Goal: Task Accomplishment & Management: Use online tool/utility

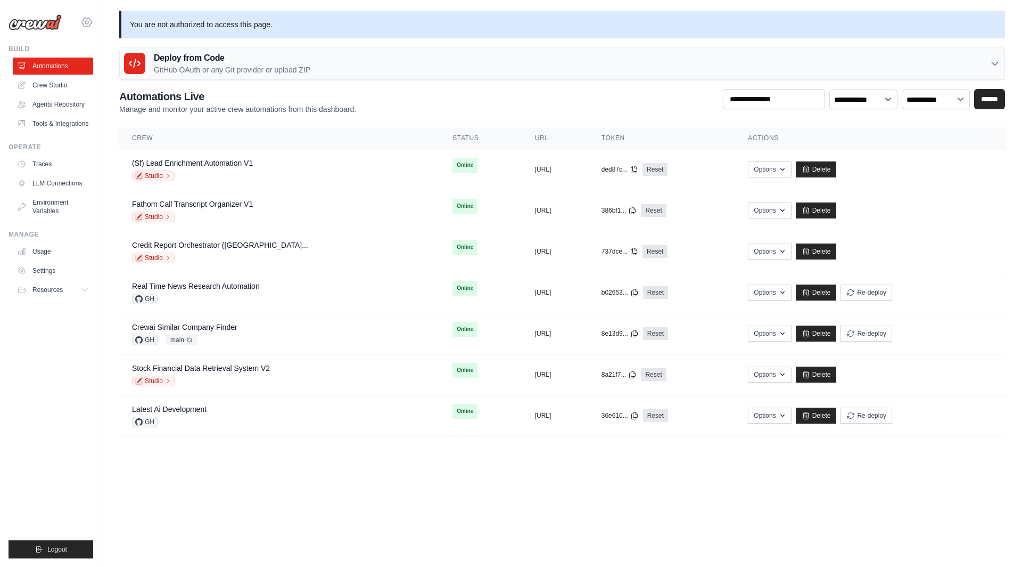
click at [84, 20] on icon at bounding box center [87, 22] width 10 height 9
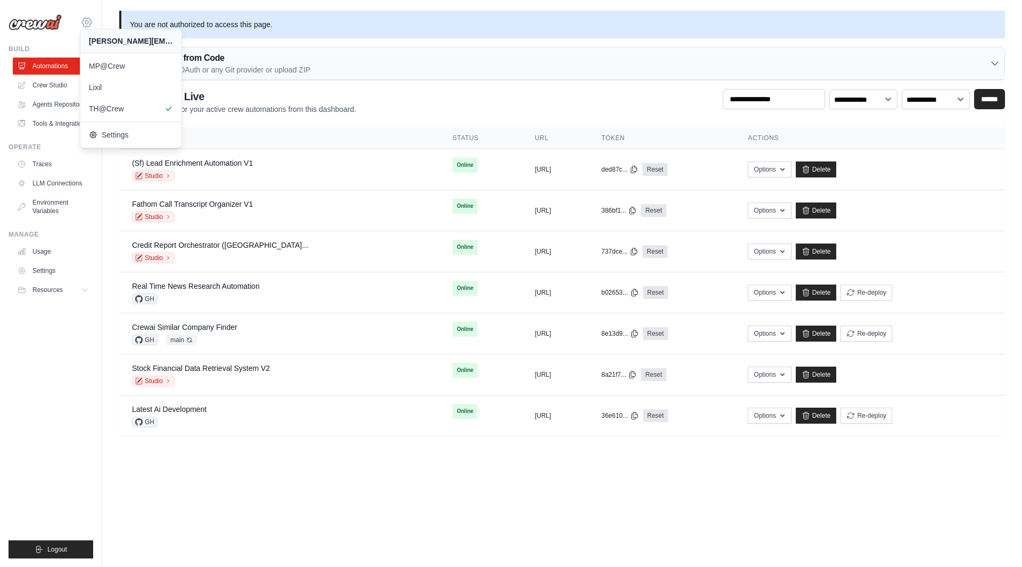
click at [84, 20] on icon at bounding box center [87, 22] width 10 height 9
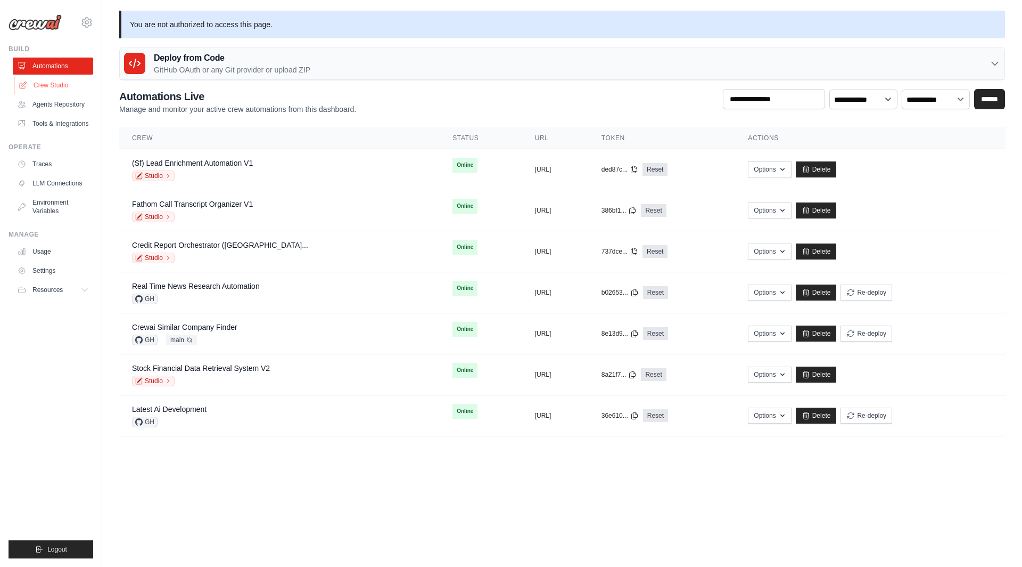
click at [49, 83] on link "Crew Studio" at bounding box center [54, 85] width 80 height 17
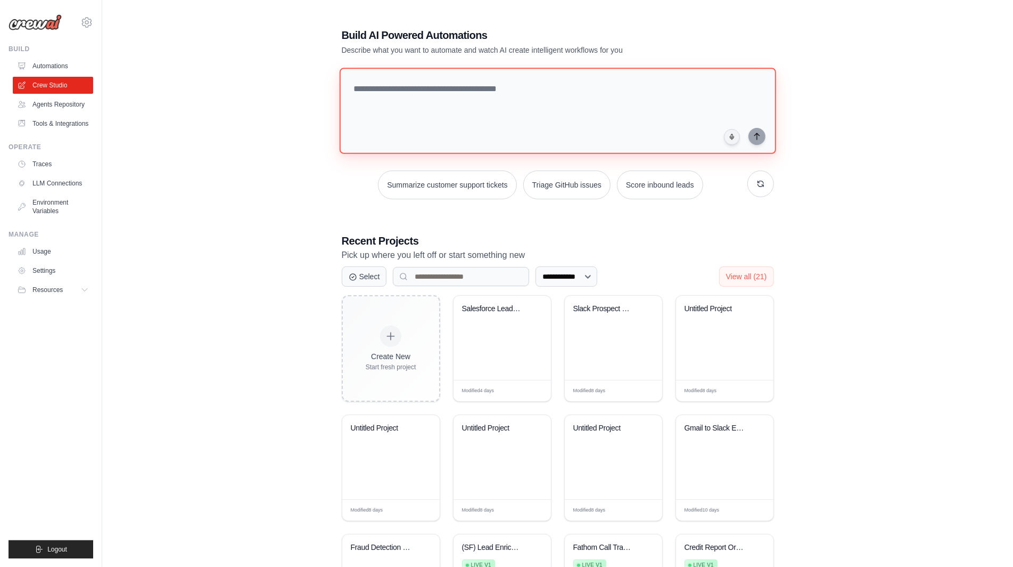
click at [467, 109] on textarea at bounding box center [557, 111] width 437 height 86
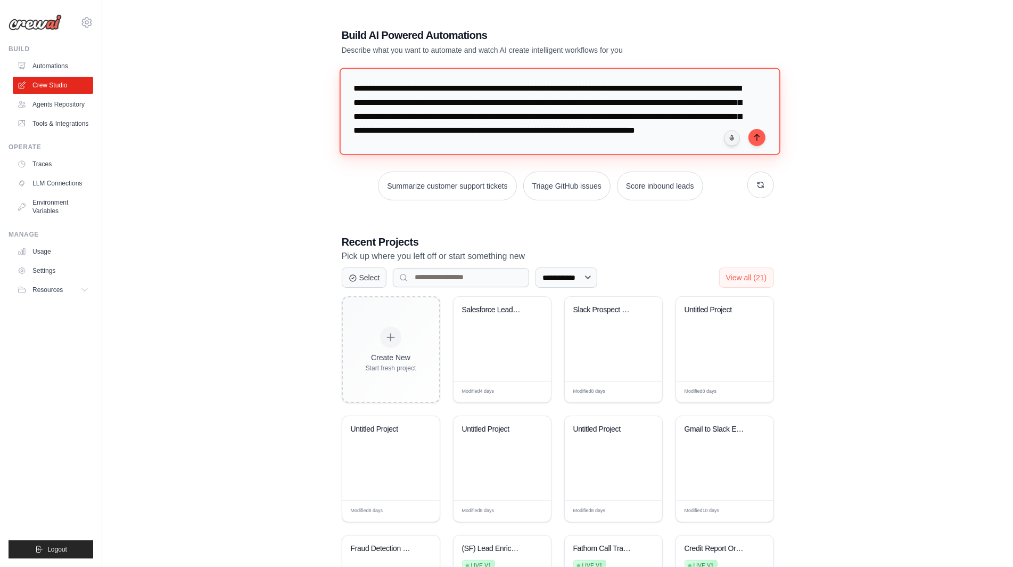
type textarea "**********"
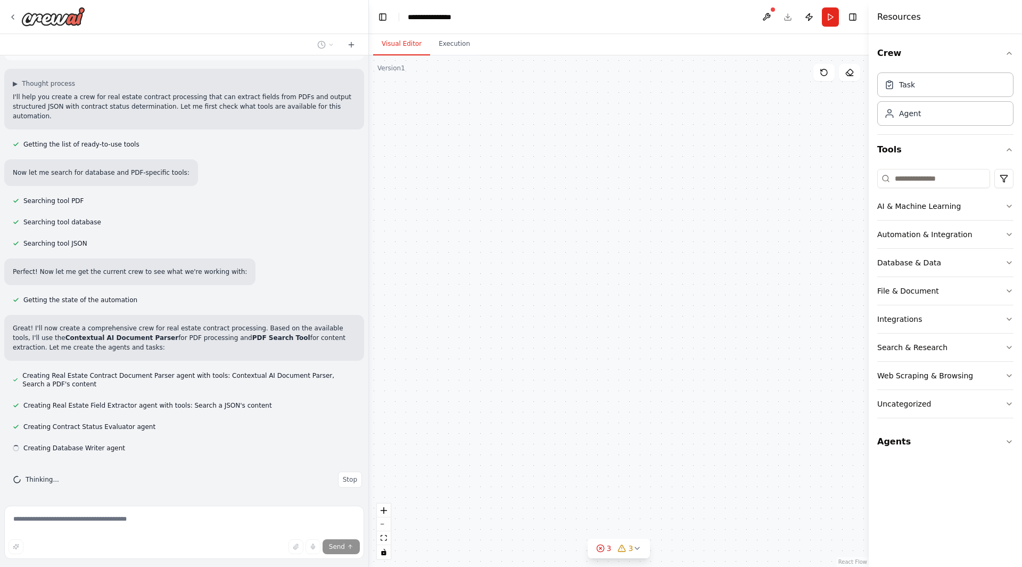
scroll to position [70, 0]
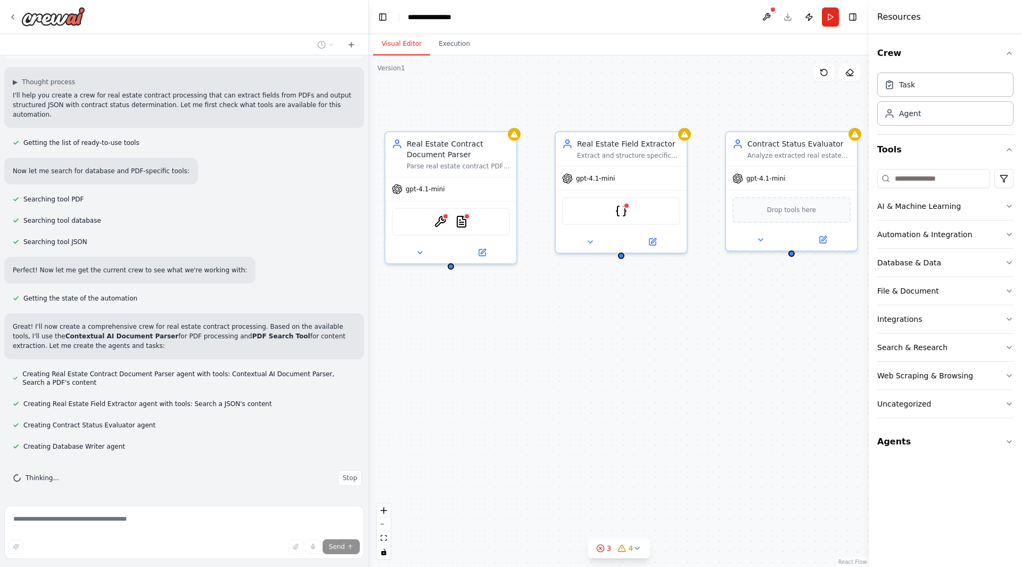
drag, startPoint x: 600, startPoint y: 289, endPoint x: 403, endPoint y: 312, distance: 198.8
click at [403, 312] on div "Real Estate Contract Document Parser Parse real estate contract PDFs and extrac…" at bounding box center [619, 310] width 500 height 511
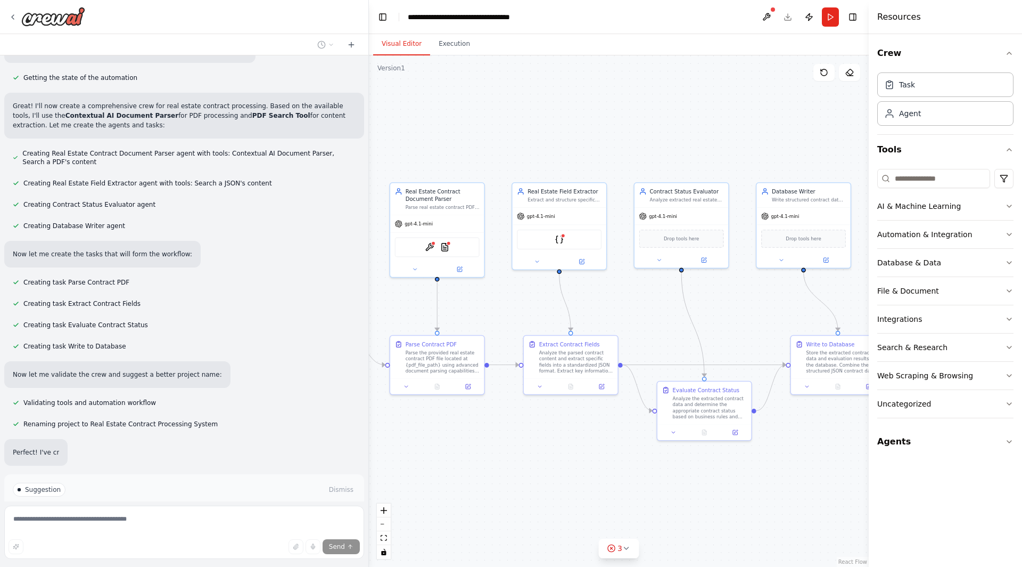
scroll to position [294, 0]
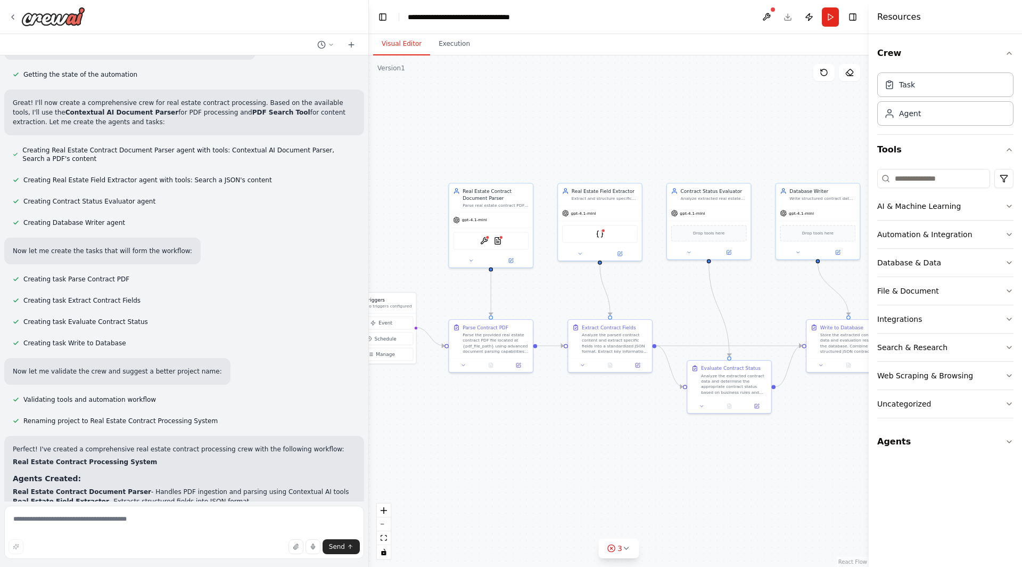
drag, startPoint x: 756, startPoint y: 308, endPoint x: 788, endPoint y: 287, distance: 38.8
click at [789, 287] on div ".deletable-edge-delete-btn { width: 20px; height: 20px; border: 0px solid #ffff…" at bounding box center [619, 310] width 500 height 511
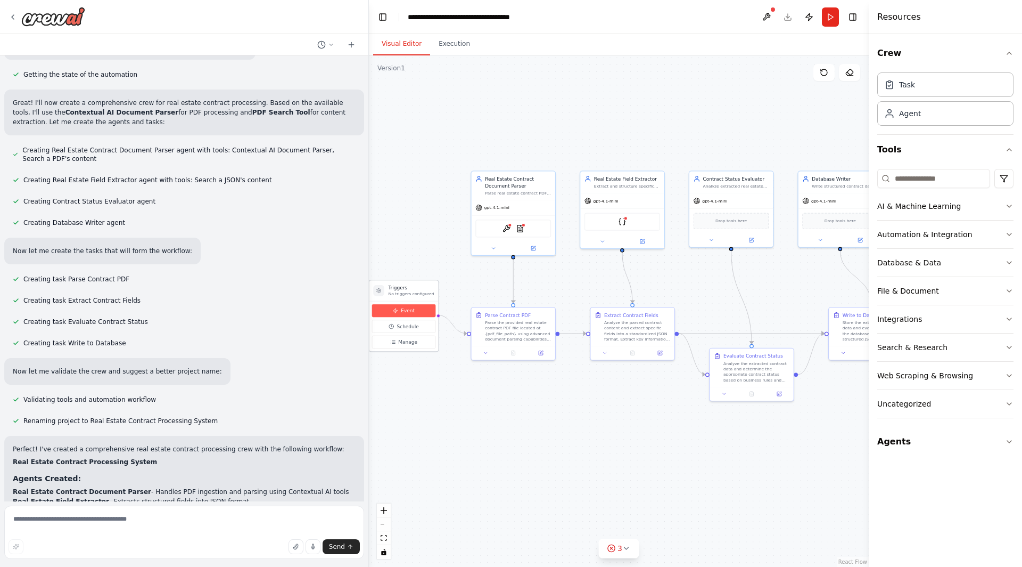
click at [418, 310] on button "Event" at bounding box center [403, 310] width 63 height 13
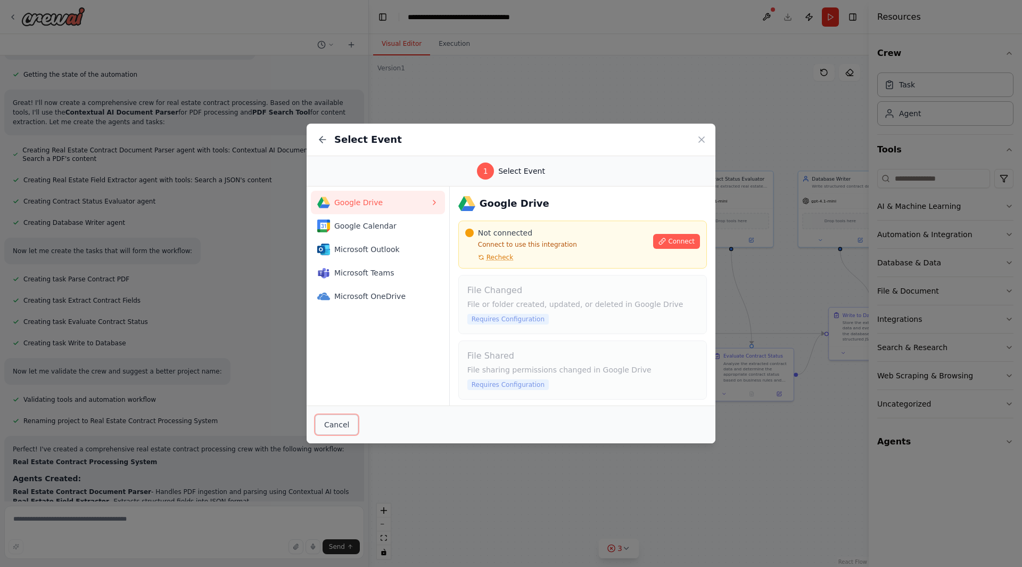
click at [347, 424] on button "Cancel" at bounding box center [336, 424] width 43 height 20
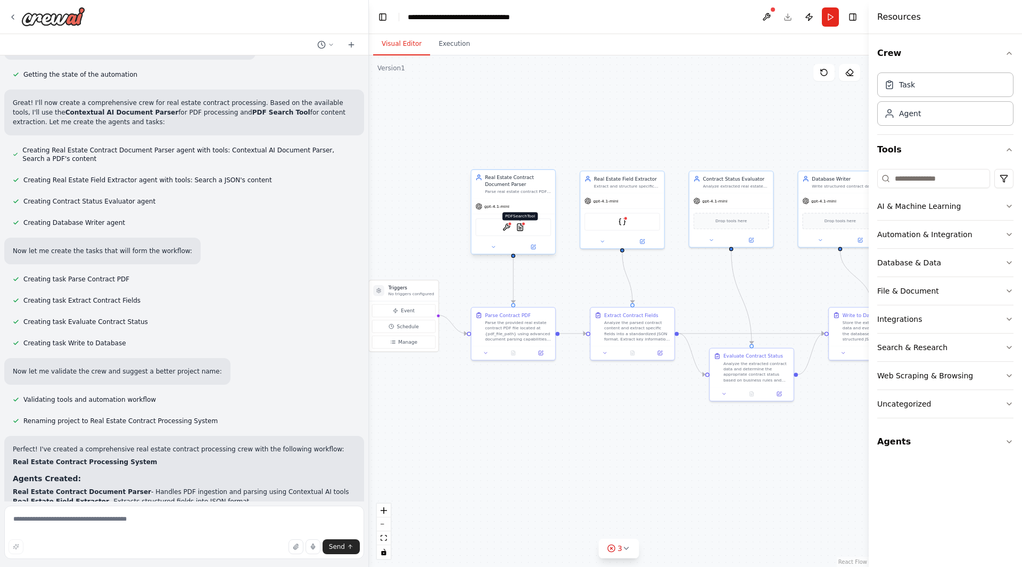
click at [518, 226] on img at bounding box center [520, 227] width 8 height 8
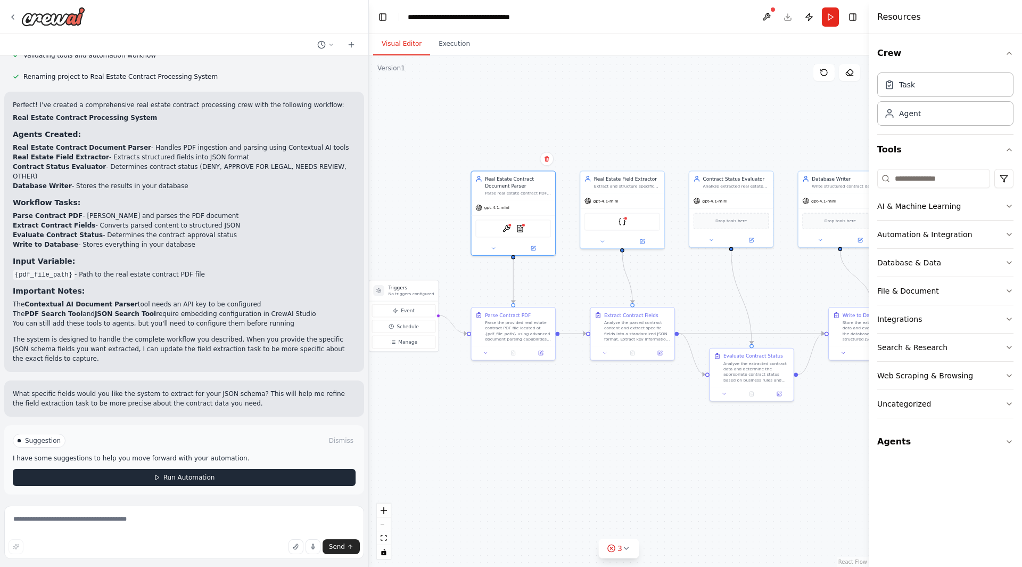
click at [182, 476] on span "Run Automation" at bounding box center [189, 477] width 52 height 9
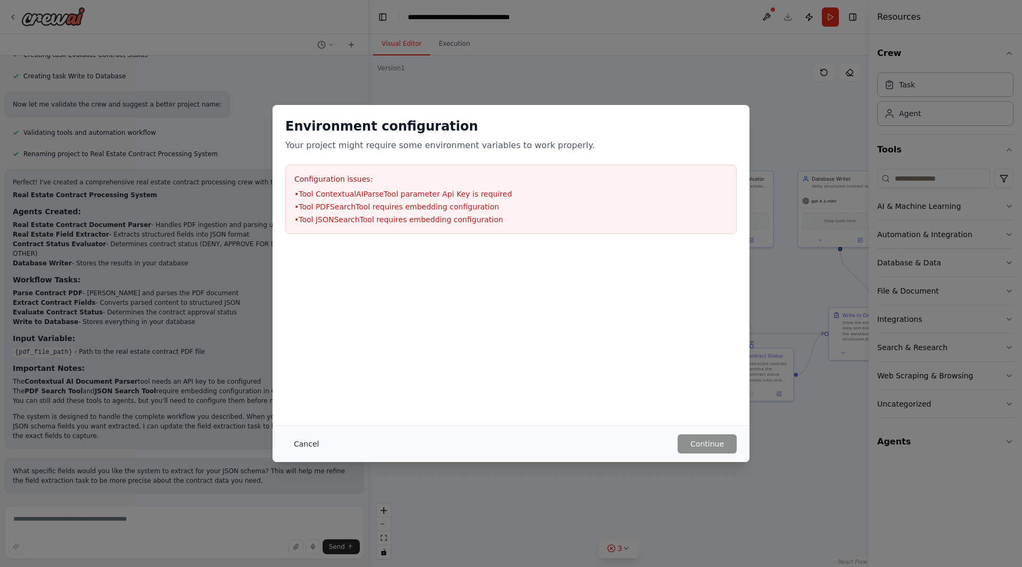
click at [306, 445] on button "Cancel" at bounding box center [306, 443] width 42 height 19
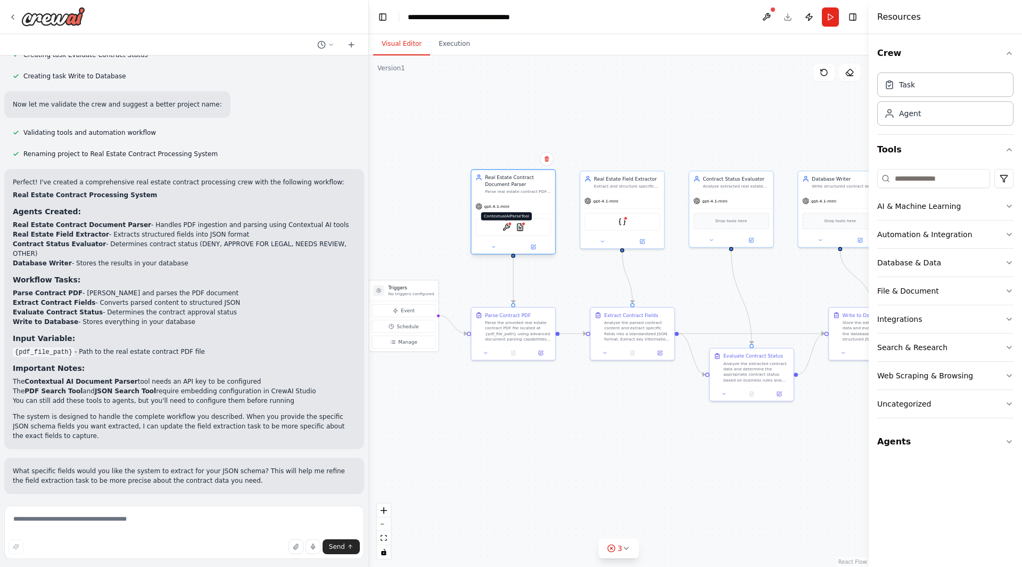
click at [506, 230] on img at bounding box center [507, 227] width 8 height 8
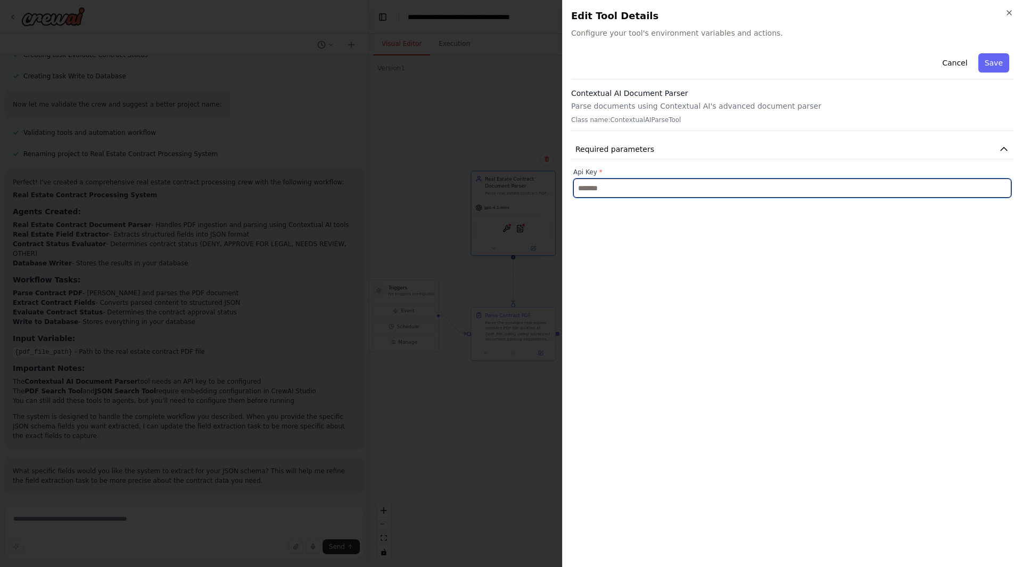
click at [593, 186] on input "text" at bounding box center [793, 187] width 438 height 19
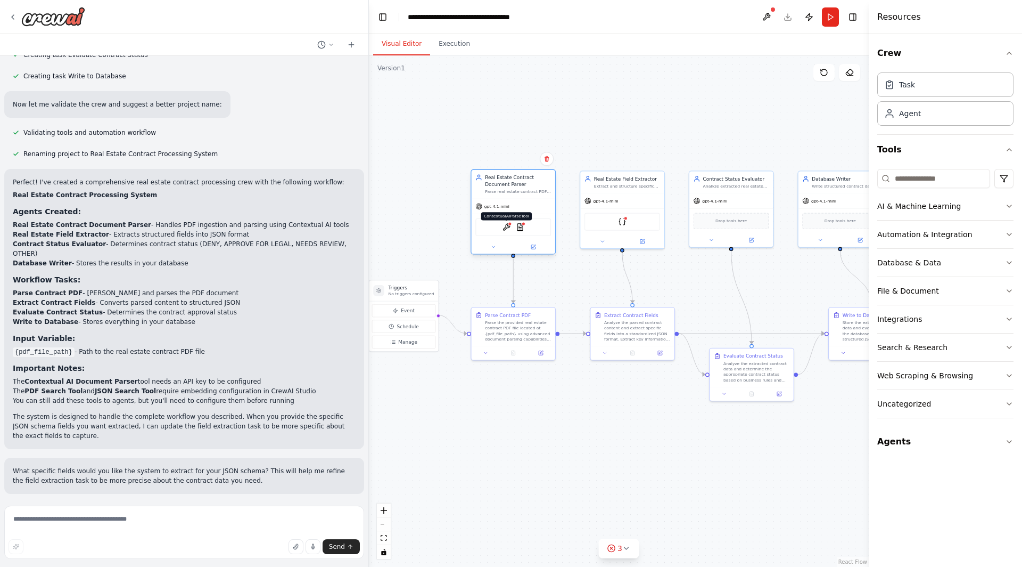
click at [508, 226] on img at bounding box center [507, 227] width 8 height 8
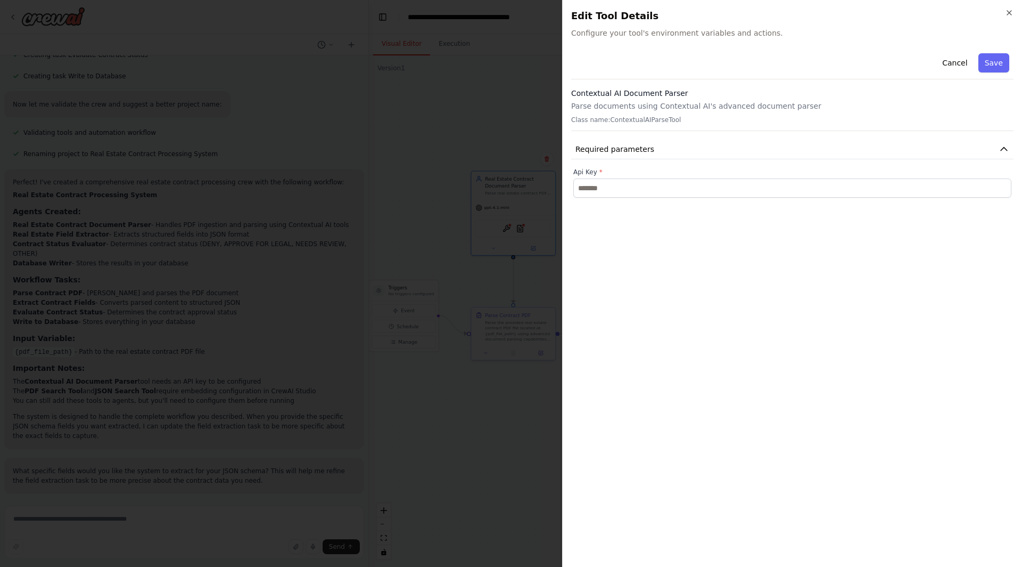
click at [649, 138] on div "Cancel Save Contextual AI Document Parser Parse documents using Contextual AI's…" at bounding box center [792, 123] width 443 height 149
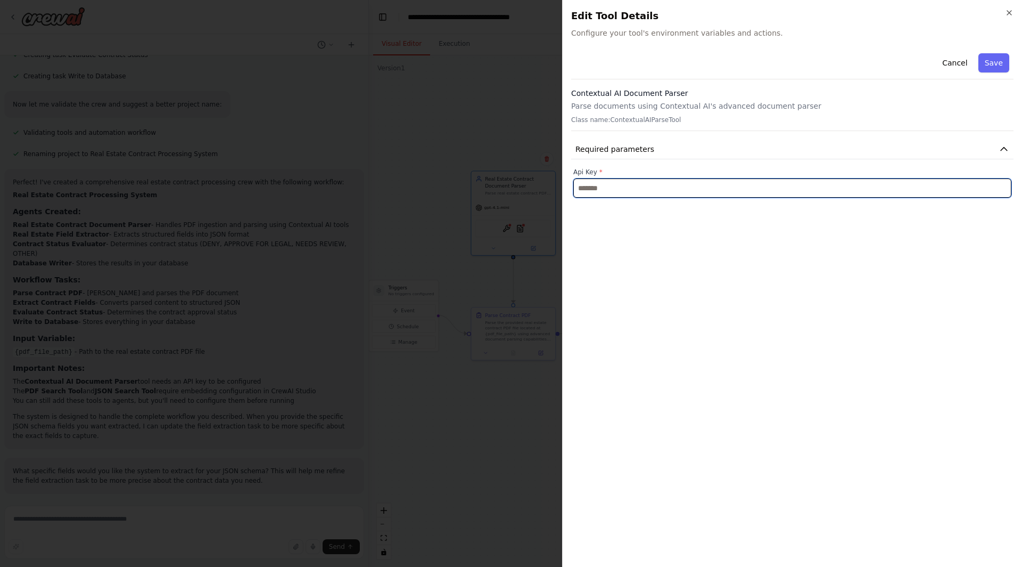
click at [644, 184] on input "text" at bounding box center [793, 187] width 438 height 19
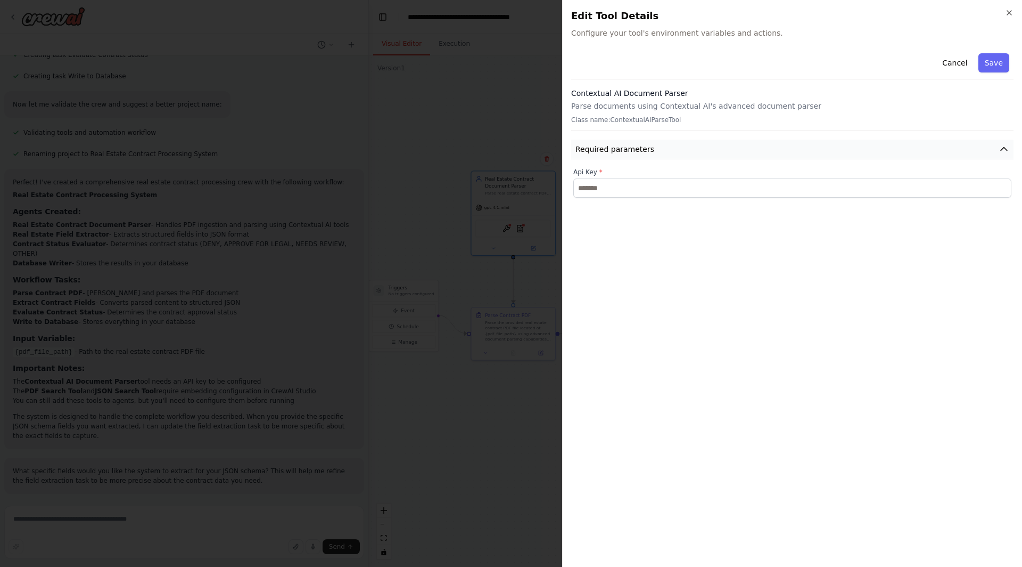
click at [660, 149] on button "Required parameters" at bounding box center [792, 150] width 443 height 20
click at [668, 119] on p "Class name: ContextualAIParseTool" at bounding box center [792, 120] width 443 height 9
click at [665, 121] on p "Class name: ContextualAIParseTool" at bounding box center [792, 120] width 443 height 9
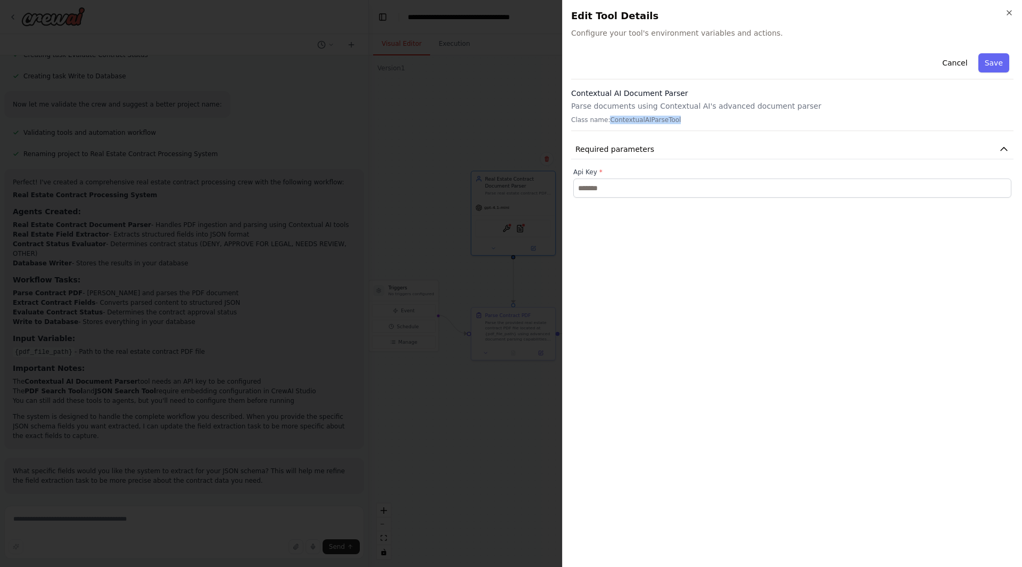
copy p "ContextualAIParseTool"
click at [480, 121] on div ".deletable-edge-delete-btn { width: 20px; height: 20px; border: 0px solid #ffff…" at bounding box center [619, 310] width 500 height 511
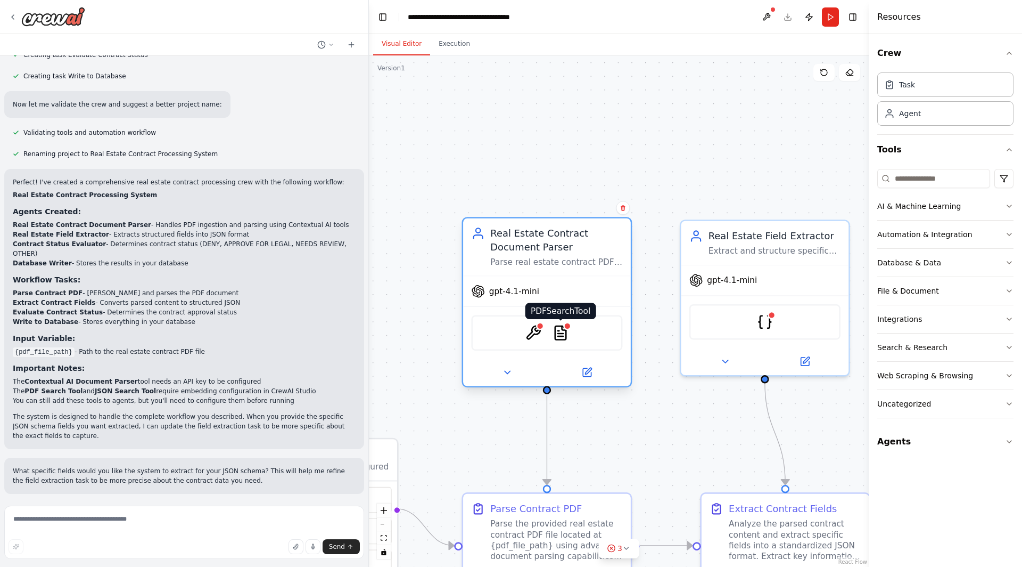
click at [565, 334] on img at bounding box center [561, 332] width 17 height 17
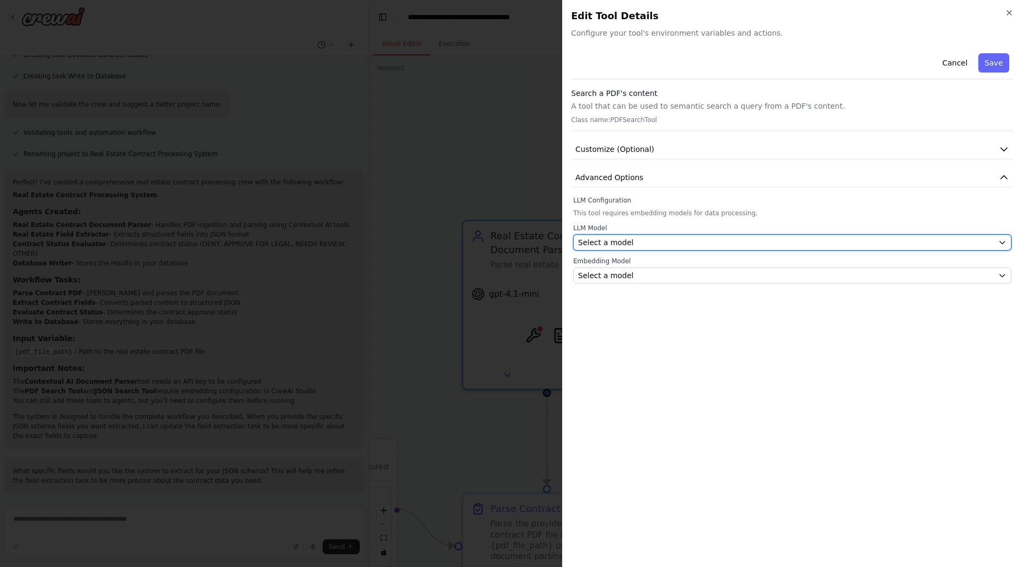
click at [641, 240] on div "Select a model" at bounding box center [786, 242] width 416 height 11
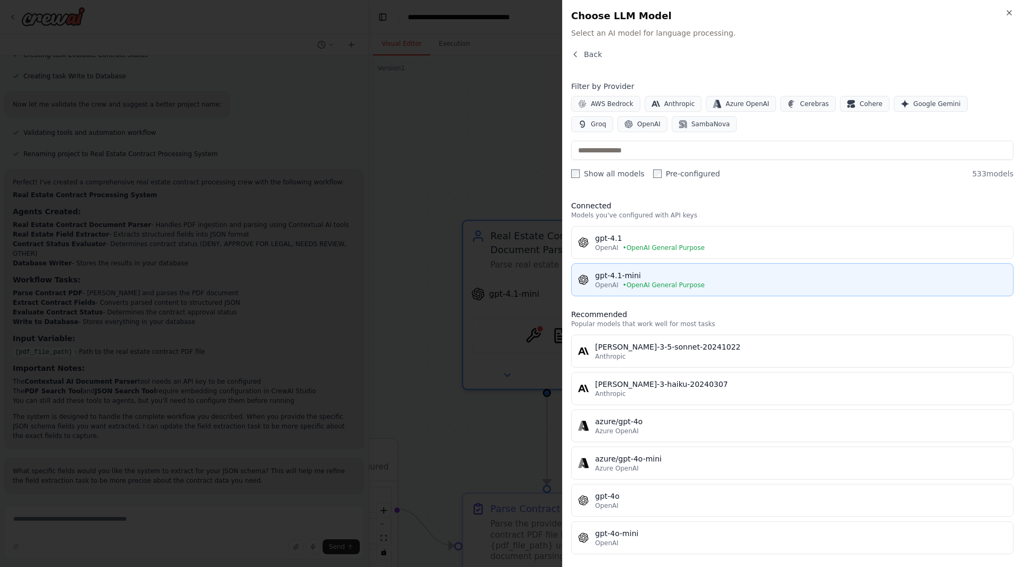
click at [636, 273] on div "gpt-4.1-mini" at bounding box center [801, 275] width 412 height 11
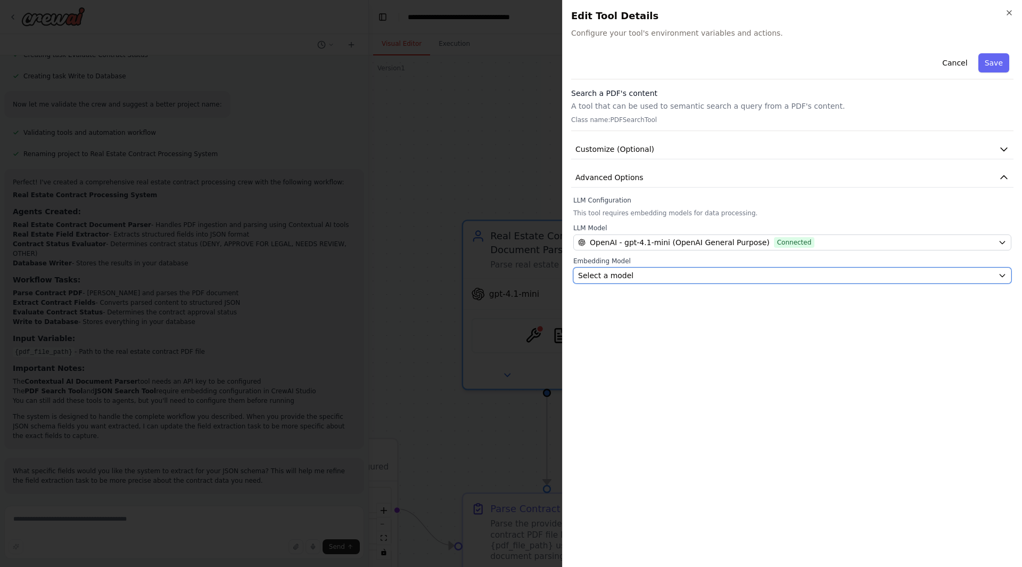
click at [636, 273] on div "Select a model" at bounding box center [786, 275] width 416 height 11
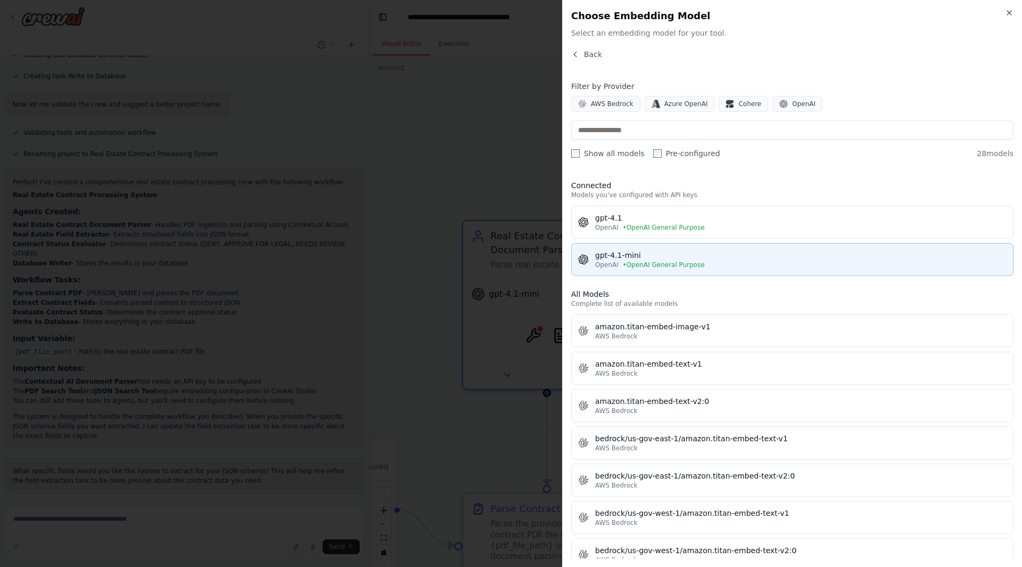
click at [636, 273] on button "gpt-4.1-mini OpenAI • OpenAI General Purpose" at bounding box center [792, 259] width 443 height 33
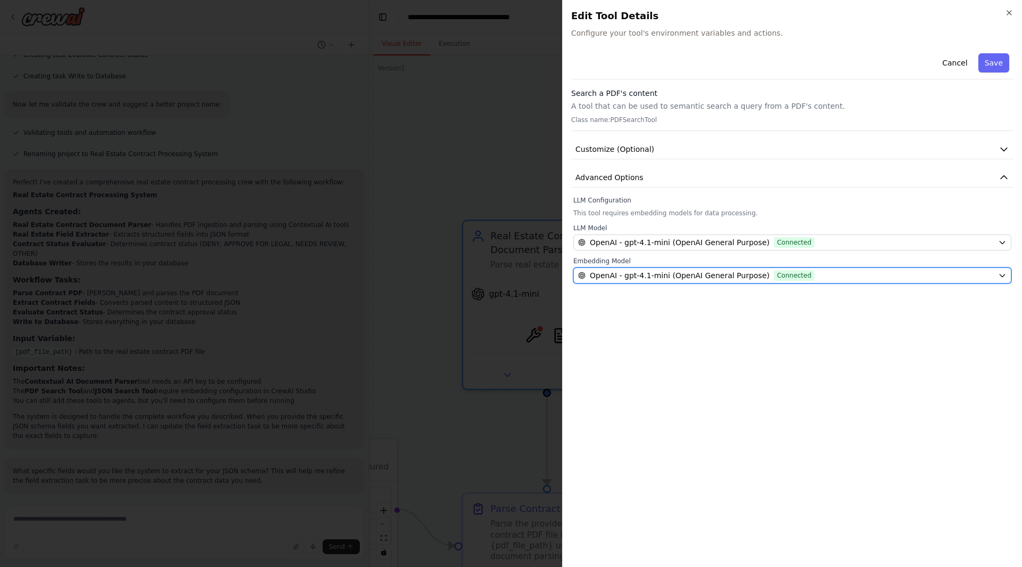
click at [628, 274] on span "OpenAI - gpt-4.1-mini (OpenAI General Purpose)" at bounding box center [680, 275] width 180 height 11
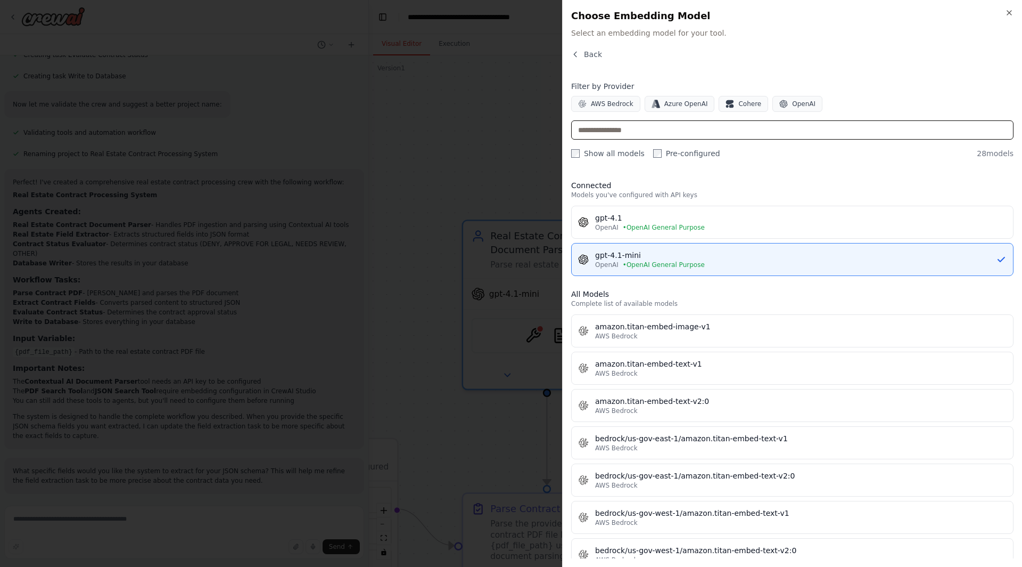
click at [646, 132] on input "text" at bounding box center [792, 129] width 443 height 19
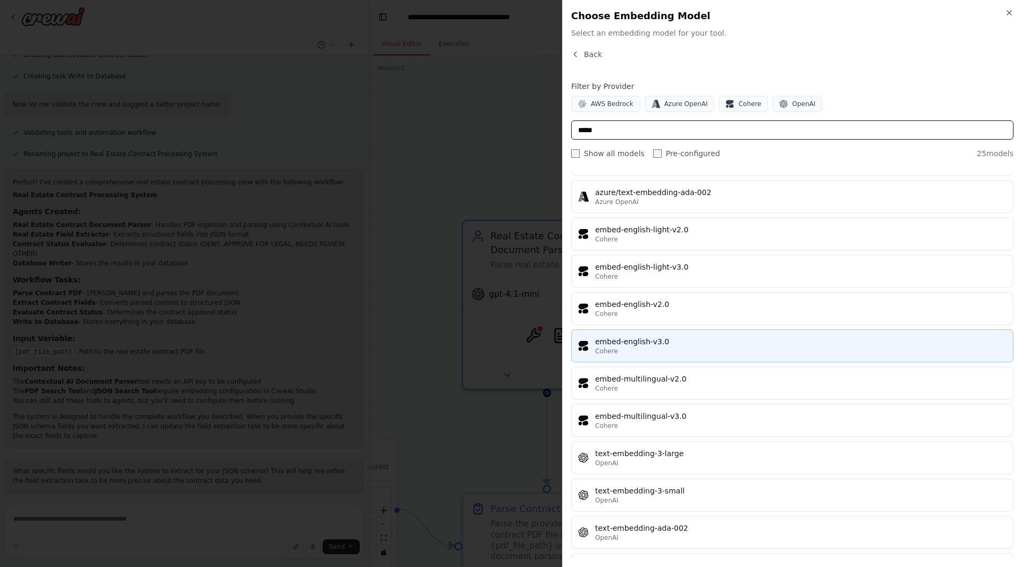
scroll to position [571, 0]
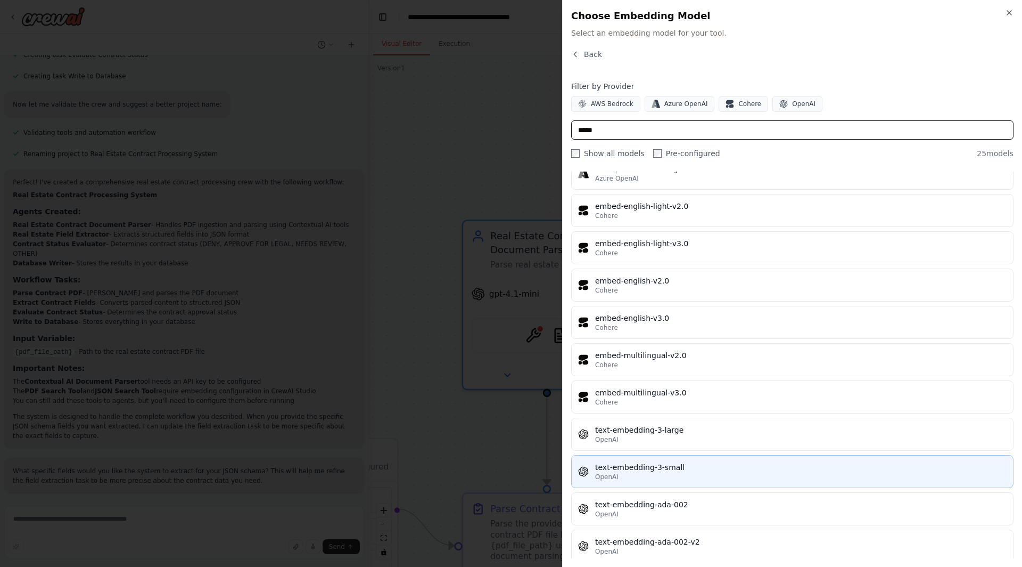
type input "*****"
click at [644, 472] on div "OpenAI" at bounding box center [801, 476] width 412 height 9
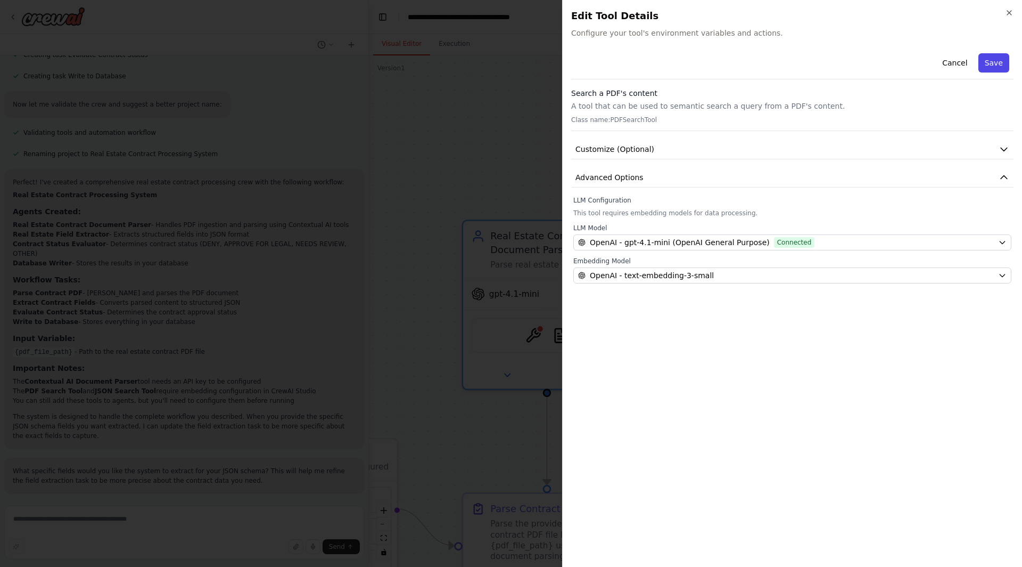
click at [993, 64] on button "Save" at bounding box center [994, 62] width 31 height 19
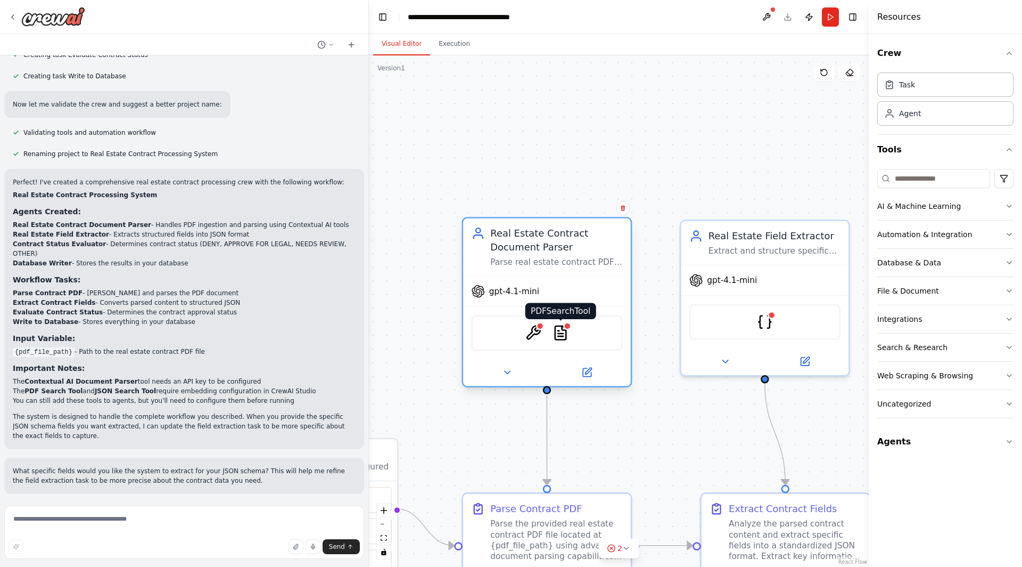
click at [561, 336] on img at bounding box center [561, 332] width 17 height 17
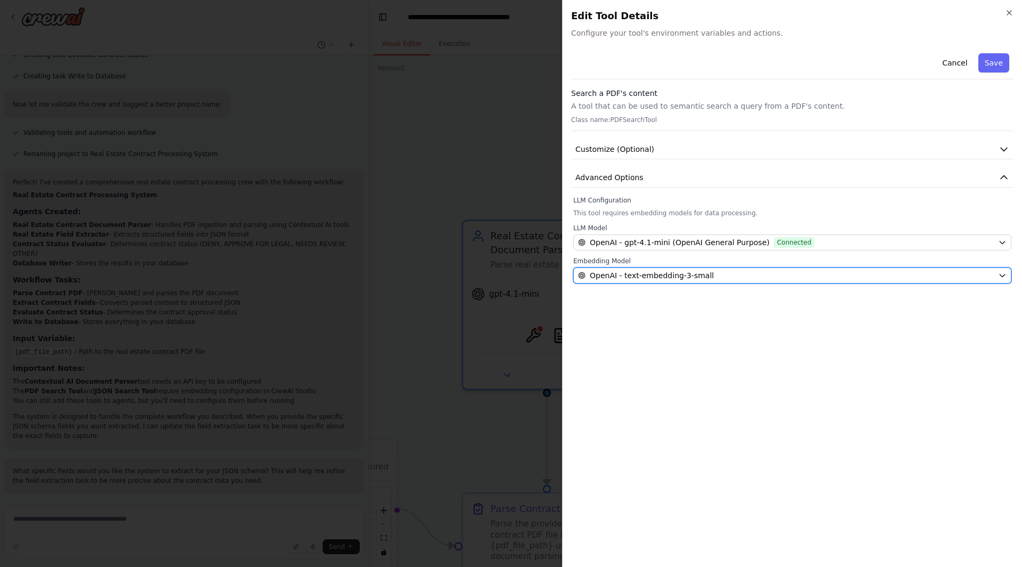
click at [700, 275] on span "OpenAI - text-embedding-3-small" at bounding box center [652, 275] width 124 height 11
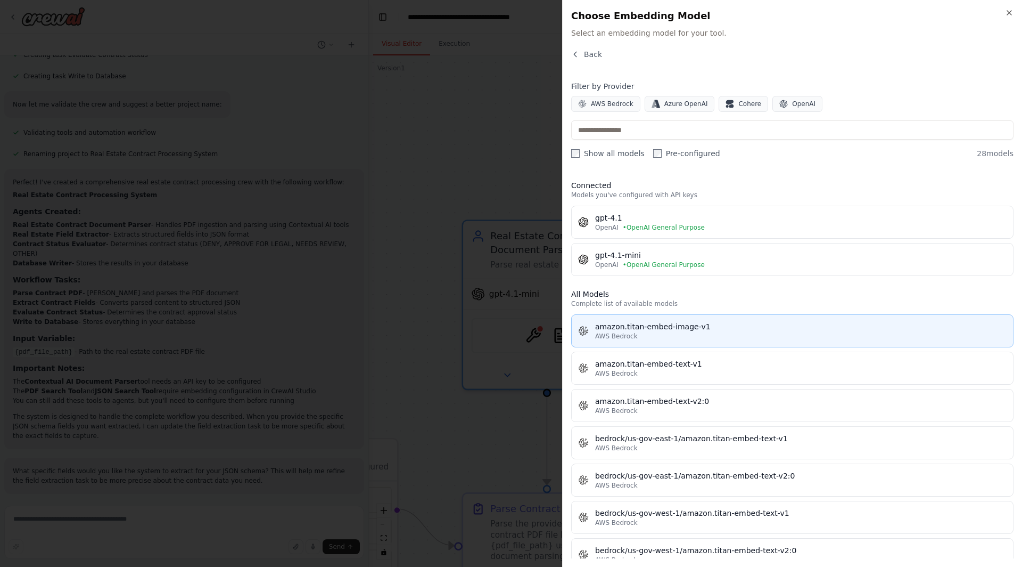
scroll to position [715, 0]
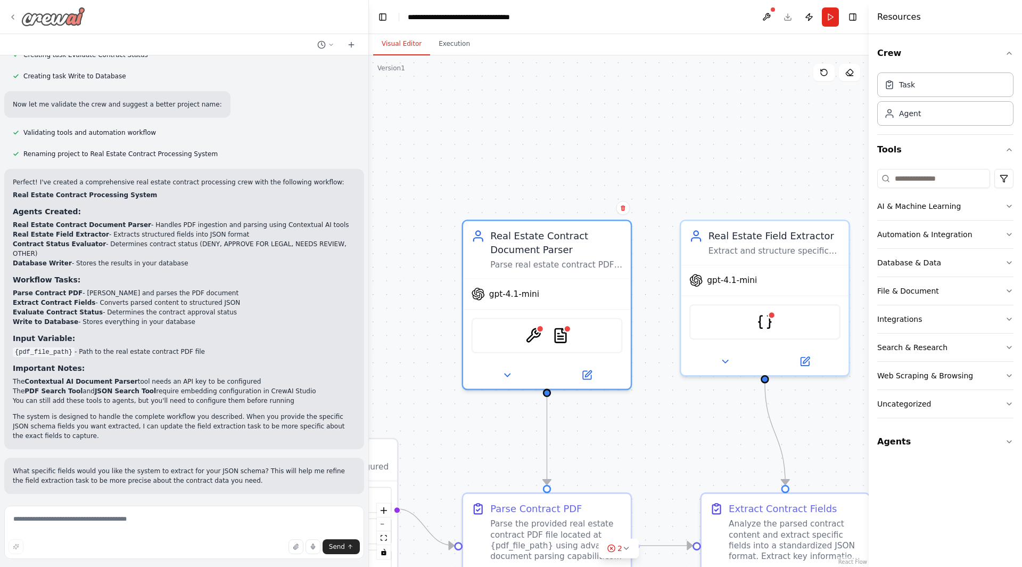
click at [9, 15] on icon at bounding box center [13, 17] width 9 height 9
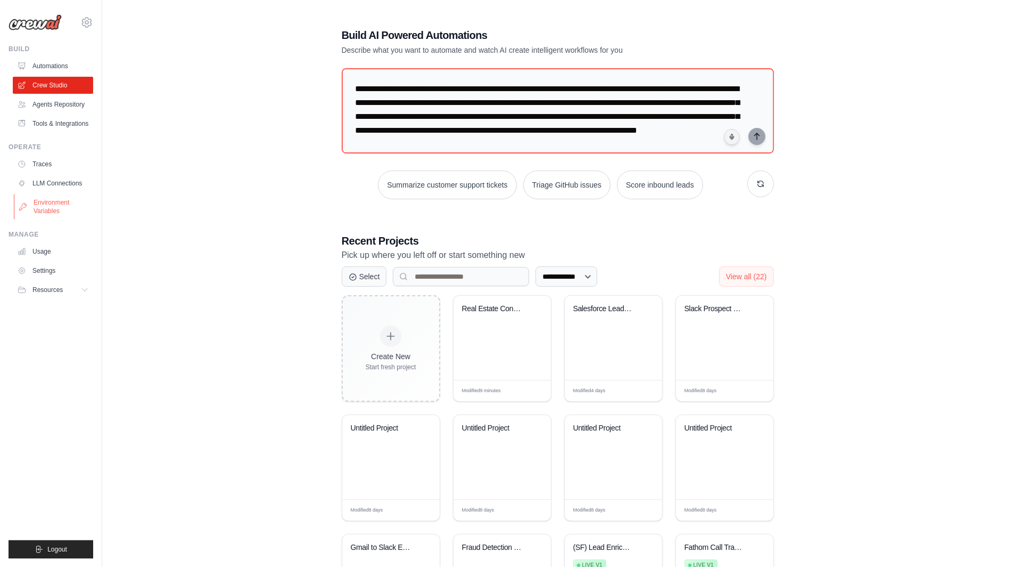
click at [41, 203] on link "Environment Variables" at bounding box center [54, 207] width 80 height 26
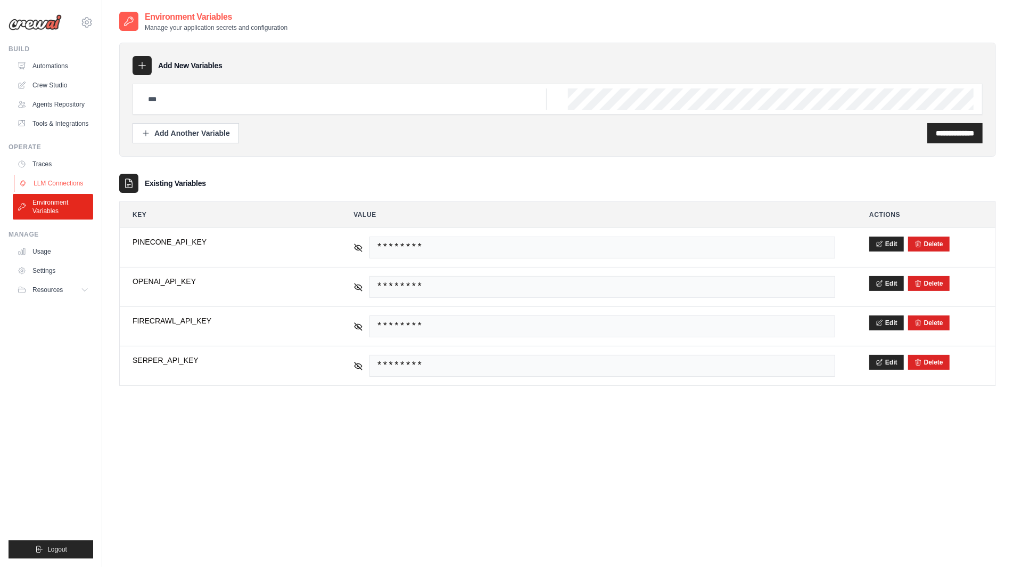
click at [61, 187] on link "LLM Connections" at bounding box center [54, 183] width 80 height 17
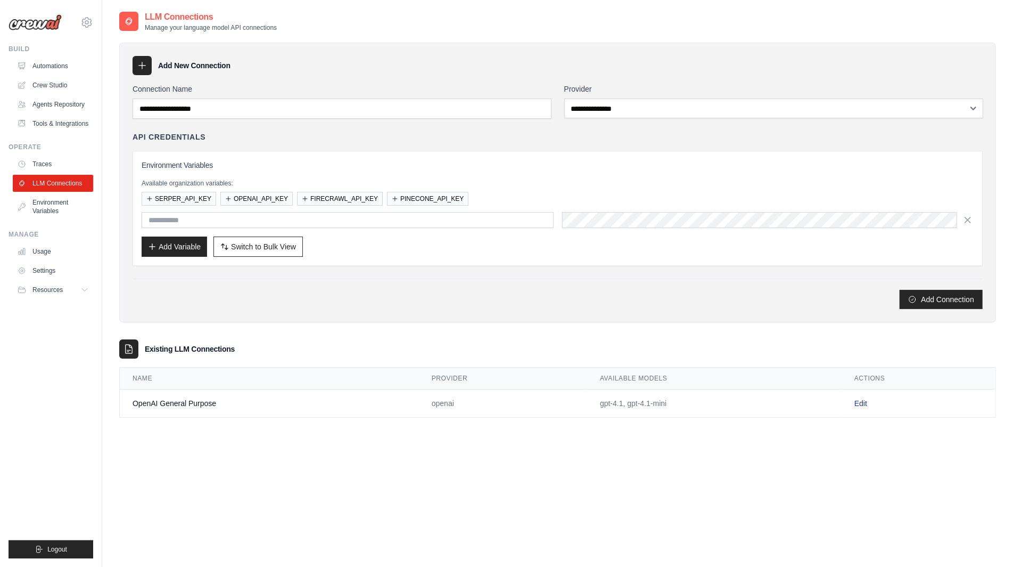
click at [859, 399] on link "Edit" at bounding box center [861, 403] width 13 height 9
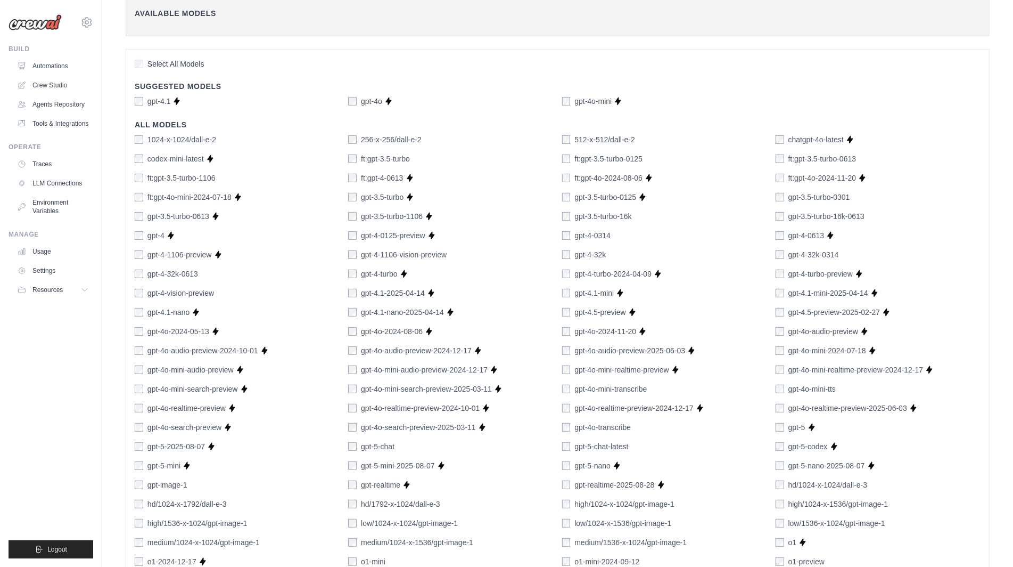
scroll to position [509, 0]
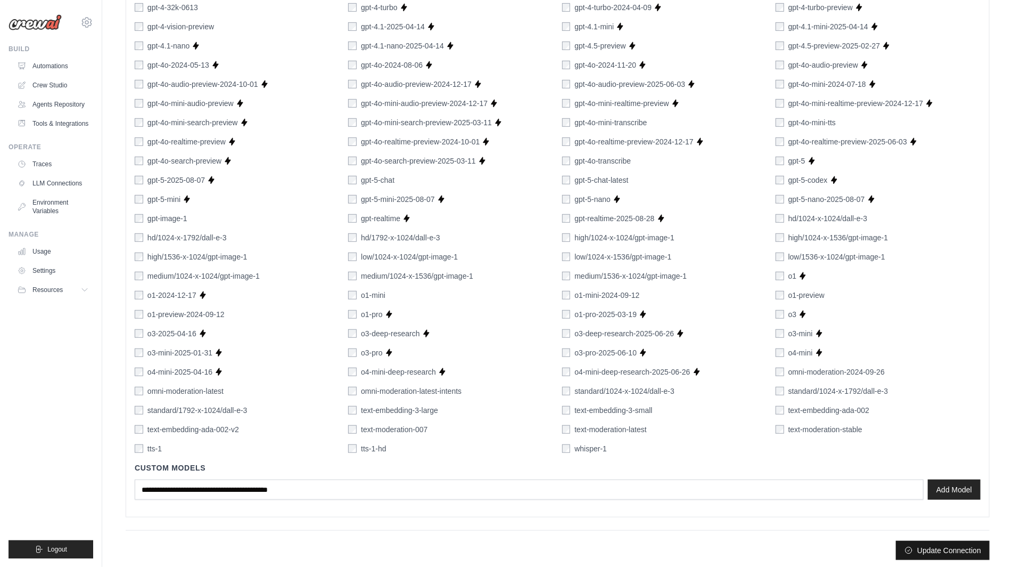
click at [928, 541] on button "Update Connection" at bounding box center [943, 550] width 94 height 19
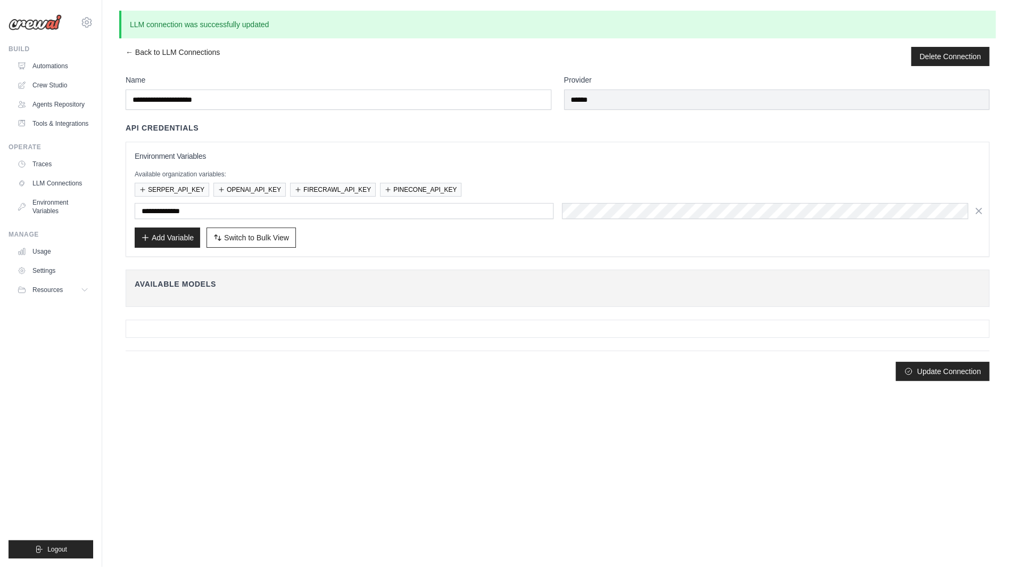
scroll to position [0, 0]
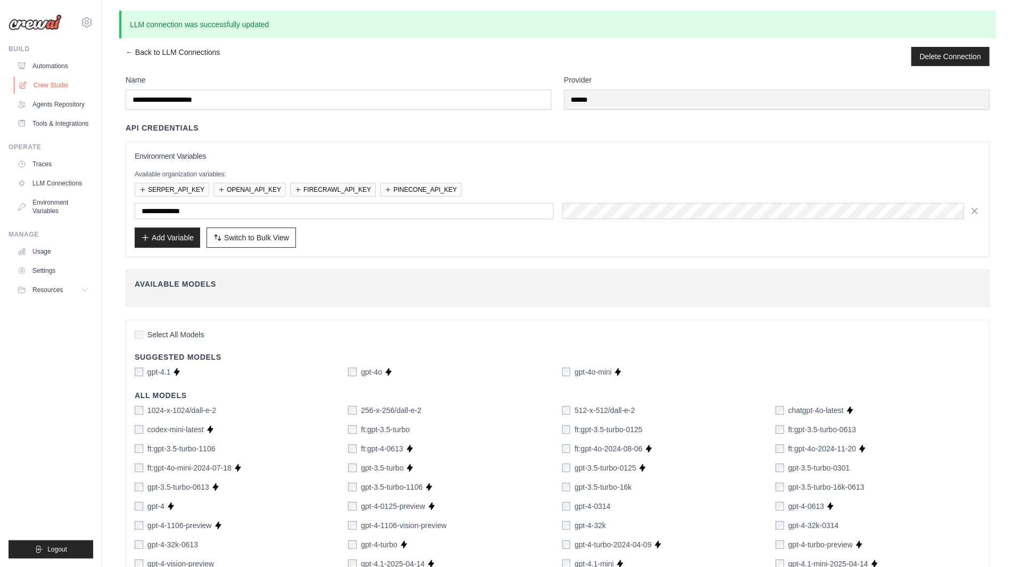
click at [60, 83] on link "Crew Studio" at bounding box center [54, 85] width 80 height 17
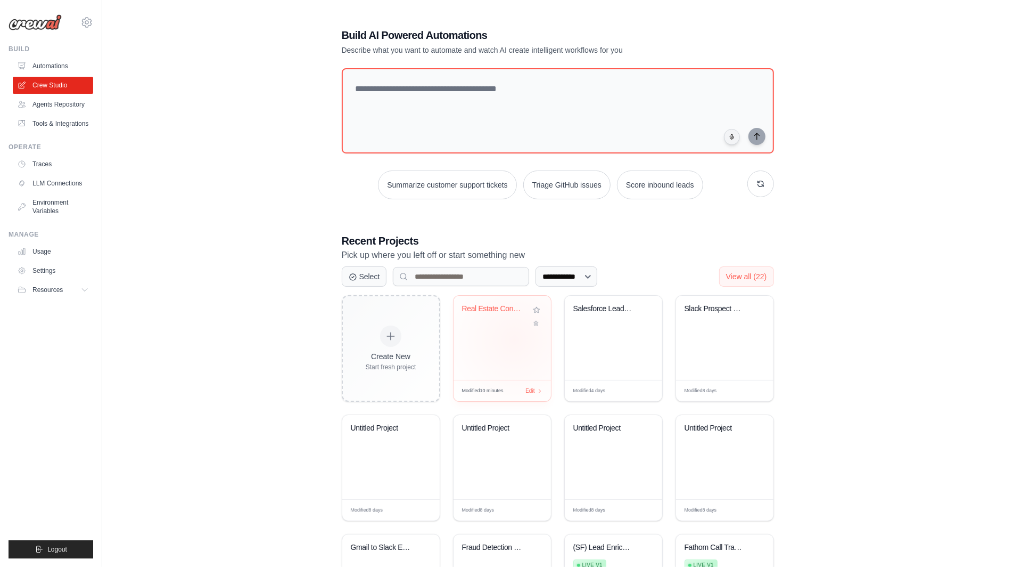
click at [514, 339] on div "Real Estate Contract Processing Sys..." at bounding box center [502, 338] width 97 height 84
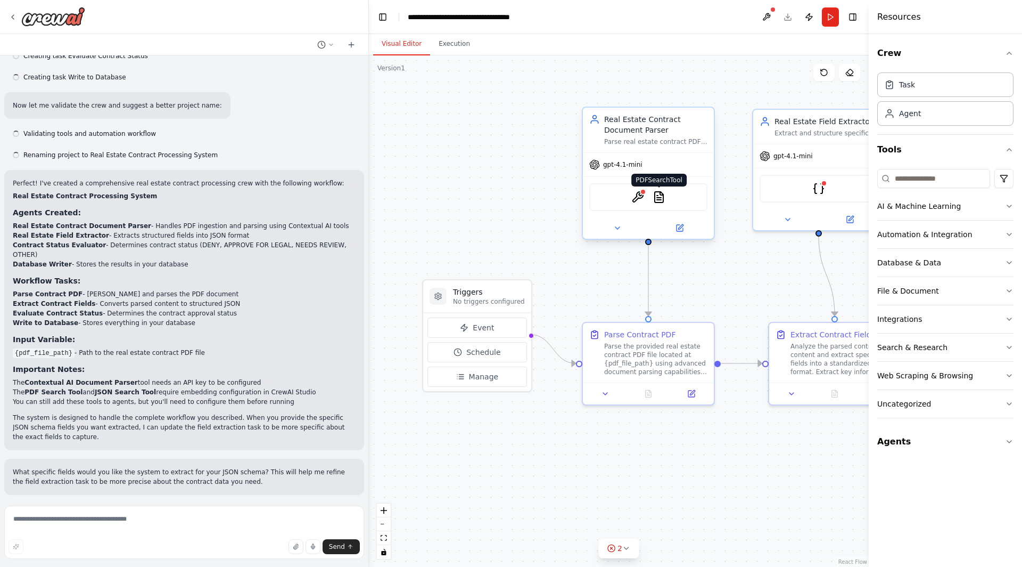
scroll to position [561, 0]
click at [661, 200] on img at bounding box center [659, 197] width 13 height 13
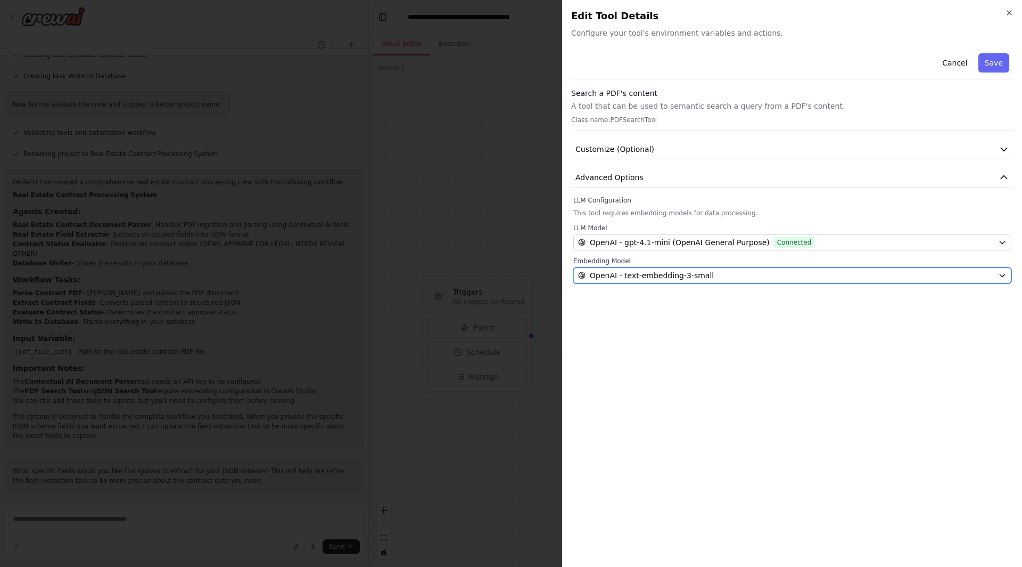
click at [699, 272] on span "OpenAI - text-embedding-3-small" at bounding box center [652, 275] width 124 height 11
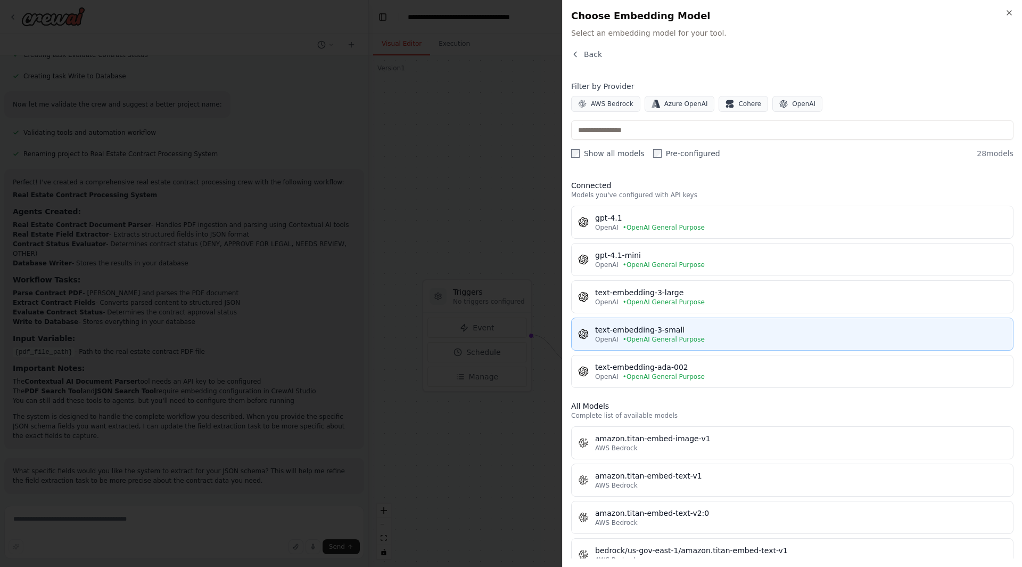
click at [687, 324] on div "text-embedding-3-small" at bounding box center [801, 329] width 412 height 11
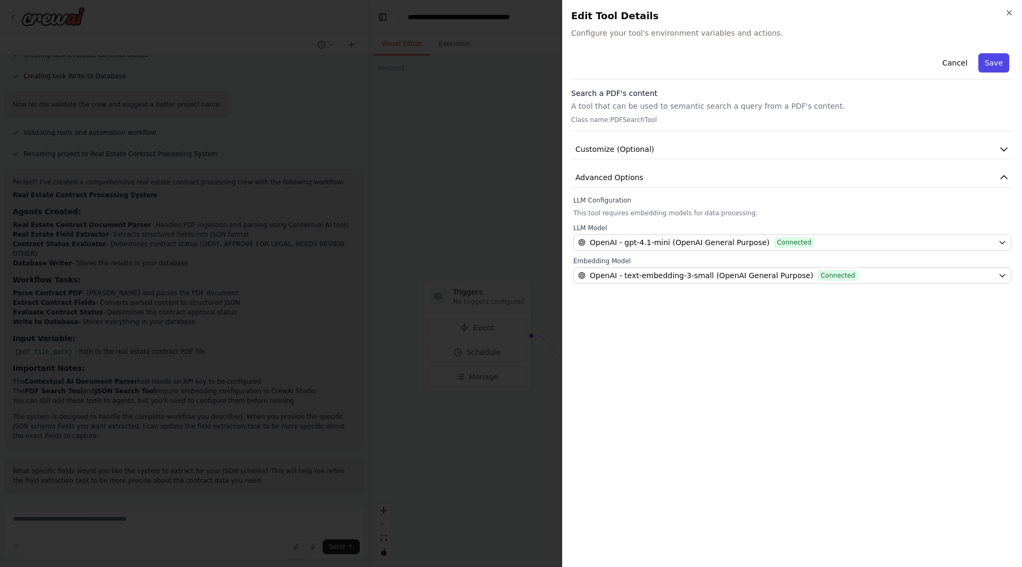
click at [998, 55] on button "Save" at bounding box center [994, 62] width 31 height 19
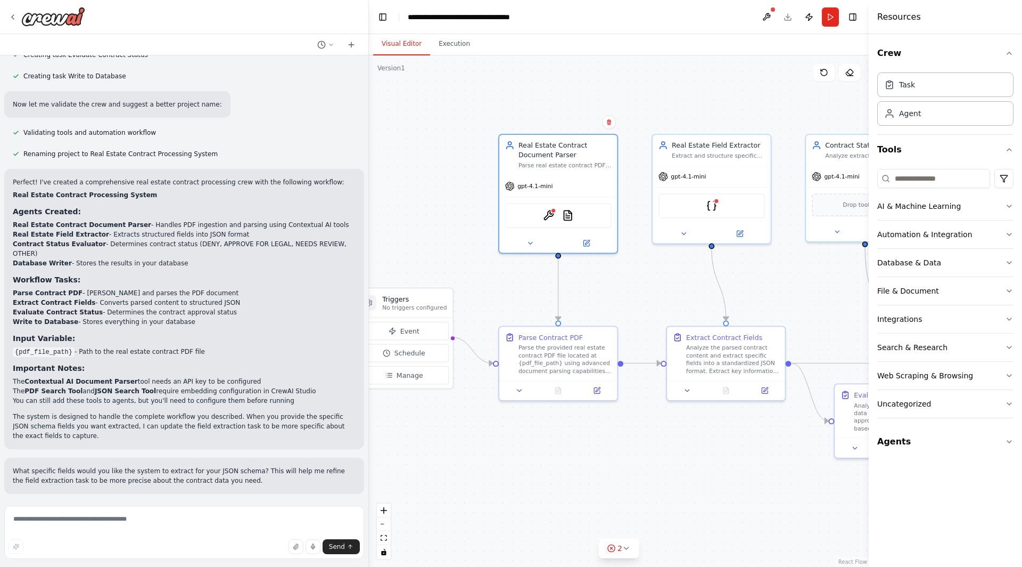
drag, startPoint x: 770, startPoint y: 282, endPoint x: 668, endPoint y: 289, distance: 102.5
click at [668, 289] on div ".deletable-edge-delete-btn { width: 20px; height: 20px; border: 0px solid #ffff…" at bounding box center [619, 310] width 500 height 511
click at [712, 208] on img at bounding box center [712, 204] width 12 height 12
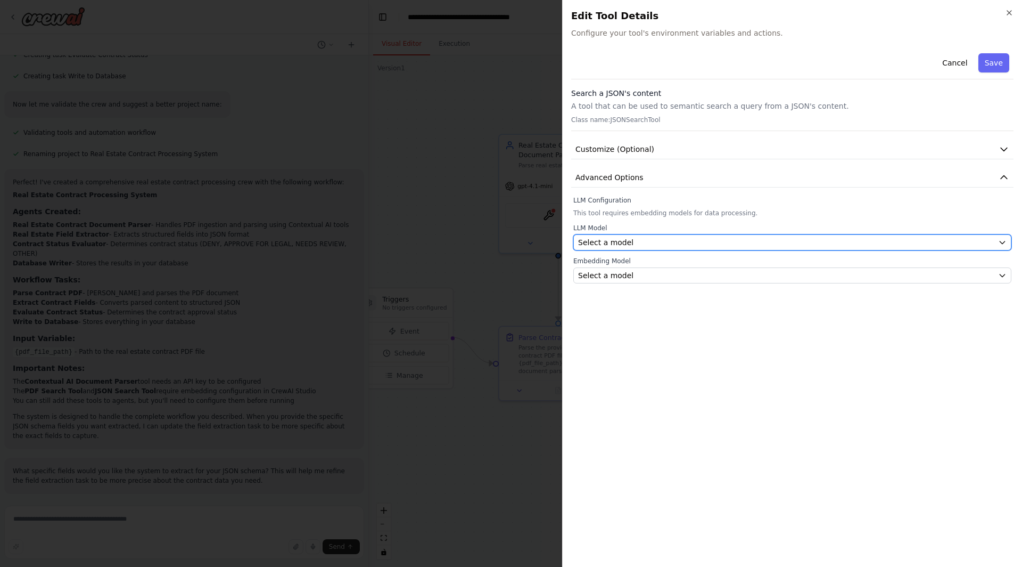
click at [714, 240] on div "Select a model" at bounding box center [786, 242] width 416 height 11
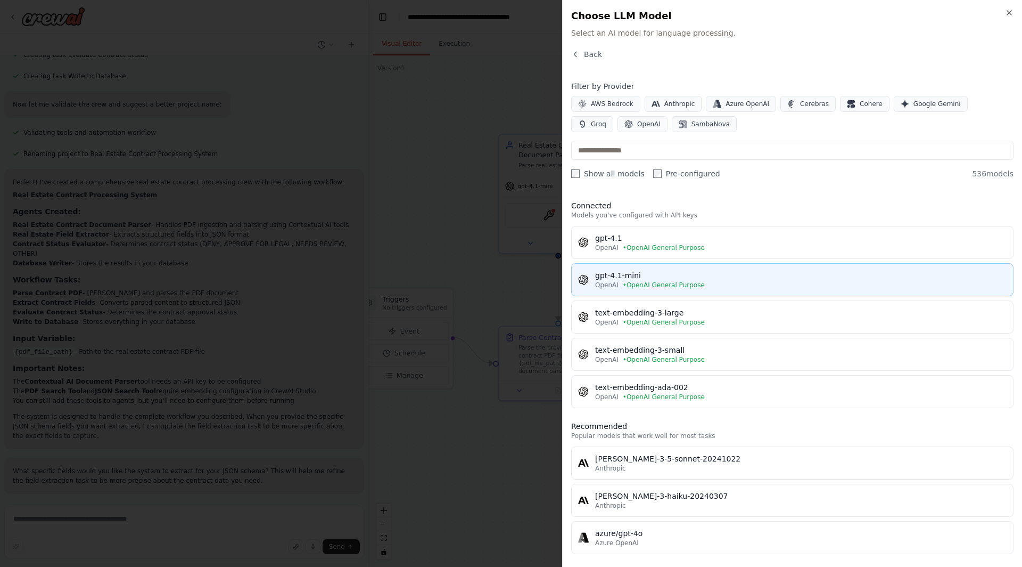
click at [706, 275] on div "gpt-4.1-mini" at bounding box center [801, 275] width 412 height 11
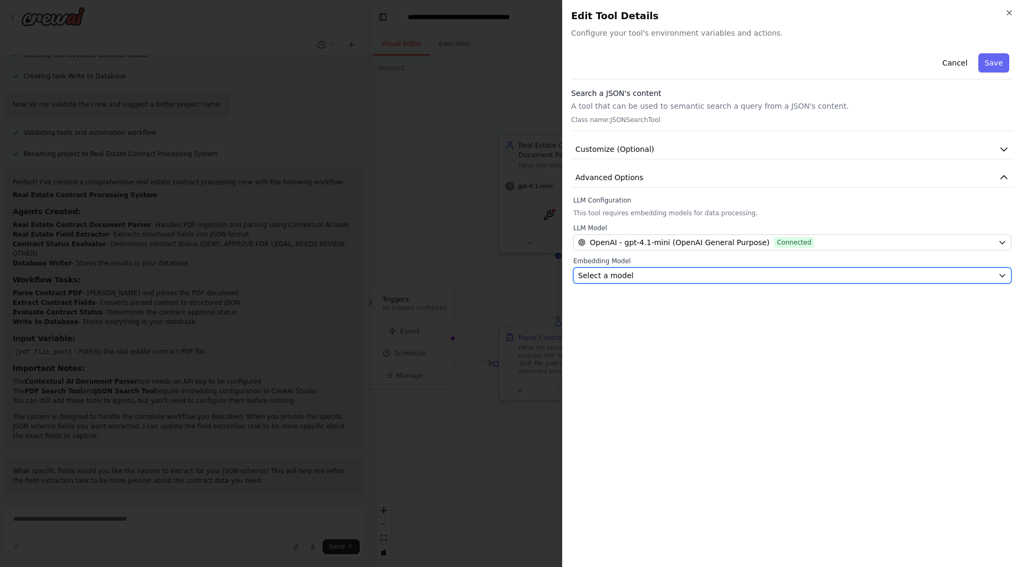
click at [706, 273] on div "Select a model" at bounding box center [786, 275] width 416 height 11
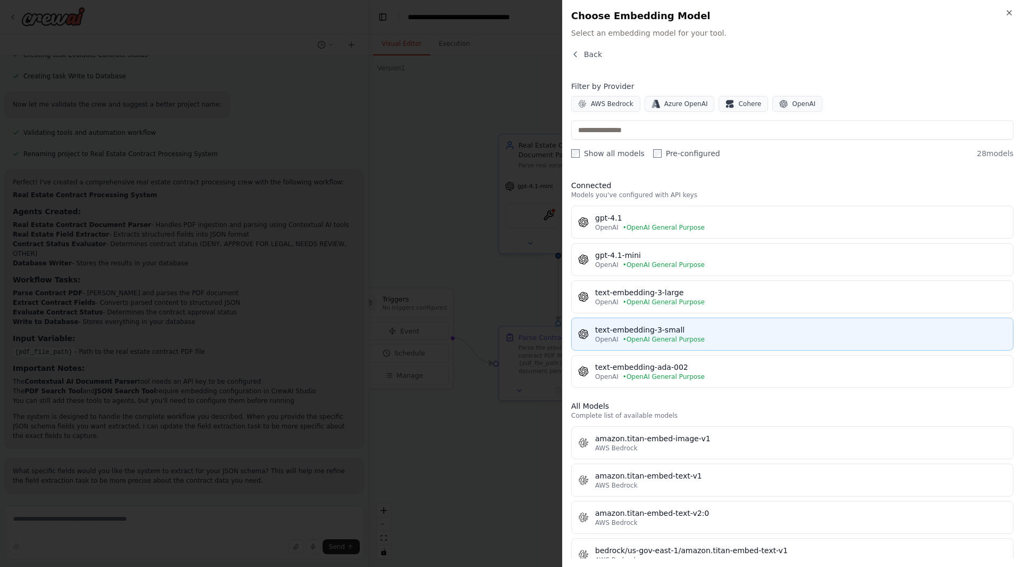
click at [695, 330] on div "text-embedding-3-small" at bounding box center [801, 329] width 412 height 11
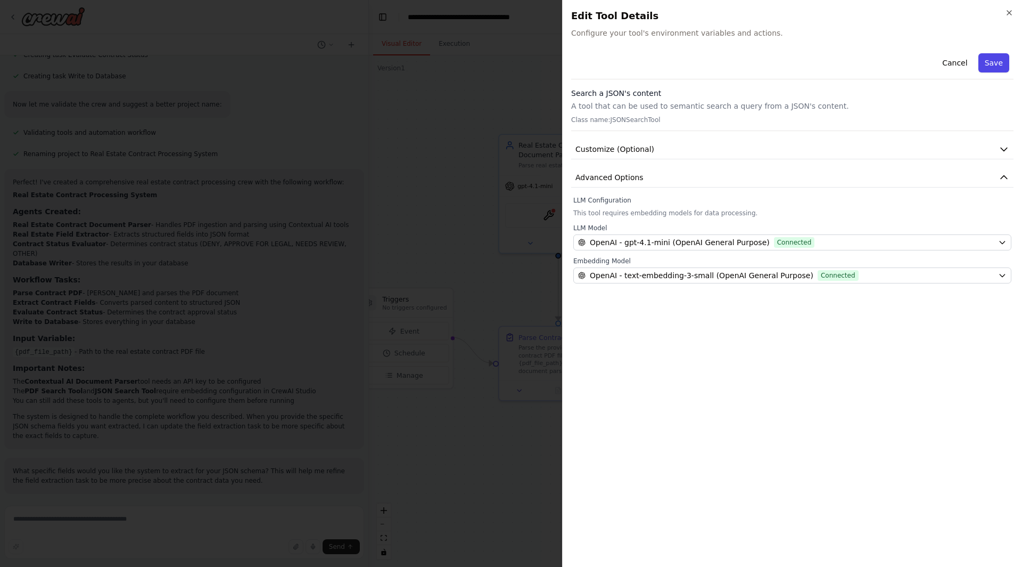
click at [1004, 62] on button "Save" at bounding box center [994, 62] width 31 height 19
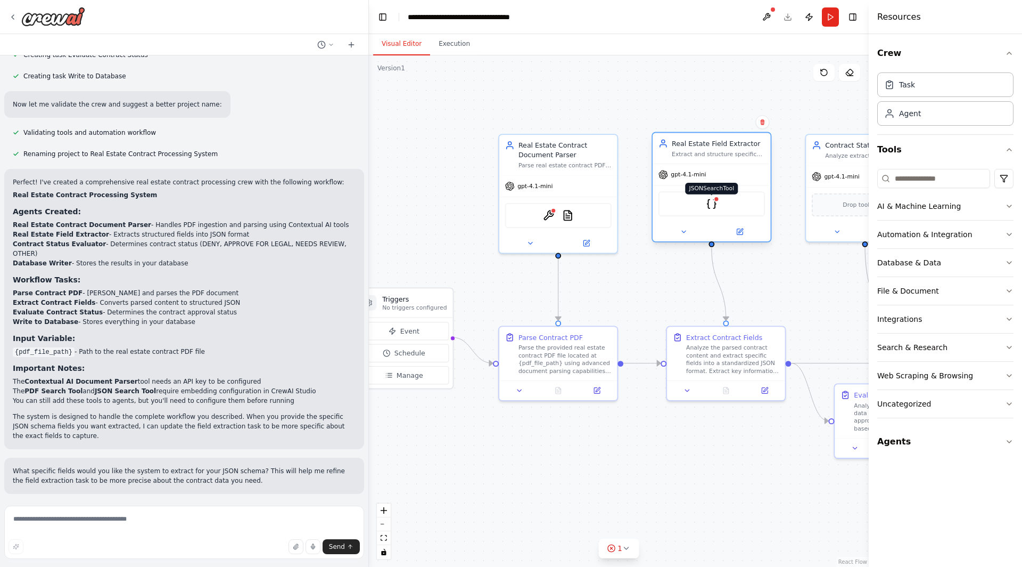
click at [715, 205] on img at bounding box center [712, 204] width 12 height 12
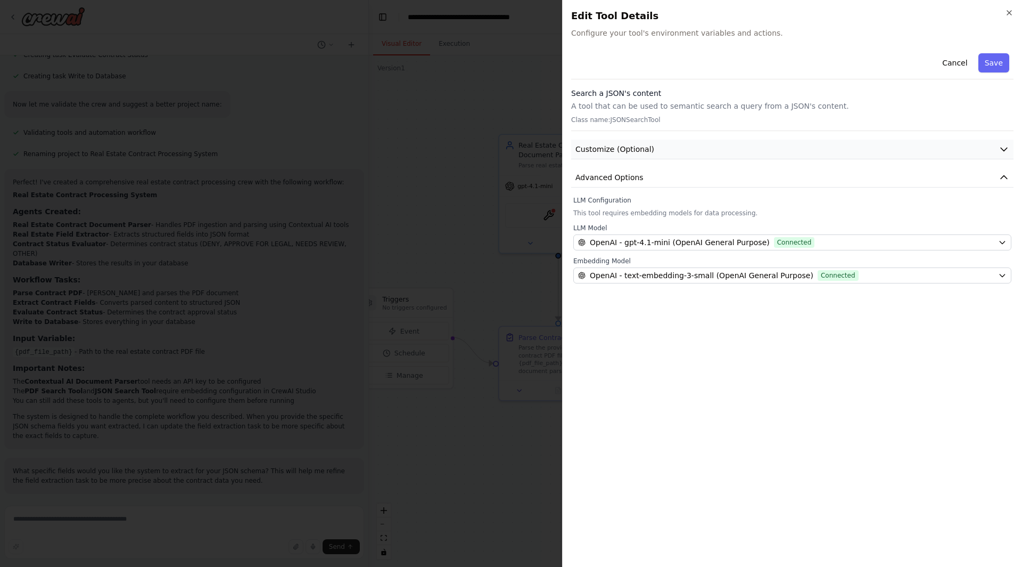
click at [746, 144] on button "Customize (Optional)" at bounding box center [792, 150] width 443 height 20
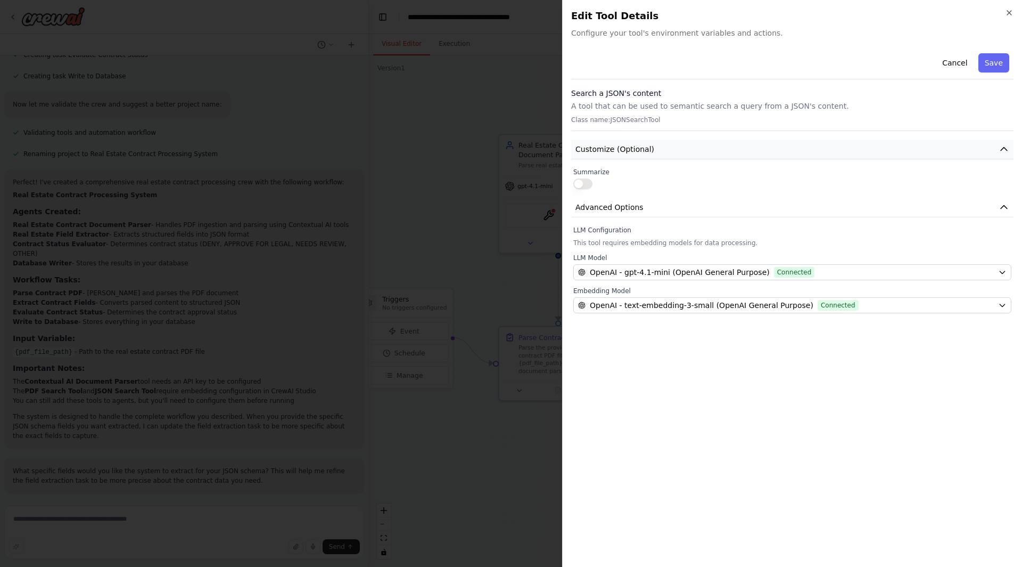
click at [665, 151] on button "Customize (Optional)" at bounding box center [792, 150] width 443 height 20
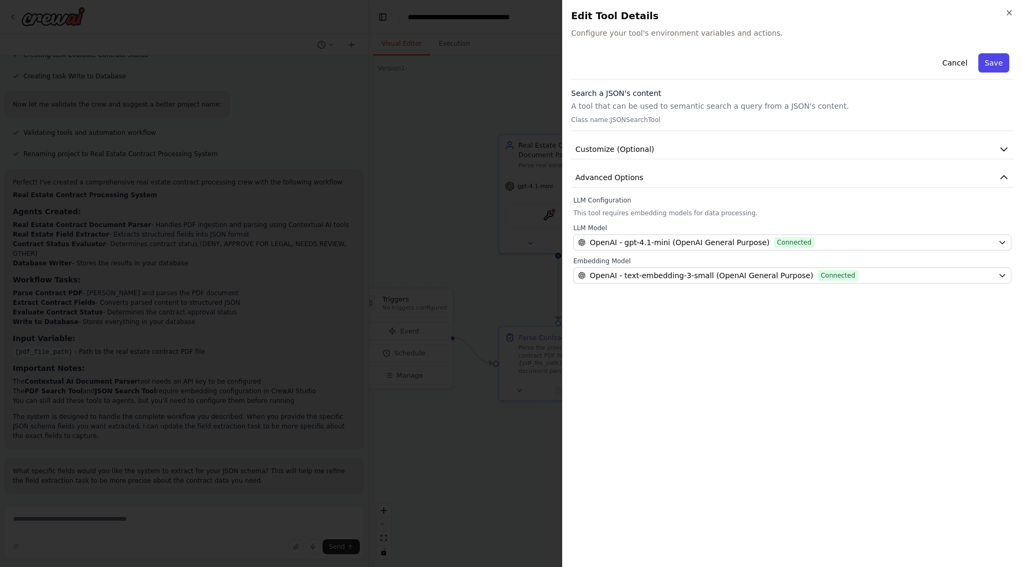
click at [995, 62] on button "Save" at bounding box center [994, 62] width 31 height 19
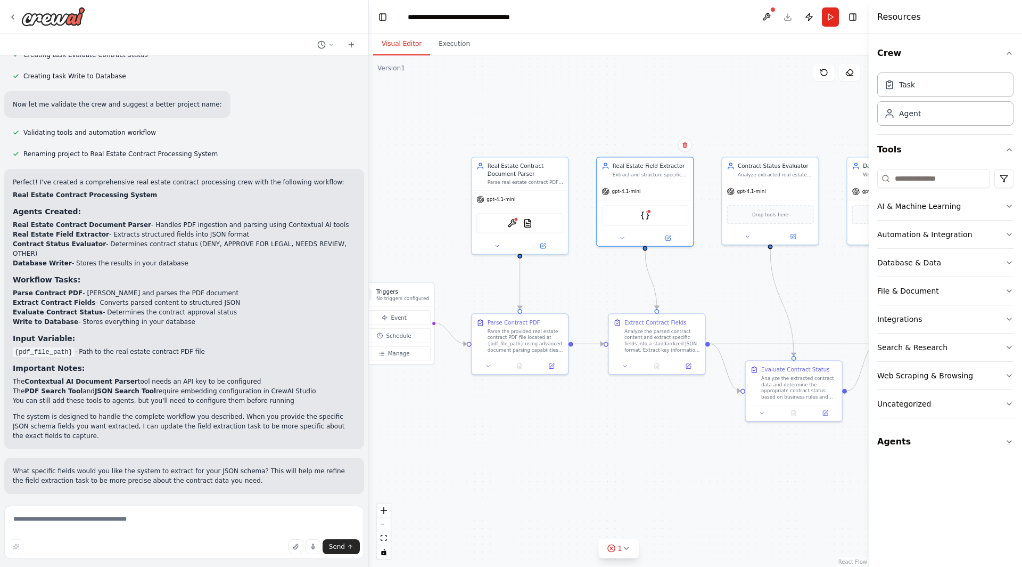
drag, startPoint x: 790, startPoint y: 280, endPoint x: 666, endPoint y: 284, distance: 124.1
click at [666, 284] on div ".deletable-edge-delete-btn { width: 20px; height: 20px; border: 0px solid #ffff…" at bounding box center [619, 310] width 500 height 511
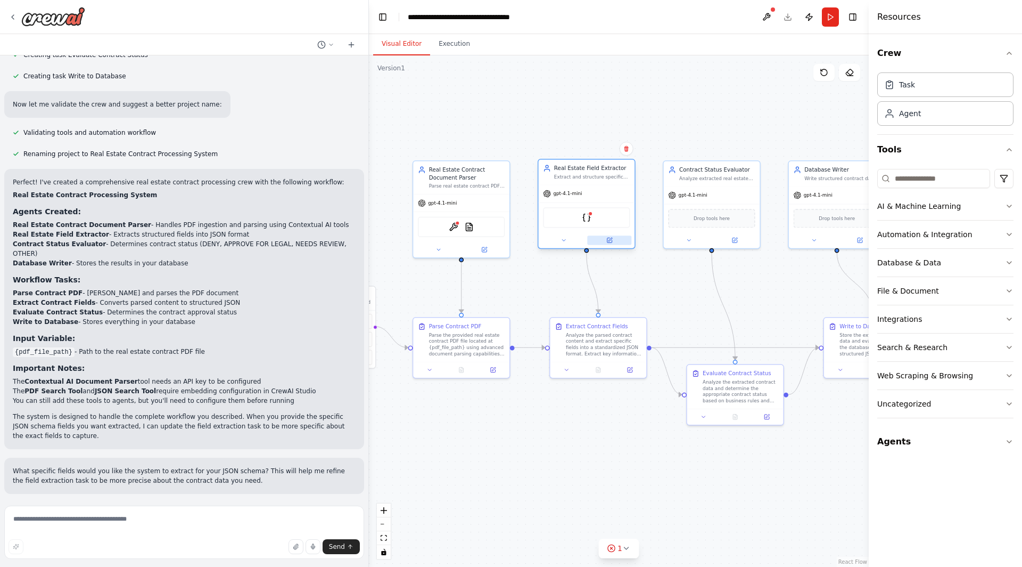
click at [607, 240] on icon at bounding box center [610, 240] width 6 height 6
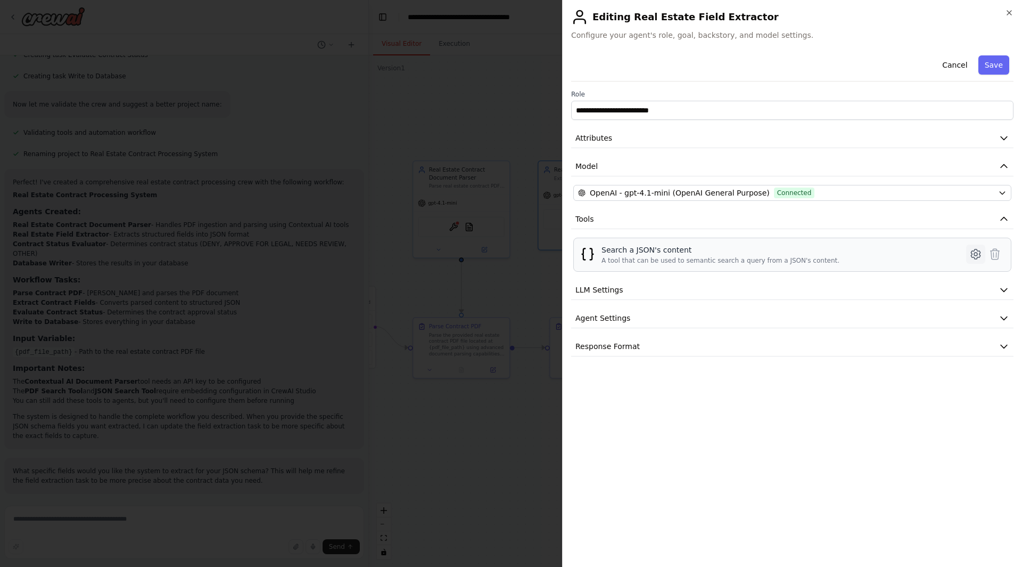
click at [969, 252] on button at bounding box center [976, 253] width 19 height 19
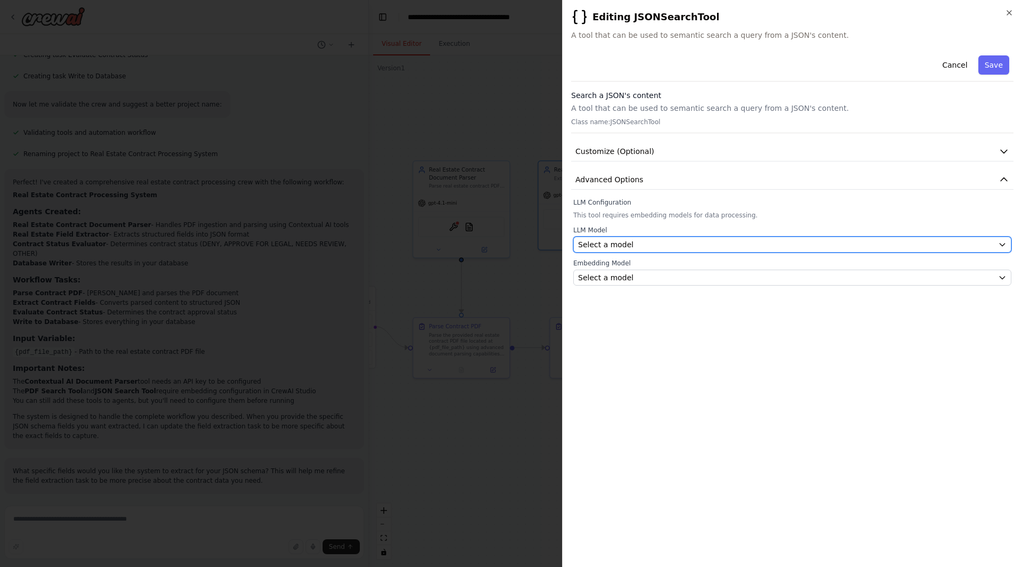
click at [935, 244] on div "Select a model" at bounding box center [786, 244] width 416 height 11
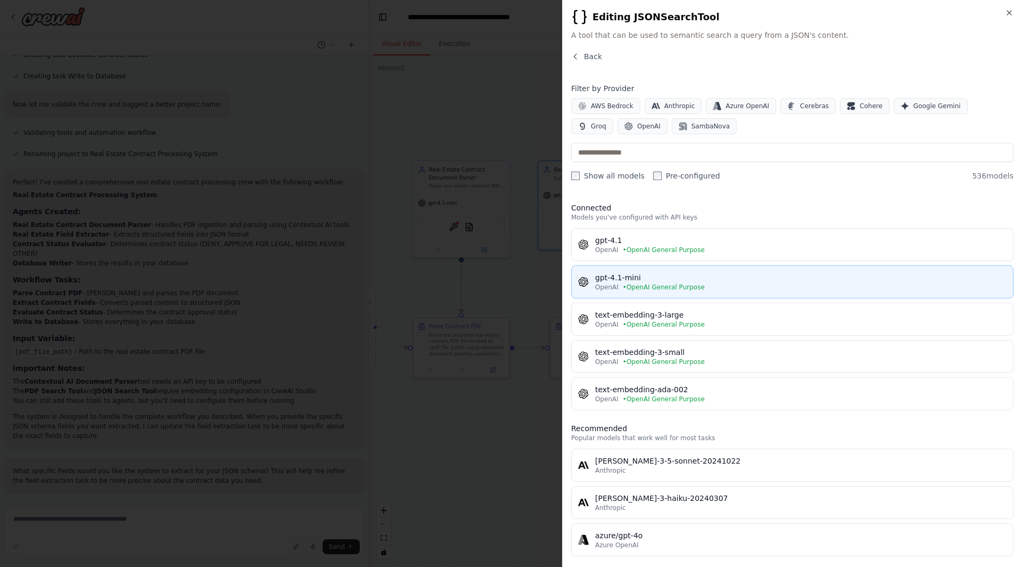
click at [741, 288] on div "OpenAI • OpenAI General Purpose" at bounding box center [801, 287] width 412 height 9
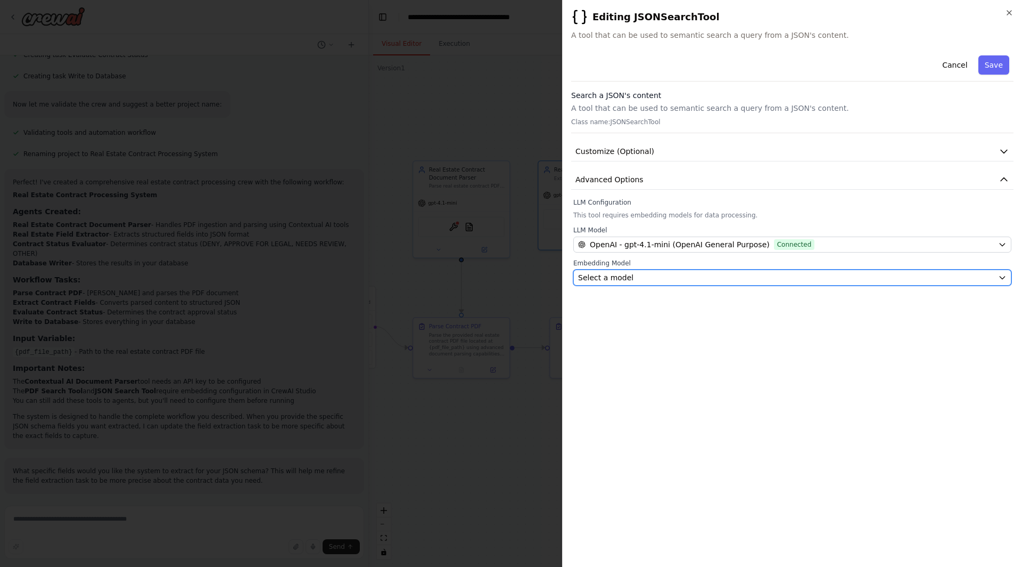
click at [736, 272] on div "Select a model" at bounding box center [786, 277] width 416 height 11
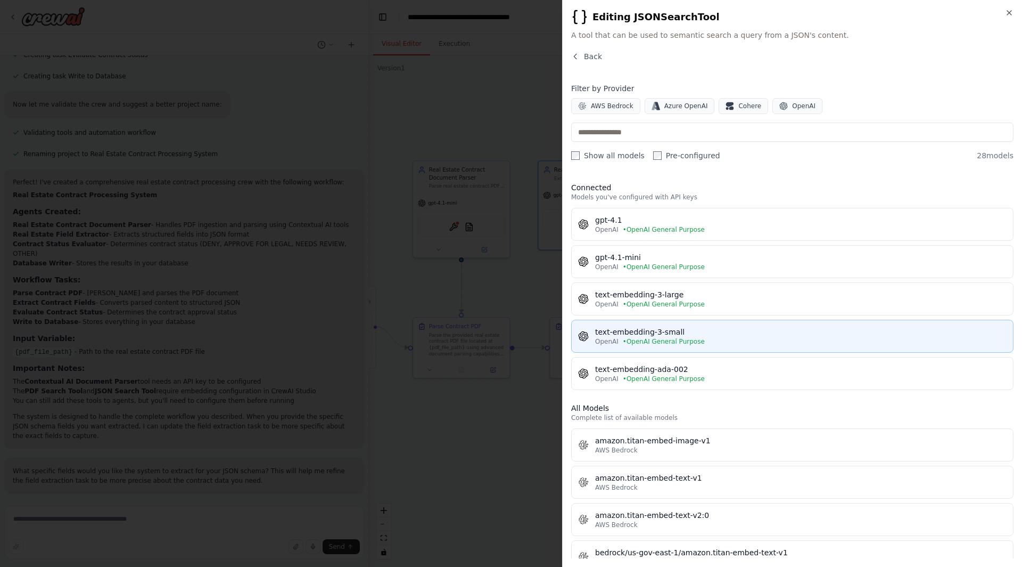
click at [716, 330] on div "text-embedding-3-small" at bounding box center [801, 331] width 412 height 11
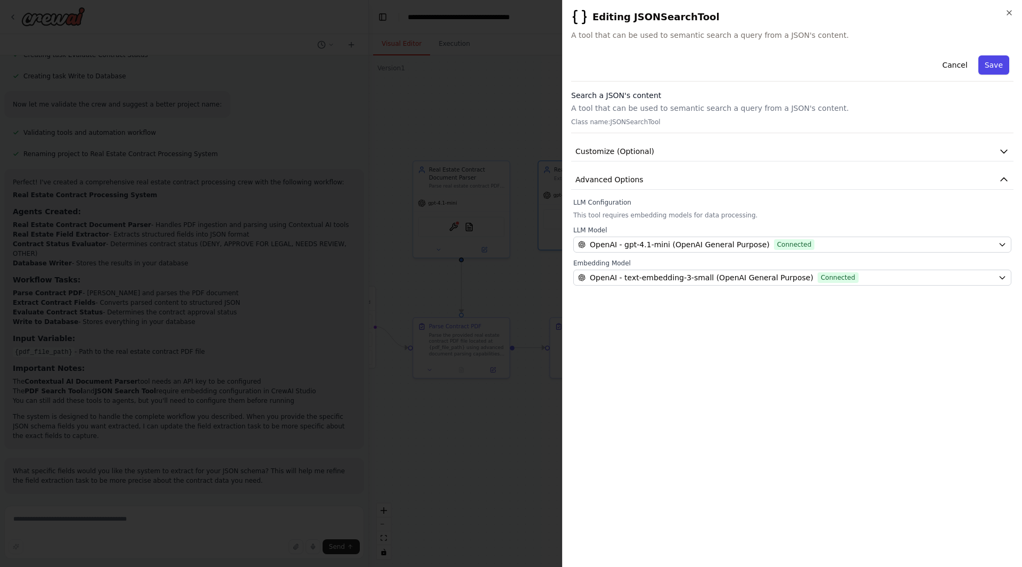
click at [998, 68] on button "Save" at bounding box center [994, 64] width 31 height 19
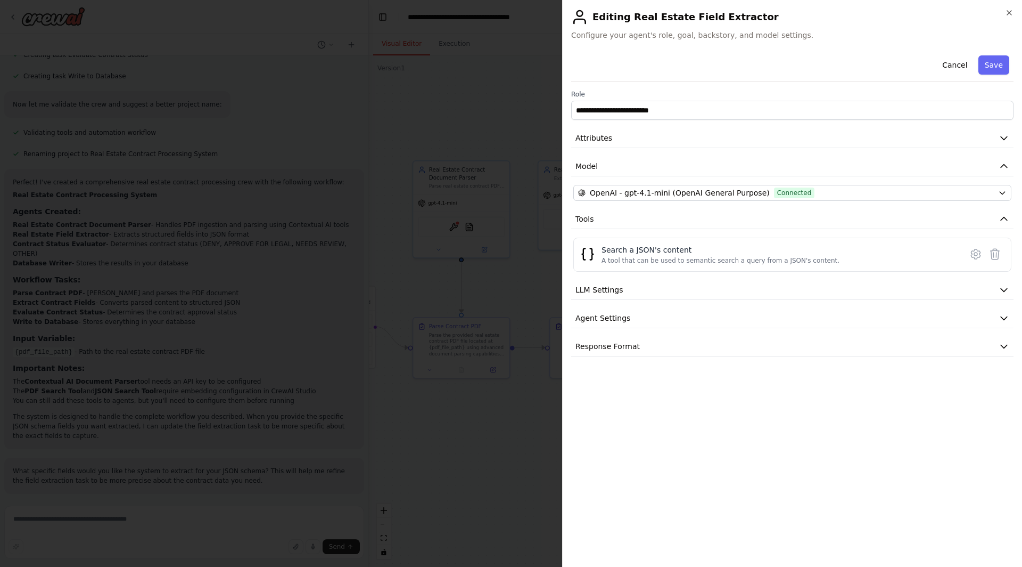
click at [998, 68] on button "Save" at bounding box center [994, 64] width 31 height 19
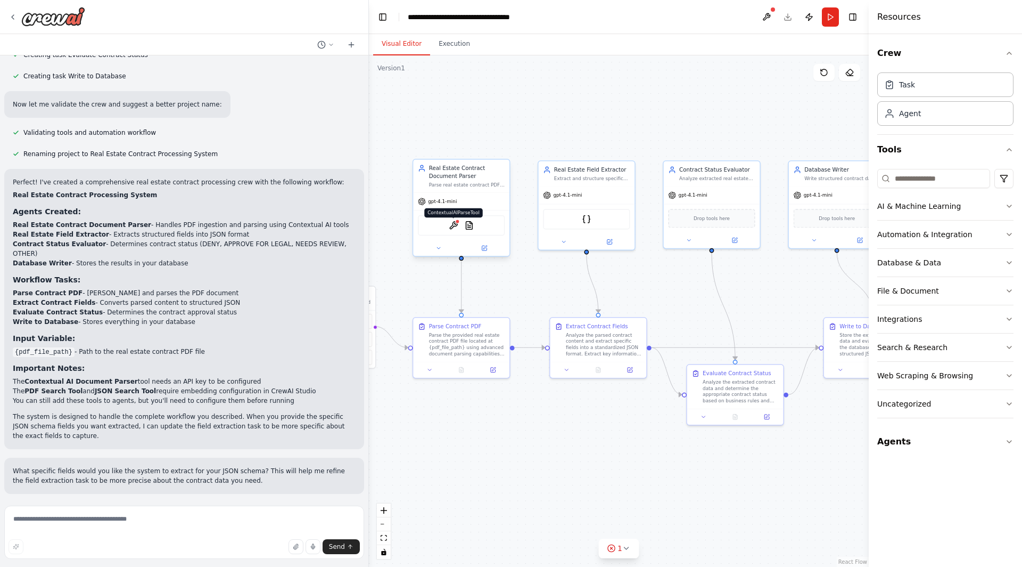
click at [453, 227] on img at bounding box center [454, 225] width 10 height 10
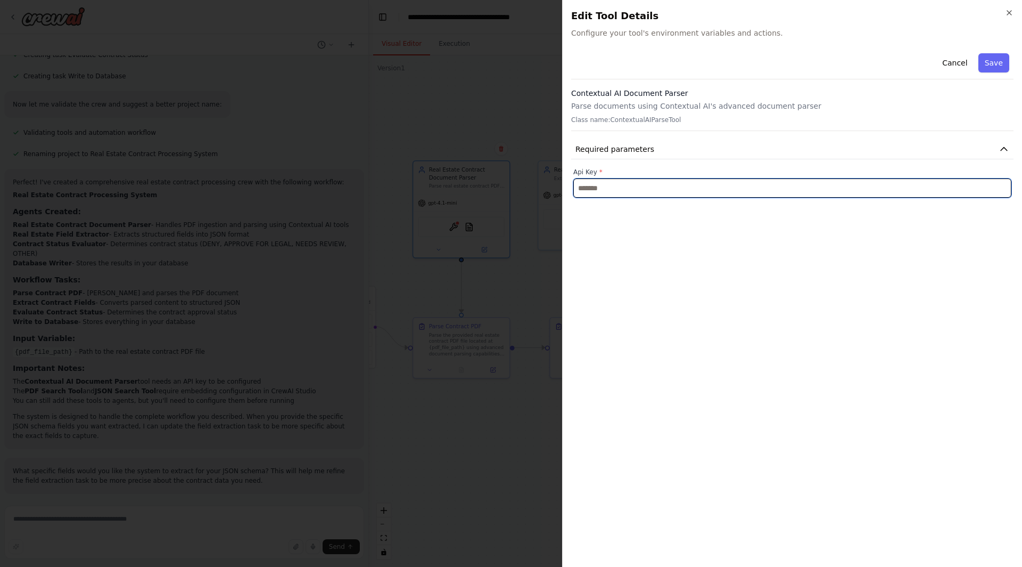
click at [655, 193] on input "text" at bounding box center [793, 187] width 438 height 19
paste input "**********"
type input "**********"
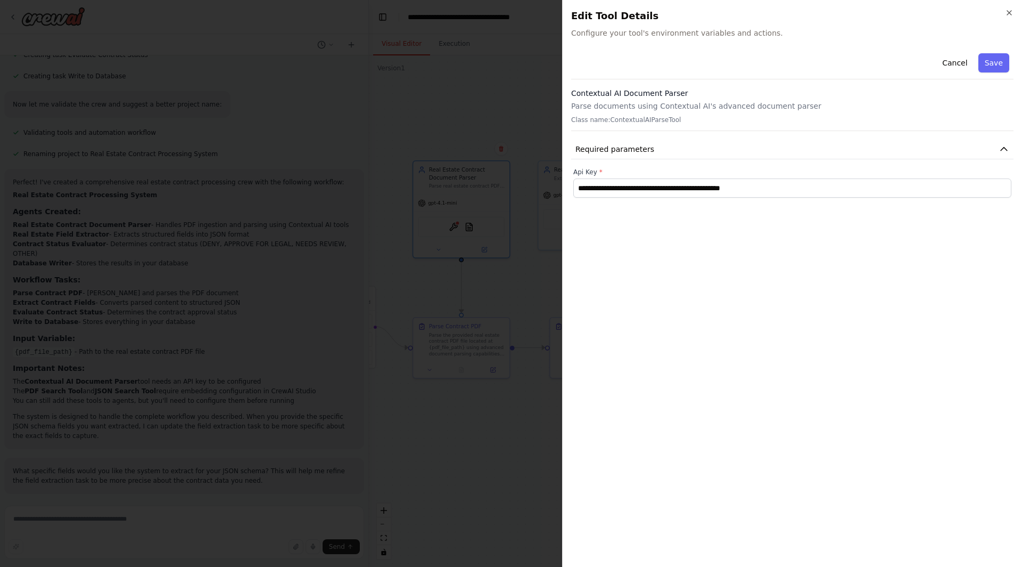
click at [838, 258] on div "**********" at bounding box center [792, 303] width 443 height 509
click at [1002, 68] on button "Save" at bounding box center [994, 62] width 31 height 19
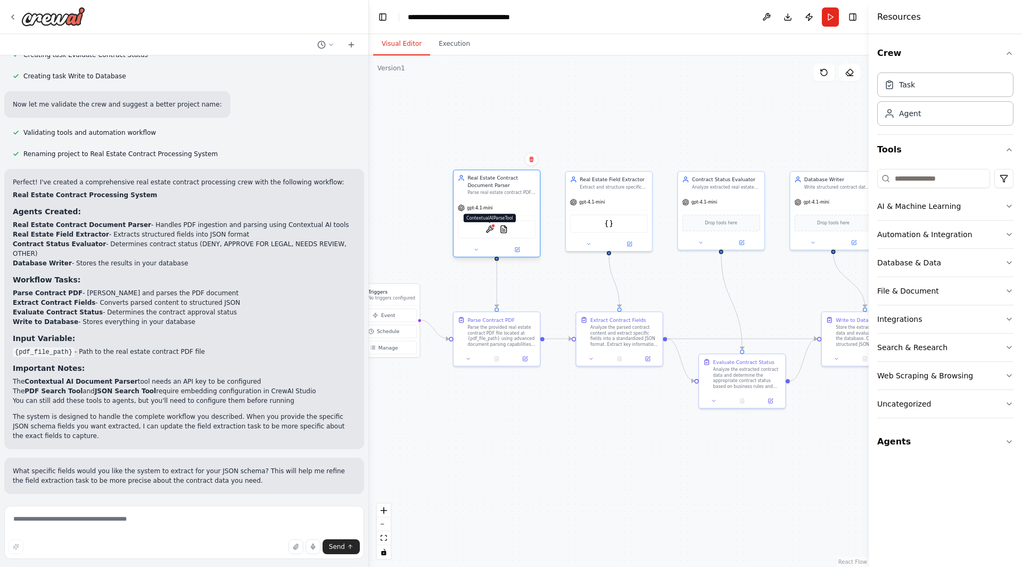
click at [493, 231] on img at bounding box center [490, 229] width 9 height 9
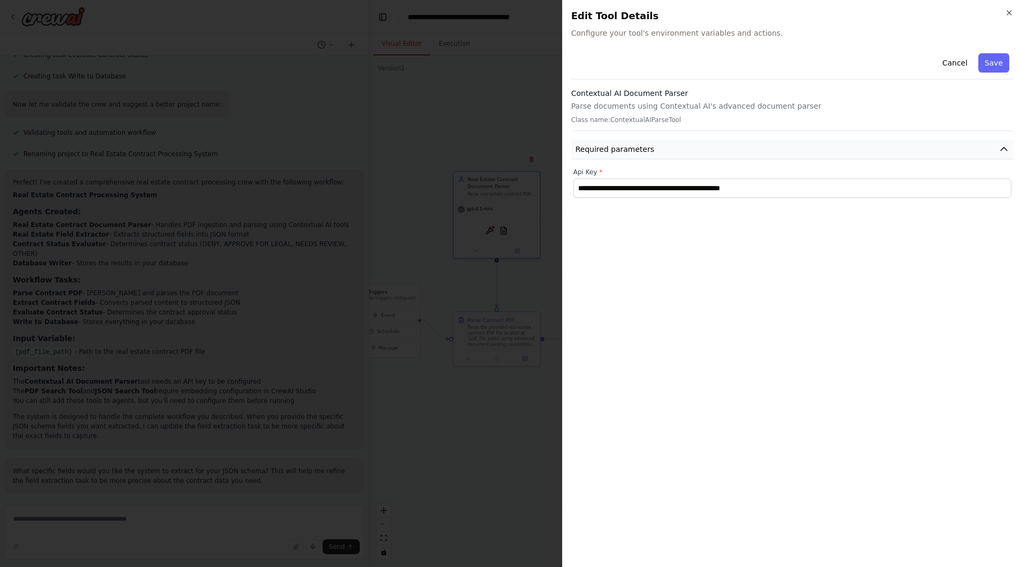
click at [971, 142] on button "Required parameters" at bounding box center [792, 150] width 443 height 20
click at [989, 64] on button "Save" at bounding box center [994, 62] width 31 height 19
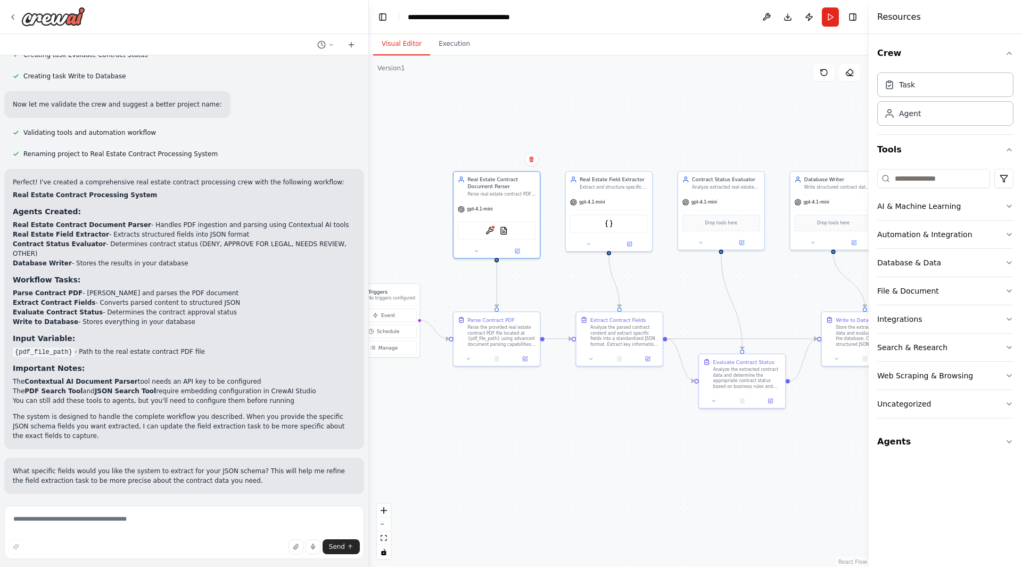
click at [632, 112] on div ".deletable-edge-delete-btn { width: 20px; height: 20px; border: 0px solid #ffff…" at bounding box center [619, 310] width 500 height 511
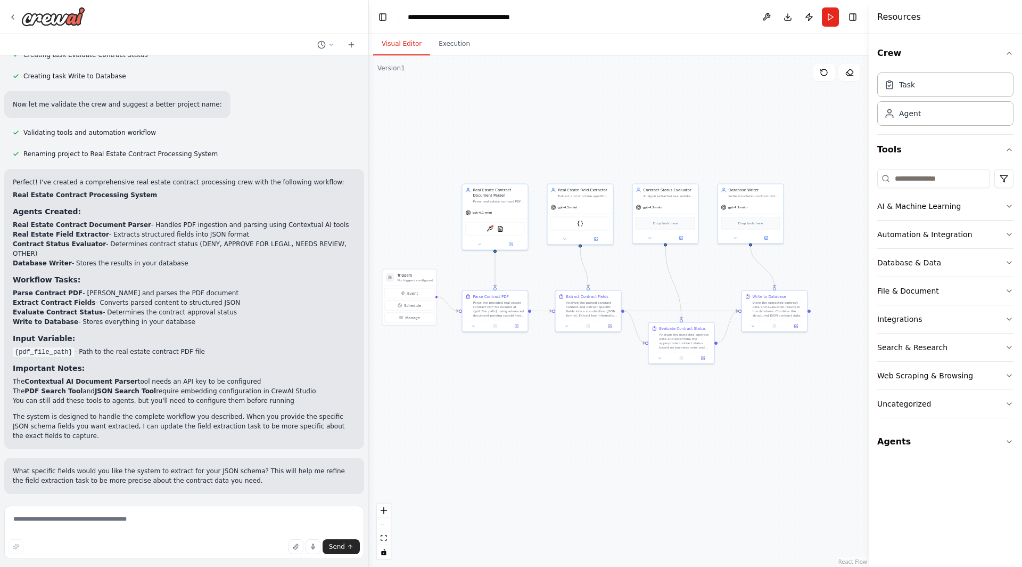
click at [224, 349] on li "{pdf_file_path} - Path to the real estate contract PDF file" at bounding box center [184, 352] width 343 height 10
click at [832, 13] on button "Run" at bounding box center [830, 16] width 17 height 19
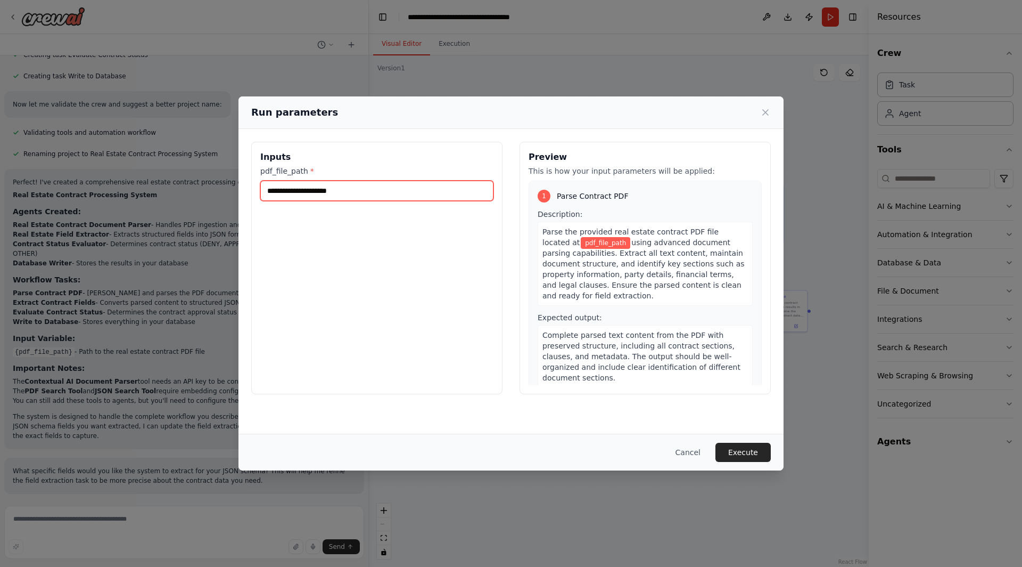
click at [436, 194] on input "pdf_file_path *" at bounding box center [376, 191] width 233 height 20
click at [312, 189] on input "pdf_file_path *" at bounding box center [376, 191] width 233 height 20
paste input "**********"
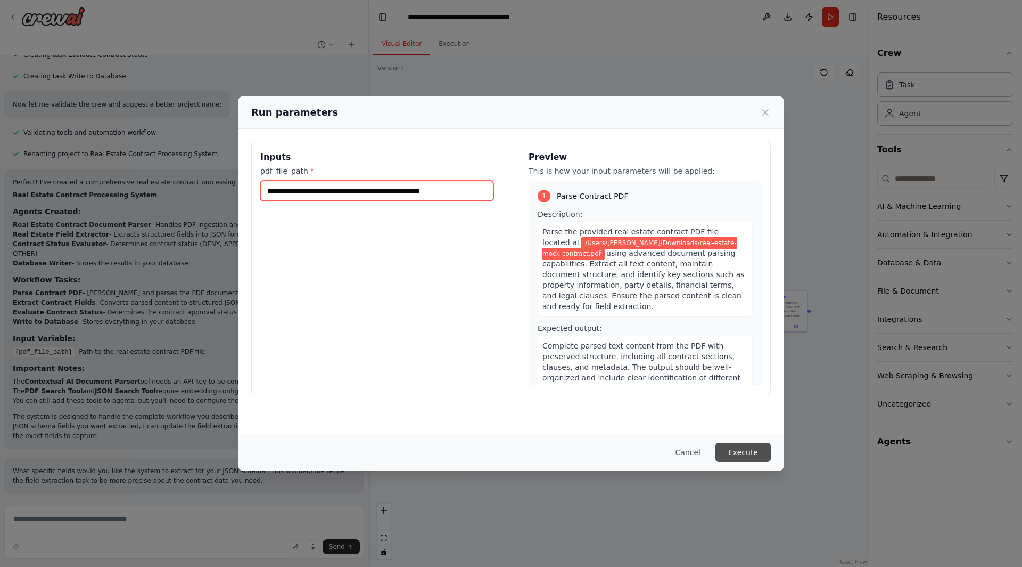
type input "**********"
click at [736, 448] on button "Execute" at bounding box center [743, 452] width 55 height 19
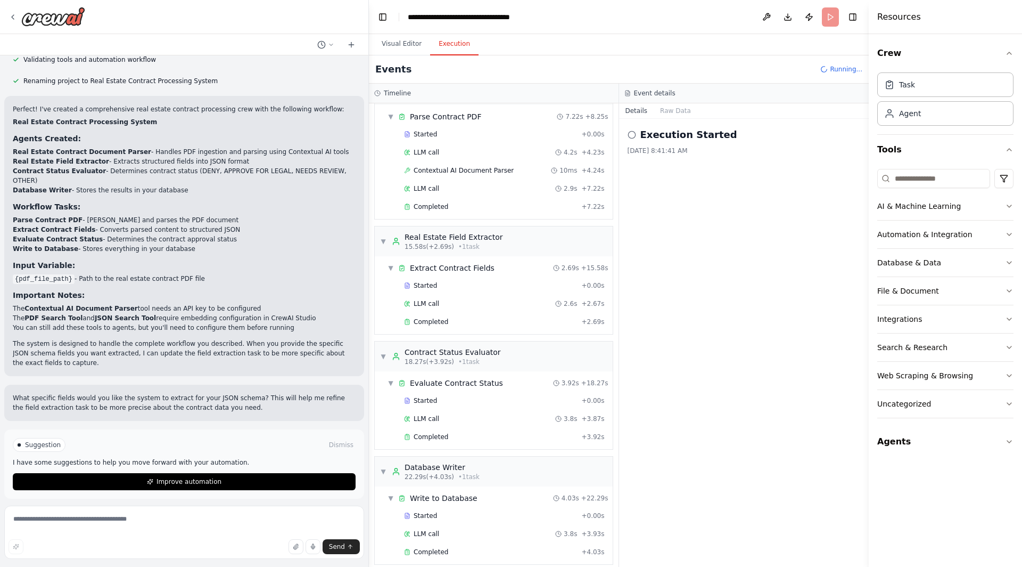
scroll to position [638, 0]
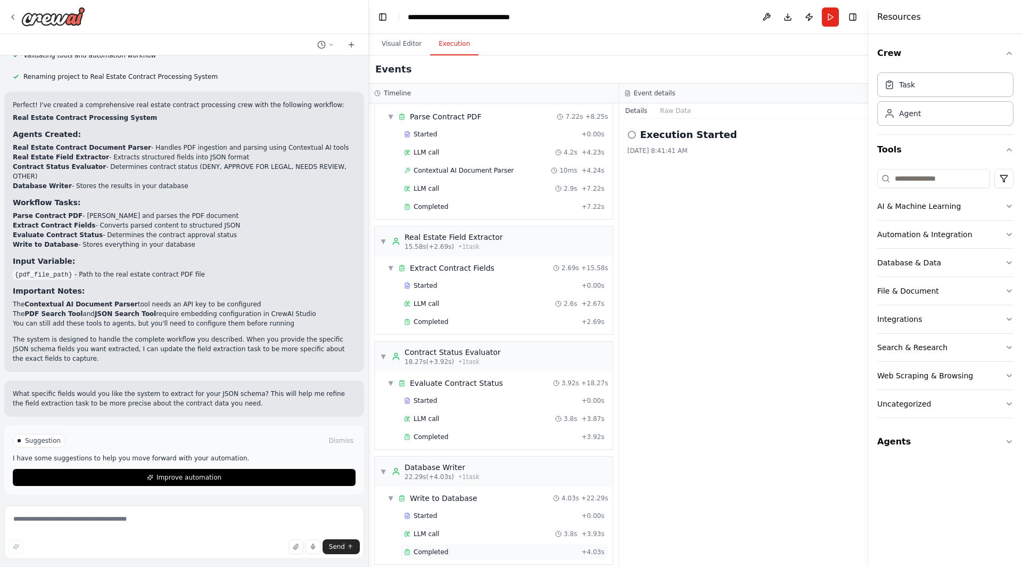
click at [432, 547] on span "Completed" at bounding box center [431, 551] width 35 height 9
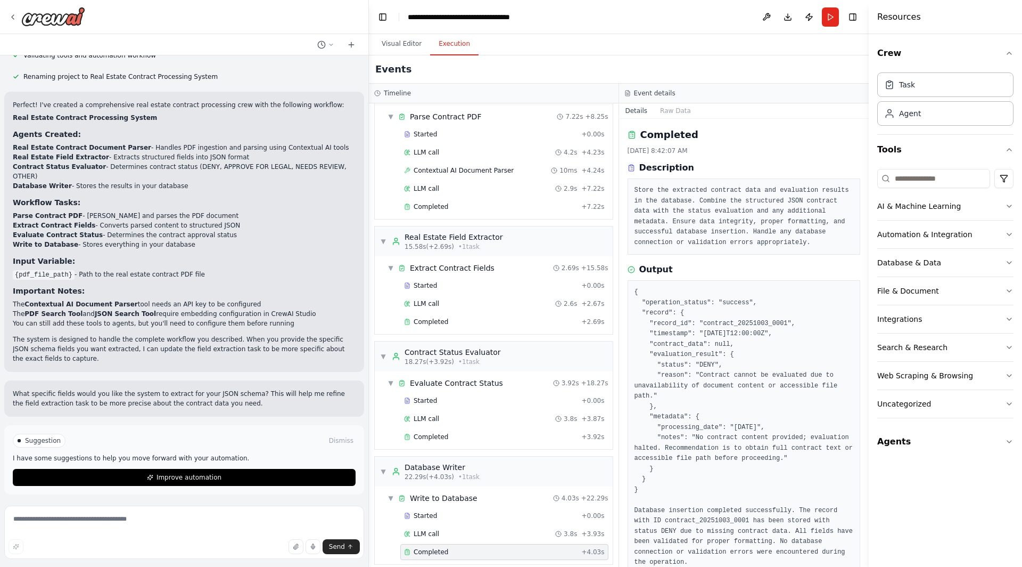
click at [787, 276] on div "Output" at bounding box center [744, 269] width 233 height 13
click at [763, 475] on pre "{ "operation_status": "success", "record": { "record_id": "contract_20251003_00…" at bounding box center [744, 427] width 219 height 281
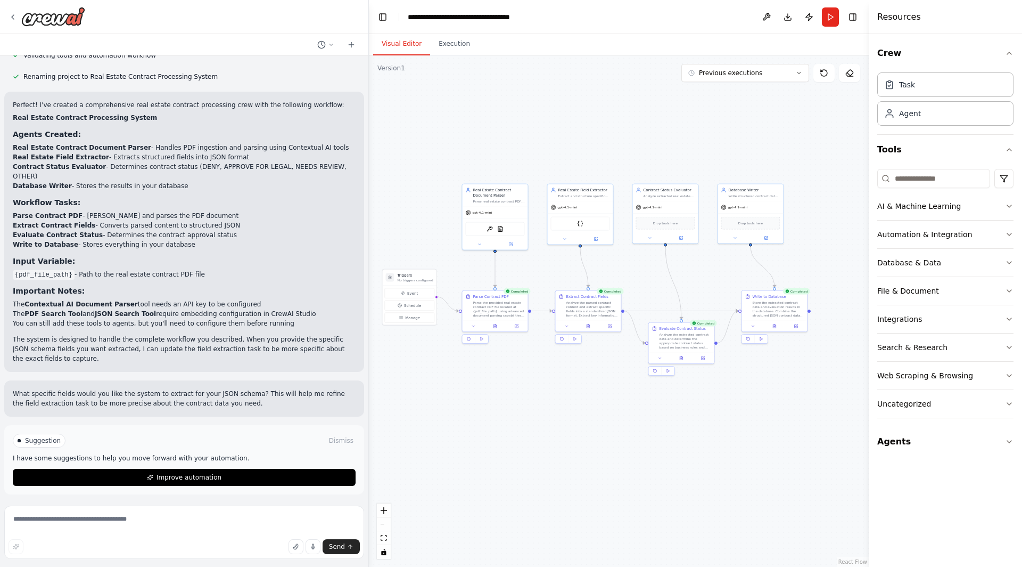
click at [396, 46] on button "Visual Editor" at bounding box center [401, 44] width 57 height 22
click at [593, 326] on button at bounding box center [588, 325] width 22 height 6
click at [587, 324] on button at bounding box center [591, 325] width 22 height 6
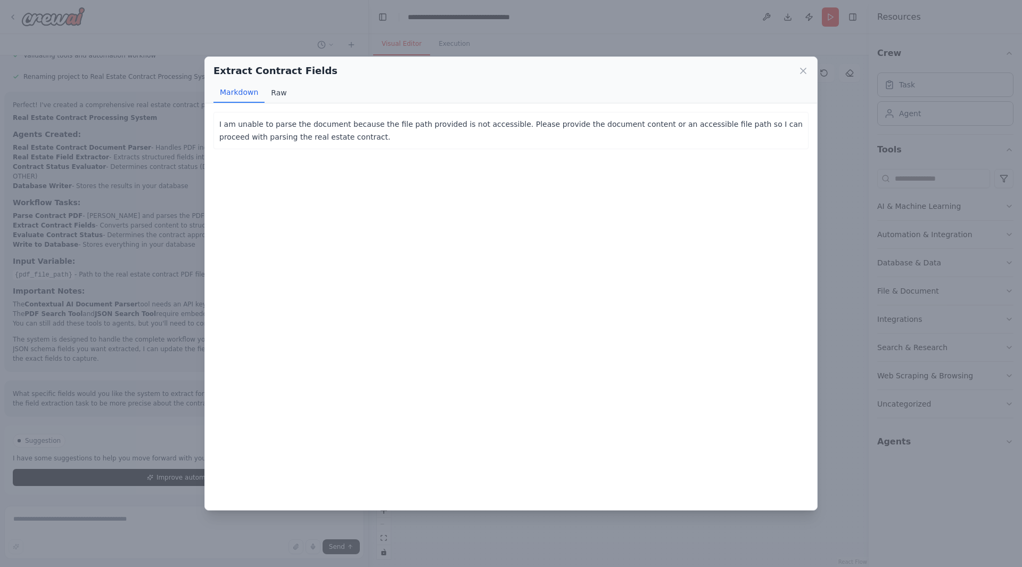
click at [274, 91] on button "Raw" at bounding box center [279, 93] width 28 height 20
click at [520, 40] on div "Extract Contract Fields Markdown Raw I am unable to parse the document because …" at bounding box center [511, 283] width 1022 height 567
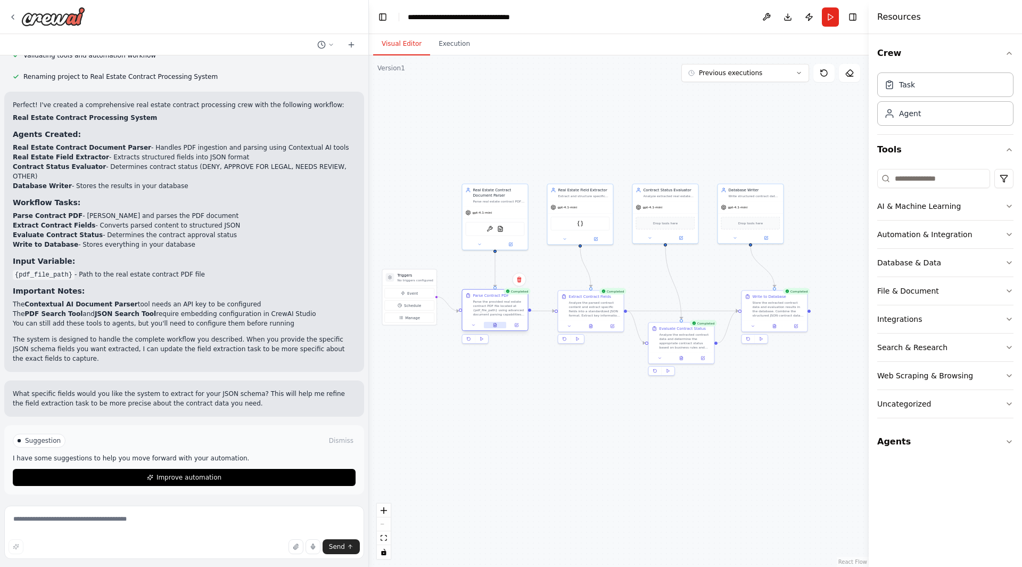
click at [497, 324] on icon at bounding box center [495, 325] width 4 height 4
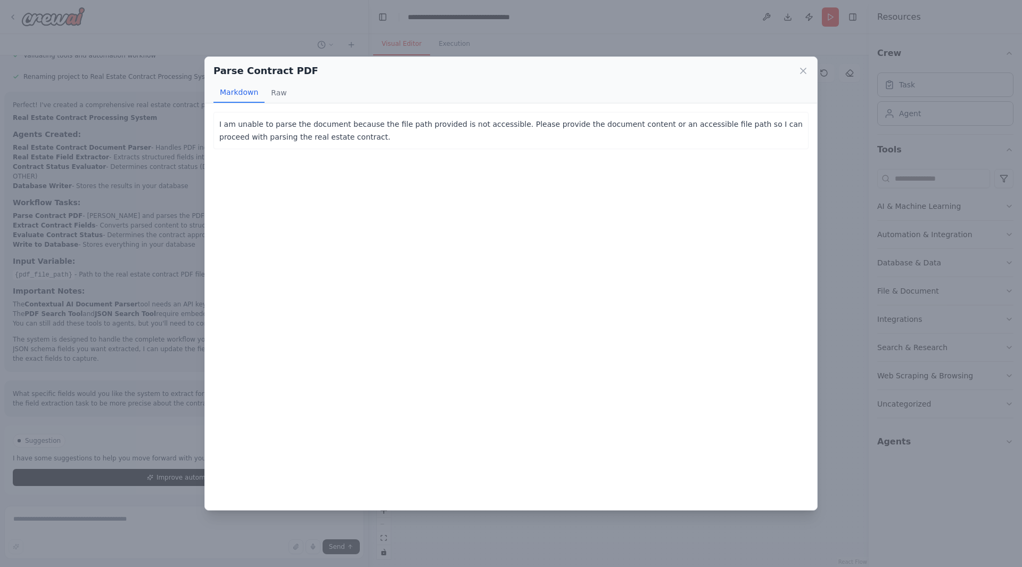
click at [845, 234] on div "Parse Contract PDF Markdown Raw I am unable to parse the document because the f…" at bounding box center [511, 283] width 1022 height 567
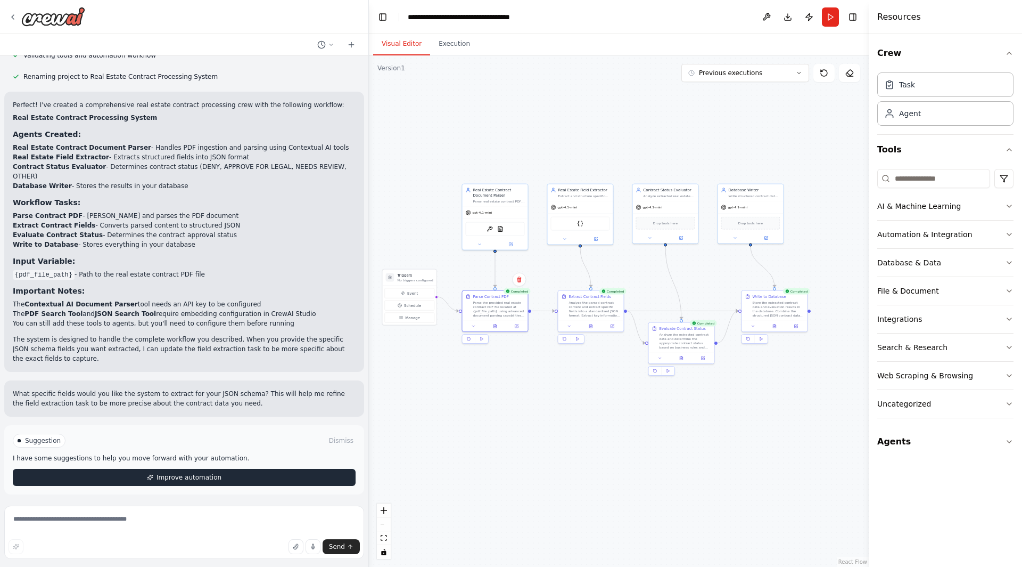
click at [255, 480] on button "Improve automation" at bounding box center [184, 477] width 343 height 17
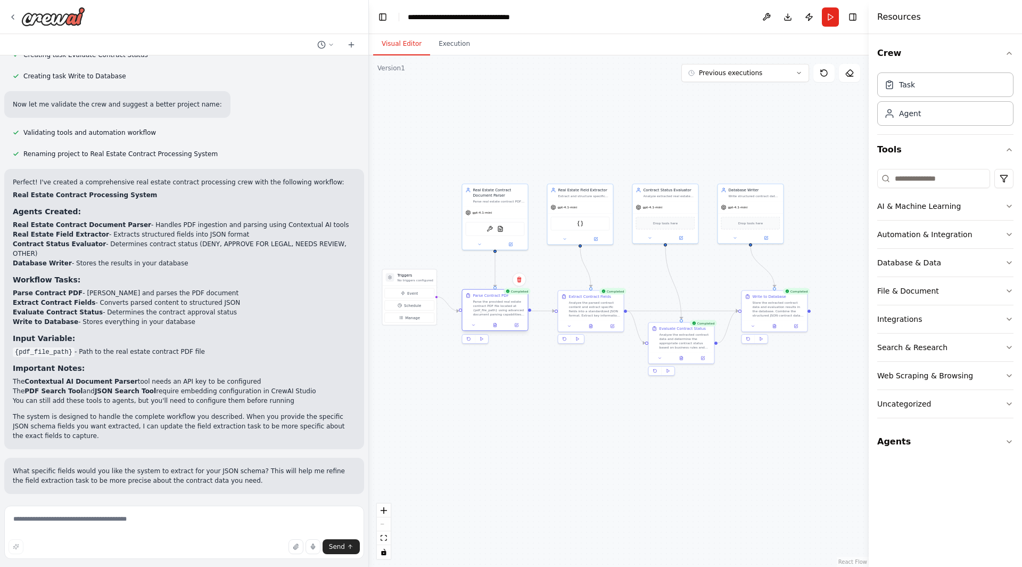
scroll to position [602, 0]
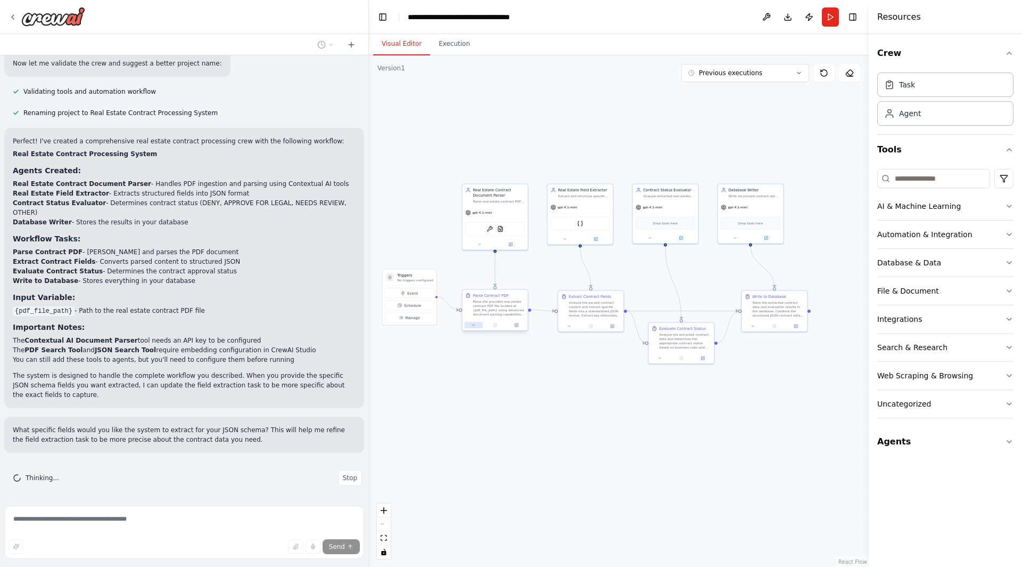
click at [473, 325] on icon at bounding box center [474, 324] width 2 height 1
click at [474, 325] on icon at bounding box center [474, 324] width 2 height 1
click at [510, 355] on div ".deletable-edge-delete-btn { width: 20px; height: 20px; border: 0px solid #ffff…" at bounding box center [619, 310] width 500 height 511
drag, startPoint x: 567, startPoint y: 393, endPoint x: 588, endPoint y: 394, distance: 21.9
click at [588, 394] on div ".deletable-edge-delete-btn { width: 20px; height: 20px; border: 0px solid #ffff…" at bounding box center [619, 310] width 500 height 511
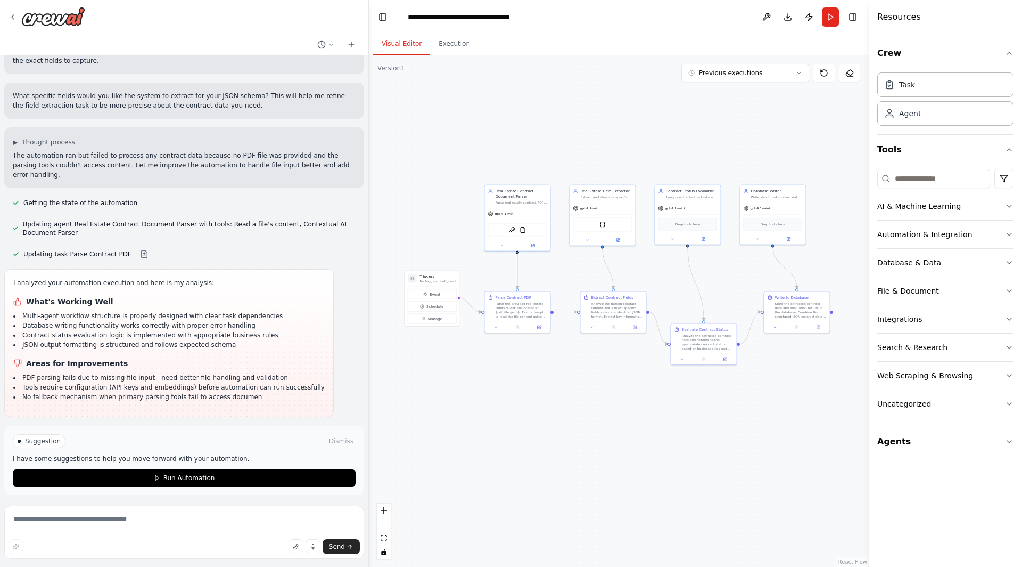
scroll to position [945, 0]
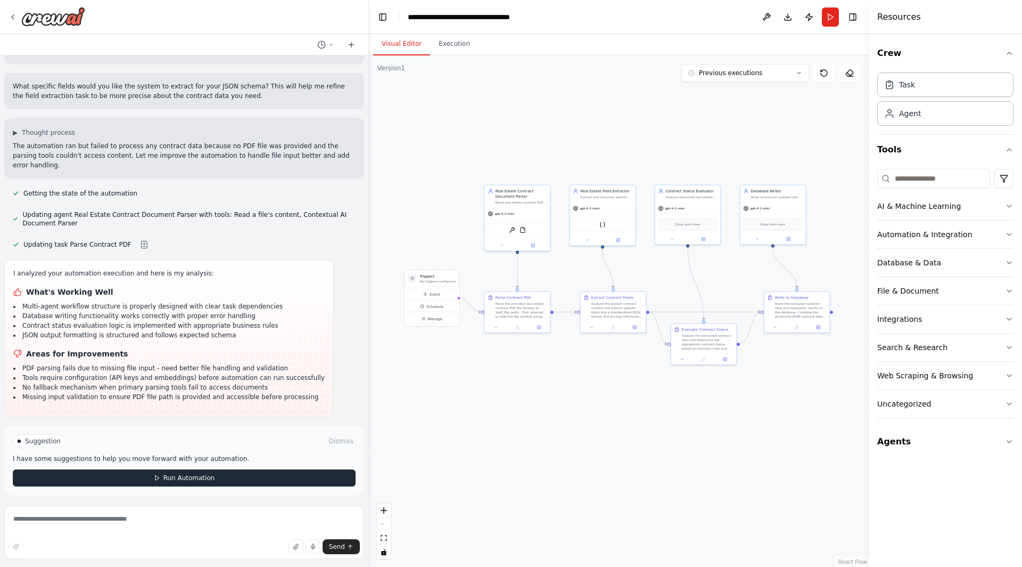
click at [291, 475] on button "Run Automation" at bounding box center [184, 477] width 343 height 17
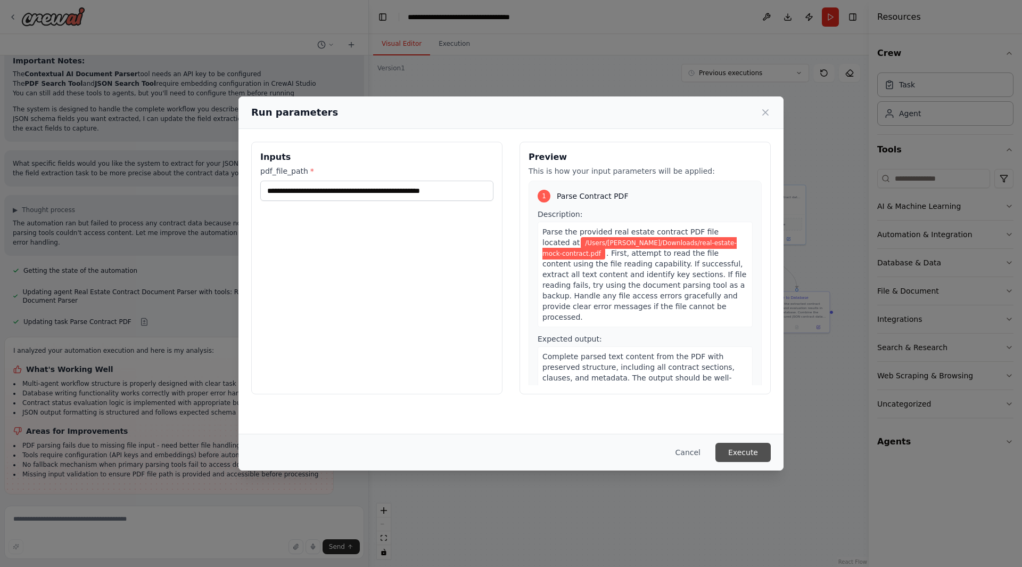
click at [731, 457] on button "Execute" at bounding box center [743, 452] width 55 height 19
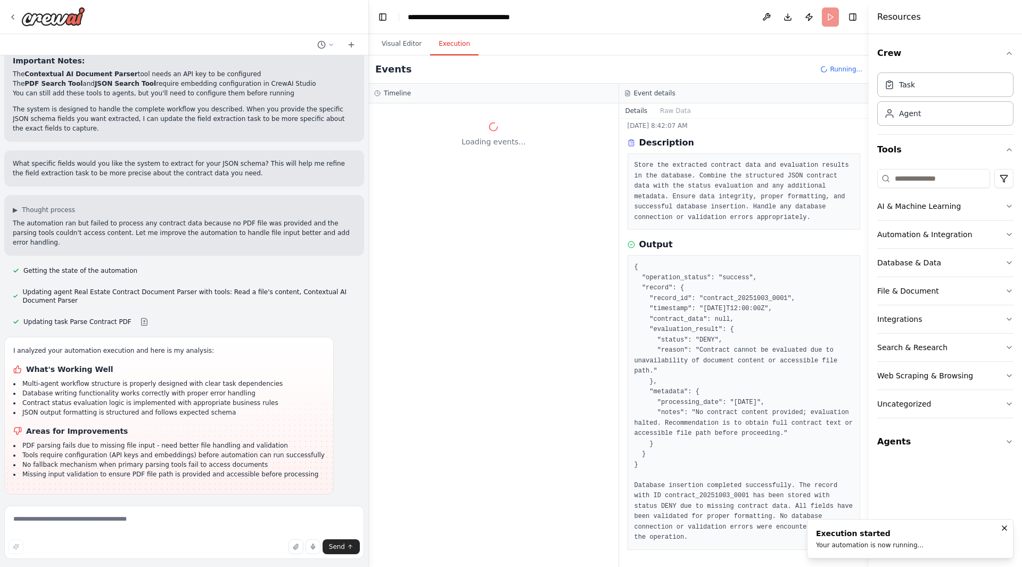
scroll to position [0, 0]
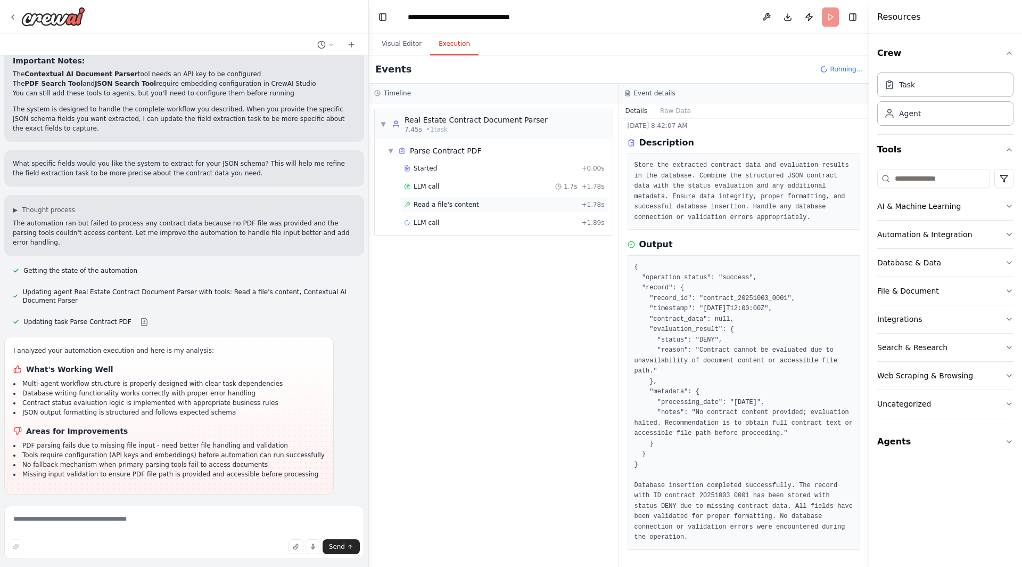
click at [441, 206] on span "Read a file's content" at bounding box center [447, 204] width 66 height 9
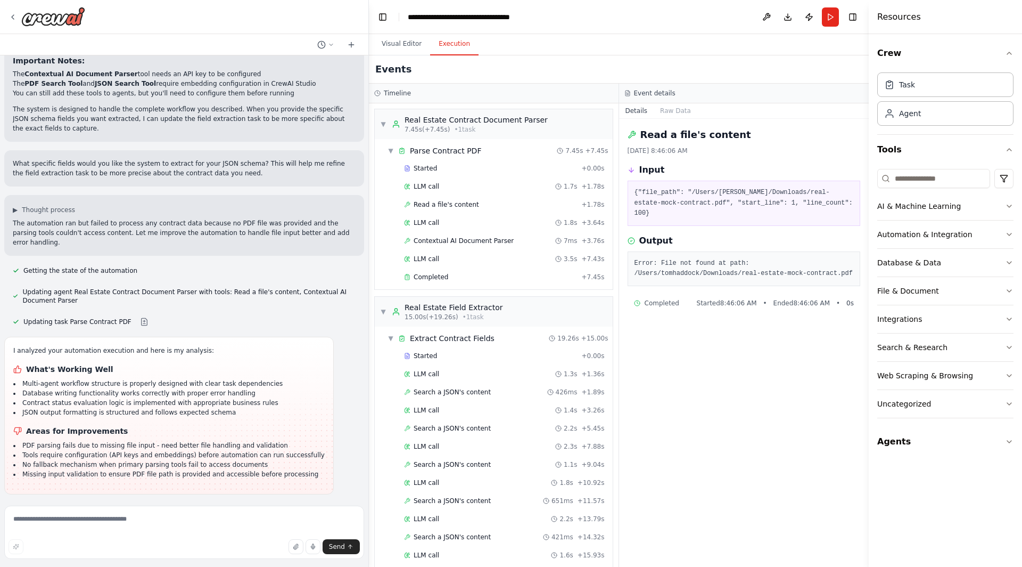
scroll to position [945, 0]
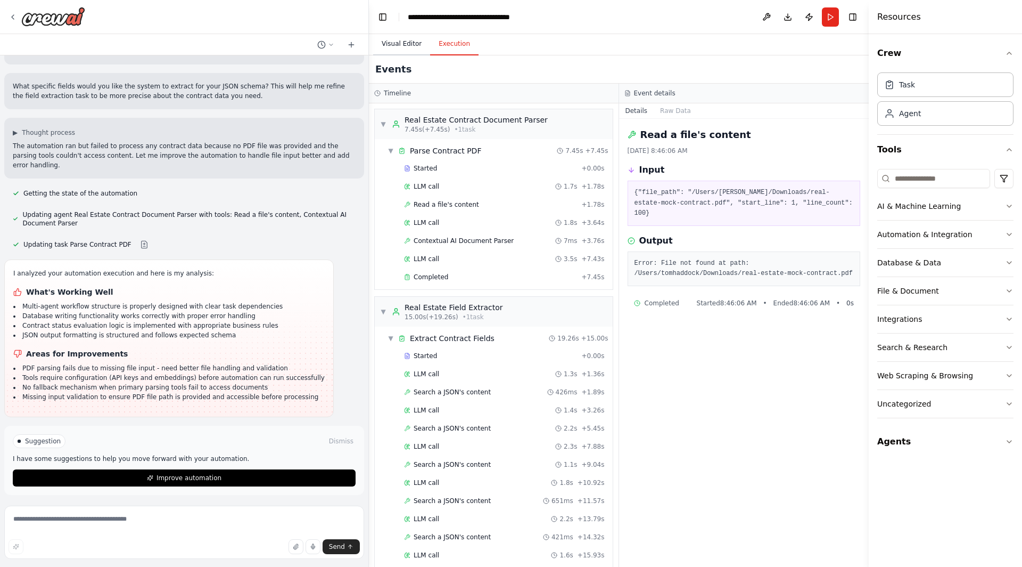
click at [424, 41] on button "Visual Editor" at bounding box center [401, 44] width 57 height 22
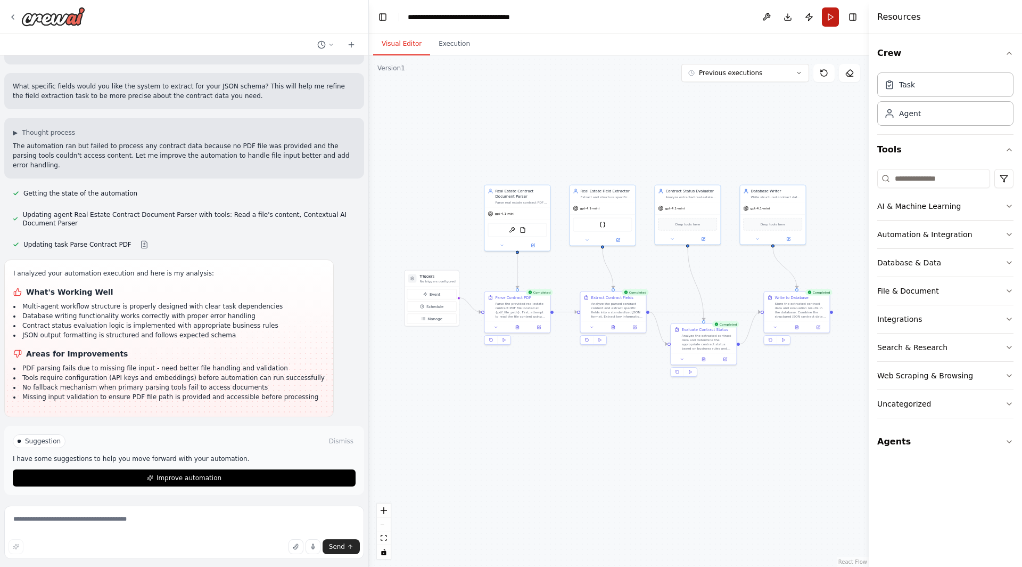
click at [837, 14] on button "Run" at bounding box center [830, 16] width 17 height 19
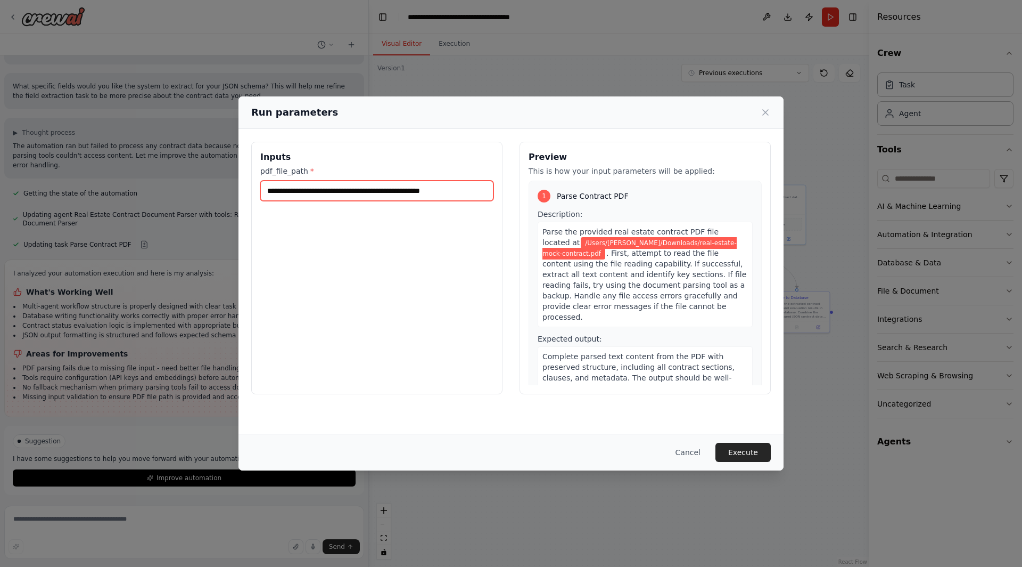
click at [465, 195] on input "**********" at bounding box center [376, 191] width 233 height 20
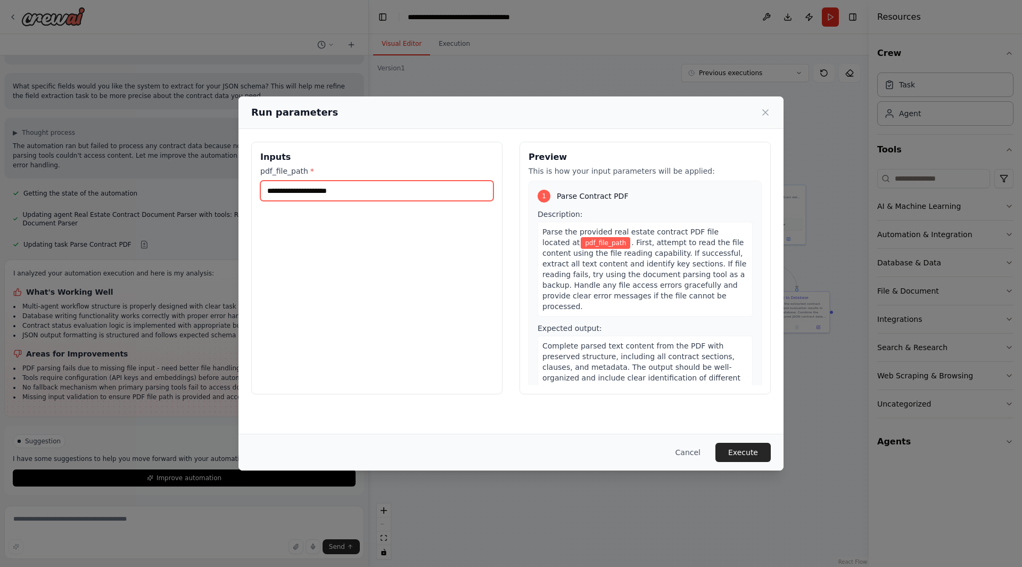
paste input "**********"
type input "**********"
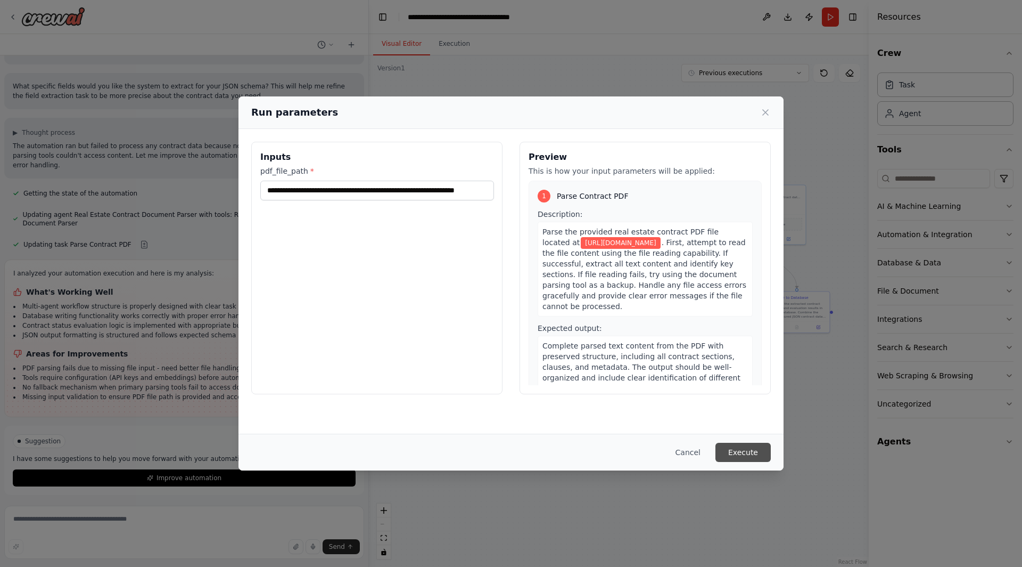
scroll to position [0, 0]
click at [752, 453] on button "Execute" at bounding box center [743, 452] width 55 height 19
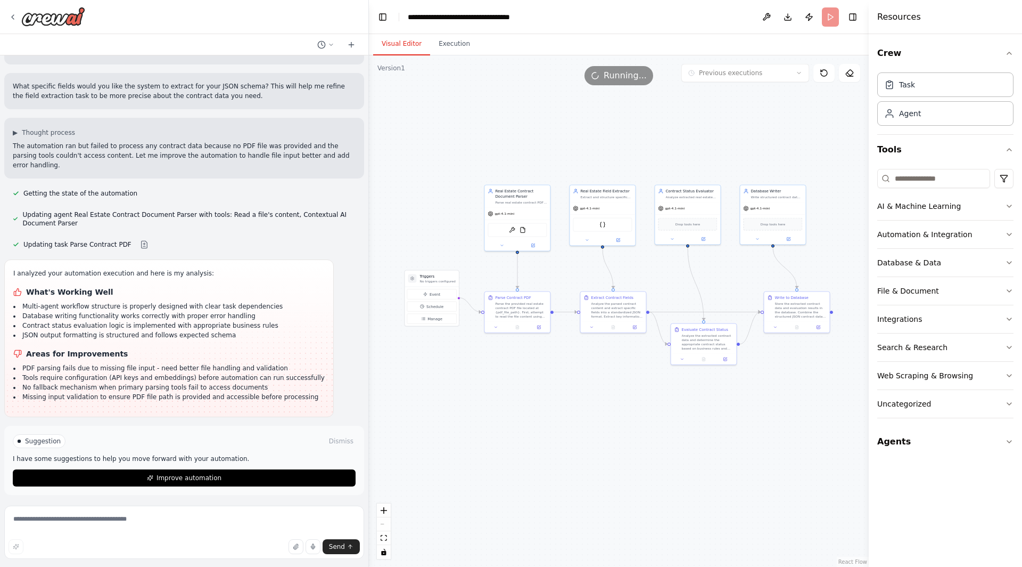
click at [400, 43] on button "Visual Editor" at bounding box center [401, 44] width 57 height 22
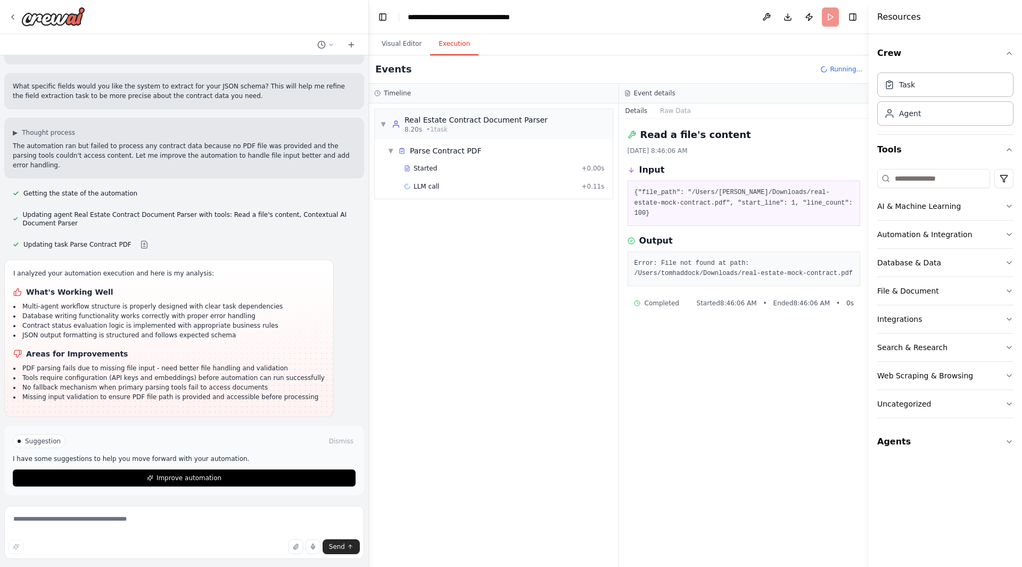
click at [463, 52] on button "Execution" at bounding box center [454, 44] width 48 height 22
click at [447, 167] on div "Started" at bounding box center [490, 168] width 173 height 9
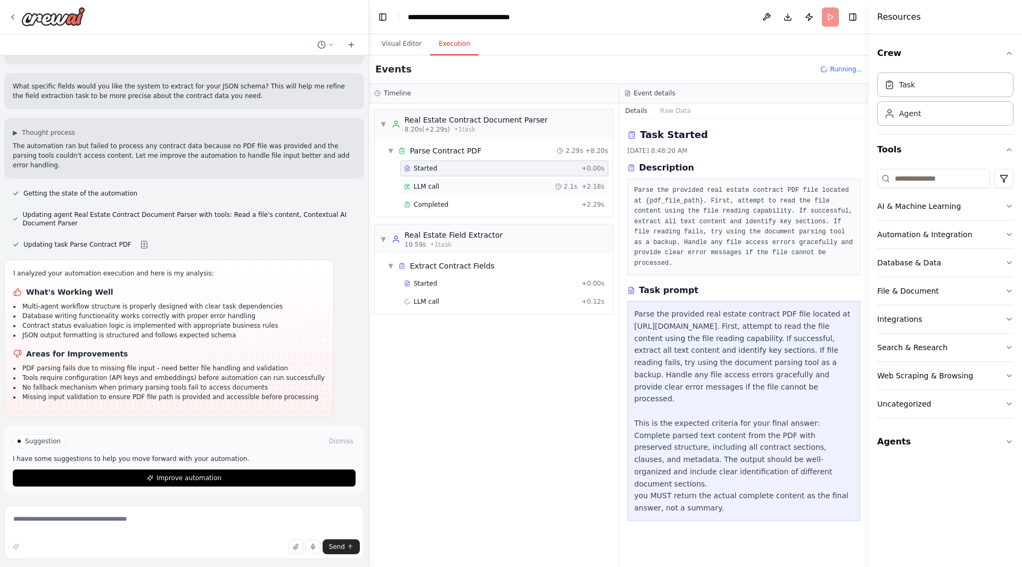
click at [446, 191] on div "LLM call 2.1s + 2.18s" at bounding box center [504, 186] width 208 height 16
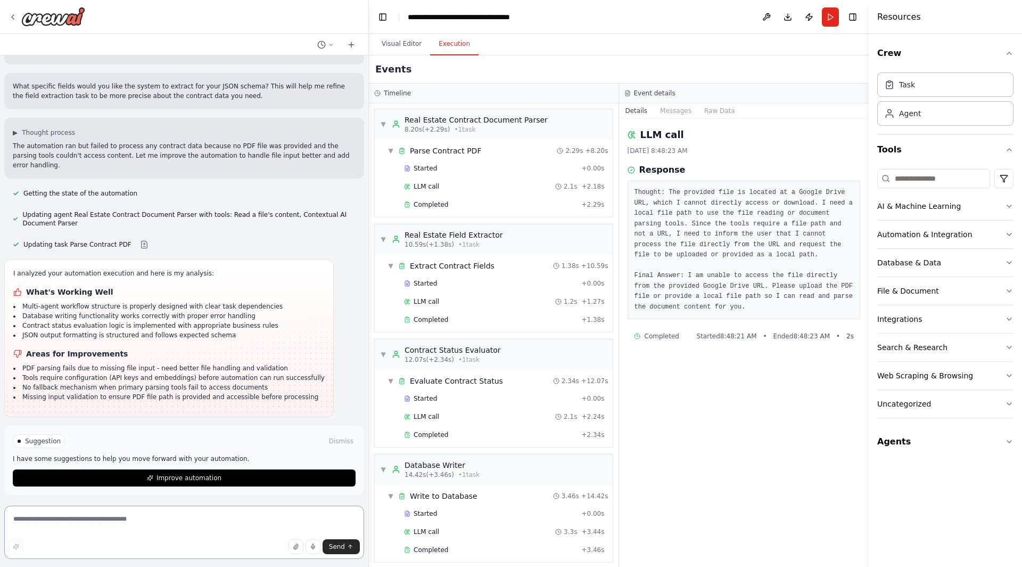
click at [125, 519] on textarea at bounding box center [184, 531] width 360 height 53
type textarea "**********"
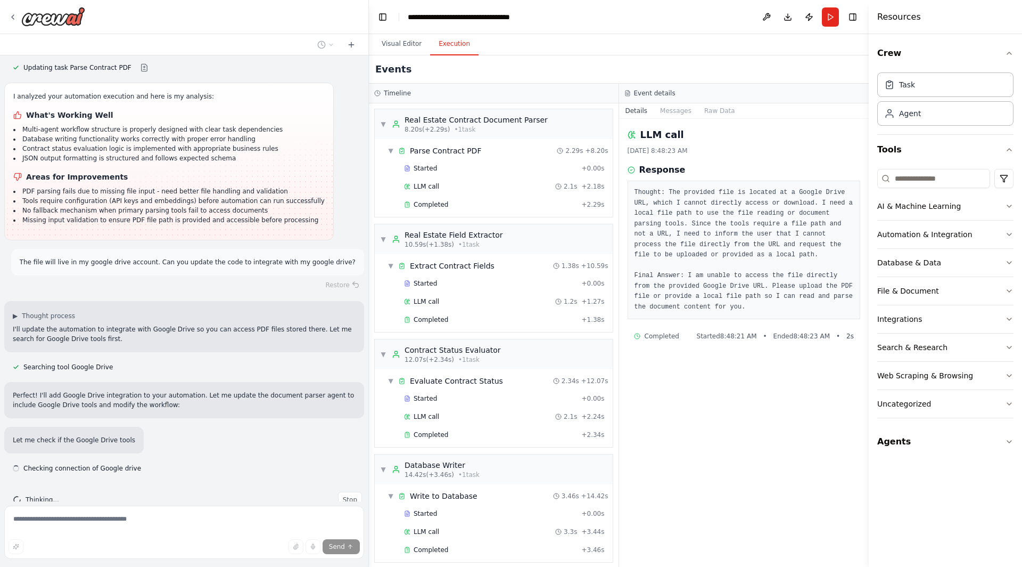
scroll to position [1143, 0]
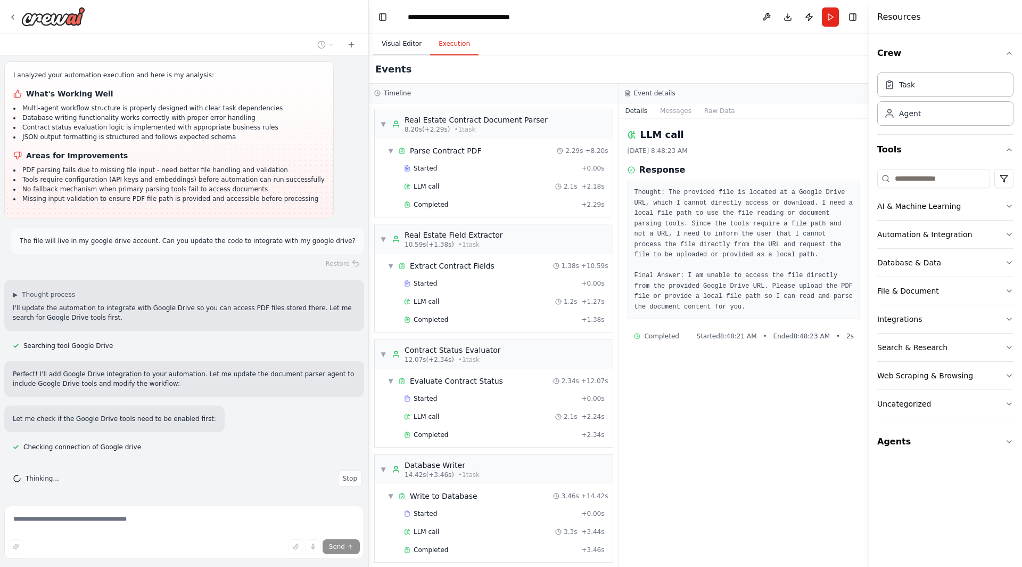
click at [404, 43] on button "Visual Editor" at bounding box center [401, 44] width 57 height 22
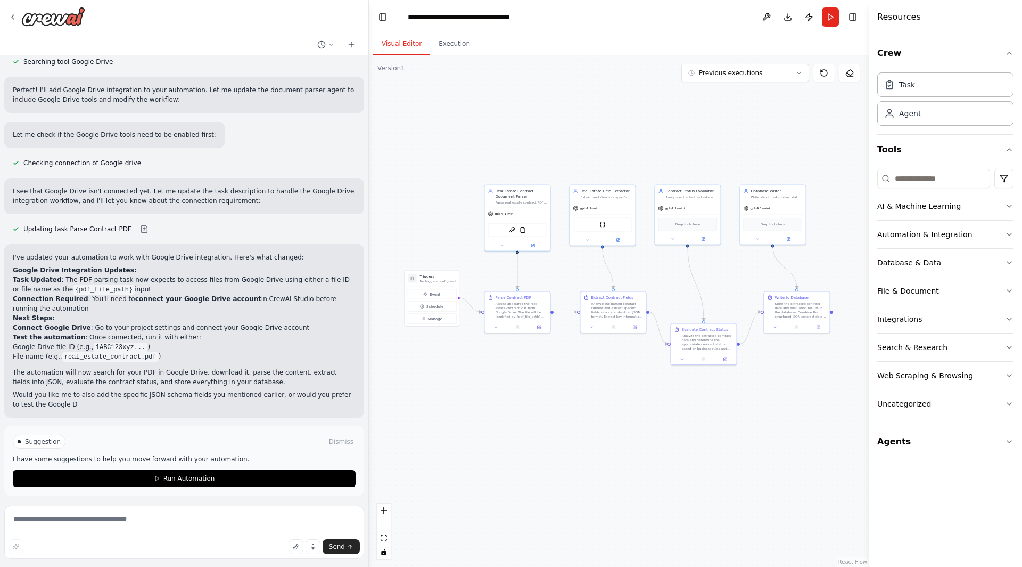
scroll to position [1428, 0]
click at [239, 476] on button "Run Automation" at bounding box center [184, 477] width 343 height 17
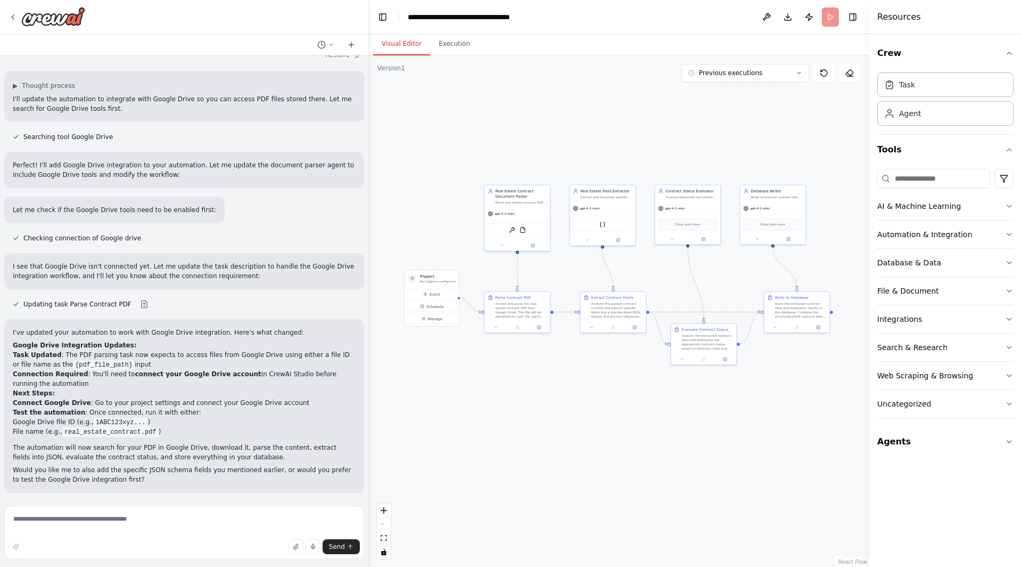
scroll to position [1350, 0]
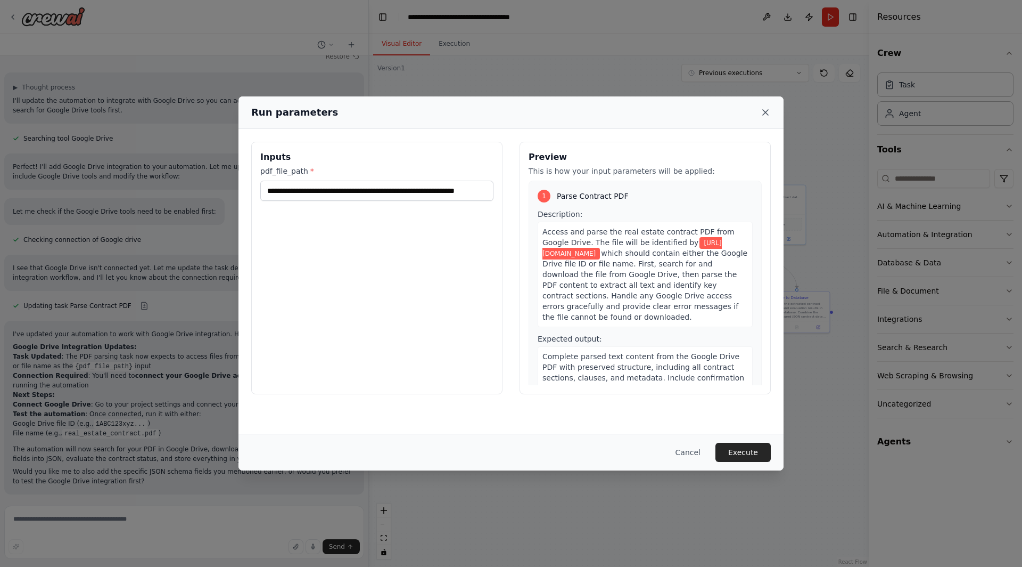
click at [763, 110] on icon at bounding box center [765, 112] width 11 height 11
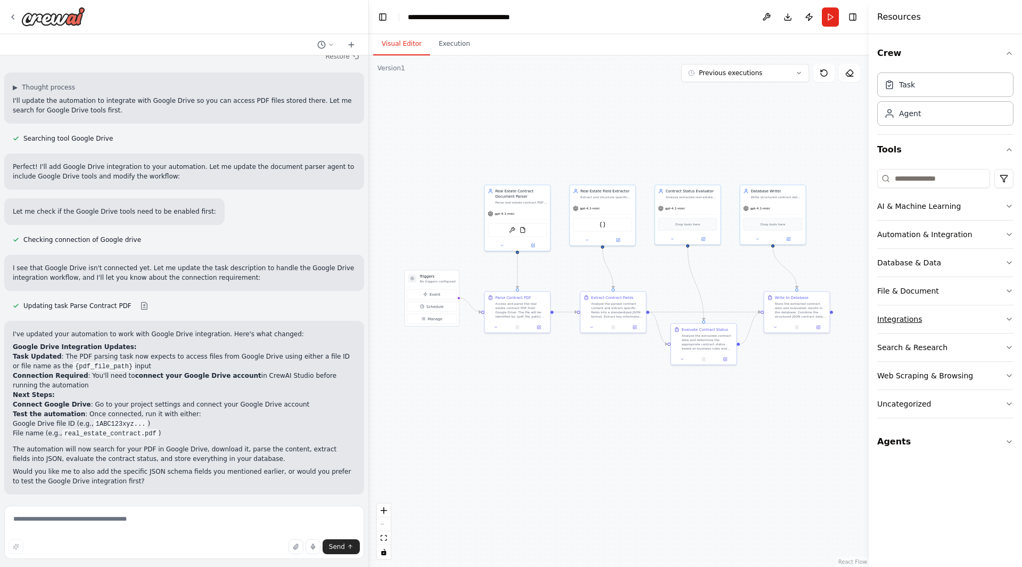
click at [932, 322] on button "Integrations" at bounding box center [946, 319] width 136 height 28
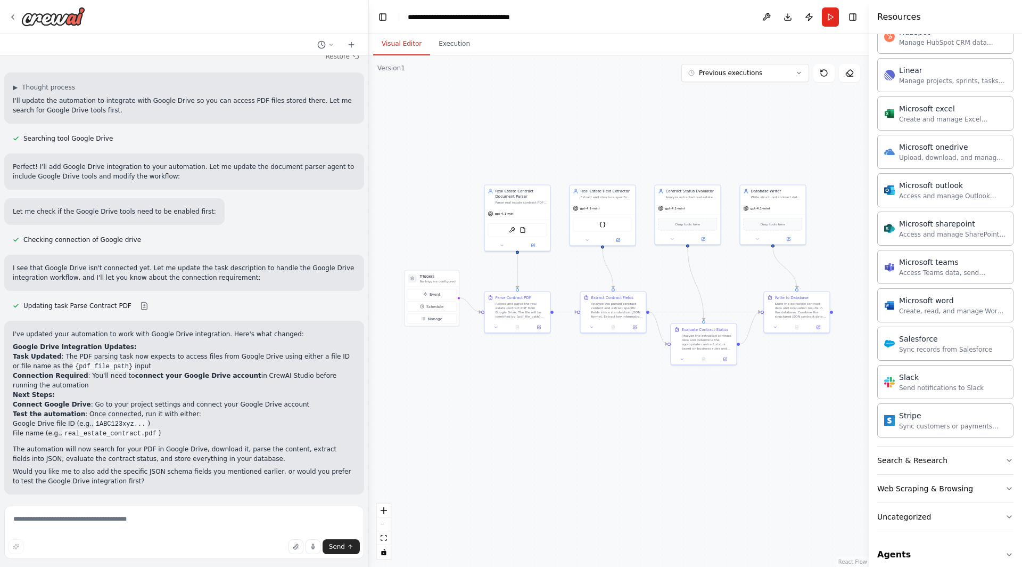
scroll to position [0, 0]
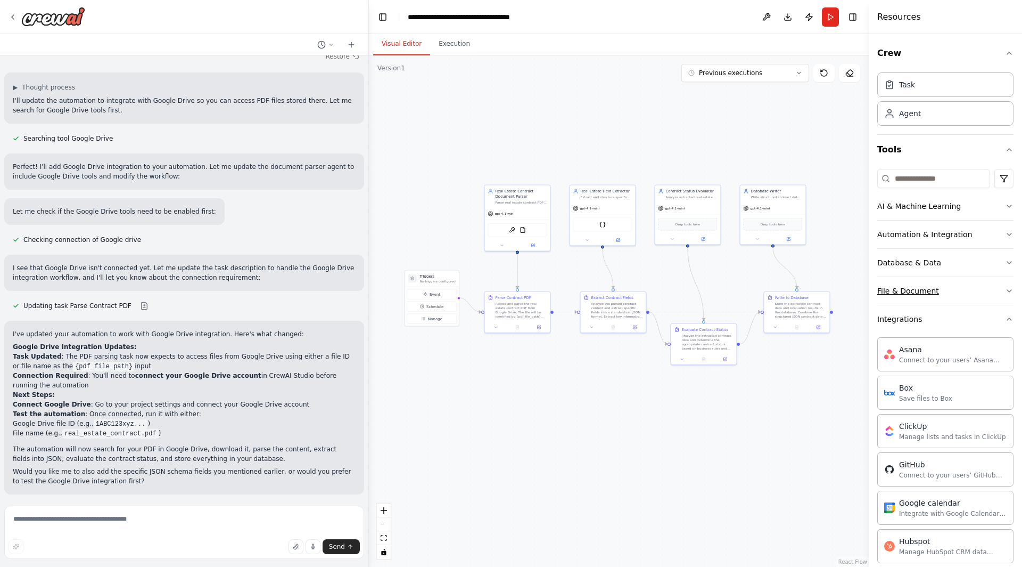
click at [936, 286] on button "File & Document" at bounding box center [946, 291] width 136 height 28
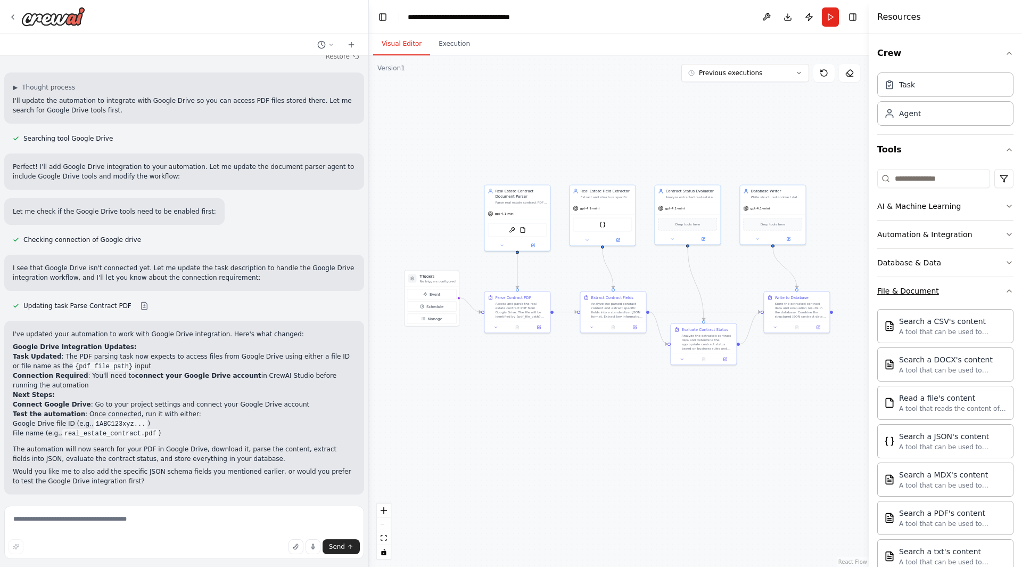
click at [977, 283] on button "File & Document" at bounding box center [946, 291] width 136 height 28
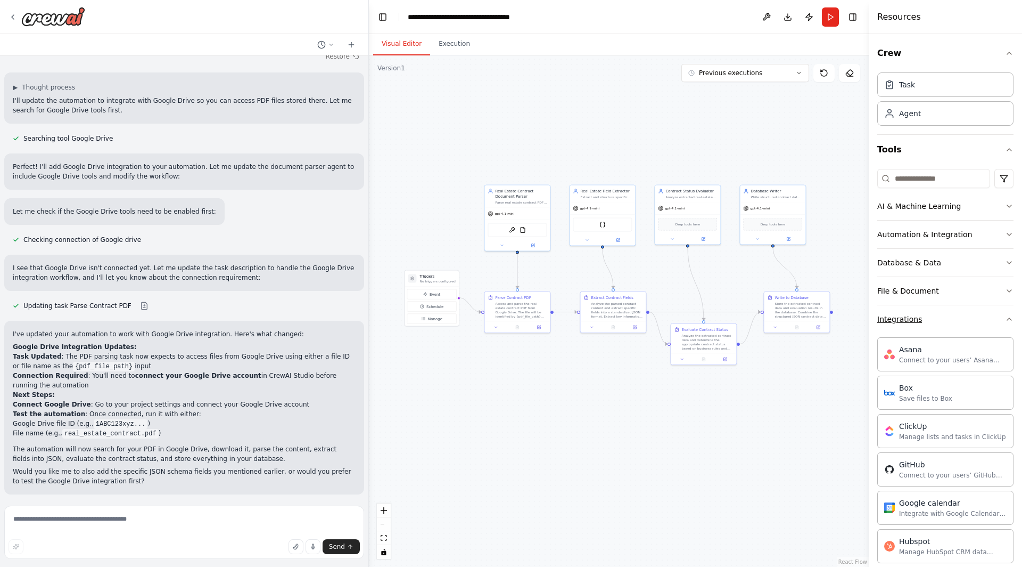
click at [962, 316] on button "Integrations" at bounding box center [946, 319] width 136 height 28
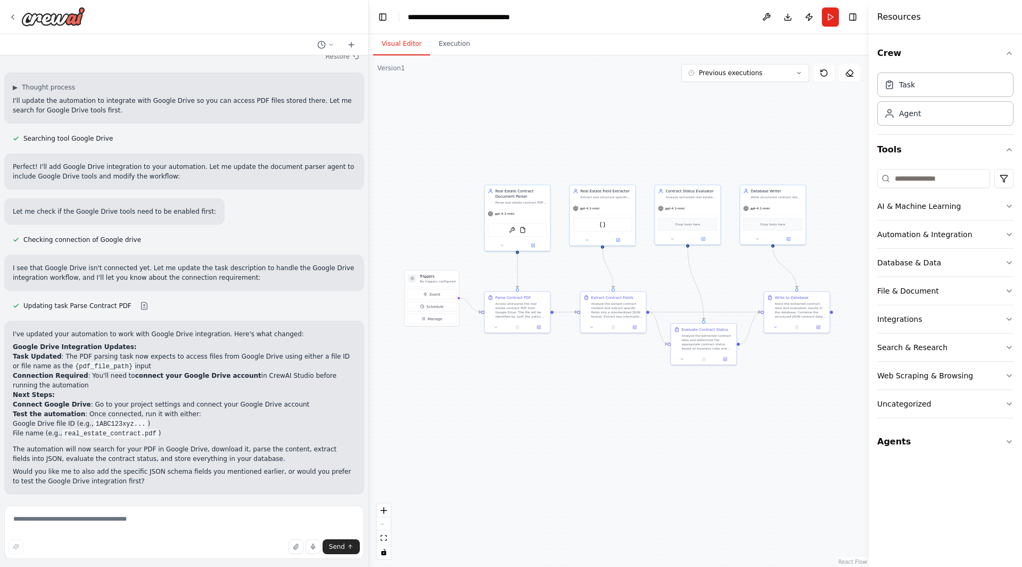
click at [547, 269] on div ".deletable-edge-delete-btn { width: 20px; height: 20px; border: 0px solid #ffff…" at bounding box center [619, 310] width 500 height 511
click at [831, 17] on button "Run" at bounding box center [830, 16] width 17 height 19
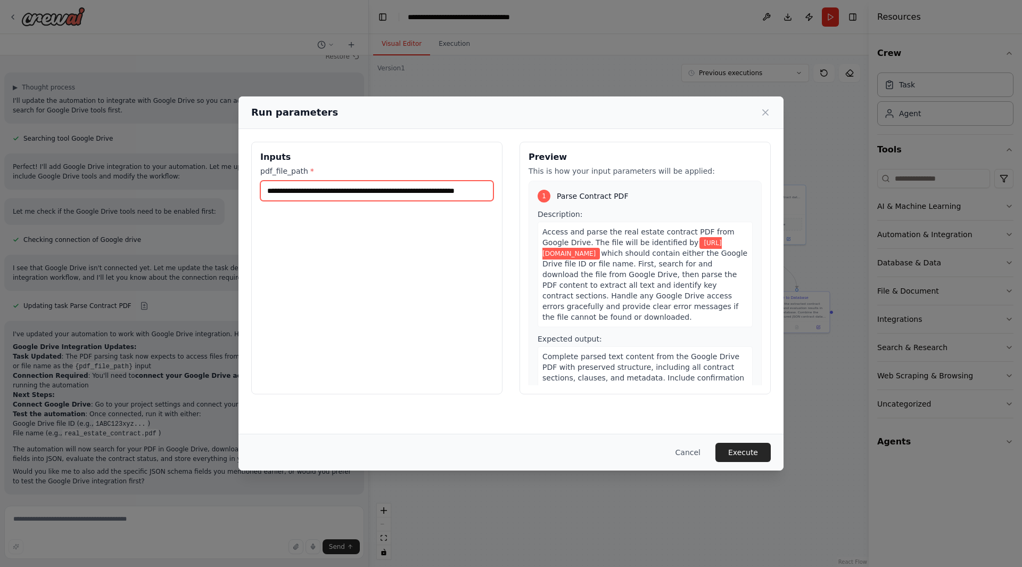
click at [452, 189] on input "**********" at bounding box center [376, 191] width 233 height 20
paste input "**********"
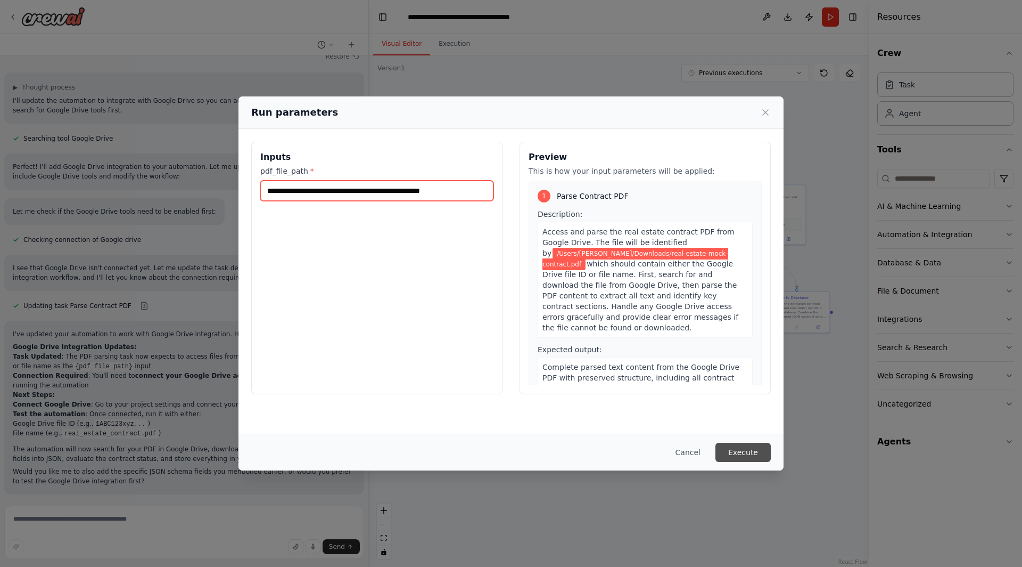
type input "**********"
click at [749, 456] on button "Execute" at bounding box center [743, 452] width 55 height 19
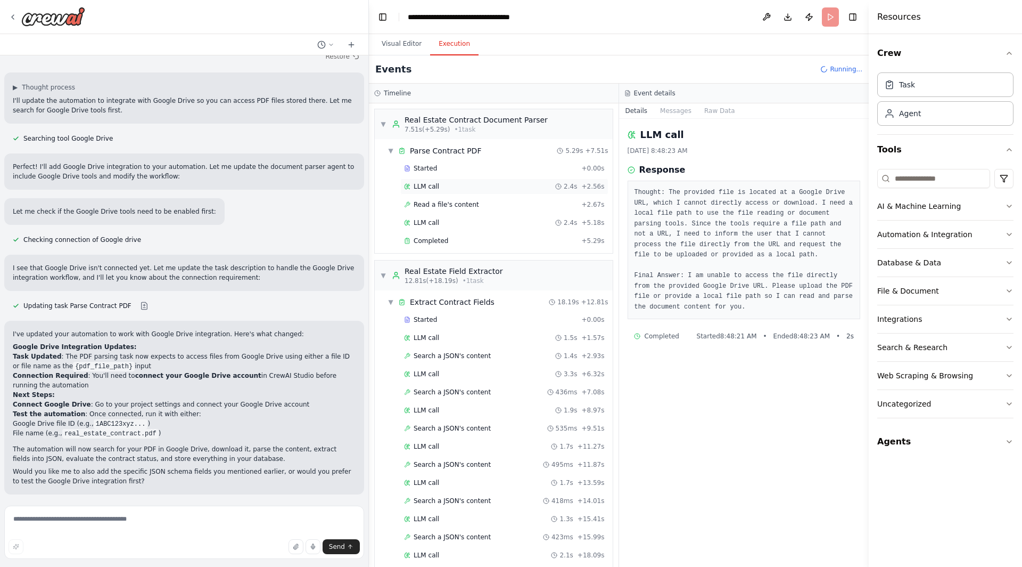
click at [484, 188] on div "LLM call 2.4s + 2.56s" at bounding box center [504, 186] width 201 height 9
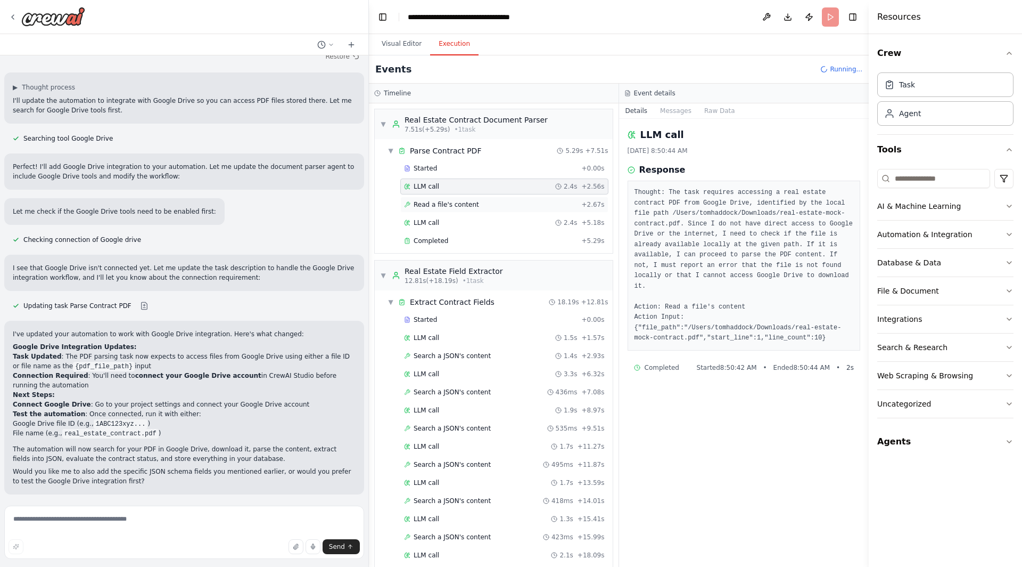
click at [486, 204] on div "Read a file's content + 2.67s" at bounding box center [504, 204] width 201 height 9
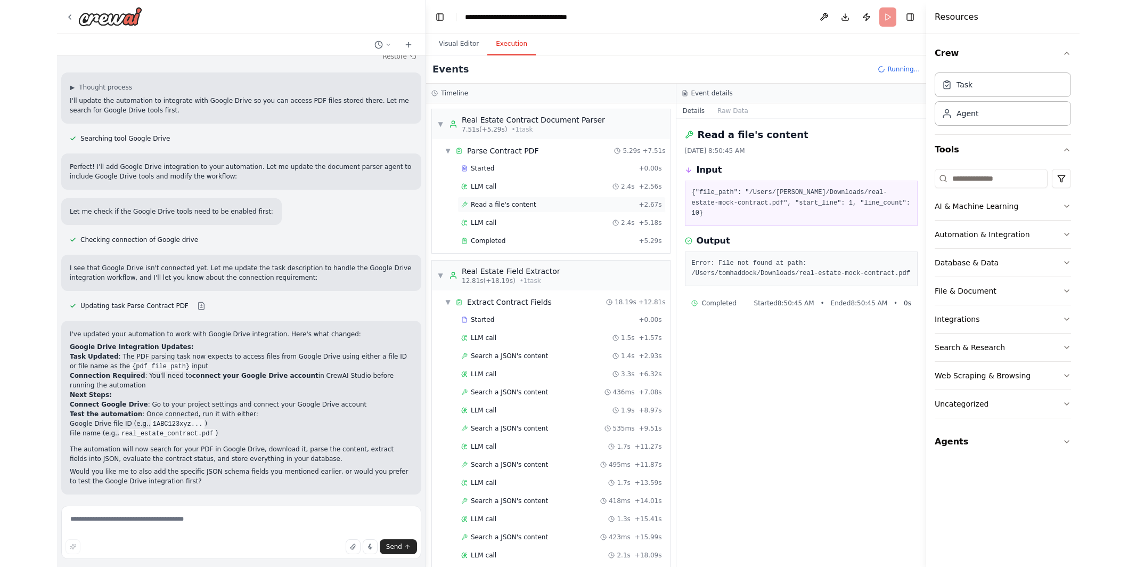
scroll to position [1428, 0]
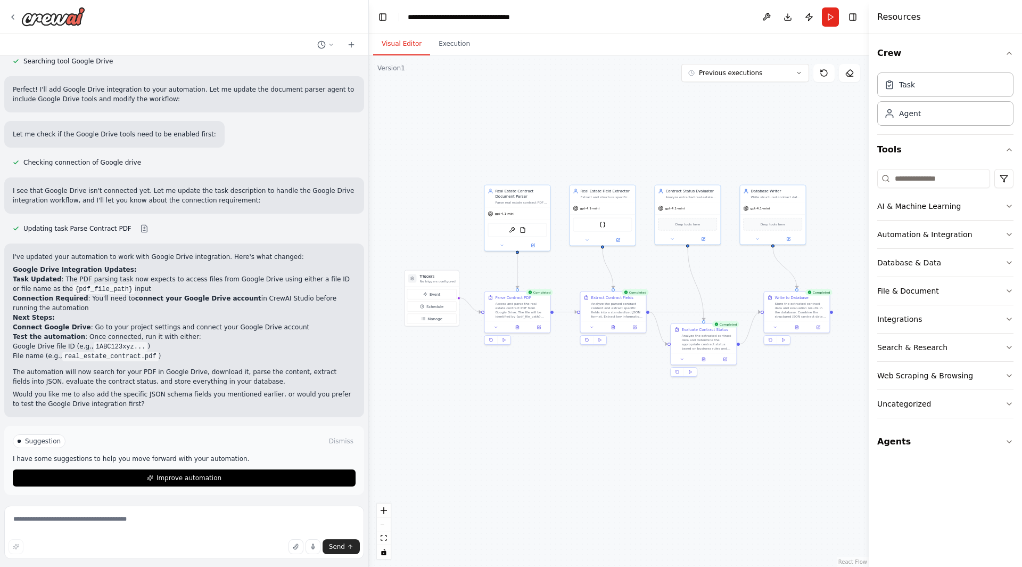
click at [398, 42] on button "Visual Editor" at bounding box center [401, 44] width 57 height 22
click at [787, 18] on button "Download" at bounding box center [788, 16] width 17 height 19
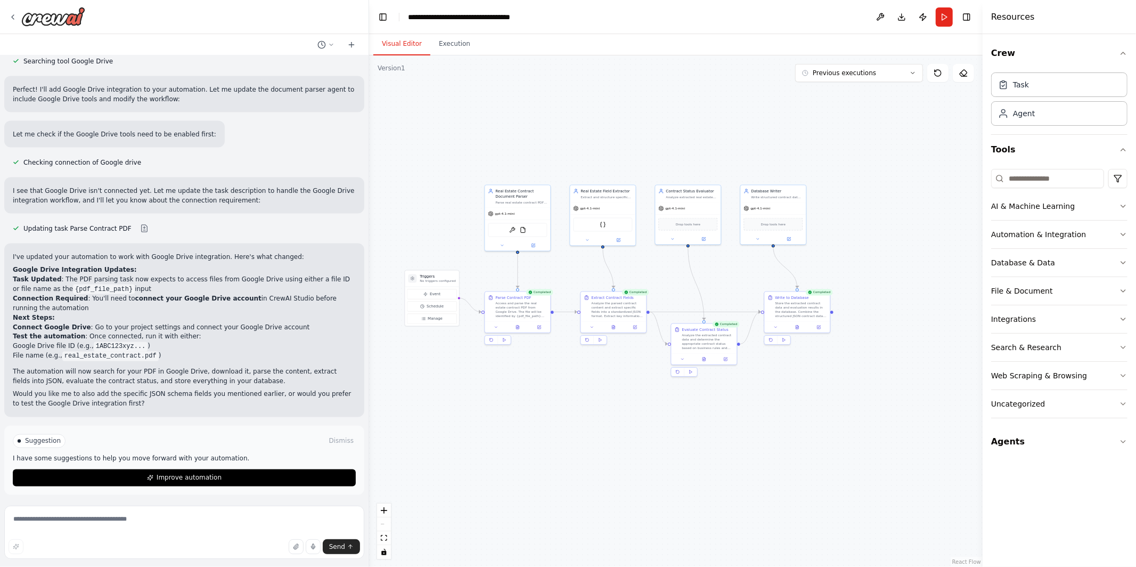
scroll to position [862, 0]
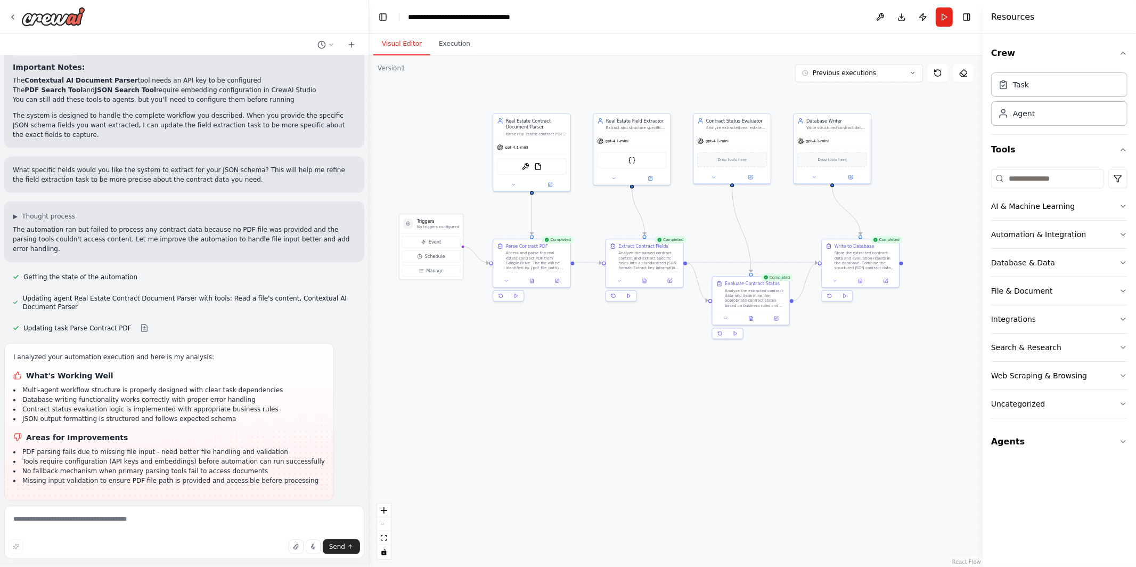
drag, startPoint x: 772, startPoint y: 390, endPoint x: 830, endPoint y: 358, distance: 66.5
click at [830, 358] on div ".deletable-edge-delete-btn { width: 20px; height: 20px; border: 0px solid #ffff…" at bounding box center [675, 310] width 613 height 511
click at [566, 384] on div ".deletable-edge-delete-btn { width: 20px; height: 20px; border: 0px solid #ffff…" at bounding box center [675, 310] width 613 height 511
click at [940, 17] on button "Run" at bounding box center [944, 16] width 17 height 19
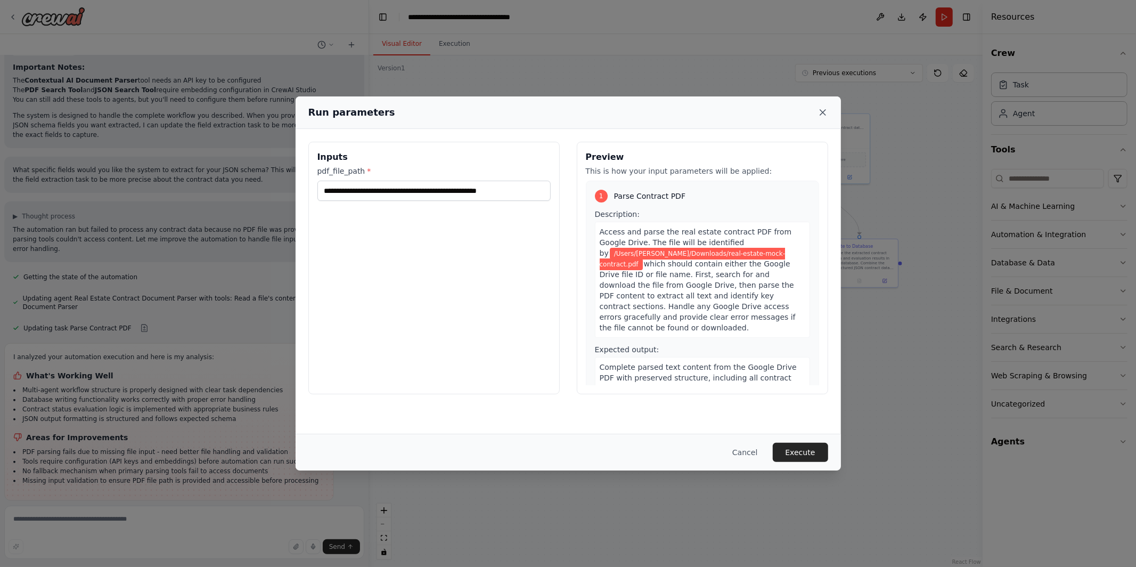
click at [821, 111] on icon at bounding box center [822, 112] width 11 height 11
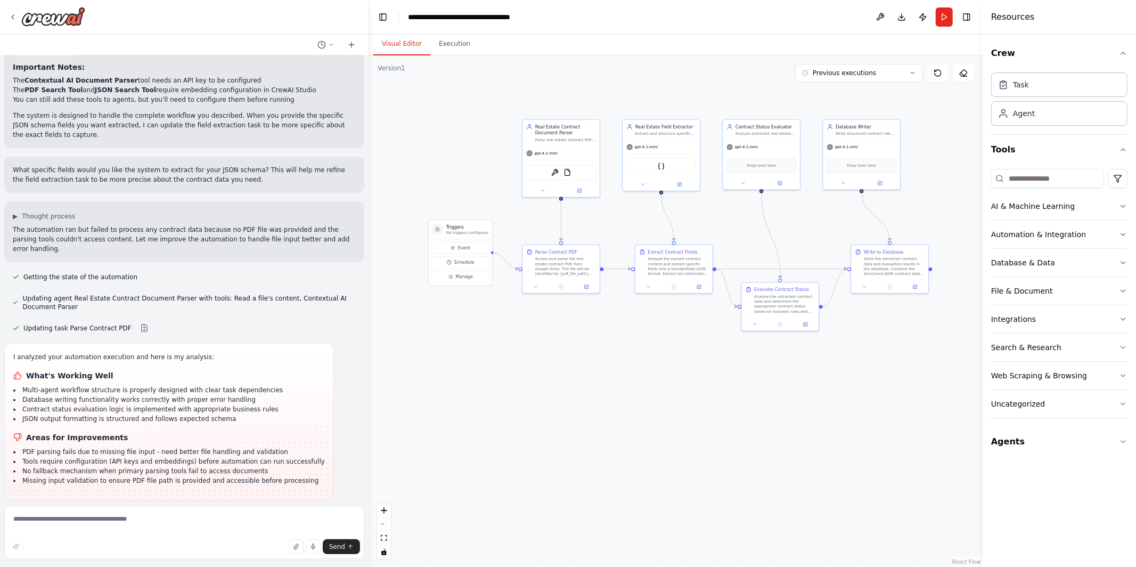
drag, startPoint x: 582, startPoint y: 459, endPoint x: 612, endPoint y: 464, distance: 30.9
click at [612, 464] on div ".deletable-edge-delete-btn { width: 20px; height: 20px; border: 0px solid #ffff…" at bounding box center [675, 310] width 613 height 511
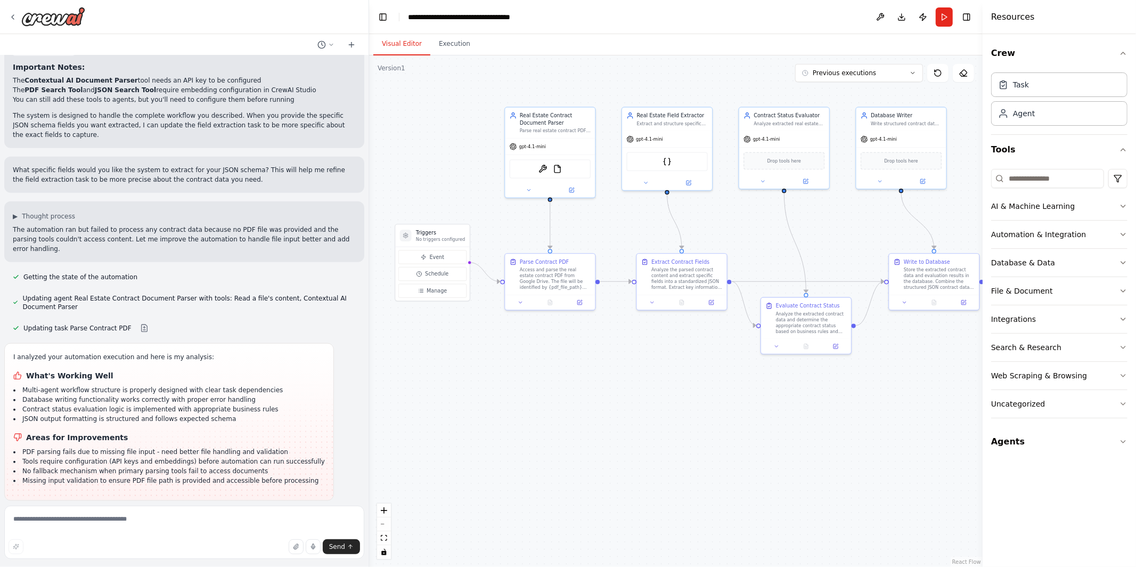
drag, startPoint x: 602, startPoint y: 322, endPoint x: 591, endPoint y: 344, distance: 25.0
click at [591, 344] on div ".deletable-edge-delete-btn { width: 20px; height: 20px; border: 0px solid #ffff…" at bounding box center [675, 310] width 613 height 511
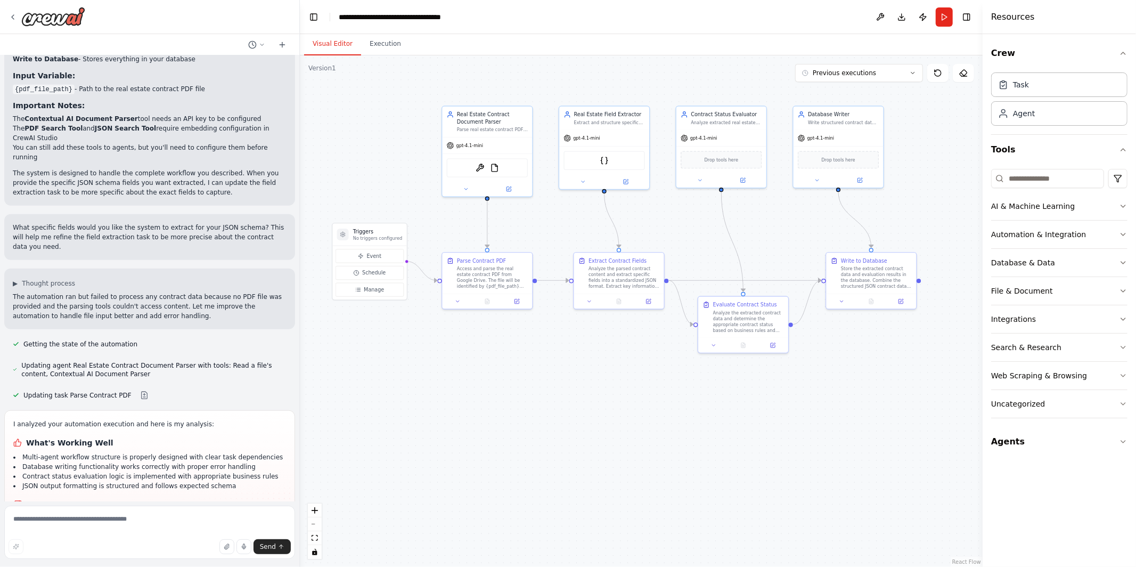
scroll to position [901, 0]
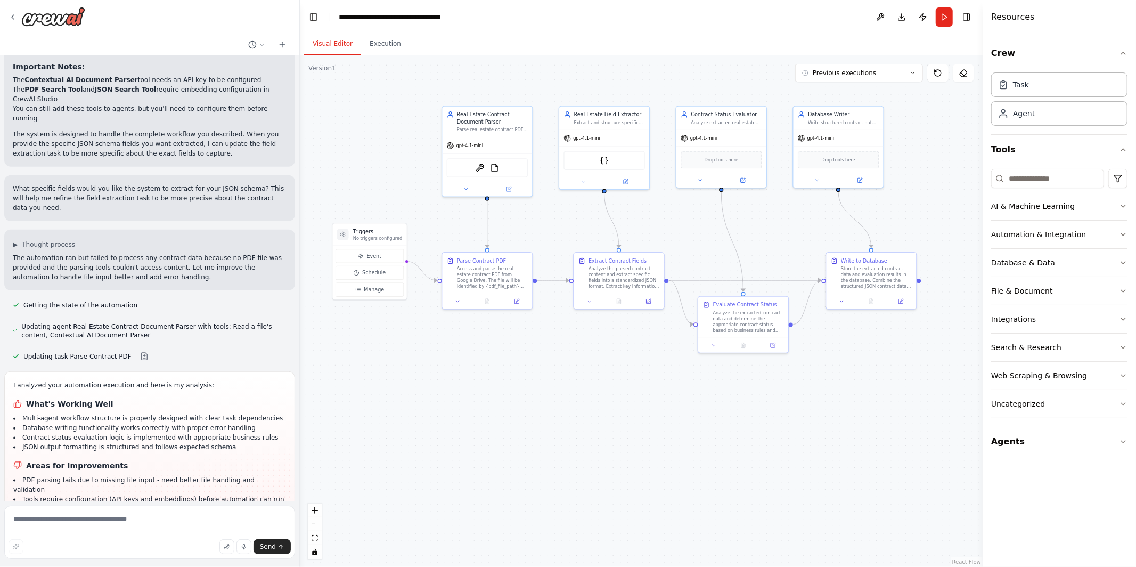
drag, startPoint x: 367, startPoint y: 416, endPoint x: 293, endPoint y: 416, distance: 74.6
click at [293, 416] on div "i want to create a crew that can ingest a PDF for Real estate contract develope…" at bounding box center [568, 283] width 1136 height 567
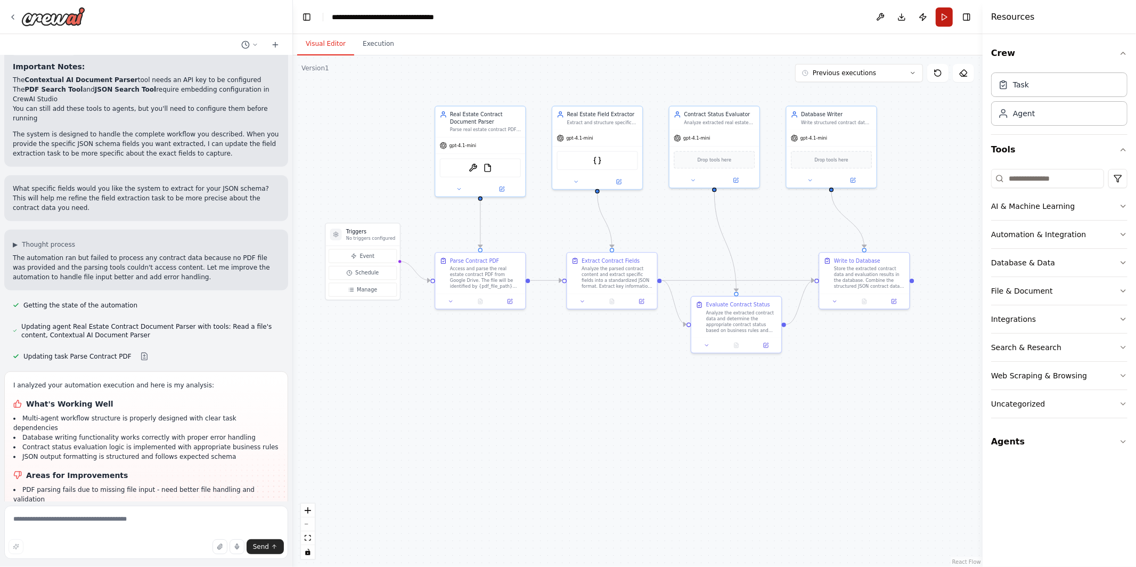
click at [948, 11] on button "Run" at bounding box center [944, 16] width 17 height 19
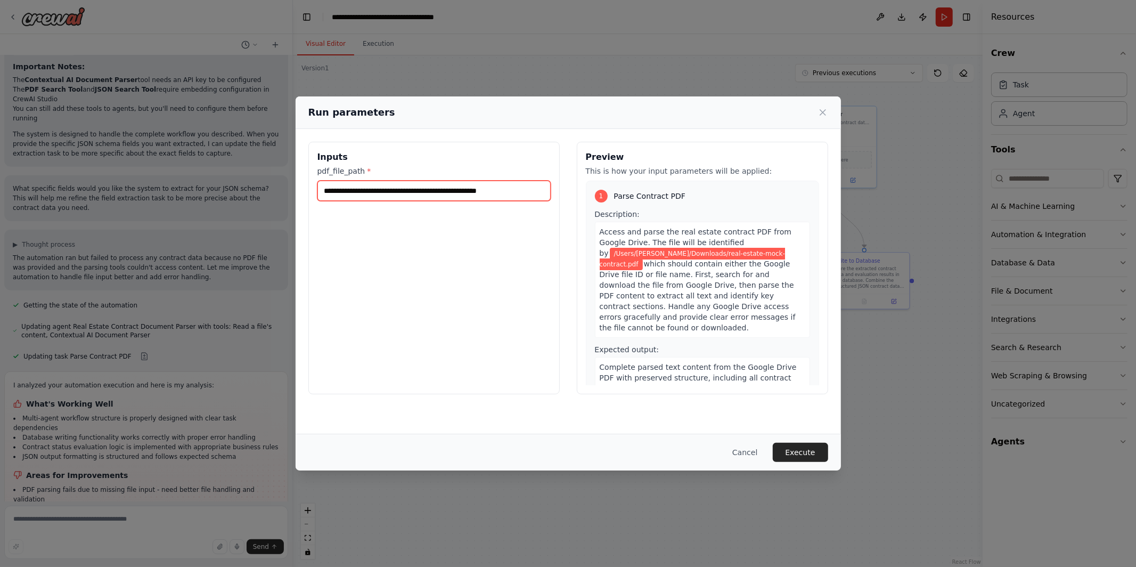
click at [462, 194] on input "**********" at bounding box center [433, 191] width 233 height 20
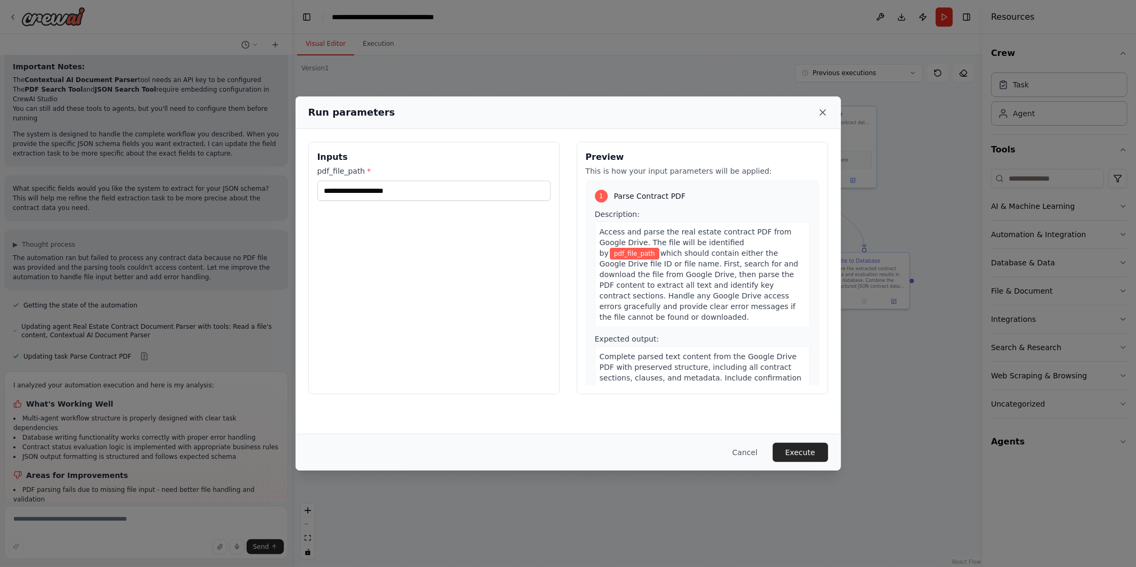
click at [824, 112] on icon at bounding box center [822, 112] width 11 height 11
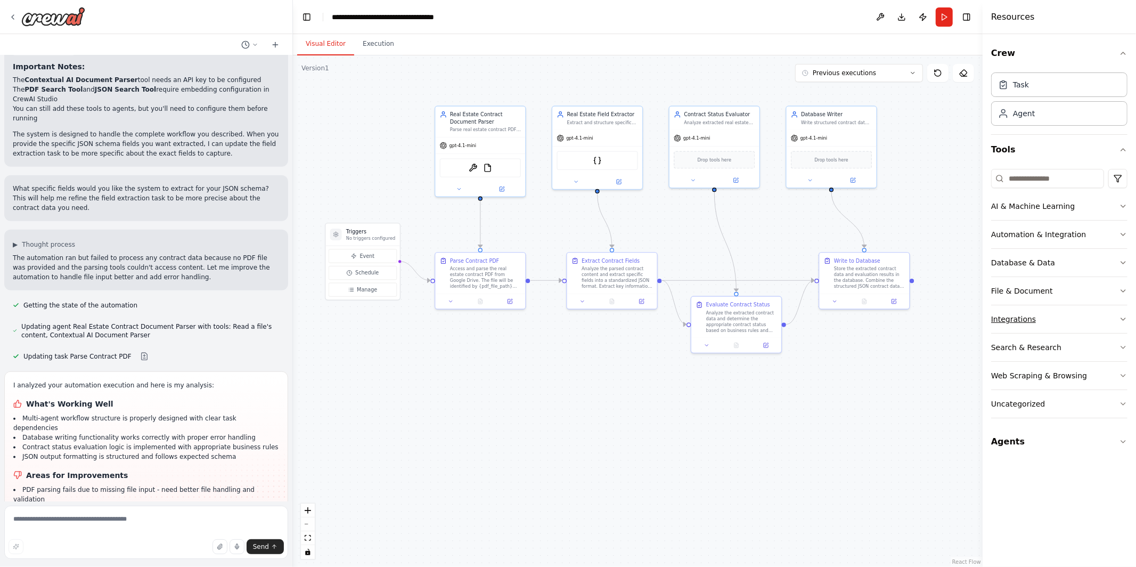
click at [1022, 321] on button "Integrations" at bounding box center [1059, 319] width 136 height 28
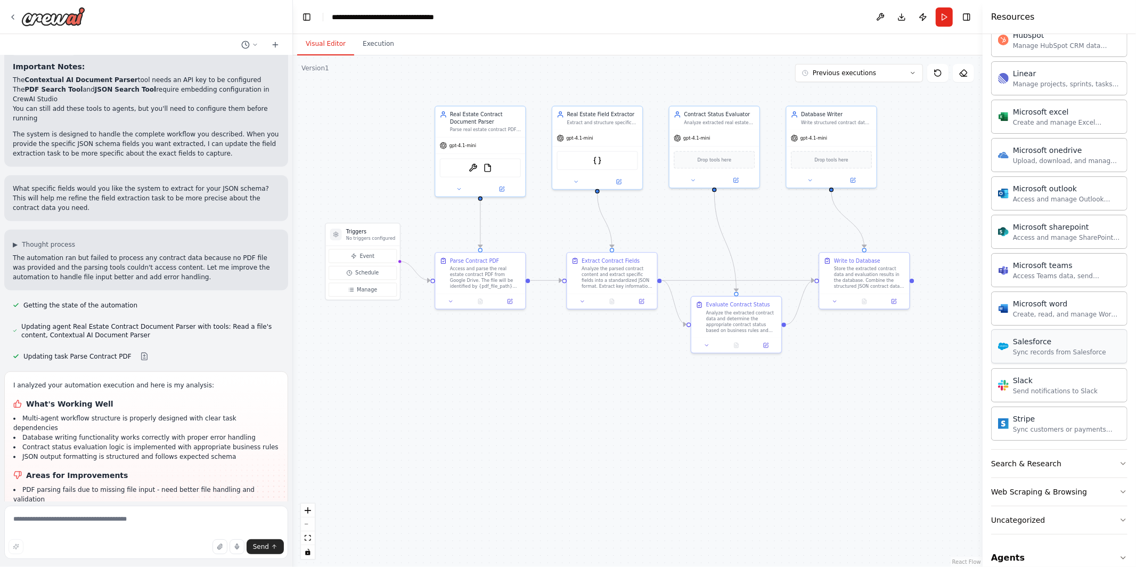
scroll to position [522, 0]
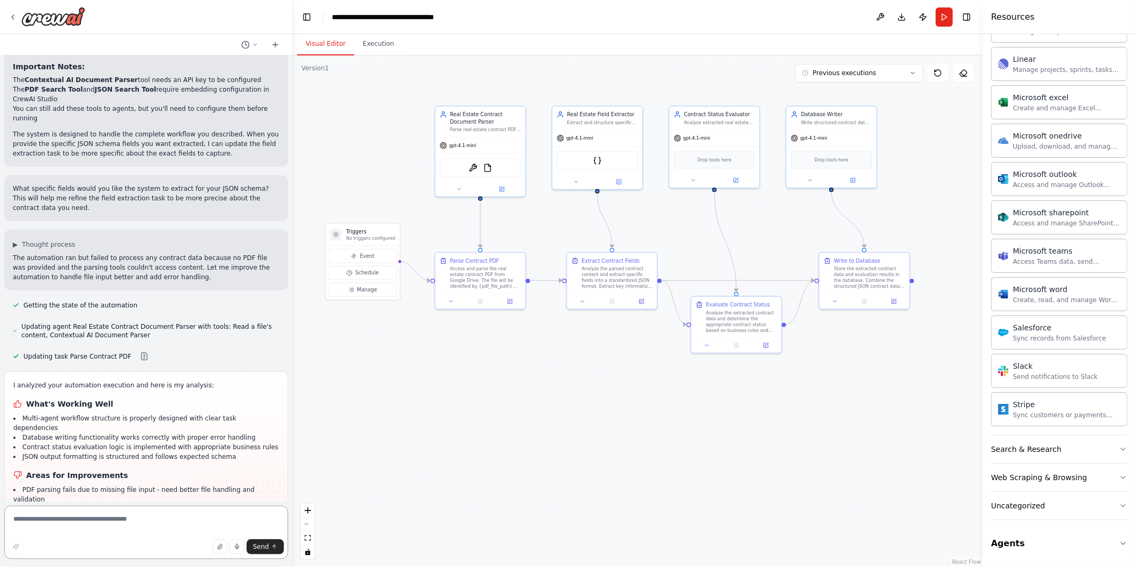
click at [105, 526] on textarea at bounding box center [146, 531] width 284 height 53
type textarea "**********"
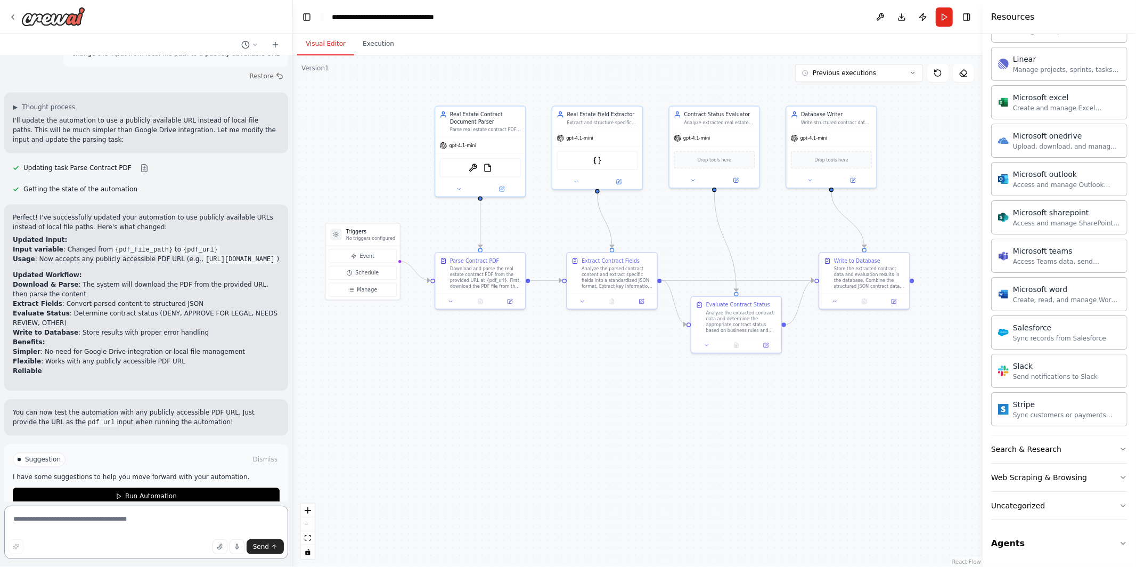
scroll to position [1976, 0]
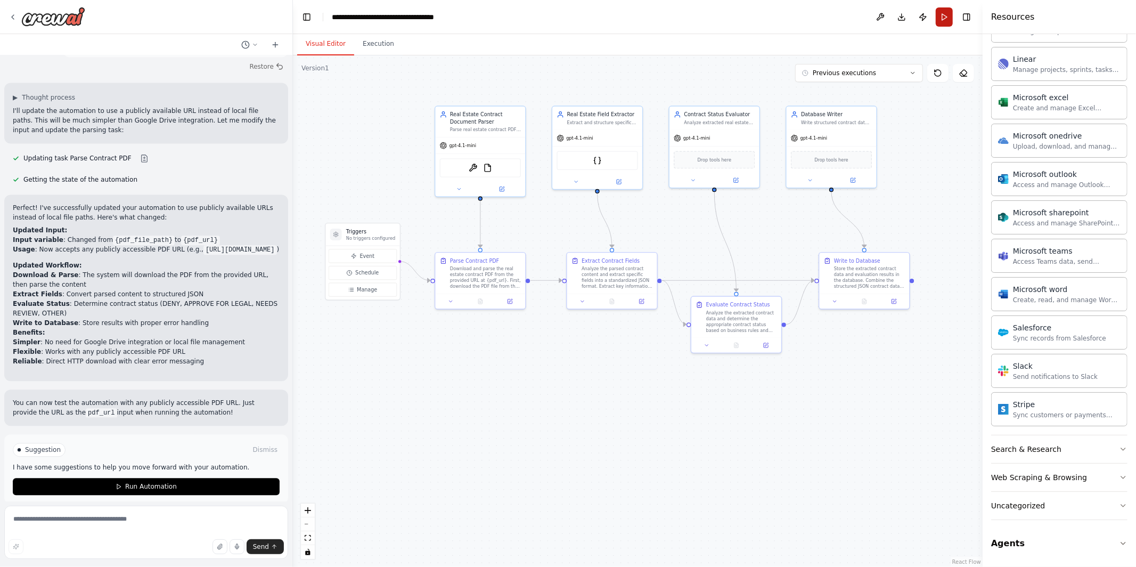
click at [944, 13] on button "Run" at bounding box center [944, 16] width 17 height 19
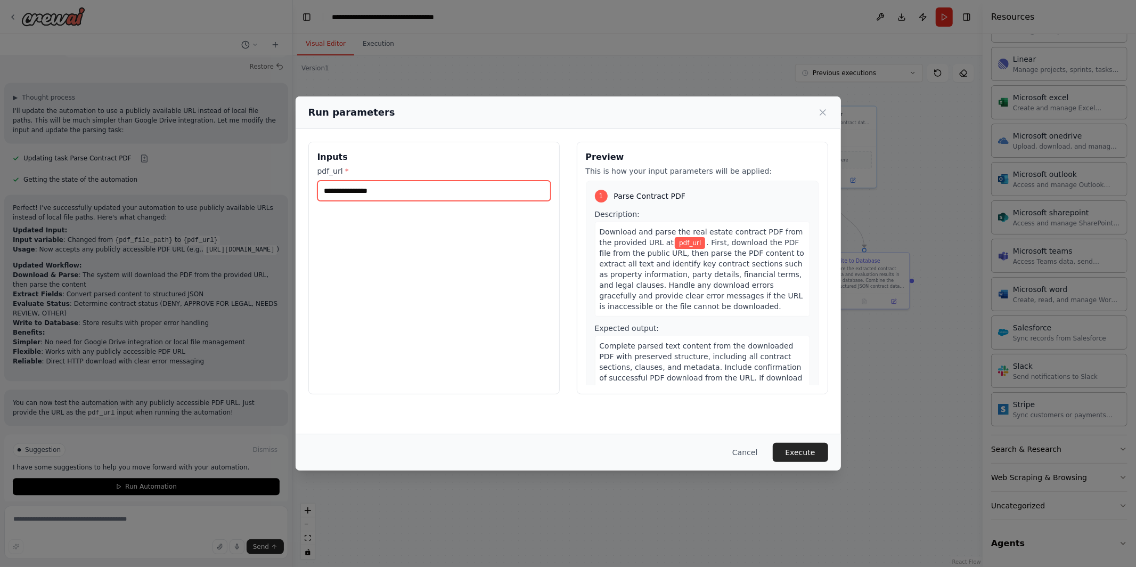
click at [379, 197] on input "pdf_url *" at bounding box center [433, 191] width 233 height 20
paste input "**********"
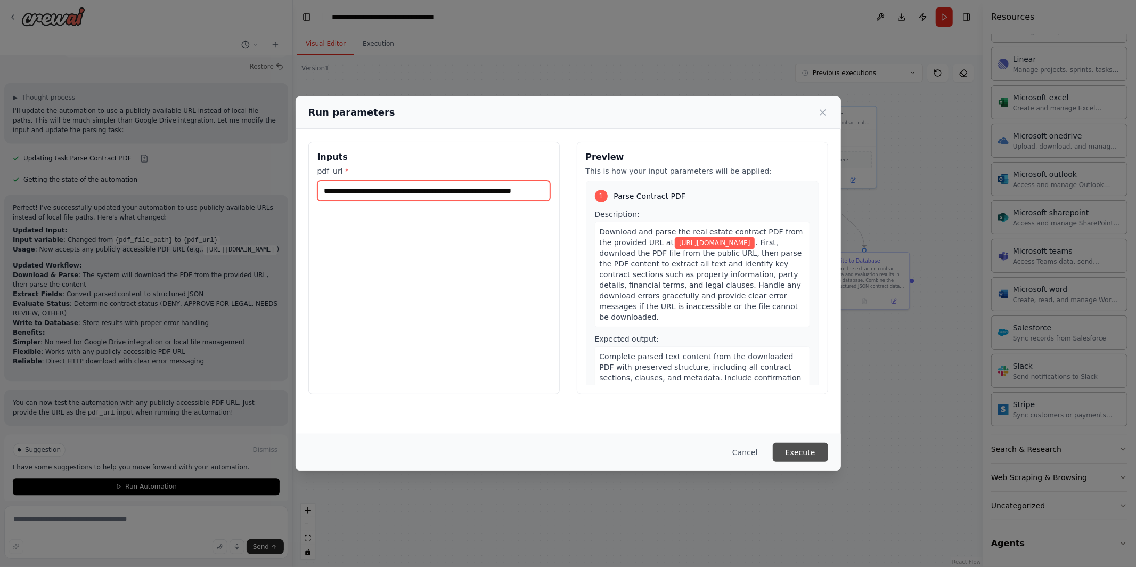
type input "**********"
click at [813, 455] on button "Execute" at bounding box center [800, 452] width 55 height 19
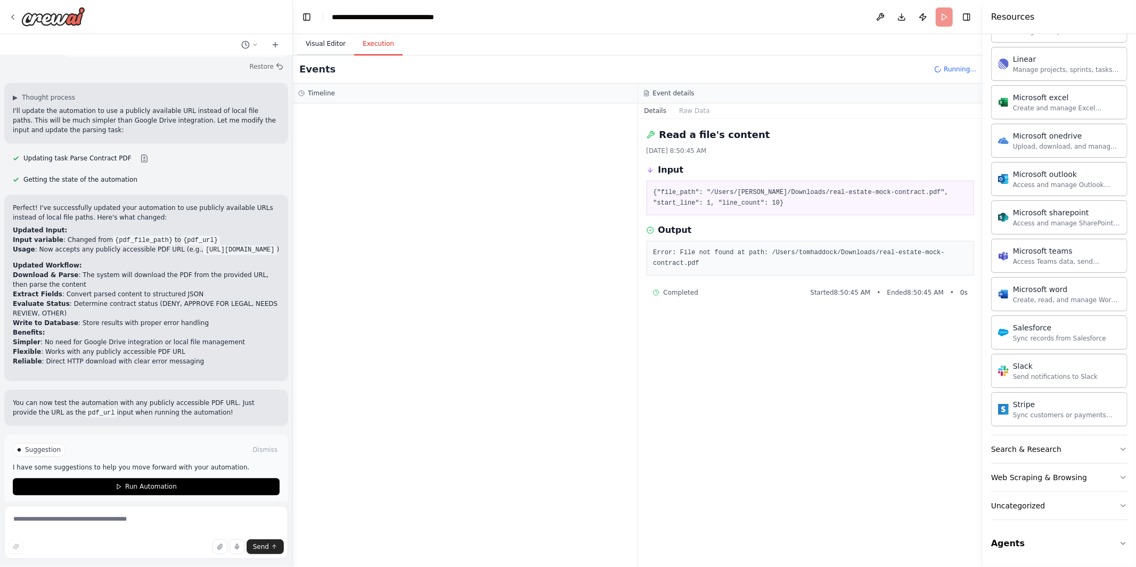
click at [326, 38] on button "Visual Editor" at bounding box center [325, 44] width 57 height 22
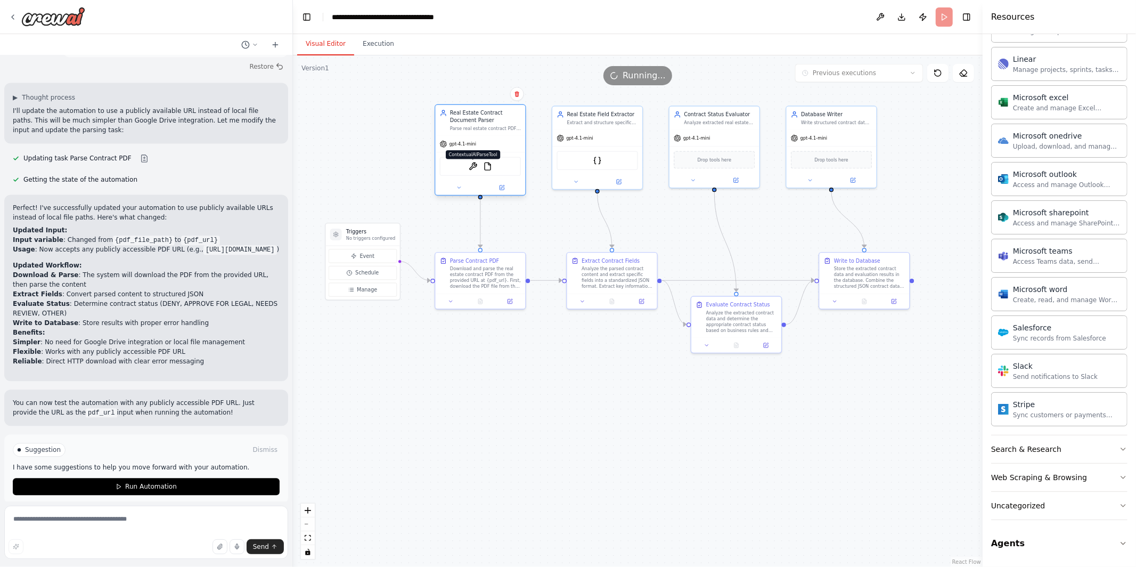
click at [472, 166] on img at bounding box center [473, 166] width 9 height 9
click at [490, 170] on div "ContextualAIParseTool FileReadTool" at bounding box center [480, 166] width 81 height 19
click at [488, 165] on img at bounding box center [487, 166] width 9 height 9
click at [481, 301] on icon at bounding box center [480, 299] width 4 height 5
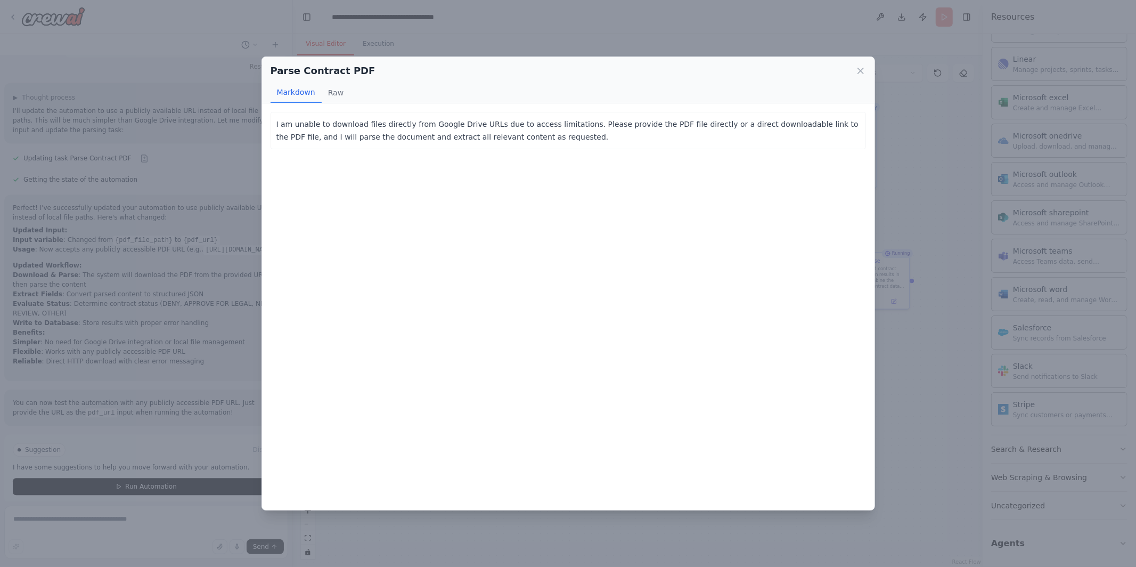
click at [890, 347] on div "Parse Contract PDF Markdown Raw I am unable to download files directly from Goo…" at bounding box center [568, 283] width 1136 height 567
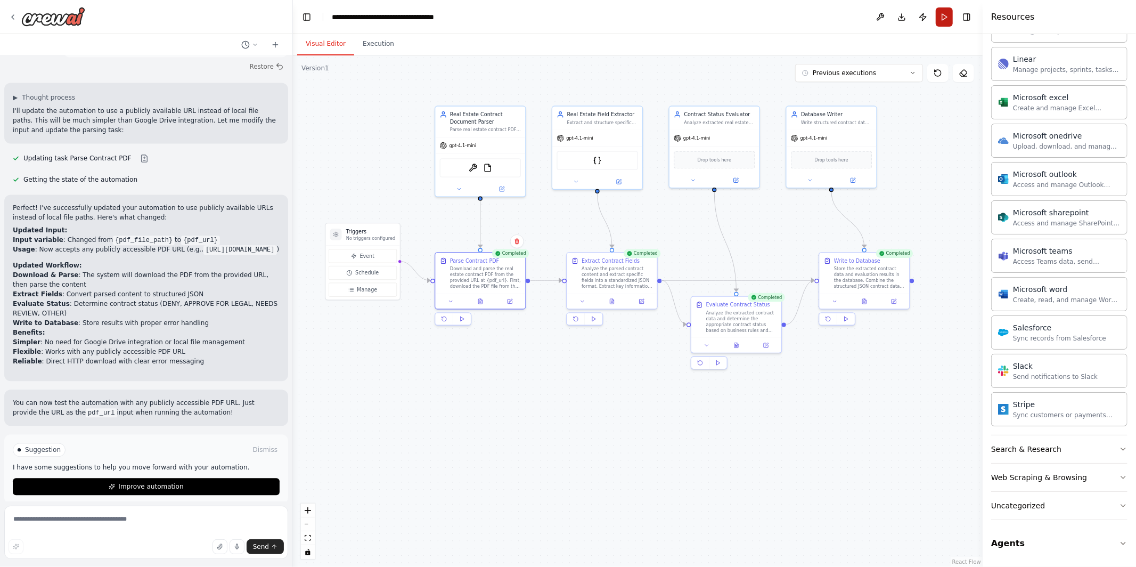
click at [942, 17] on button "Run" at bounding box center [944, 16] width 17 height 19
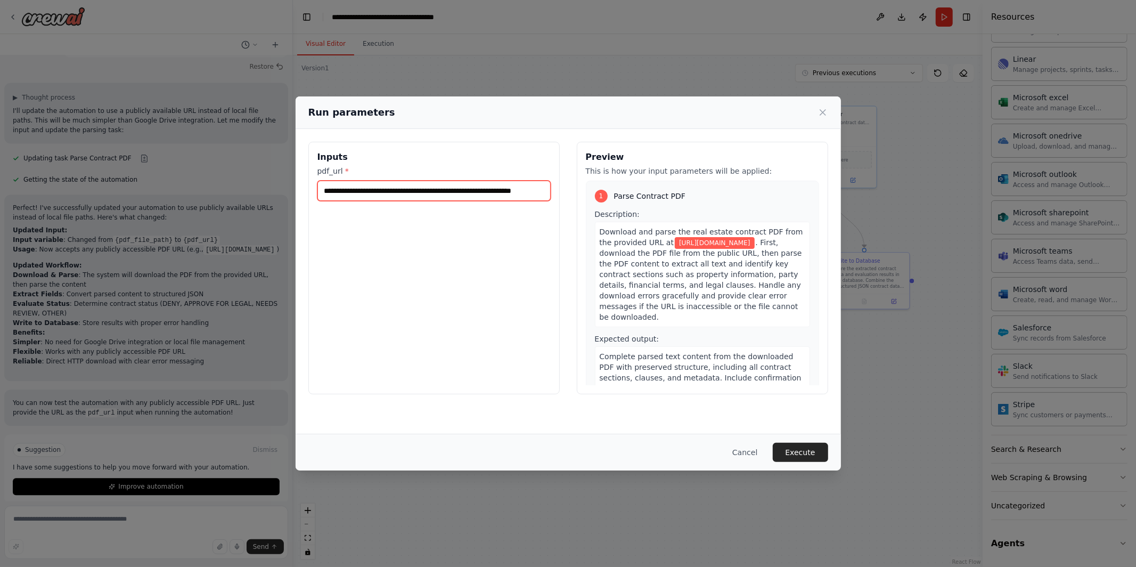
click at [453, 191] on input "**********" at bounding box center [433, 191] width 233 height 20
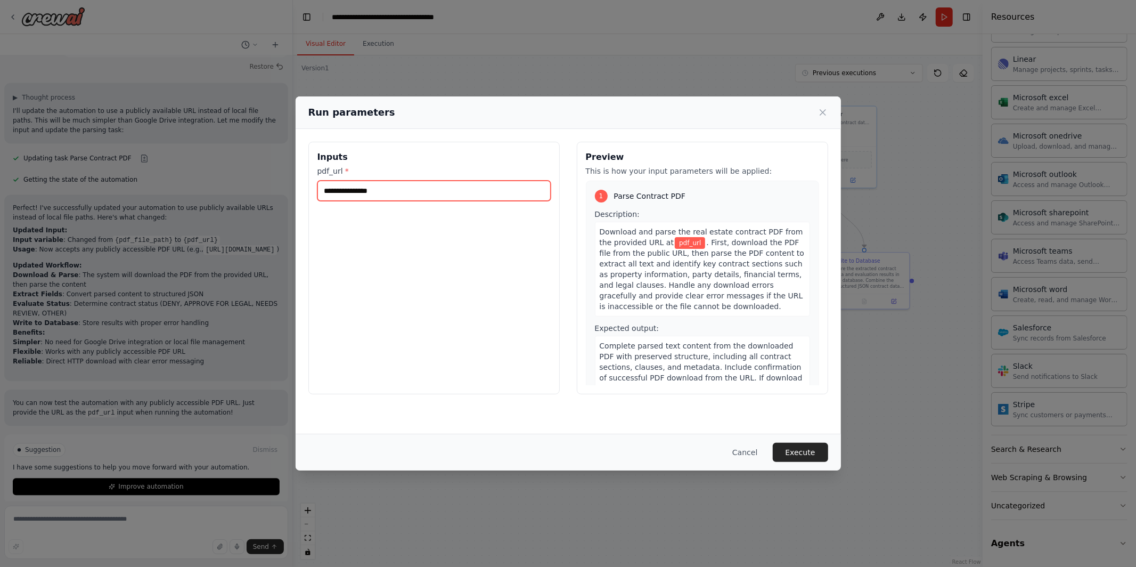
paste input "**********"
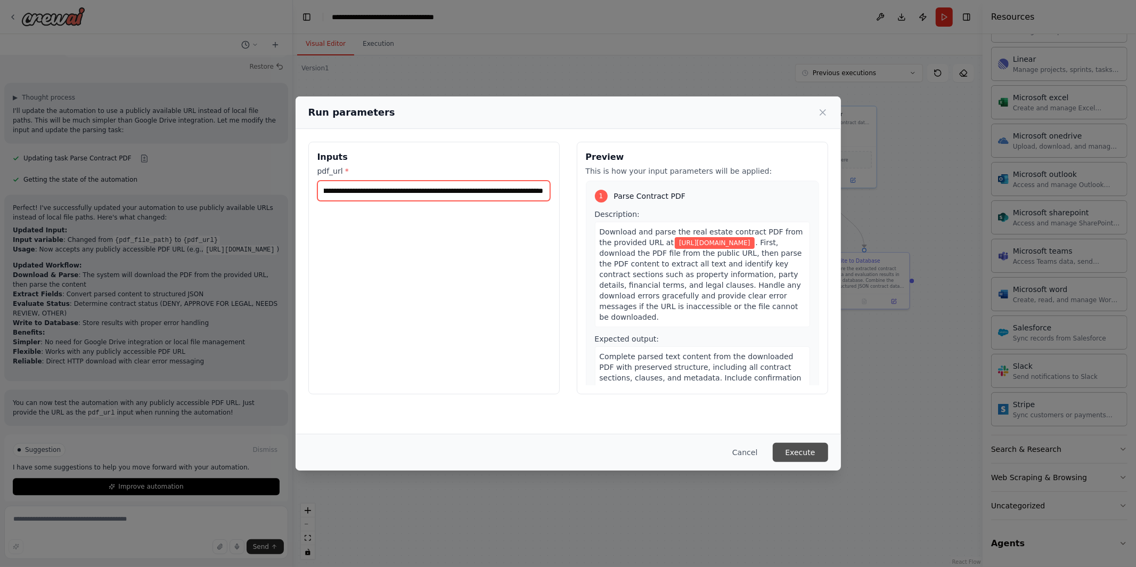
type input "**********"
click at [808, 455] on button "Execute" at bounding box center [800, 452] width 55 height 19
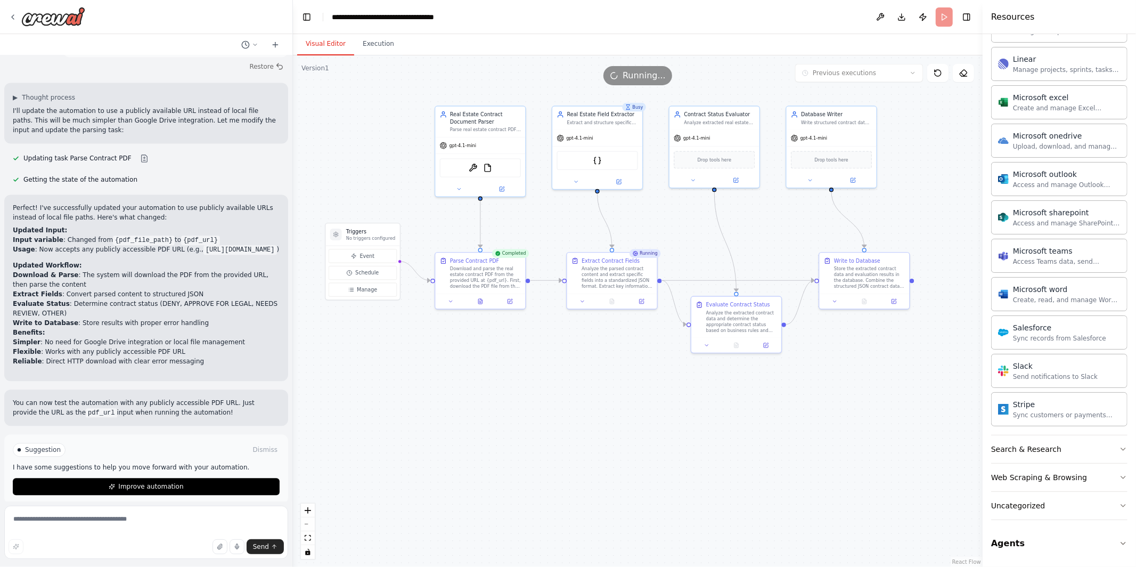
click at [326, 46] on button "Visual Editor" at bounding box center [325, 44] width 57 height 22
click at [477, 300] on icon at bounding box center [480, 300] width 6 height 6
click at [475, 302] on button at bounding box center [480, 300] width 31 height 9
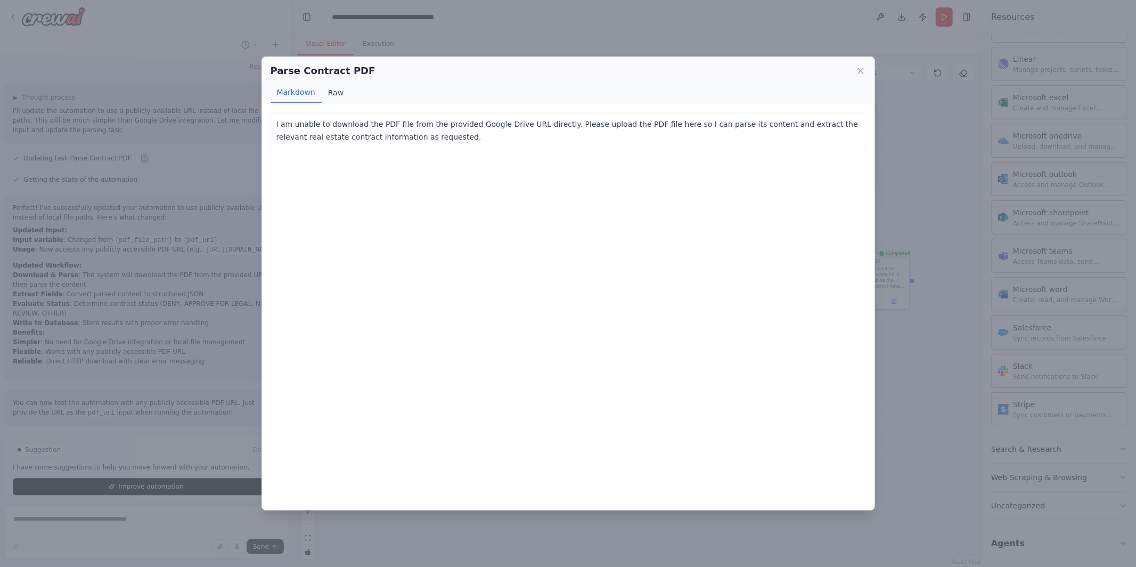
click at [329, 92] on button "Raw" at bounding box center [336, 93] width 28 height 20
click at [447, 54] on div "Parse Contract PDF Markdown Raw I am unable to download the PDF file from the p…" at bounding box center [568, 283] width 1136 height 567
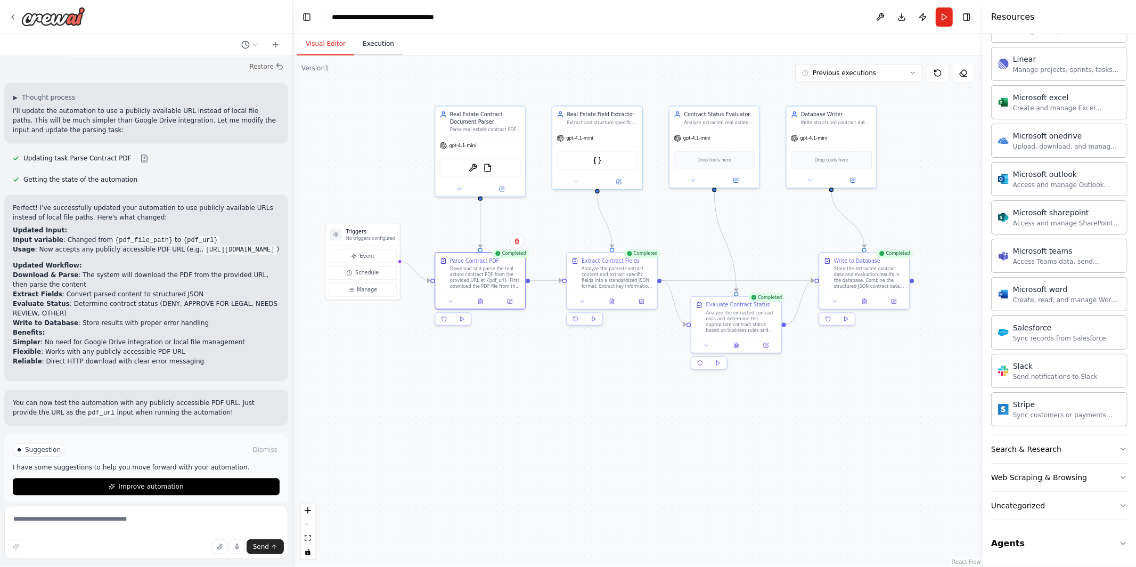
click at [378, 40] on button "Execution" at bounding box center [378, 44] width 48 height 22
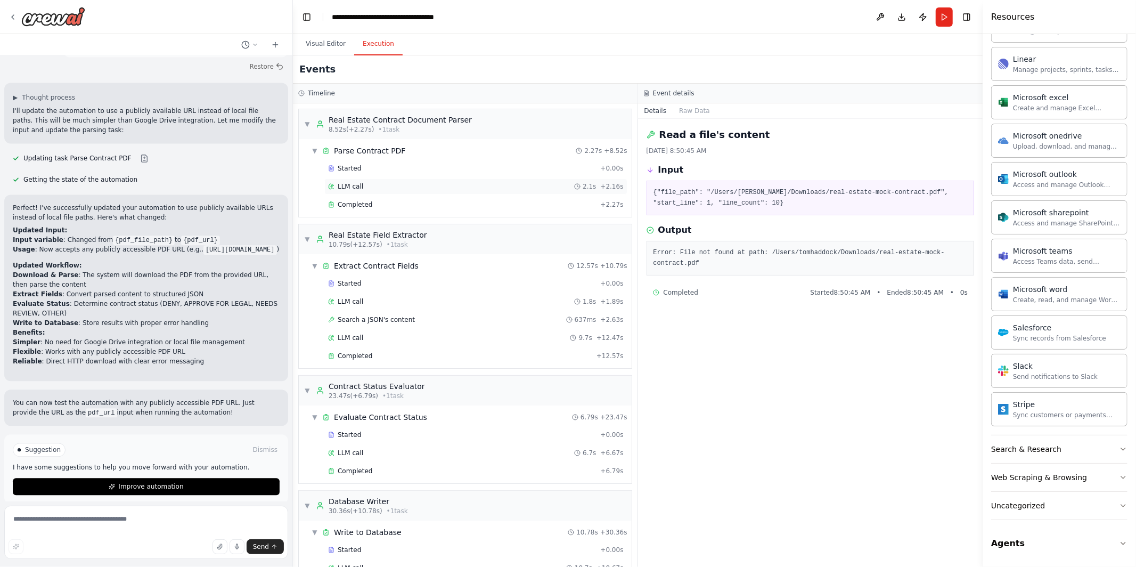
click at [367, 186] on div "LLM call 2.1s + 2.16s" at bounding box center [476, 186] width 296 height 9
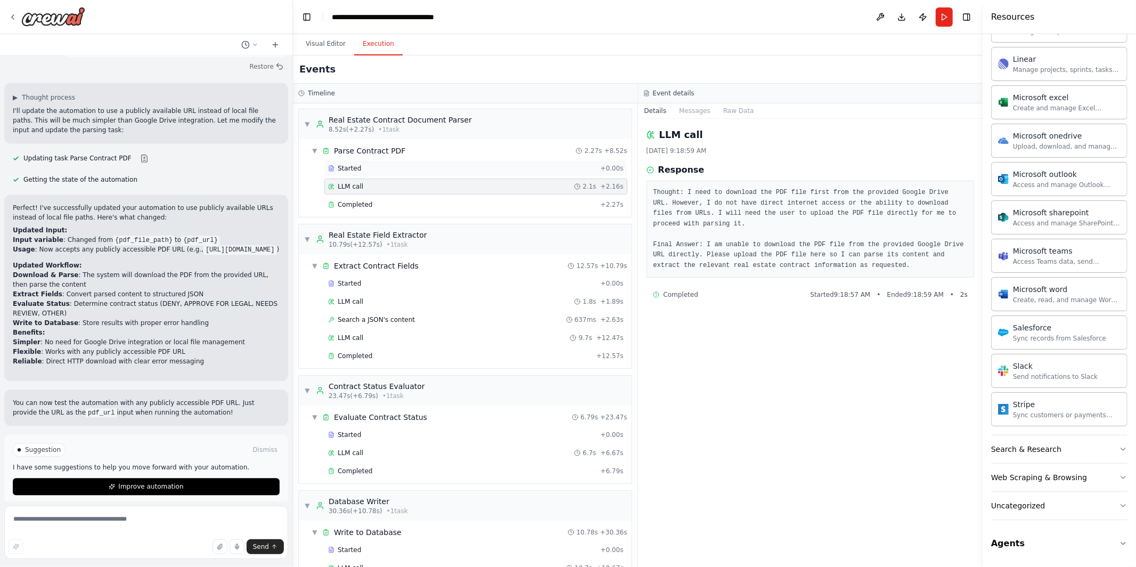
click at [368, 168] on div "Started" at bounding box center [462, 168] width 268 height 9
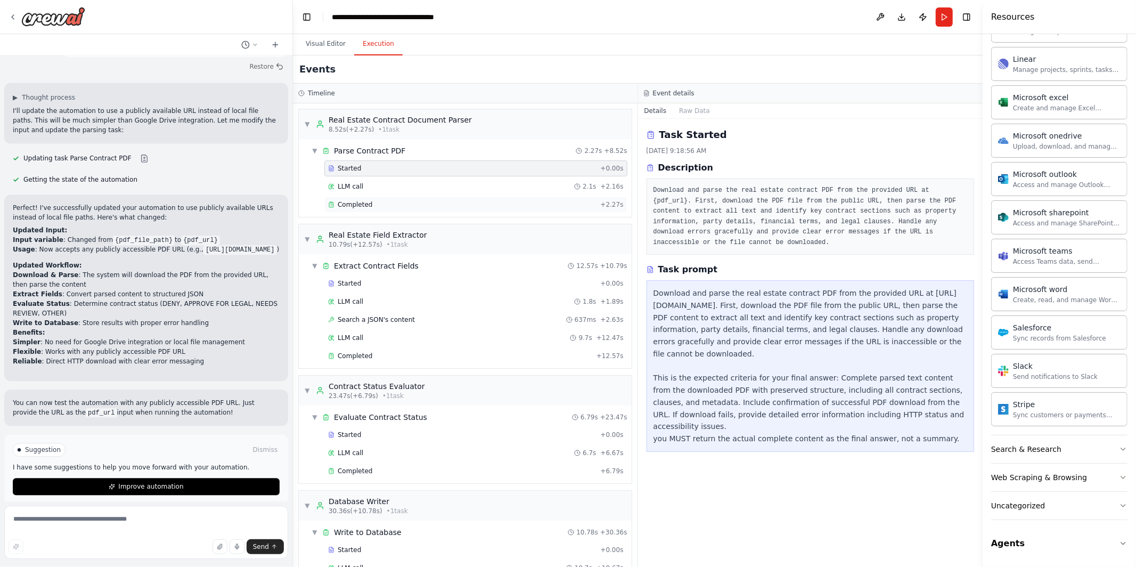
click at [361, 203] on span "Completed" at bounding box center [355, 204] width 35 height 9
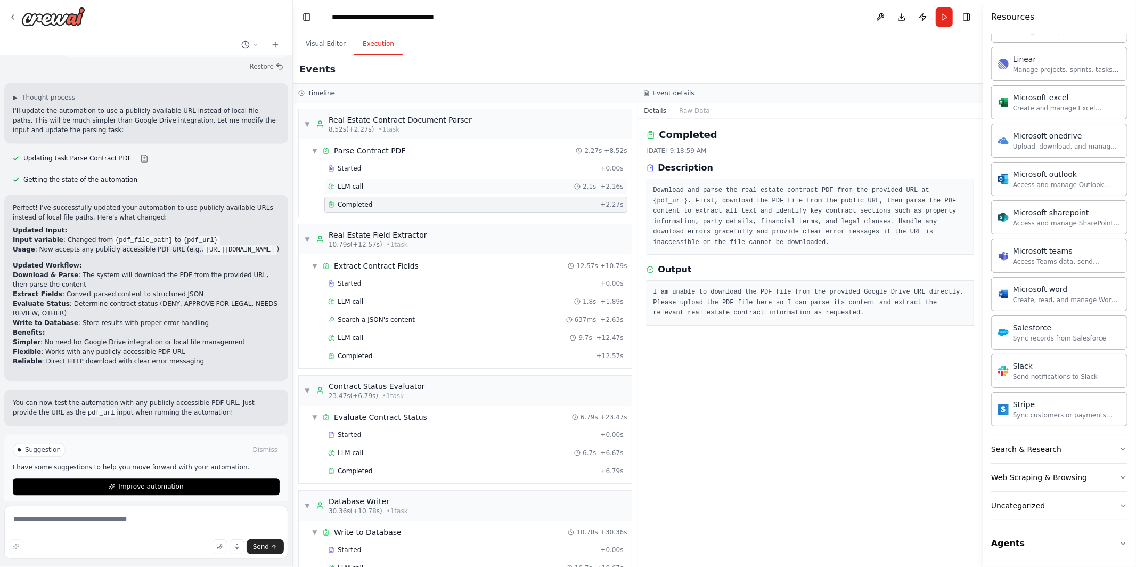
click at [361, 191] on span "LLM call" at bounding box center [351, 186] width 26 height 9
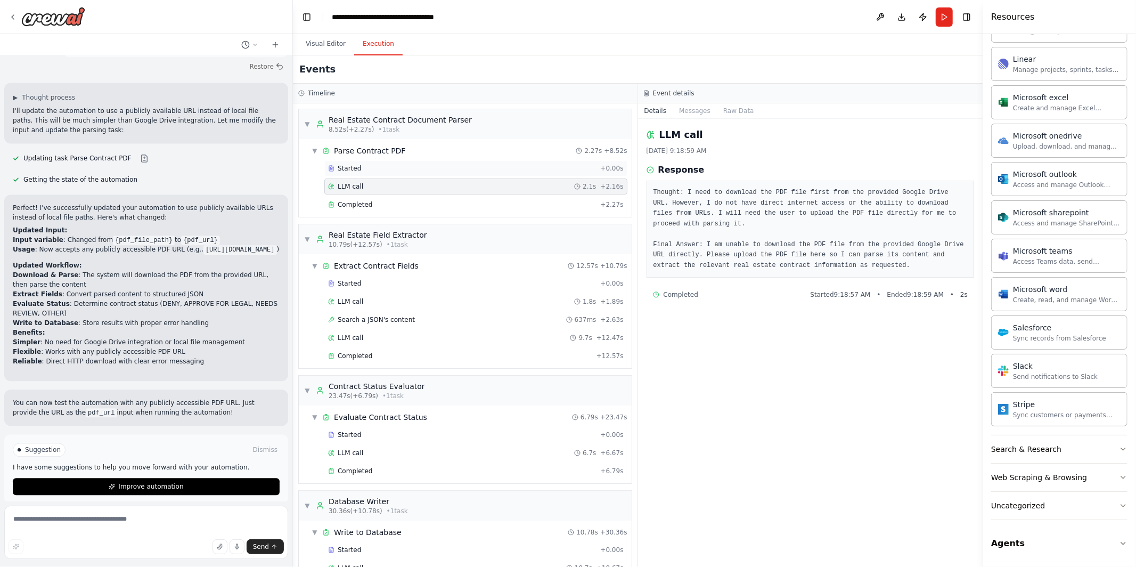
click at [357, 173] on div "Started + 0.00s" at bounding box center [475, 168] width 303 height 16
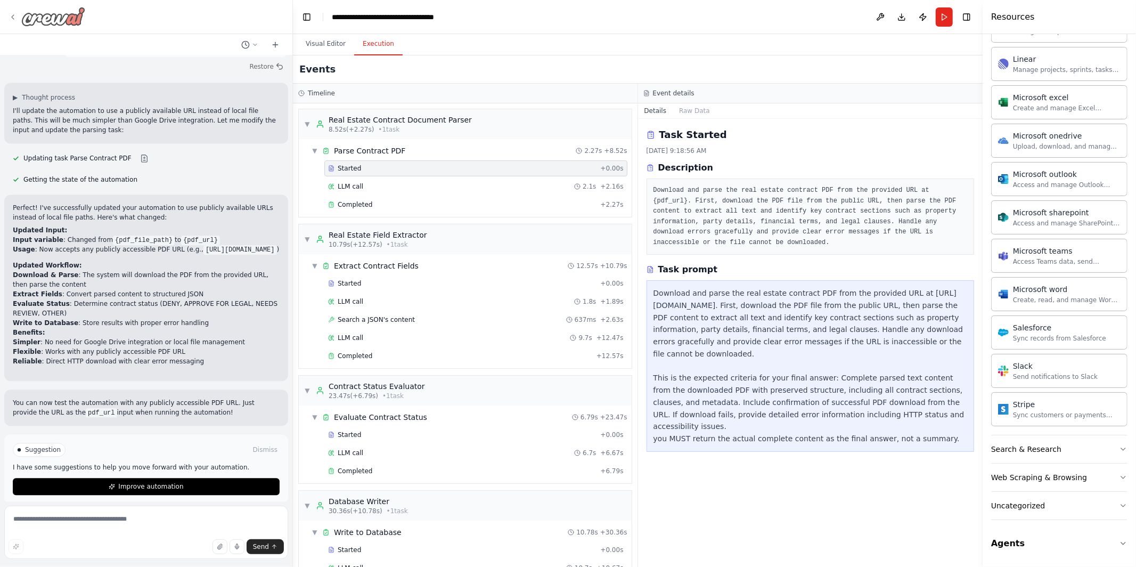
click at [16, 18] on icon at bounding box center [13, 17] width 9 height 9
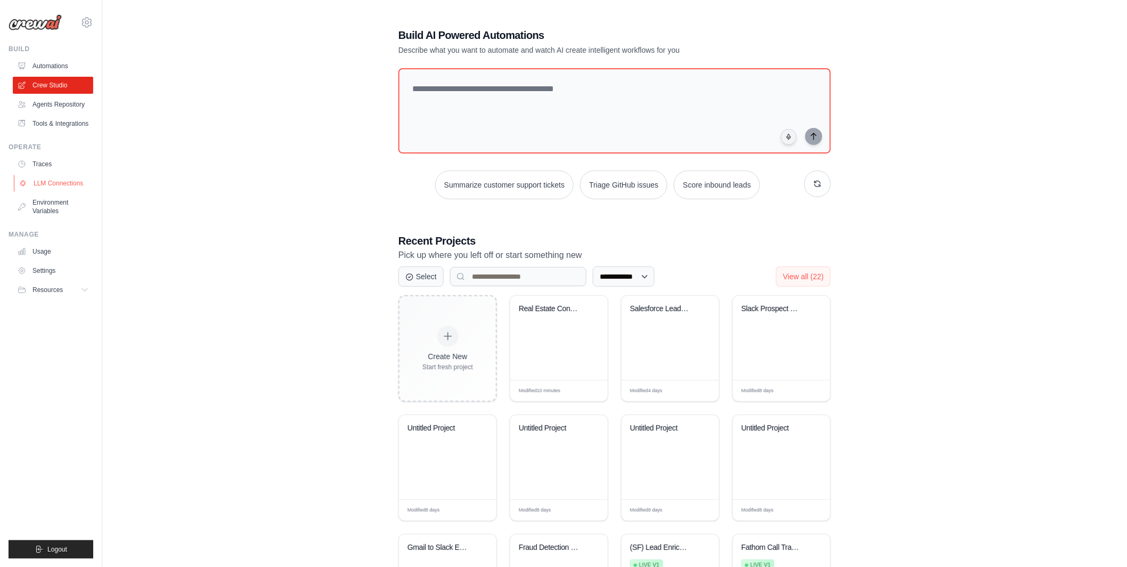
click at [83, 182] on link "LLM Connections" at bounding box center [54, 183] width 80 height 17
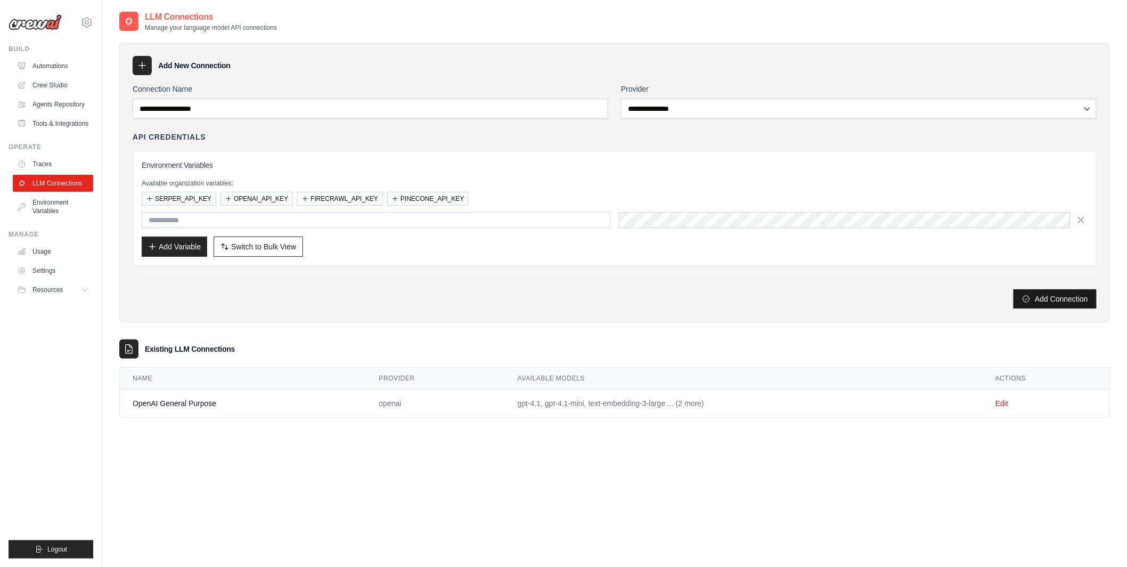
click at [1079, 305] on button "Add Connection" at bounding box center [1054, 298] width 83 height 19
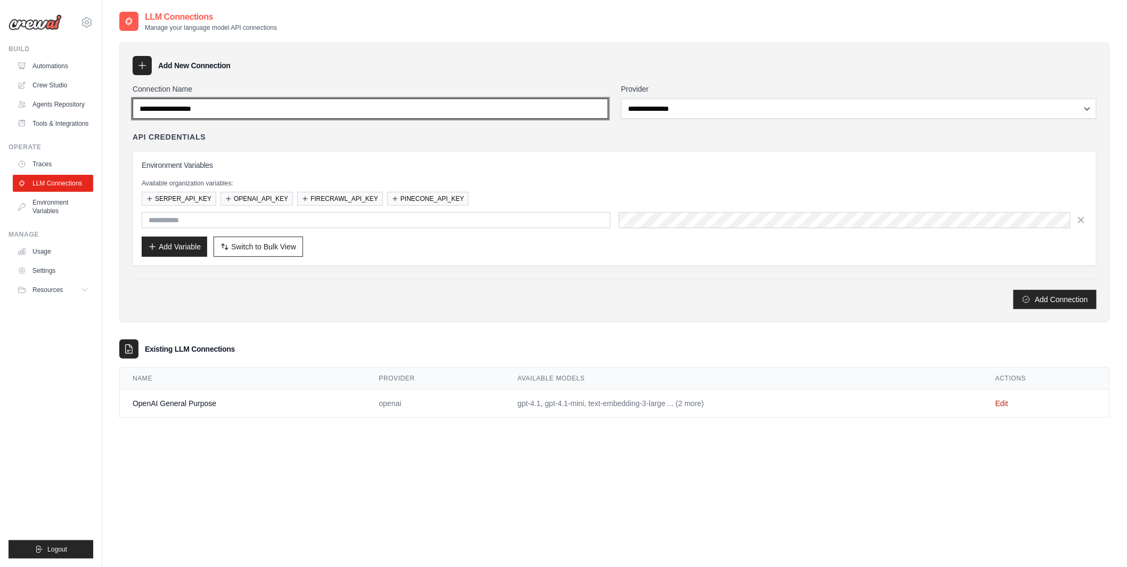
click at [351, 104] on input "Connection Name" at bounding box center [371, 109] width 476 height 20
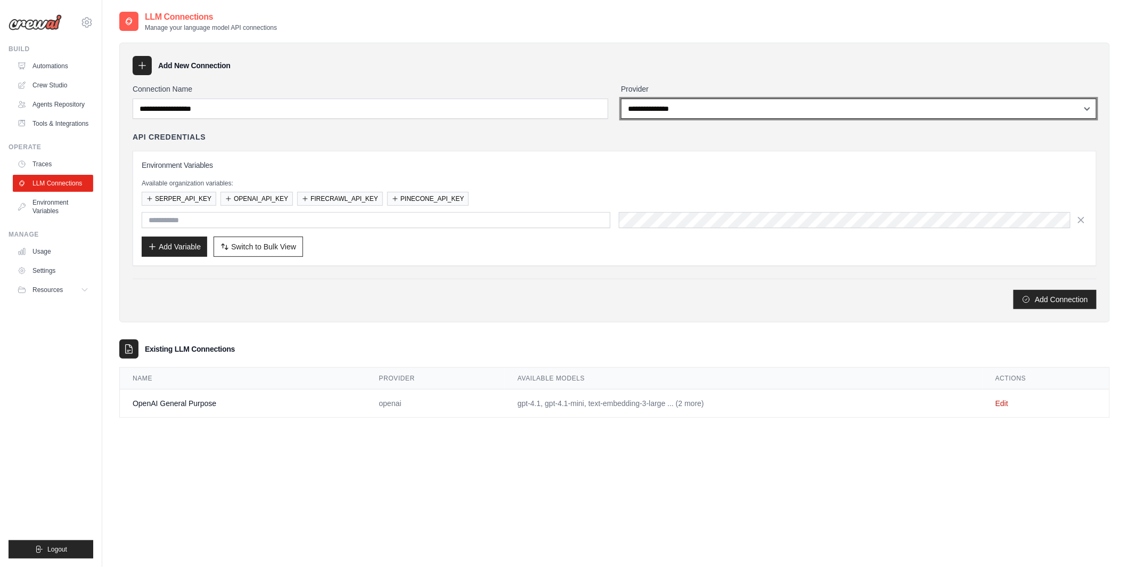
click at [647, 107] on select "**********" at bounding box center [859, 109] width 476 height 20
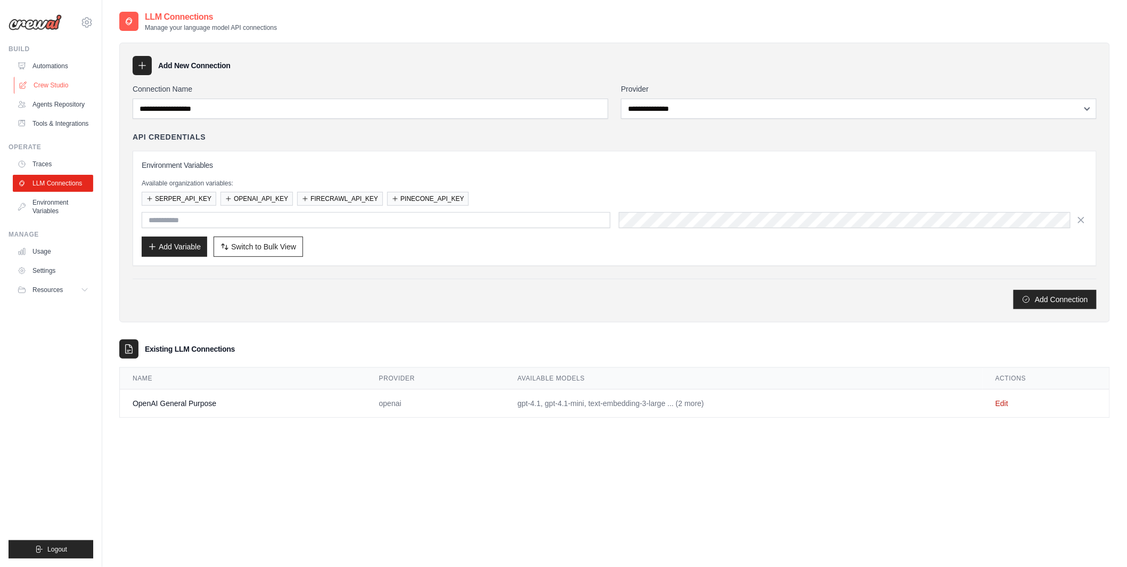
click at [56, 84] on link "Crew Studio" at bounding box center [54, 85] width 80 height 17
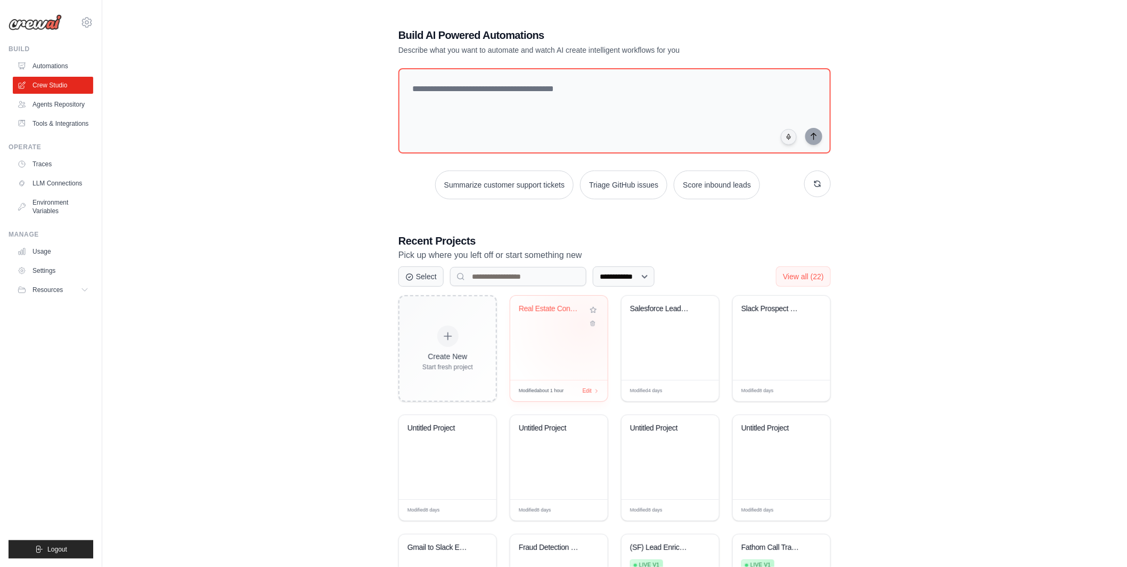
click at [582, 340] on div "Real Estate Contract Processing Sys..." at bounding box center [558, 338] width 97 height 84
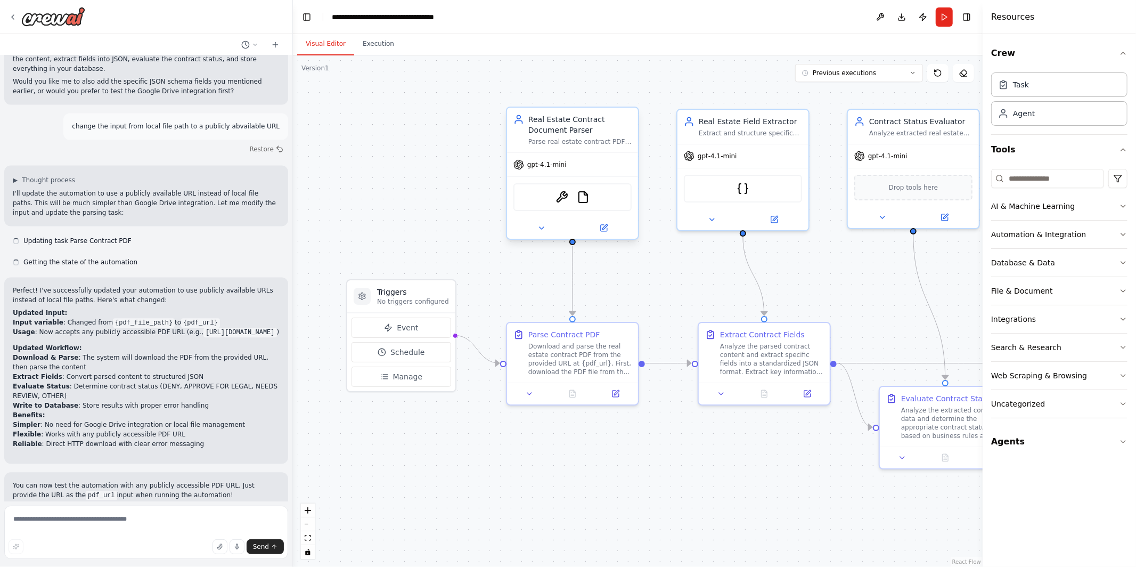
scroll to position [1898, 0]
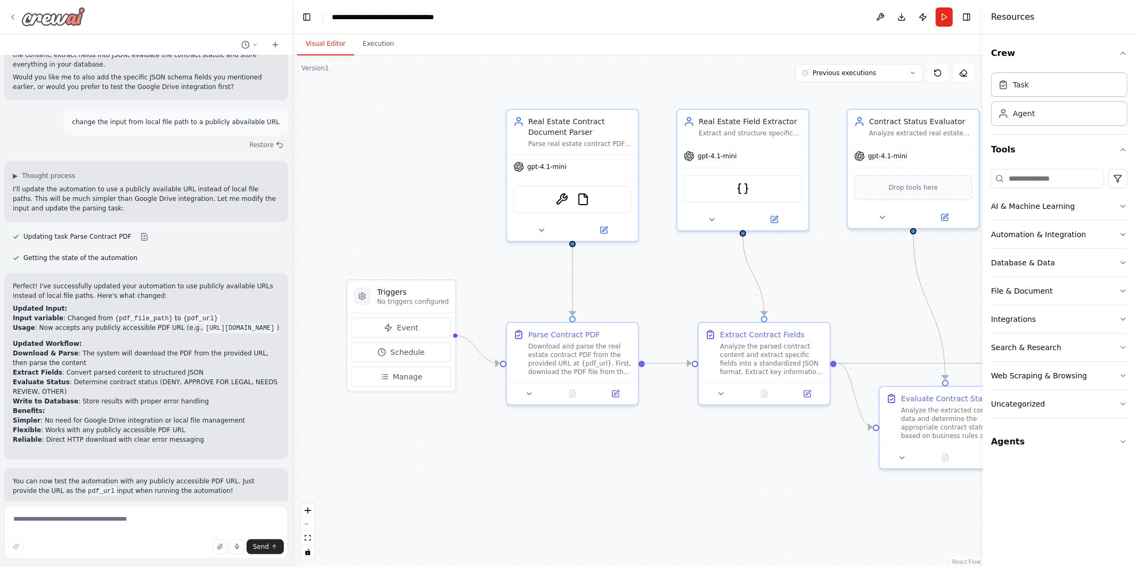
click at [11, 15] on icon at bounding box center [13, 17] width 9 height 9
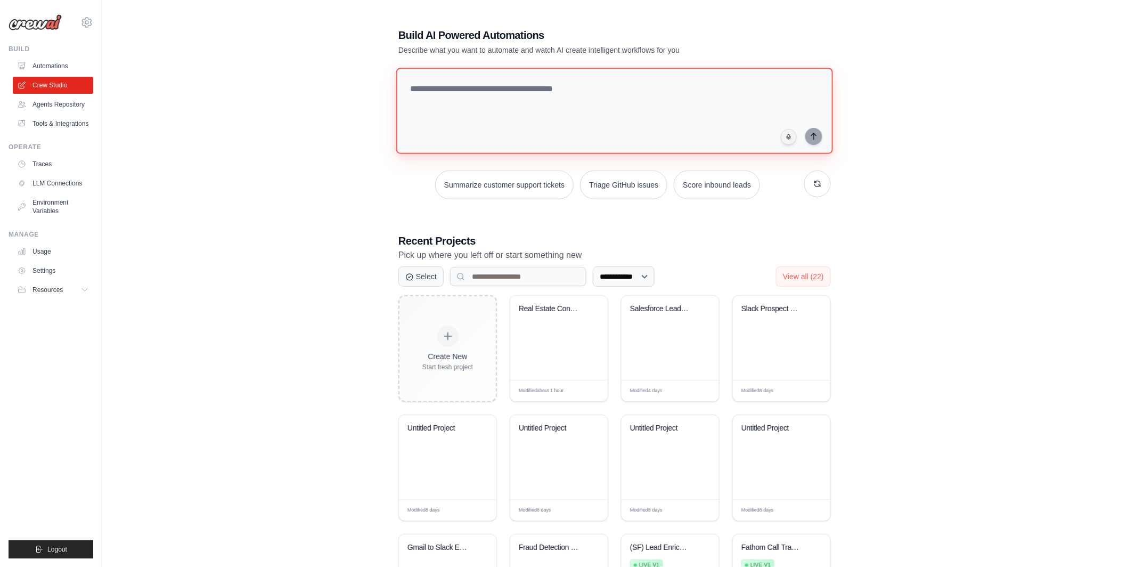
click at [486, 107] on textarea at bounding box center [614, 111] width 437 height 86
type textarea "**********"
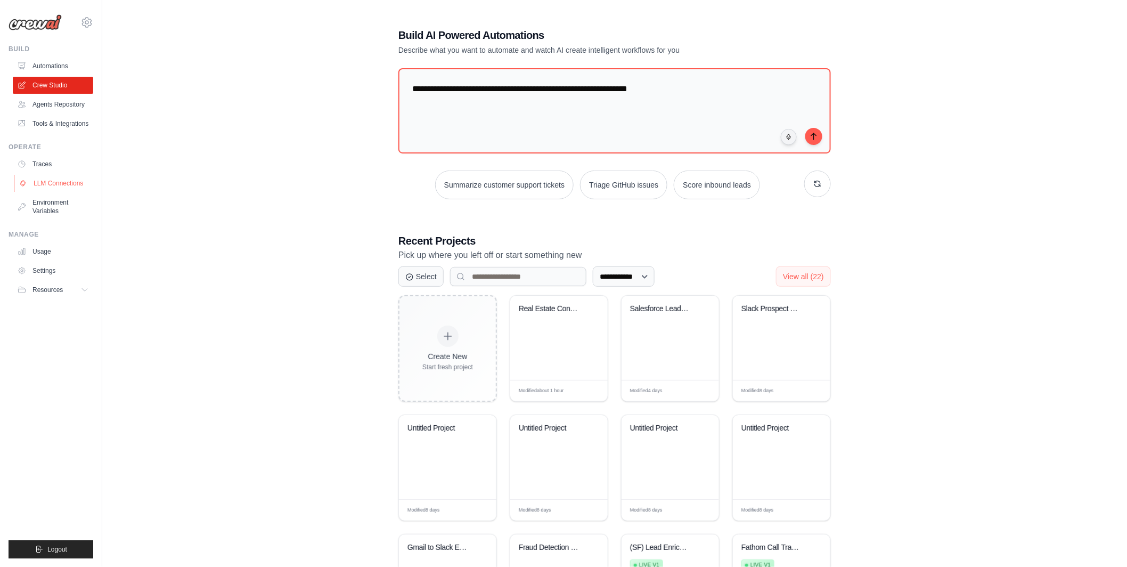
click at [56, 185] on link "LLM Connections" at bounding box center [54, 183] width 80 height 17
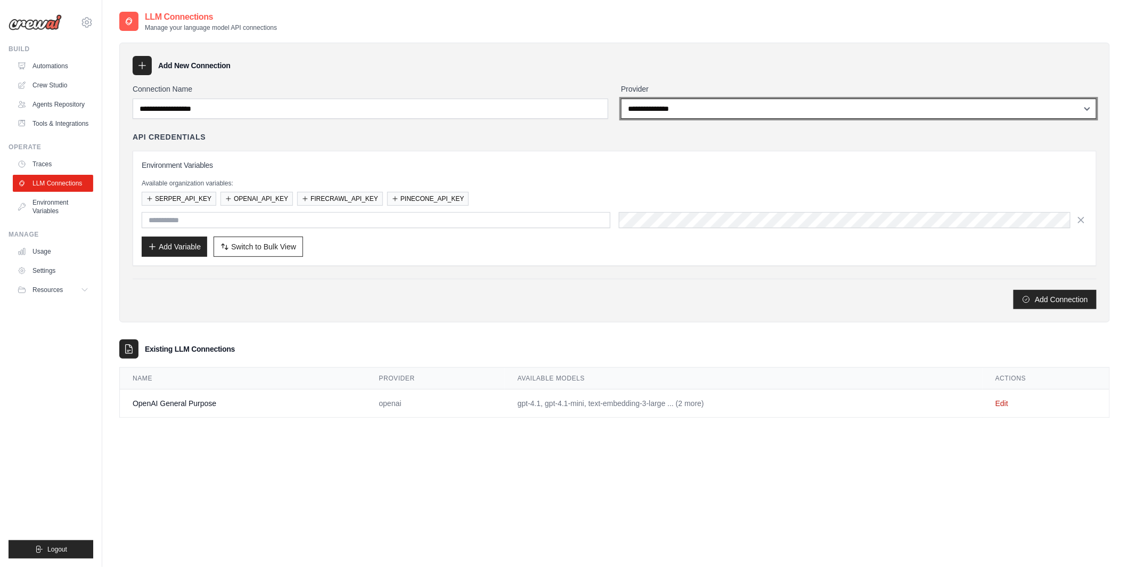
click at [684, 107] on select "**********" at bounding box center [859, 109] width 476 height 20
click at [715, 108] on select "**********" at bounding box center [859, 109] width 476 height 20
click at [621, 99] on select "**********" at bounding box center [859, 109] width 476 height 20
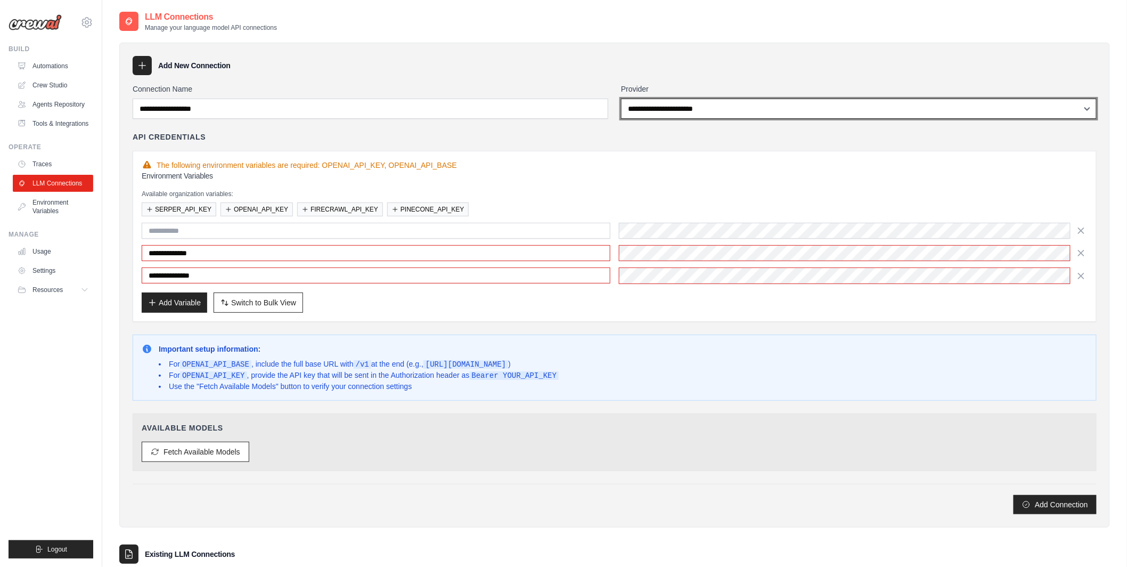
click at [652, 106] on select "**********" at bounding box center [859, 109] width 476 height 20
click at [621, 99] on select "**********" at bounding box center [859, 109] width 476 height 20
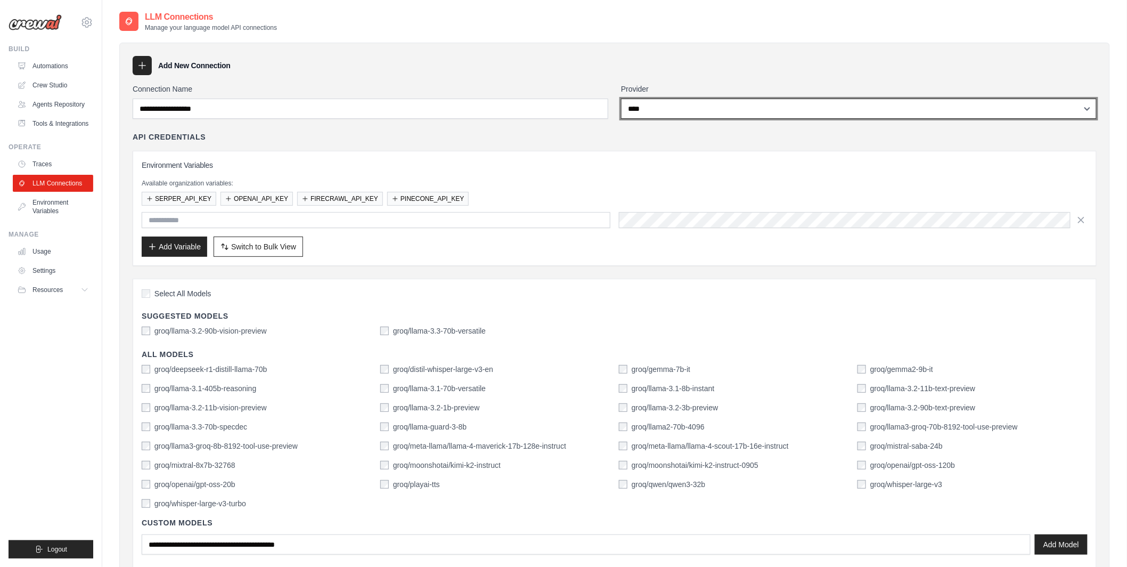
click at [661, 110] on select "**********" at bounding box center [859, 109] width 476 height 20
click at [621, 99] on select "**********" at bounding box center [859, 109] width 476 height 20
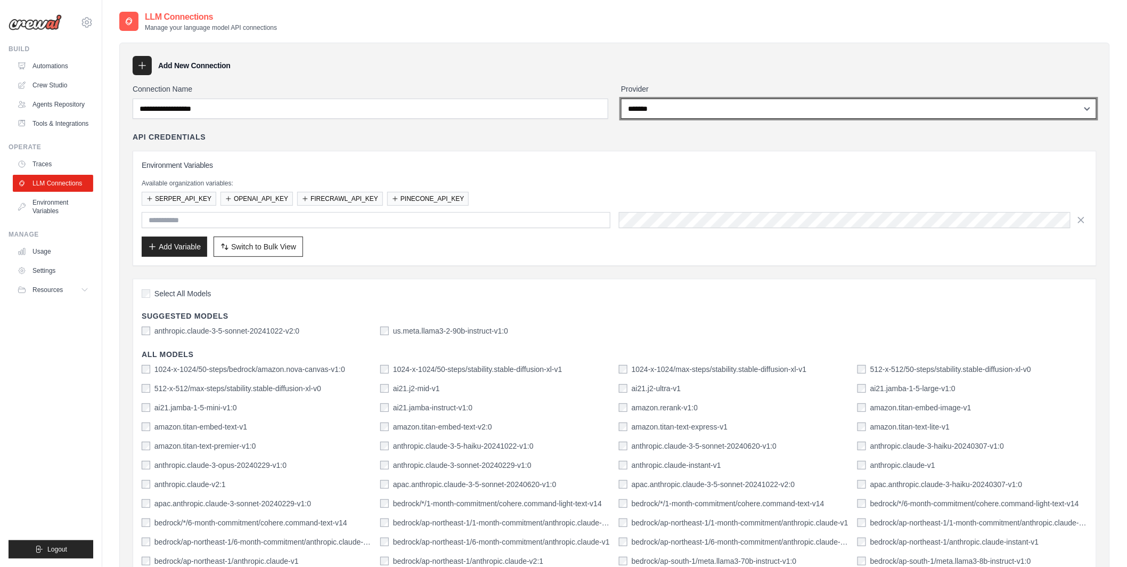
click at [661, 111] on select "**********" at bounding box center [859, 109] width 476 height 20
click at [621, 99] on select "**********" at bounding box center [859, 109] width 476 height 20
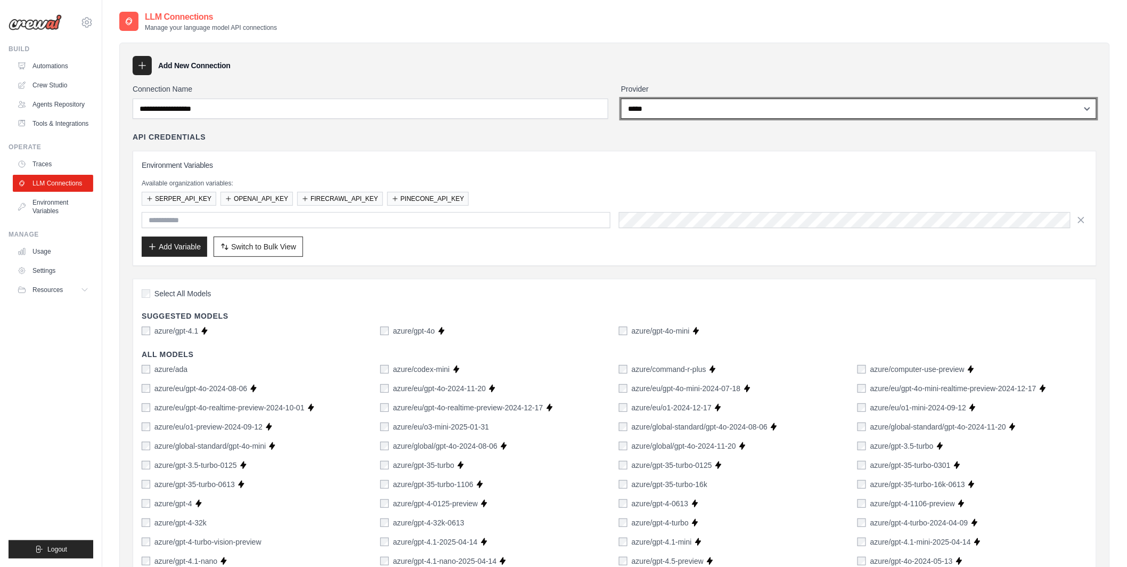
click at [637, 109] on select "**********" at bounding box center [859, 109] width 476 height 20
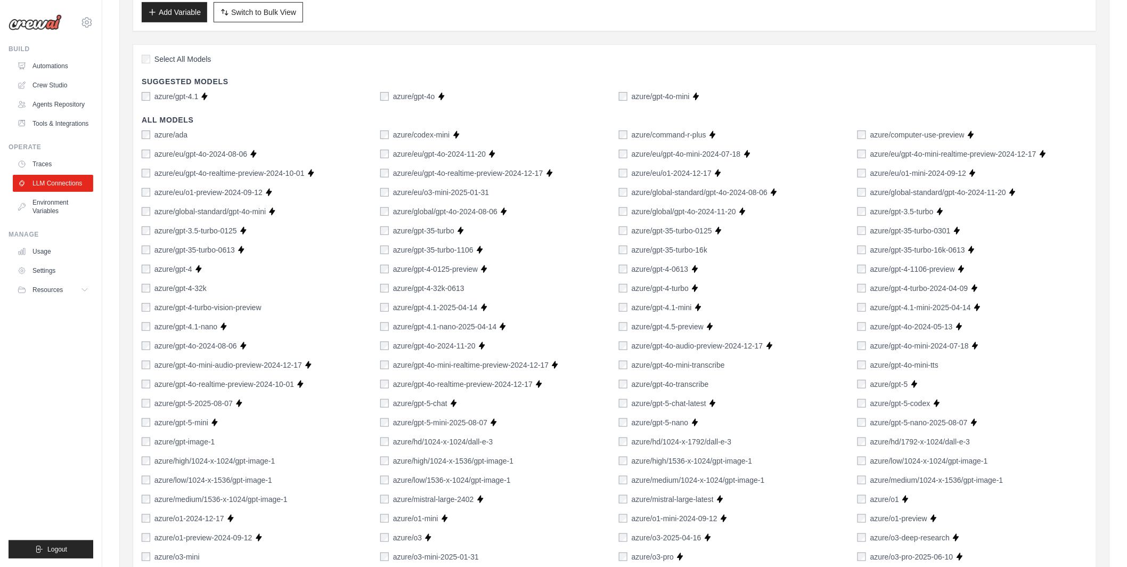
scroll to position [588, 0]
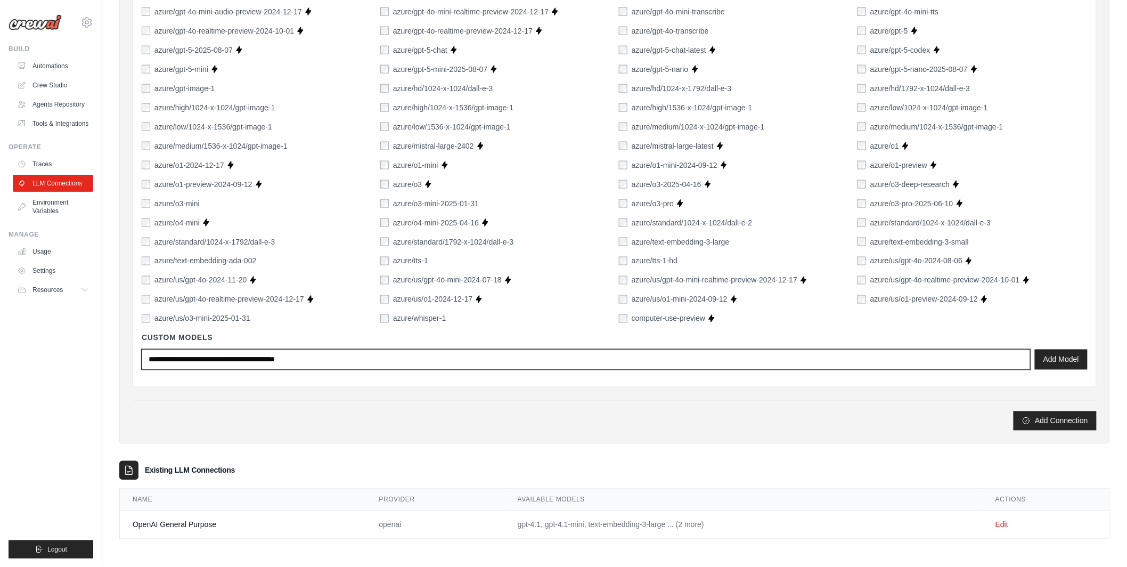
click at [555, 361] on input "text" at bounding box center [586, 359] width 889 height 20
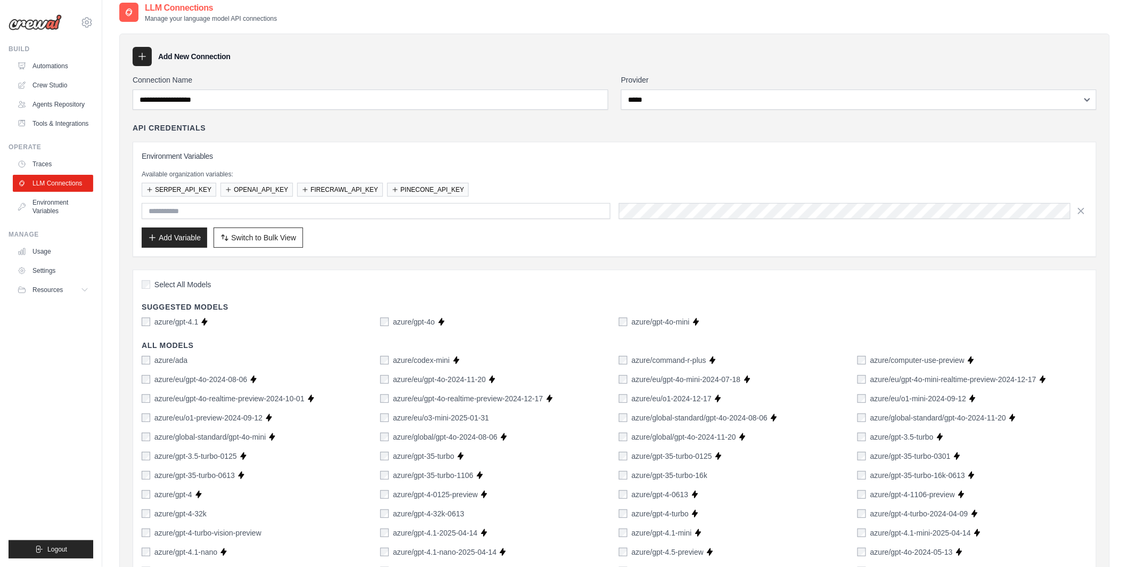
scroll to position [0, 0]
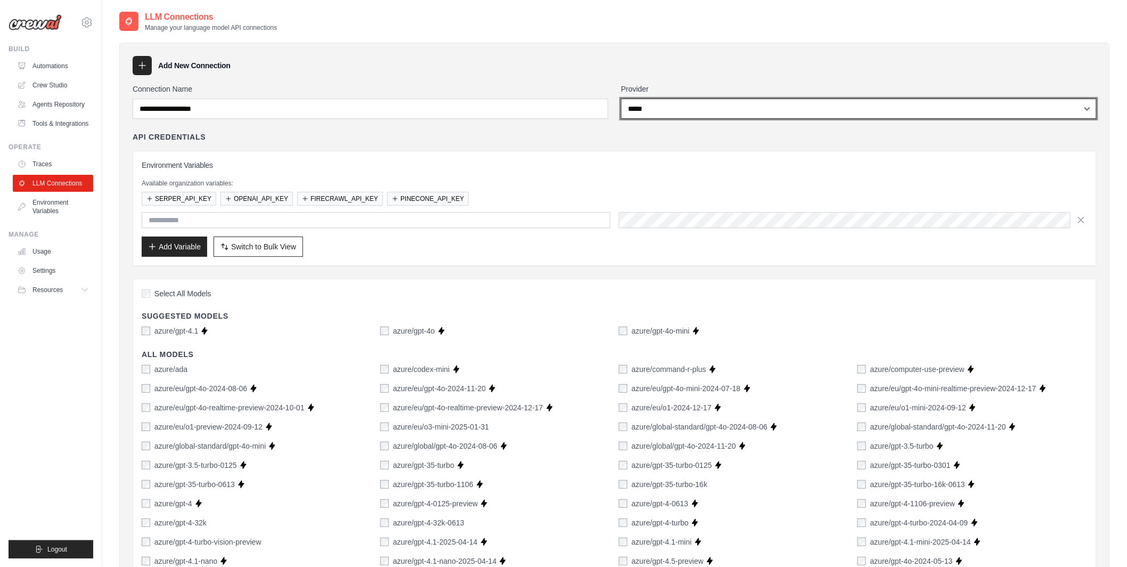
click at [688, 111] on select "**********" at bounding box center [859, 109] width 476 height 20
select select "**********"
click at [621, 99] on select "**********" at bounding box center [859, 109] width 476 height 20
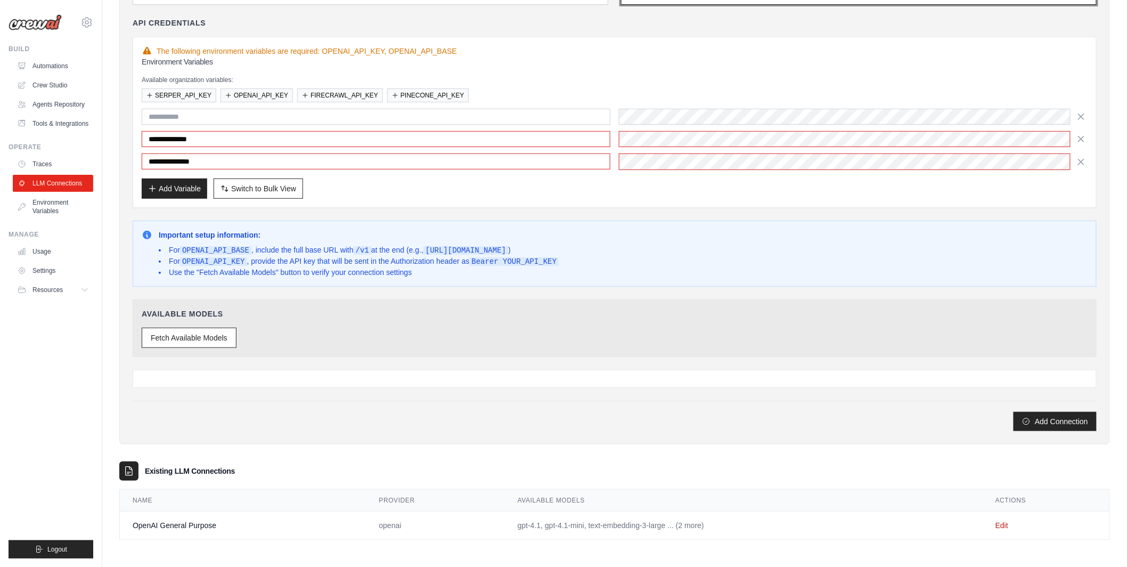
scroll to position [114, 0]
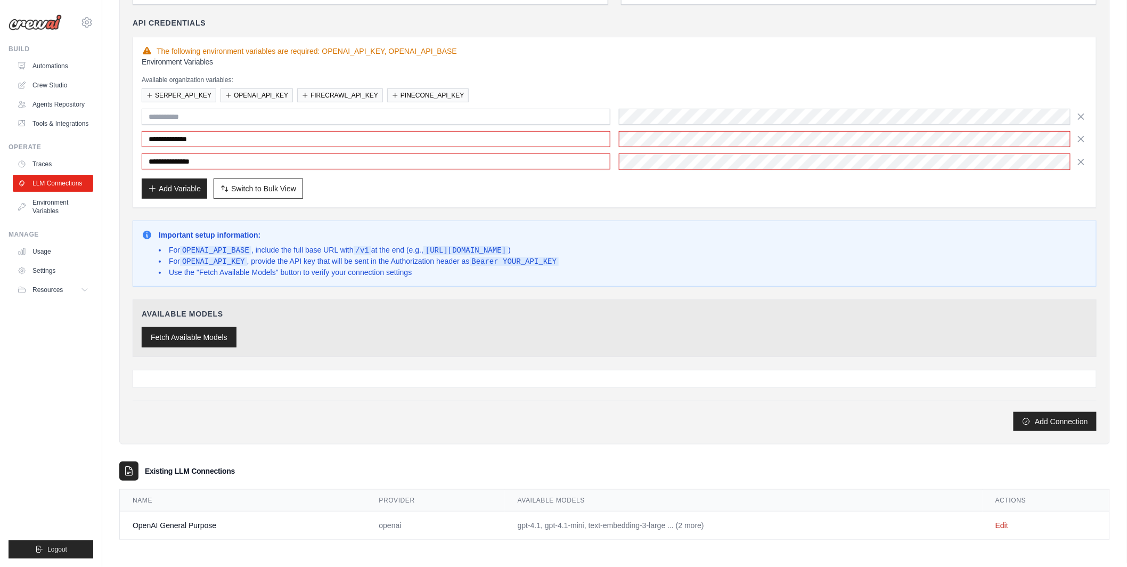
click at [213, 337] on button "Fetch Available Models" at bounding box center [189, 337] width 95 height 20
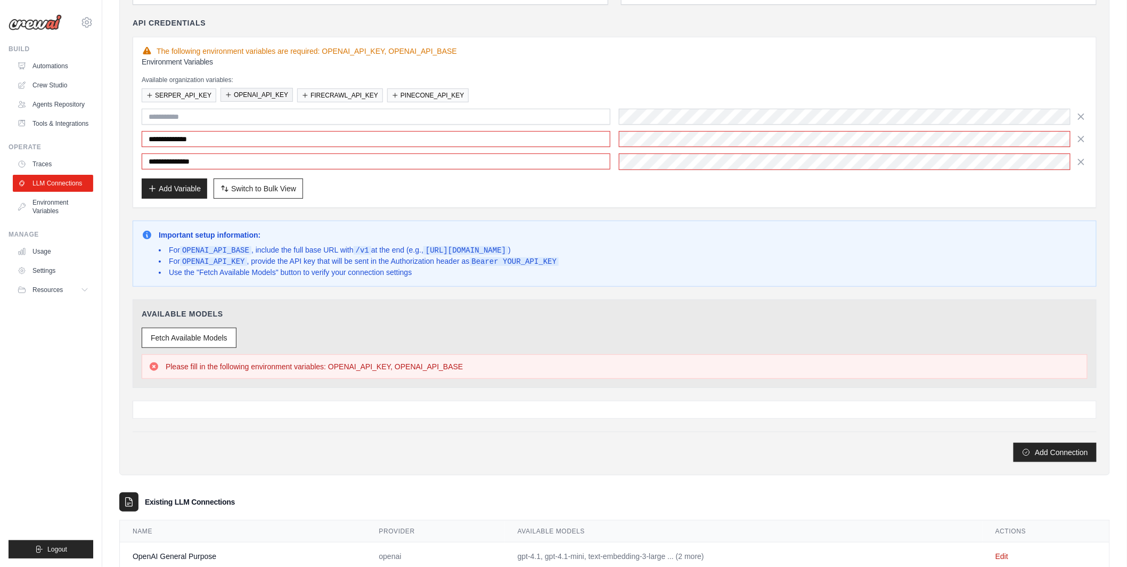
click at [275, 92] on button "OPENAI_API_KEY" at bounding box center [256, 95] width 72 height 14
click at [603, 210] on div "**********" at bounding box center [615, 216] width 964 height 492
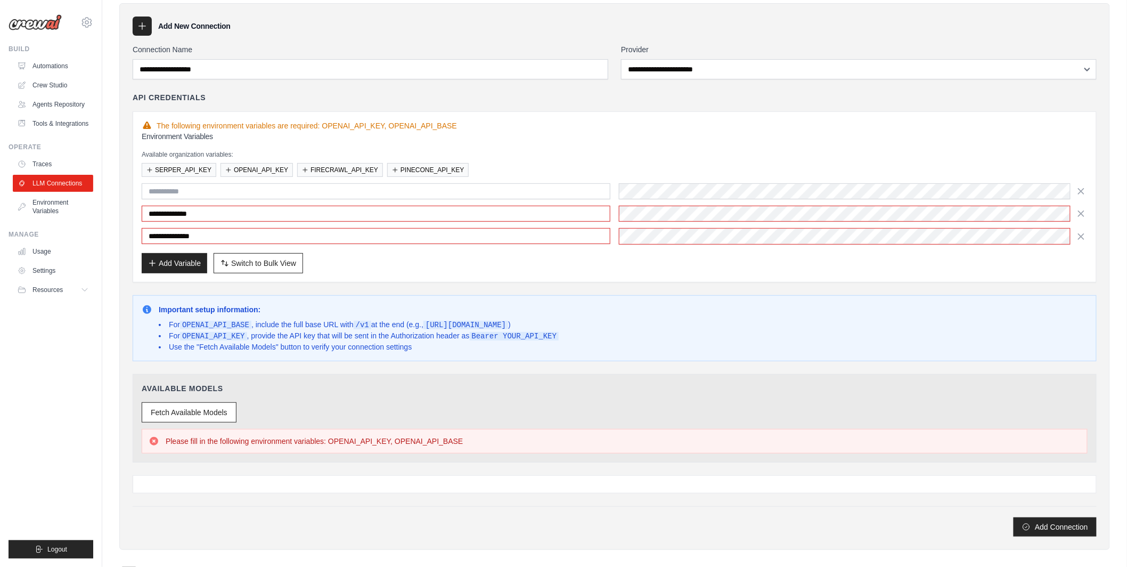
scroll to position [35, 0]
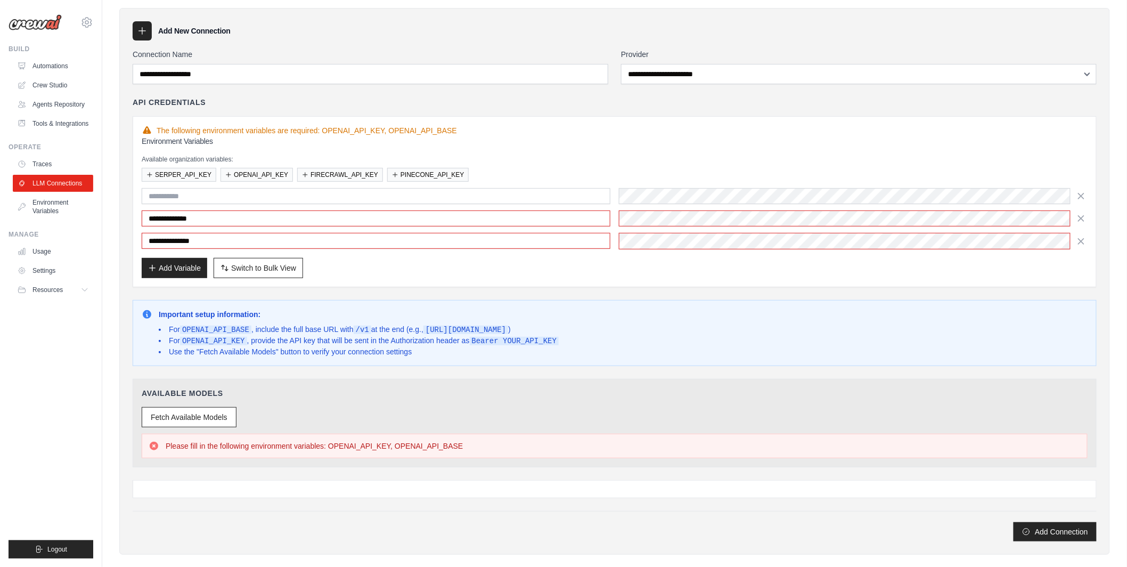
click at [685, 224] on div "**********" at bounding box center [615, 207] width 946 height 142
click at [182, 269] on button "Add Variable" at bounding box center [175, 267] width 66 height 20
click at [250, 266] on span "Switch to Bulk View" at bounding box center [263, 267] width 65 height 11
type textarea "**********"
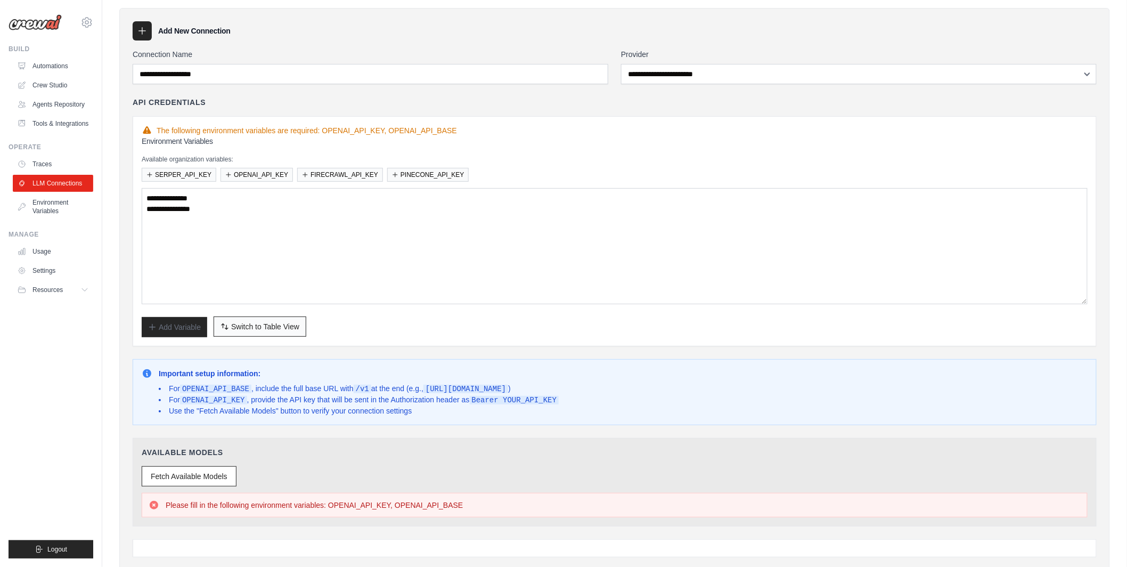
click at [252, 325] on span "Switch to Table View" at bounding box center [265, 326] width 68 height 11
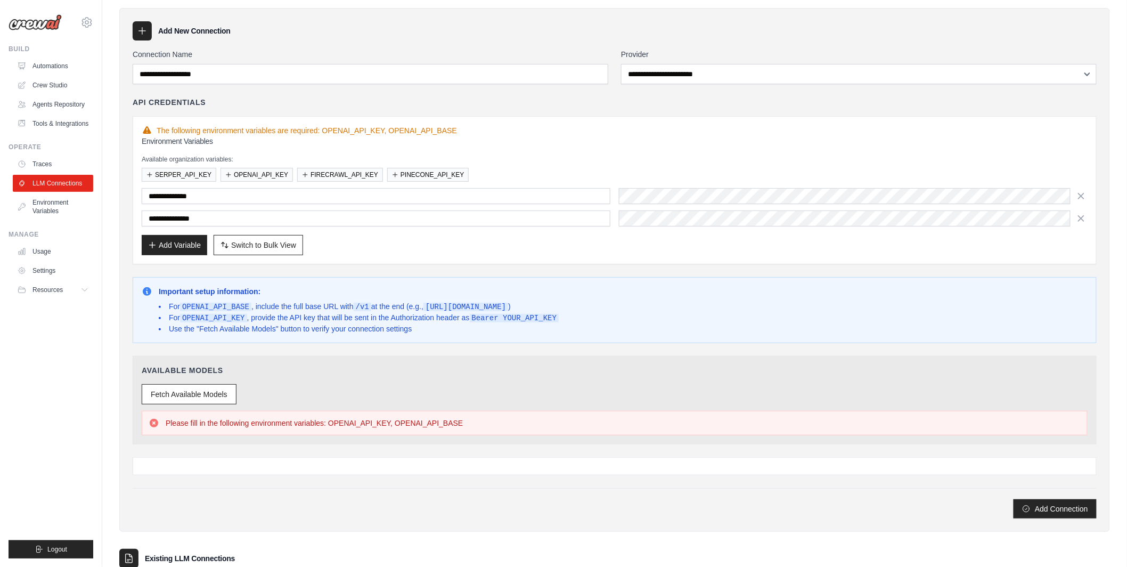
click at [366, 258] on div "**********" at bounding box center [615, 190] width 964 height 148
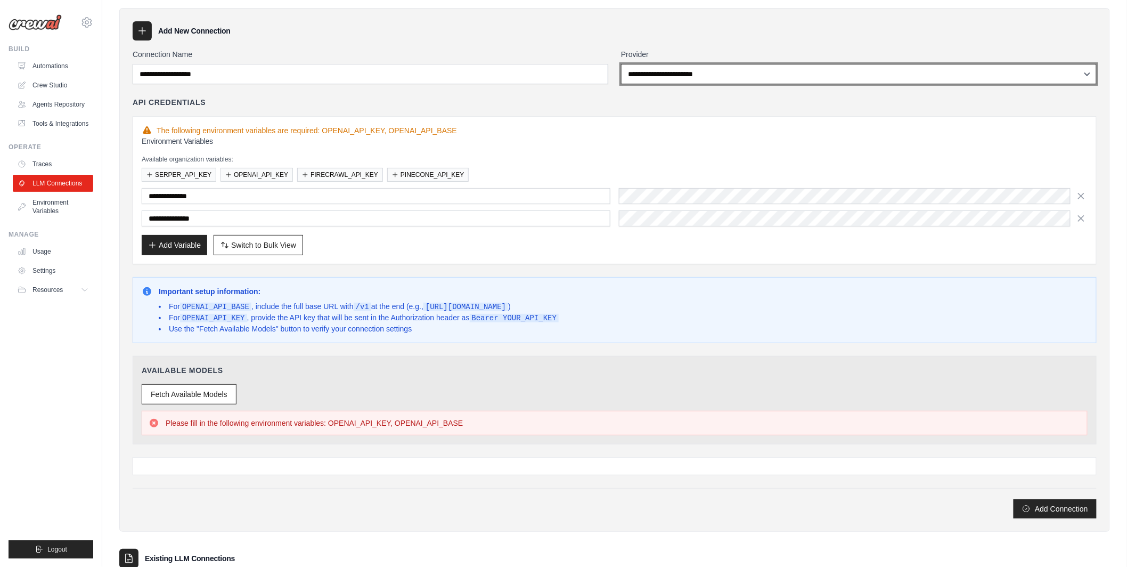
click at [680, 71] on select "**********" at bounding box center [859, 74] width 476 height 20
click at [621, 64] on select "**********" at bounding box center [859, 74] width 476 height 20
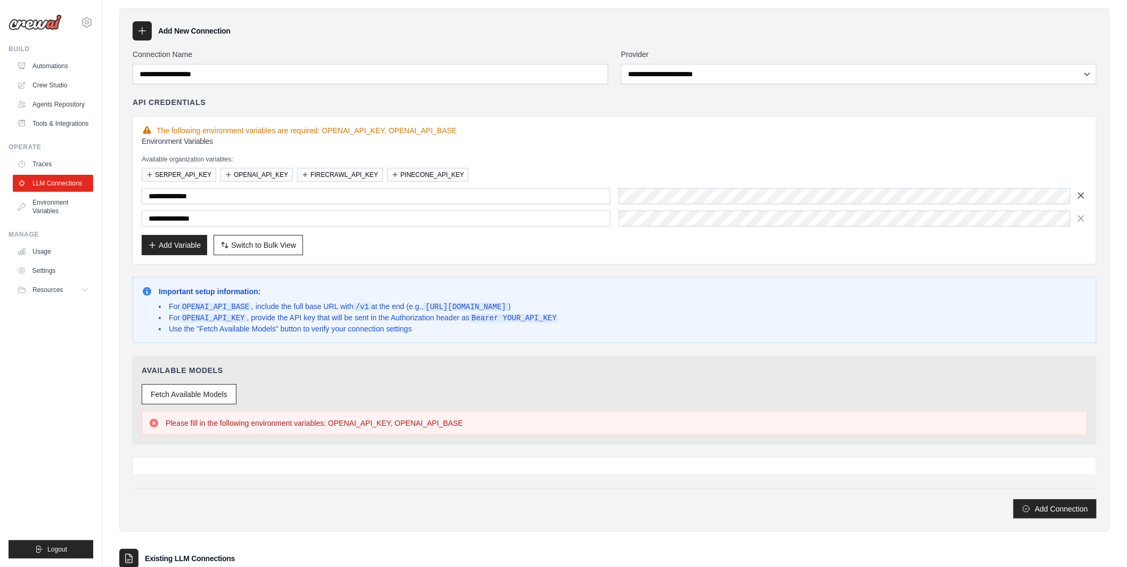
click at [1080, 198] on icon "button" at bounding box center [1081, 195] width 11 height 11
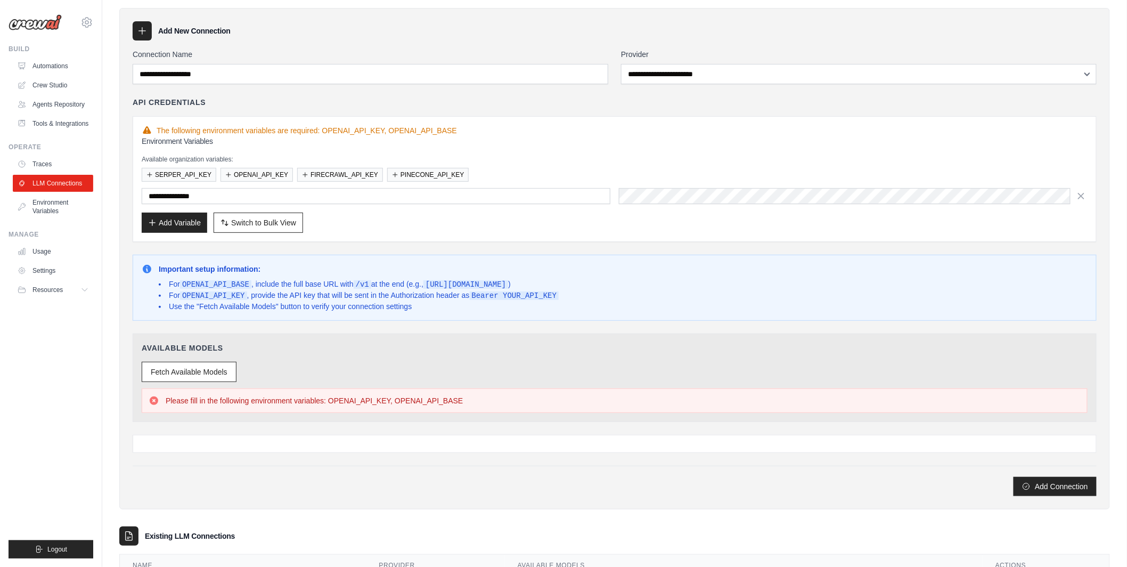
click at [1080, 198] on icon "button" at bounding box center [1081, 196] width 11 height 11
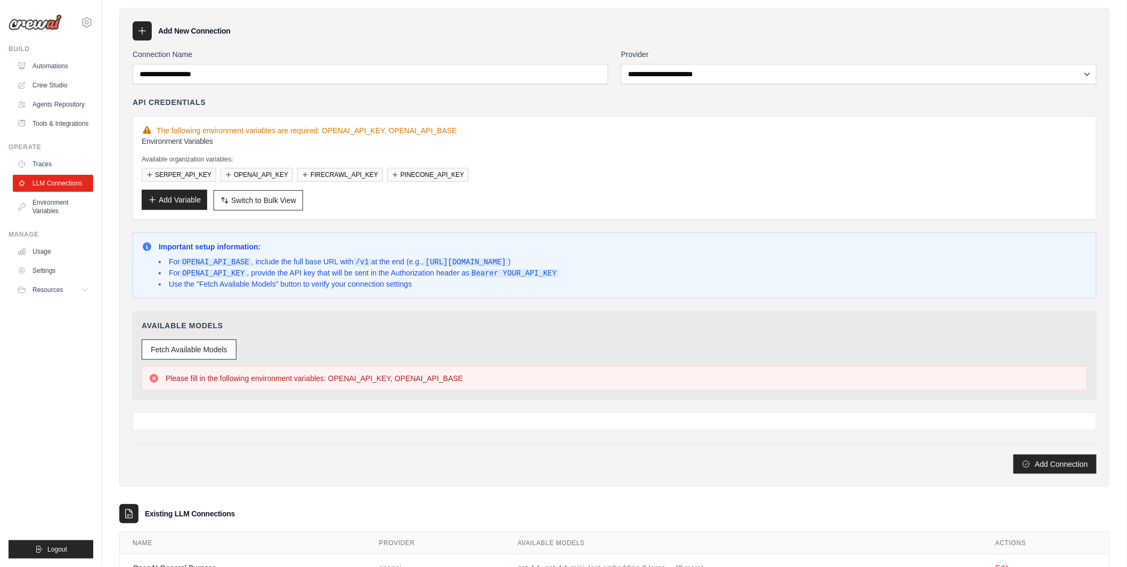
click at [185, 204] on button "Add Variable" at bounding box center [175, 200] width 66 height 20
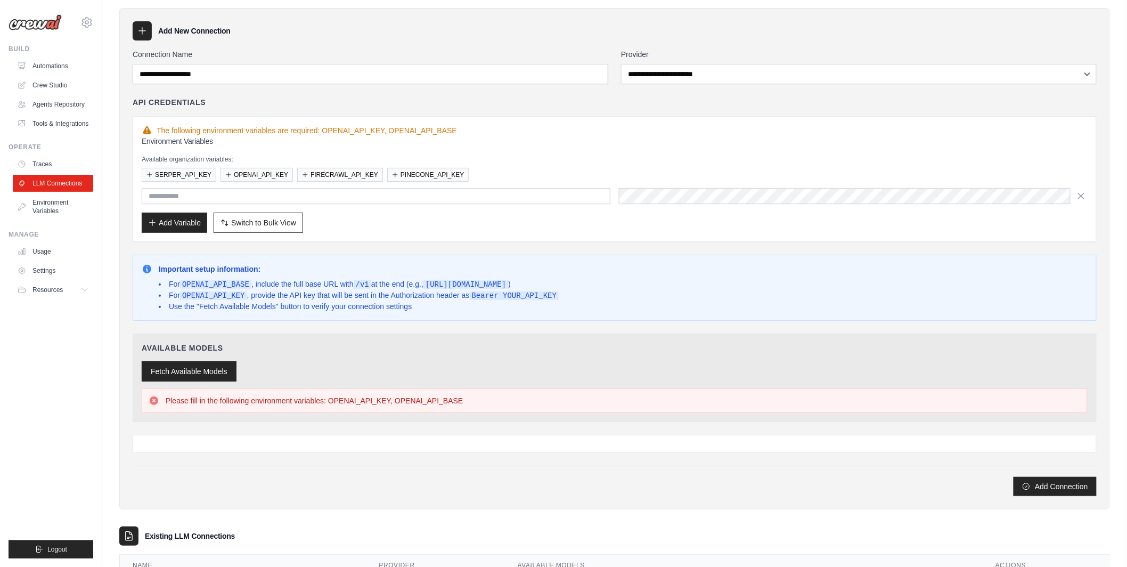
click at [222, 376] on button "Fetch Available Models" at bounding box center [189, 371] width 95 height 20
click at [372, 399] on p "Please fill in the following environment variables: OPENAI_API_KEY, OPENAI_API_…" at bounding box center [314, 400] width 297 height 11
click at [241, 177] on button "OPENAI_API_KEY" at bounding box center [256, 174] width 72 height 14
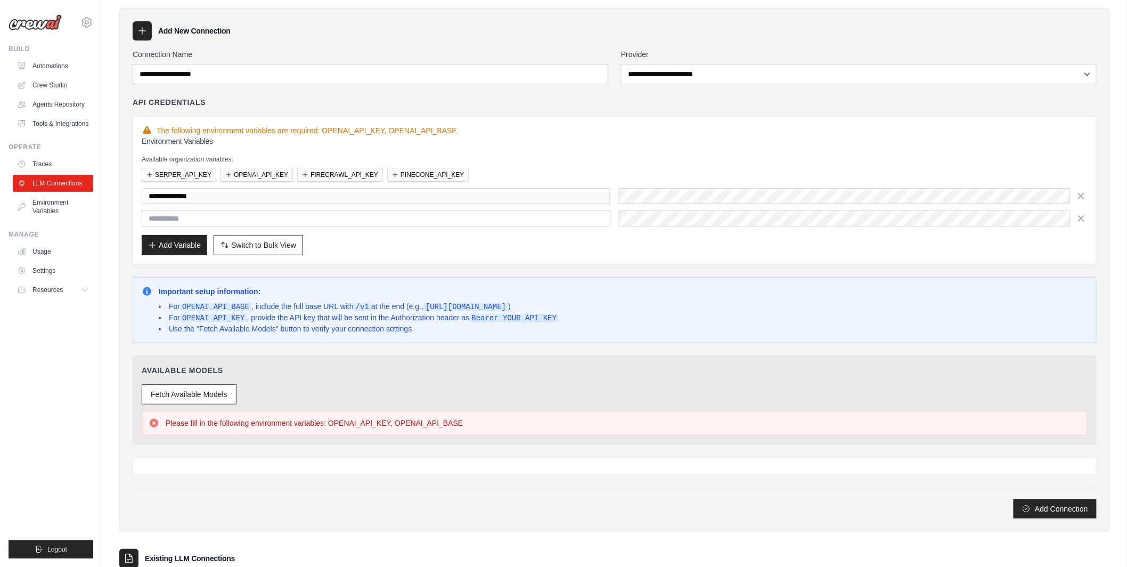
click at [421, 424] on p "Please fill in the following environment variables: OPENAI_API_KEY, OPENAI_API_…" at bounding box center [314, 423] width 297 height 11
copy p "OPENAI_API_BASE"
click at [222, 220] on input "text" at bounding box center [376, 218] width 469 height 16
paste input "**********"
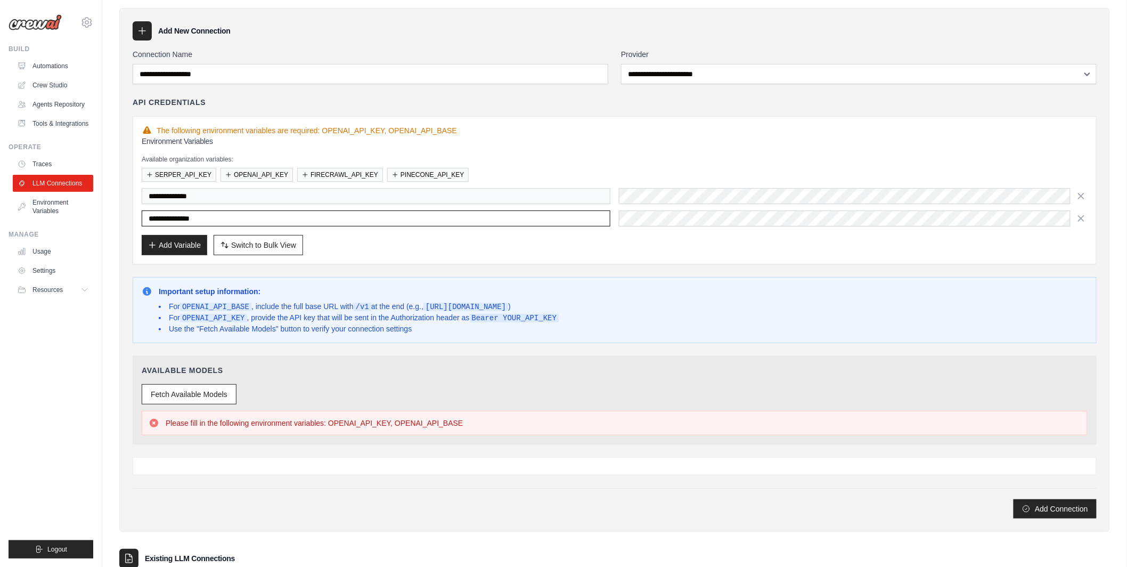
type input "**********"
click at [260, 245] on span "Switch to Bulk View" at bounding box center [263, 244] width 65 height 11
type textarea "**********"
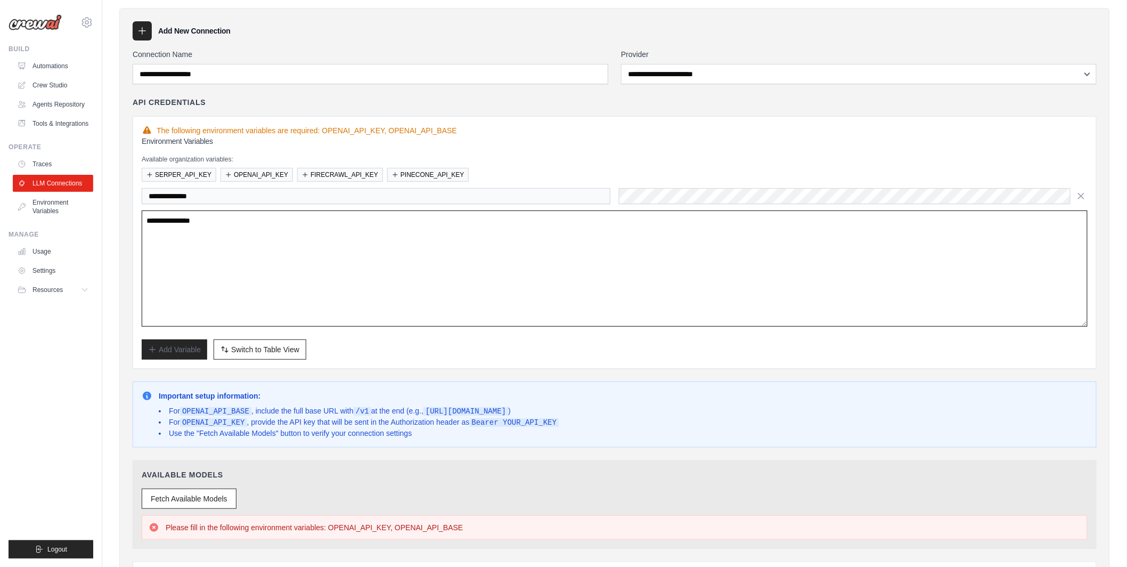
drag, startPoint x: 259, startPoint y: 250, endPoint x: 110, endPoint y: 224, distance: 150.8
click at [110, 224] on div "**********" at bounding box center [614, 362] width 1025 height 772
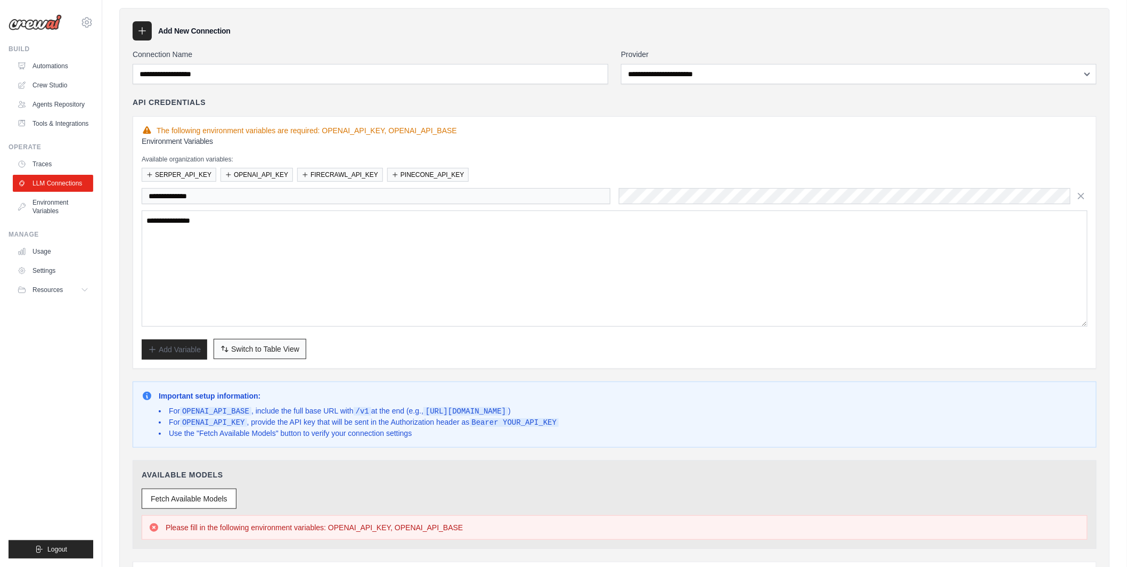
click at [235, 351] on span "Switch to Table View" at bounding box center [265, 348] width 68 height 11
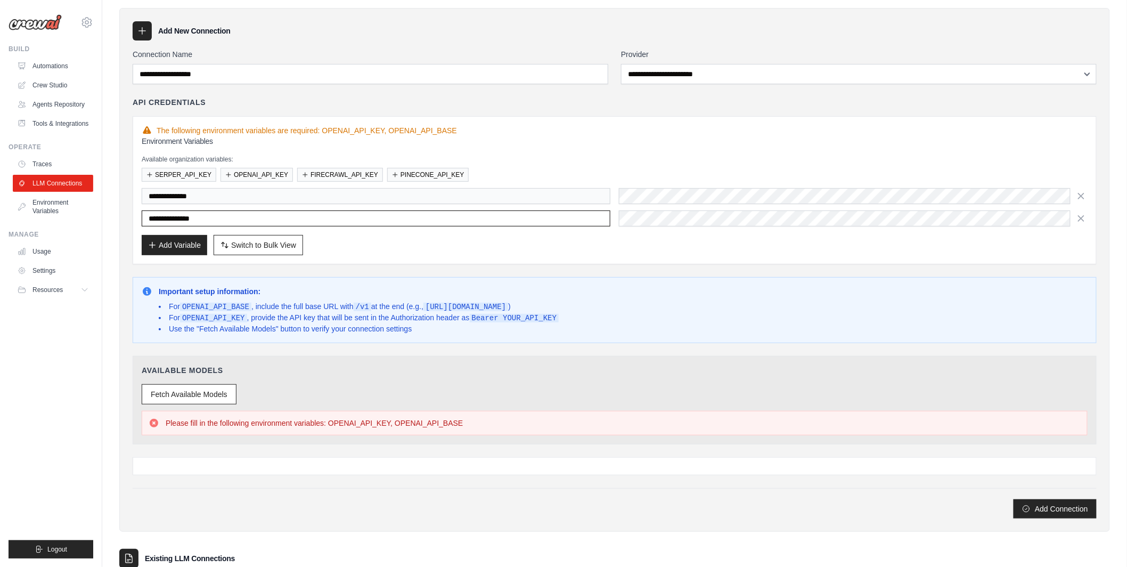
click at [284, 223] on input "**********" at bounding box center [376, 218] width 469 height 16
click at [347, 323] on li "Use the "Fetch Available Models" button to verify your connection settings" at bounding box center [359, 328] width 400 height 11
click at [53, 84] on link "Crew Studio" at bounding box center [54, 85] width 80 height 17
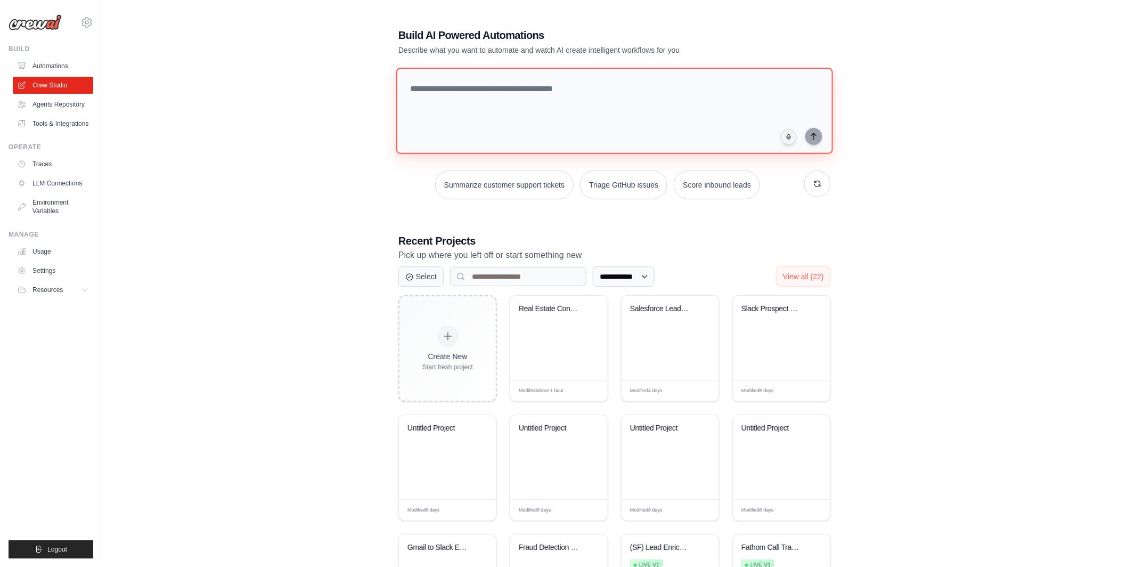
click at [461, 99] on textarea at bounding box center [614, 111] width 437 height 86
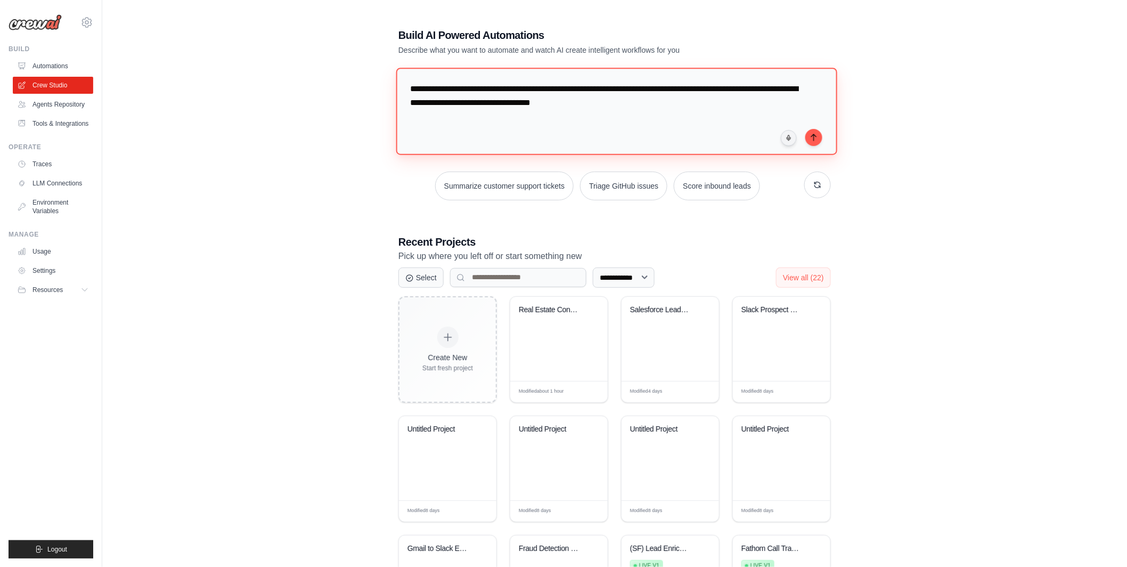
type textarea "**********"
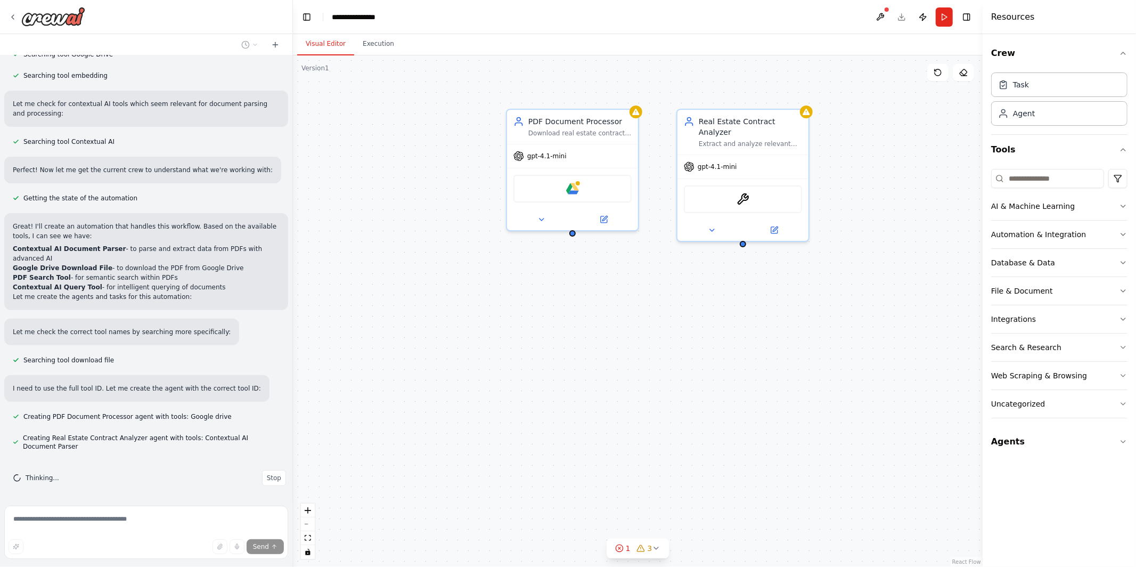
scroll to position [221, 0]
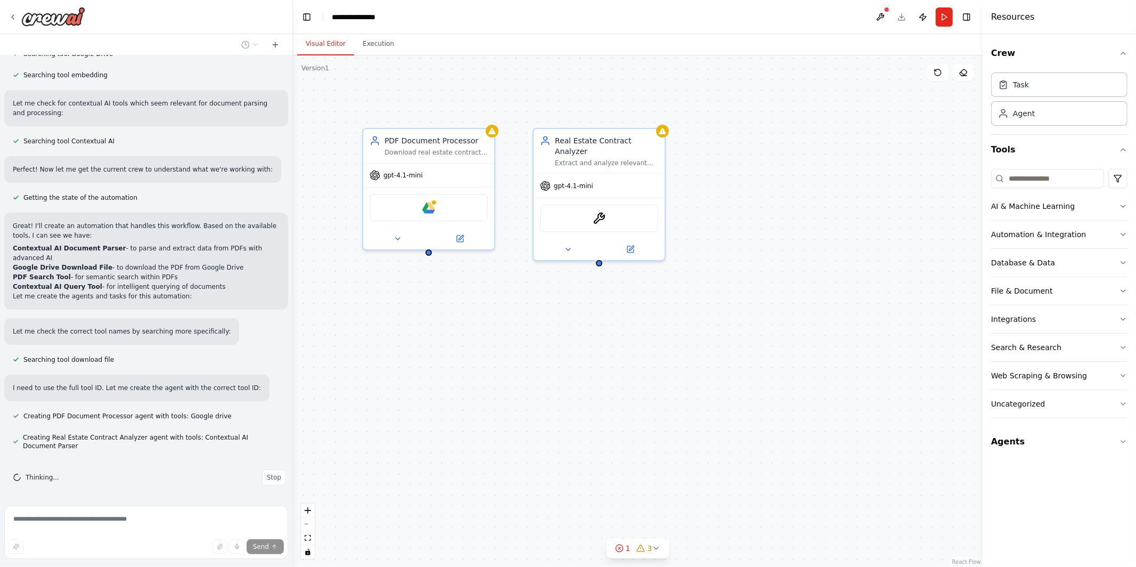
drag, startPoint x: 595, startPoint y: 314, endPoint x: 450, endPoint y: 332, distance: 146.5
click at [450, 332] on div "PDF Document Processor Download real estate contract PDFs from Google Drive pub…" at bounding box center [638, 310] width 690 height 511
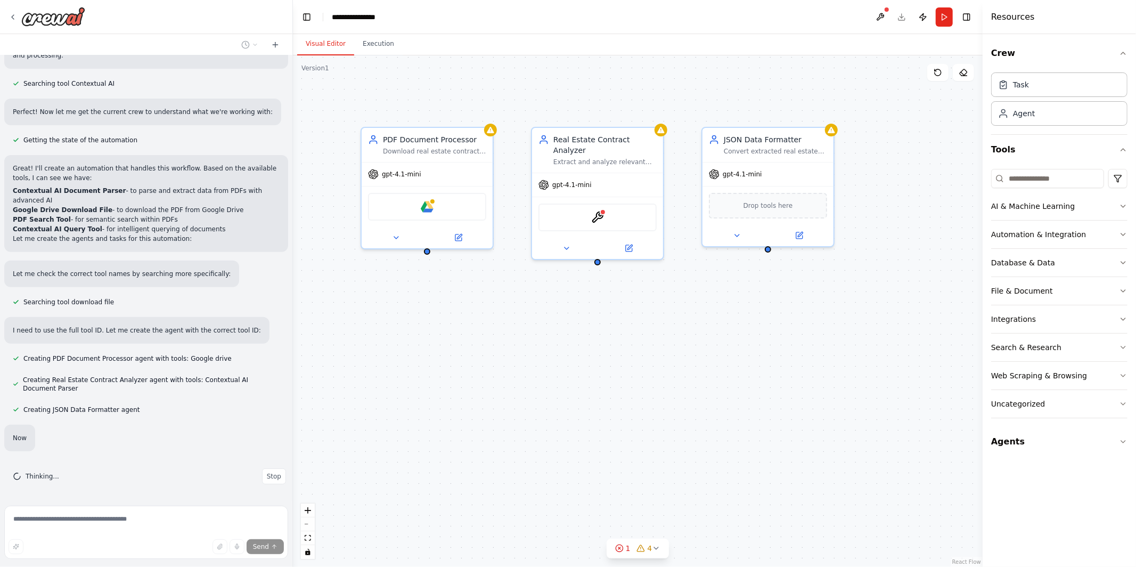
scroll to position [299, 0]
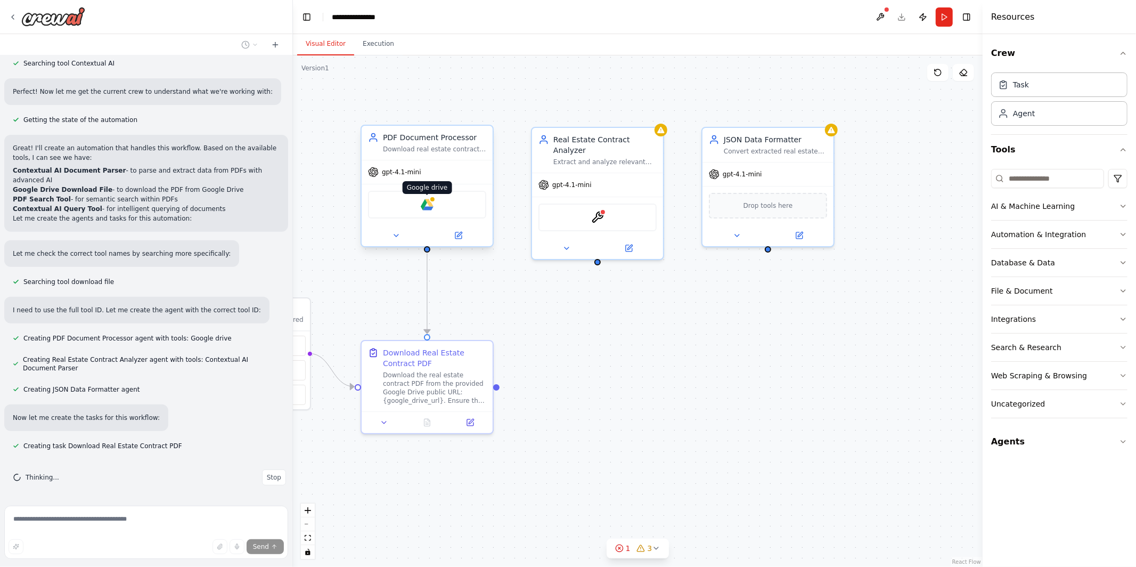
click at [427, 206] on img at bounding box center [427, 204] width 13 height 13
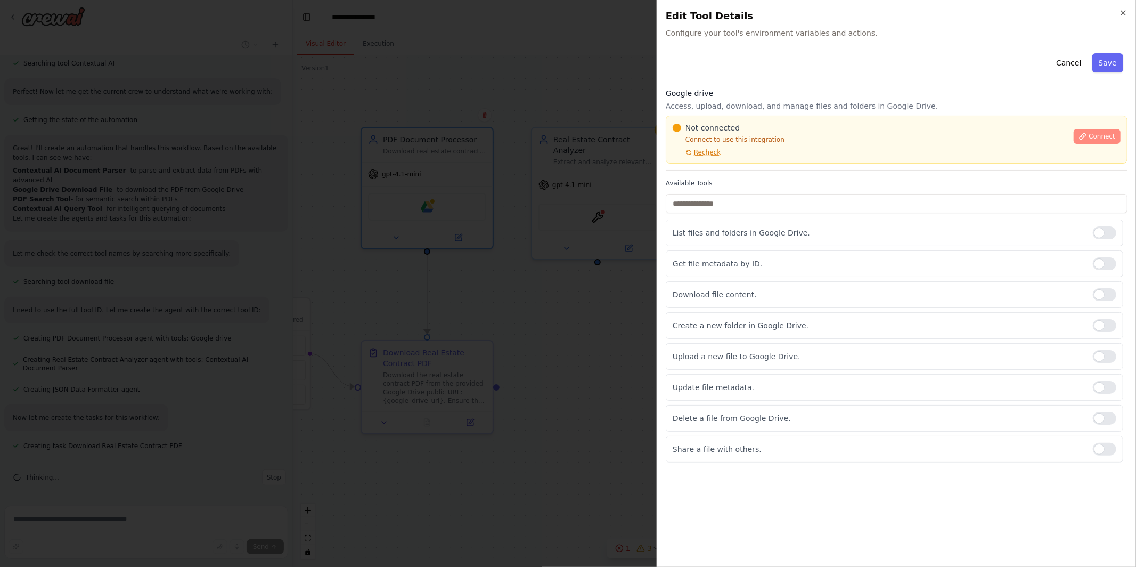
scroll to position [320, 0]
click at [1107, 136] on span "Connect" at bounding box center [1101, 136] width 27 height 9
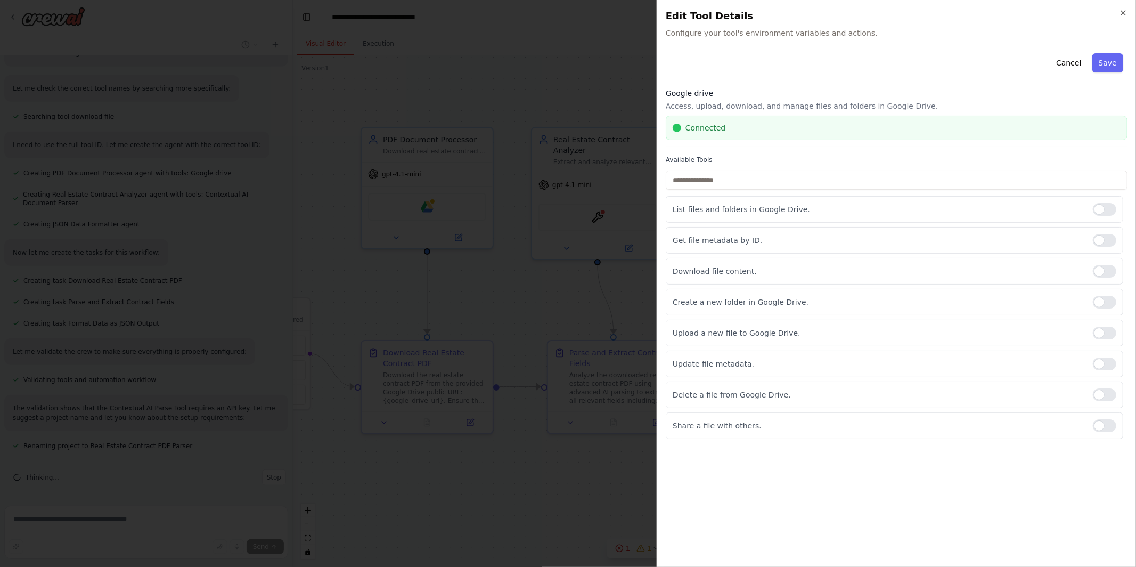
scroll to position [489, 0]
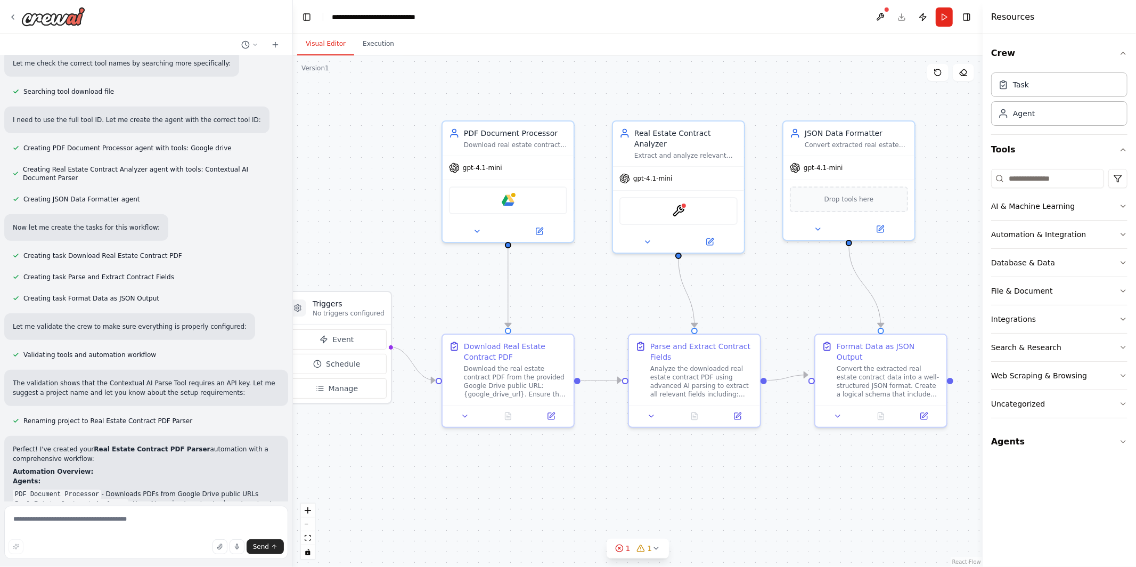
drag, startPoint x: 860, startPoint y: 234, endPoint x: 944, endPoint y: 227, distance: 83.9
click at [944, 227] on div ".deletable-edge-delete-btn { width: 20px; height: 20px; border: 0px solid #ffff…" at bounding box center [638, 310] width 690 height 511
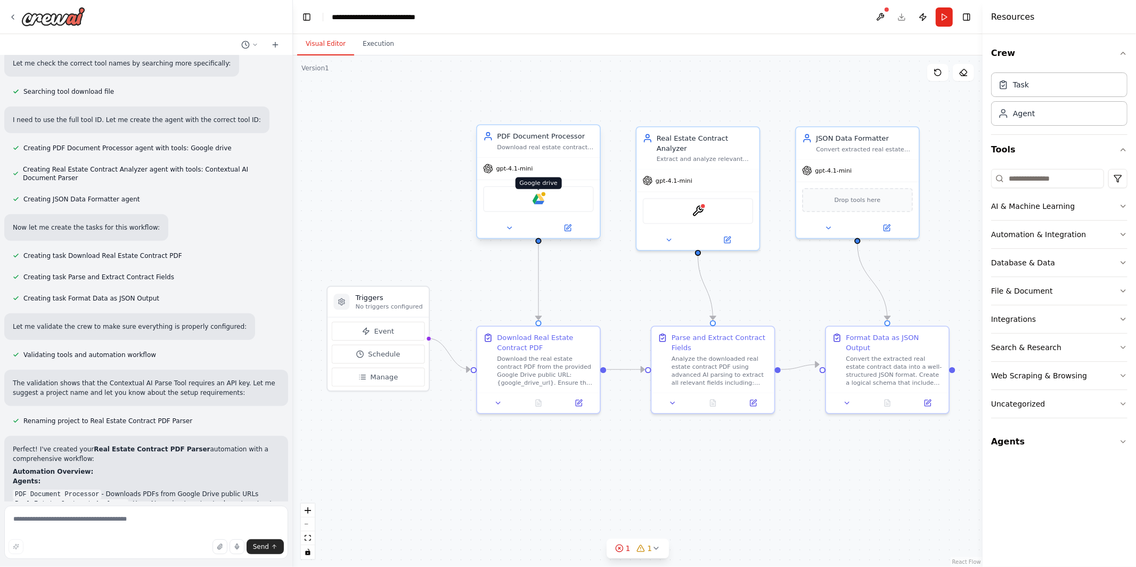
click at [538, 199] on img at bounding box center [539, 199] width 12 height 12
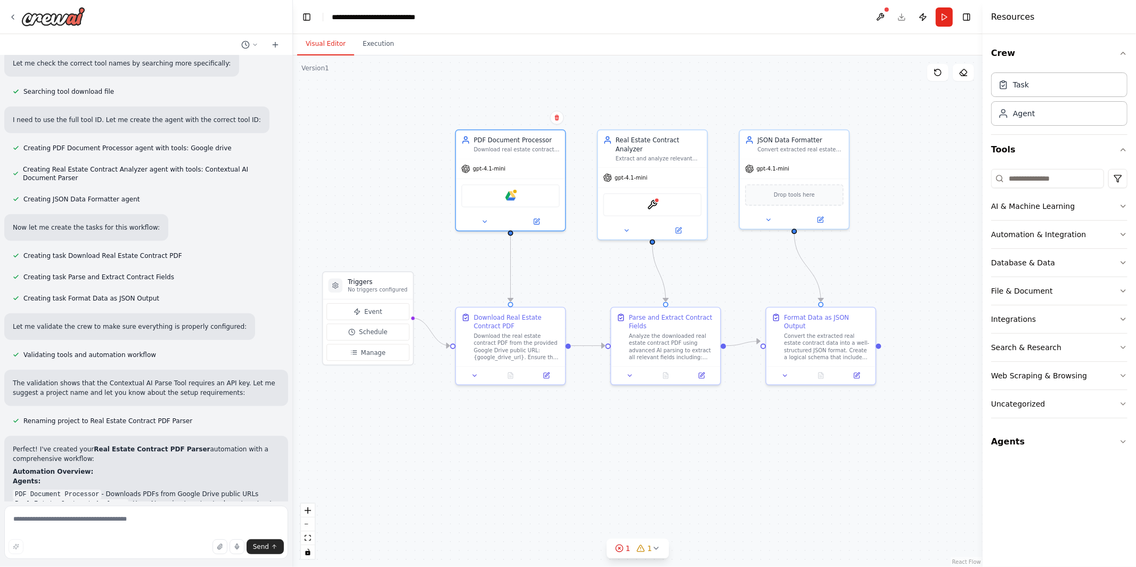
drag, startPoint x: 628, startPoint y: 289, endPoint x: 590, endPoint y: 274, distance: 41.1
click at [590, 274] on div ".deletable-edge-delete-btn { width: 20px; height: 20px; border: 0px solid #ffff…" at bounding box center [638, 310] width 690 height 511
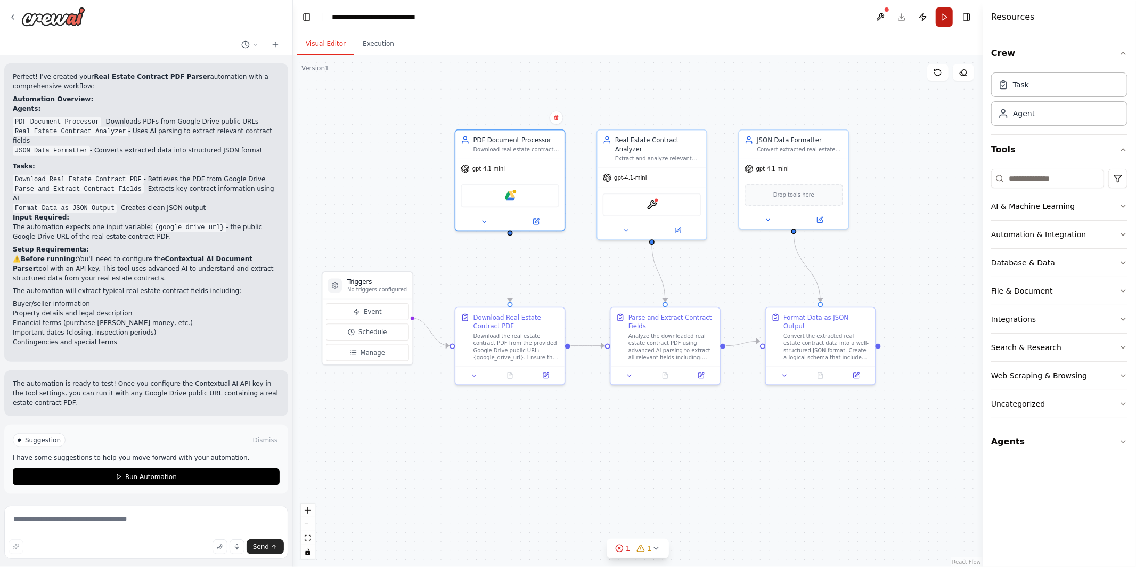
click at [950, 16] on button "Run" at bounding box center [944, 16] width 17 height 19
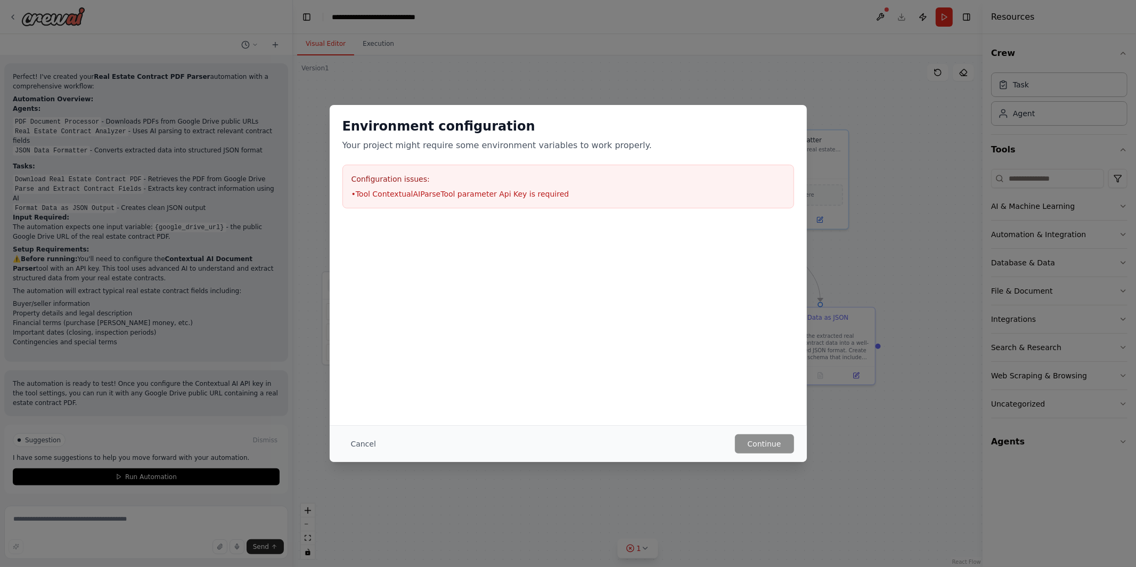
click at [412, 192] on li "• Tool ContextualAIParseTool parameter Api Key is required" at bounding box center [567, 194] width 433 height 11
click at [359, 446] on button "Cancel" at bounding box center [363, 443] width 42 height 19
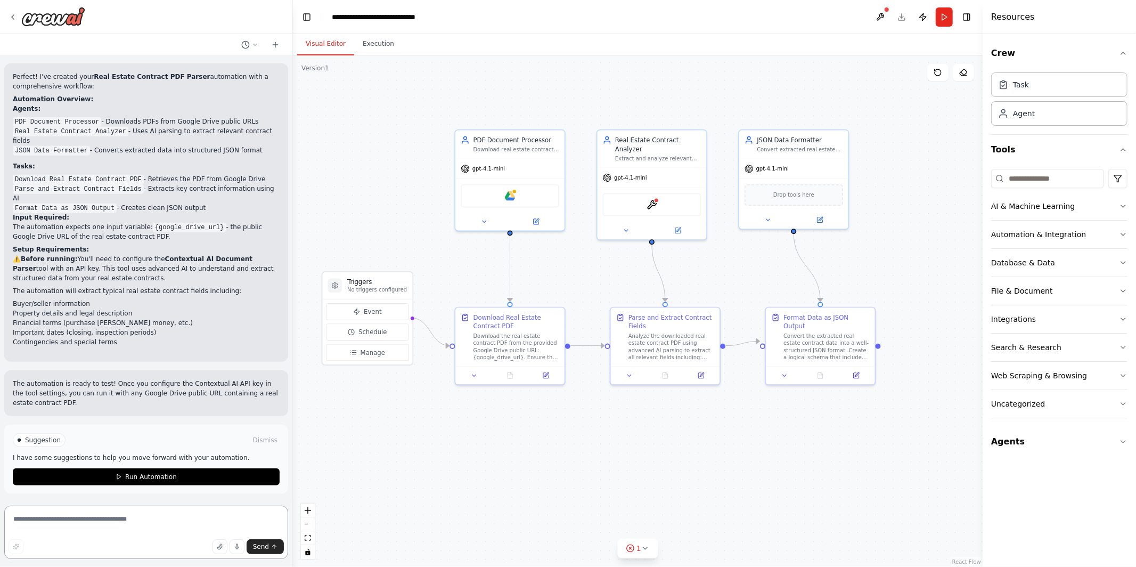
click at [177, 517] on textarea at bounding box center [146, 531] width 284 height 53
type textarea "**********"
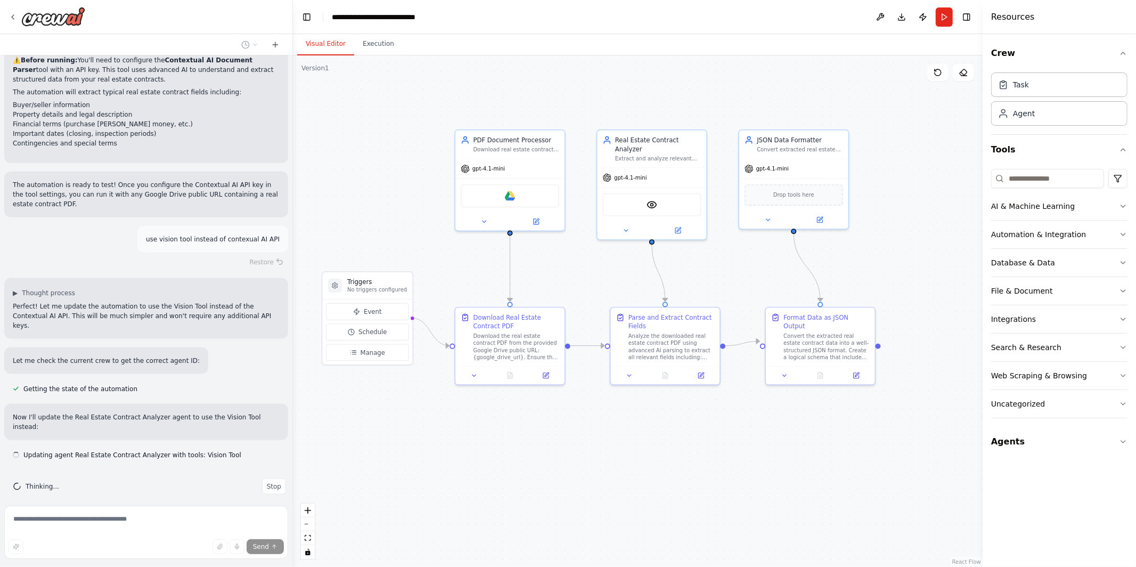
scroll to position [1069, 0]
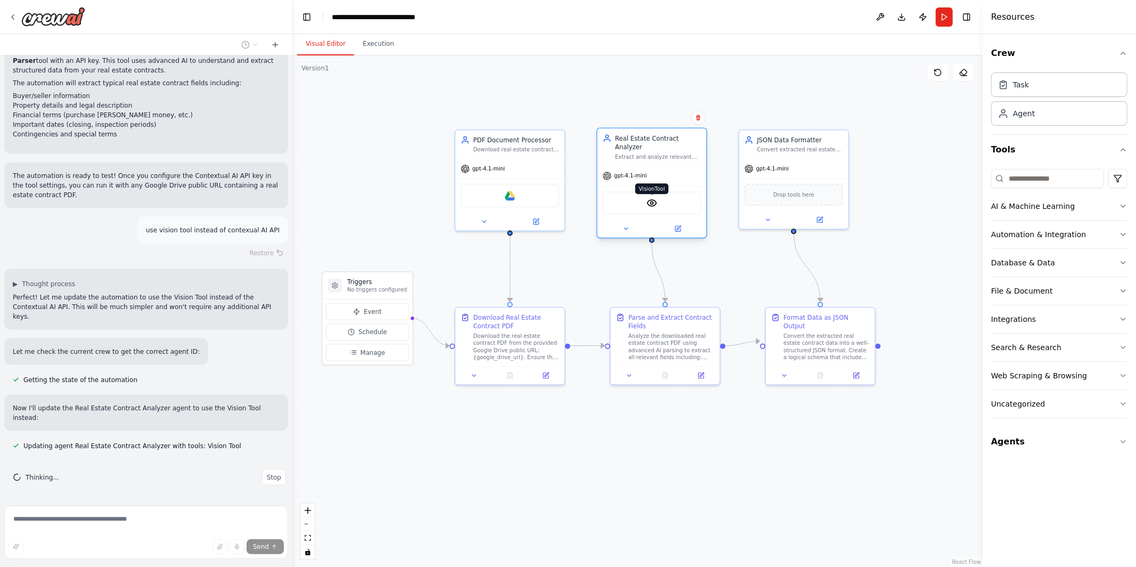
click at [649, 202] on img at bounding box center [651, 203] width 11 height 11
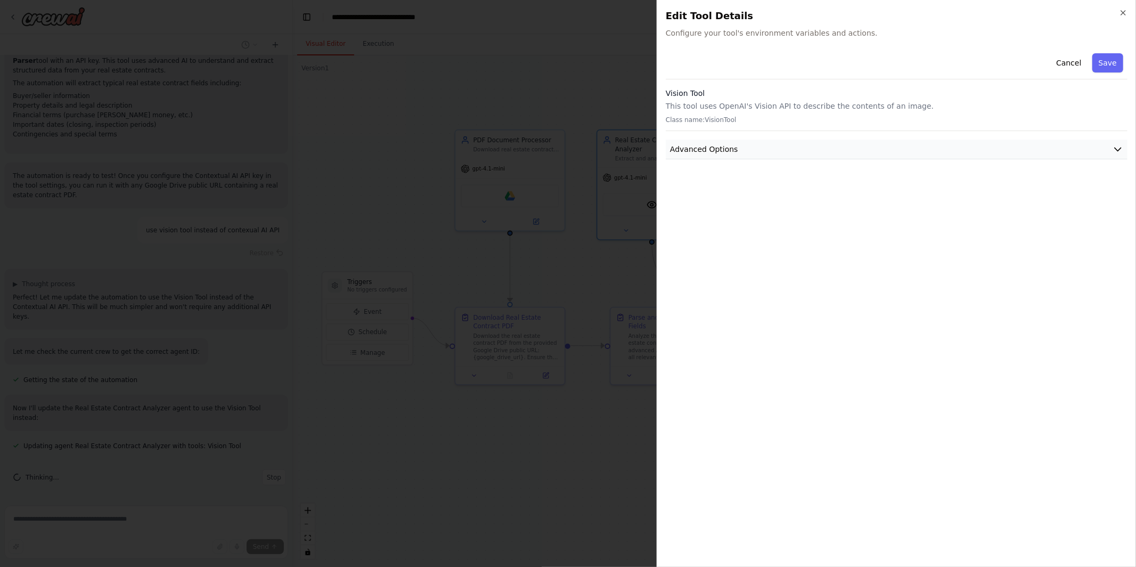
click at [750, 140] on button "Advanced Options" at bounding box center [897, 150] width 462 height 20
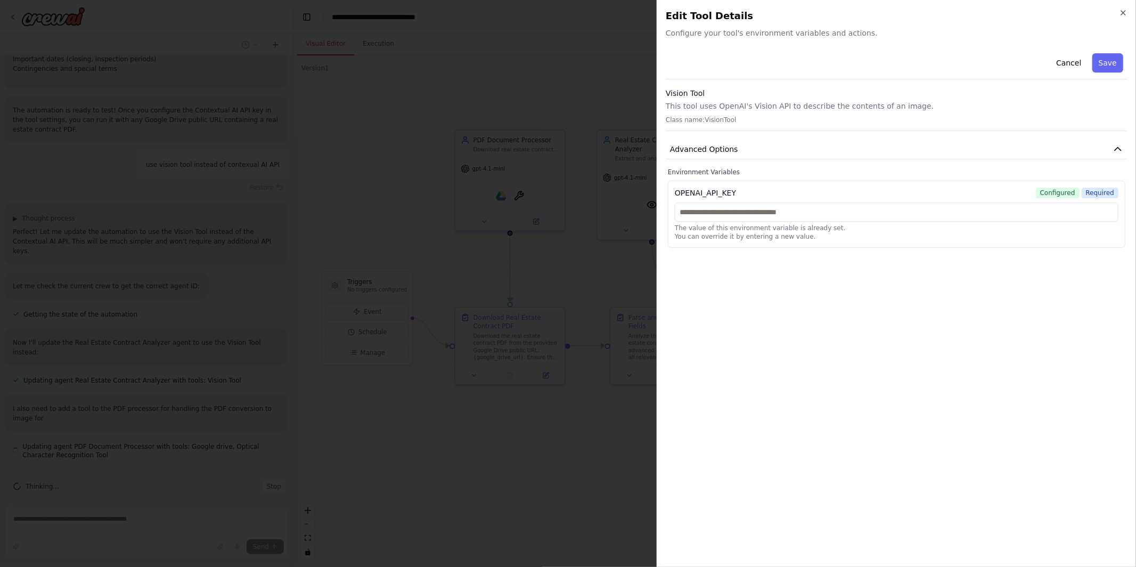
scroll to position [1143, 0]
click at [1124, 12] on icon "button" at bounding box center [1123, 13] width 4 height 4
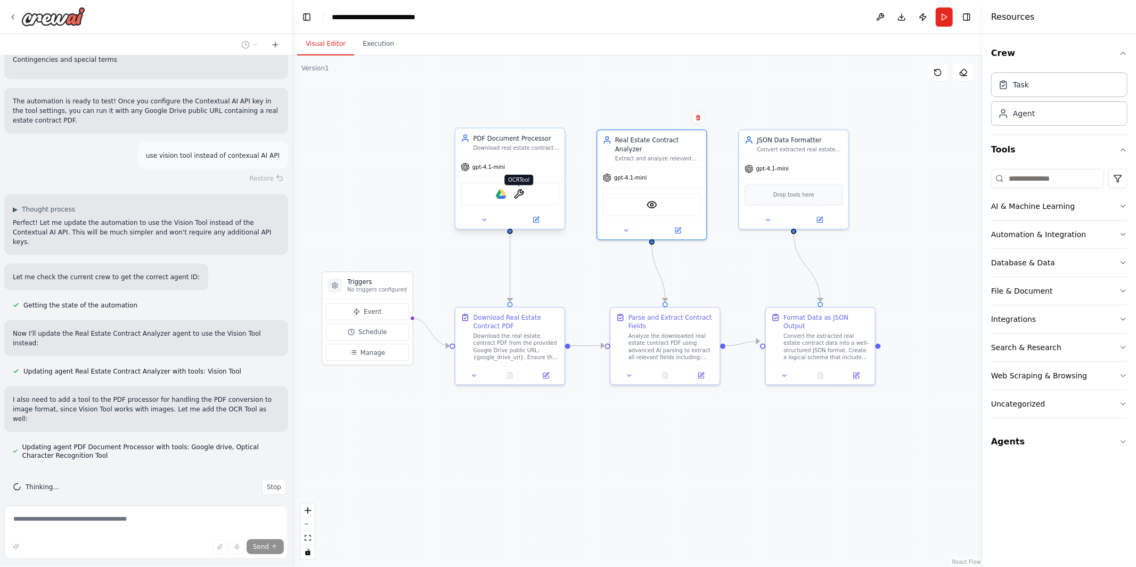
click at [519, 196] on img at bounding box center [518, 194] width 11 height 11
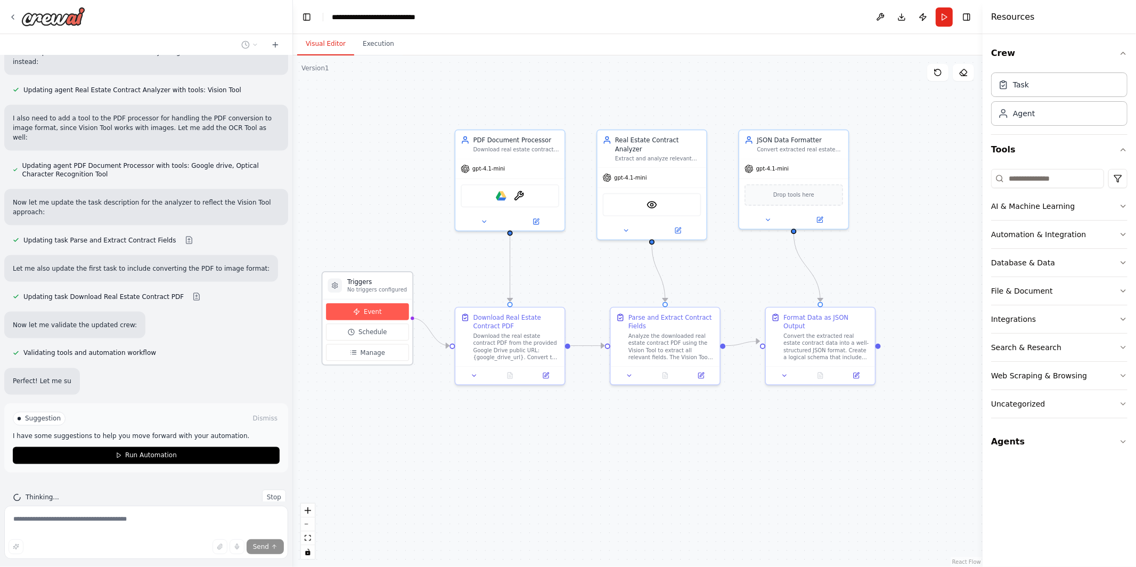
scroll to position [1435, 0]
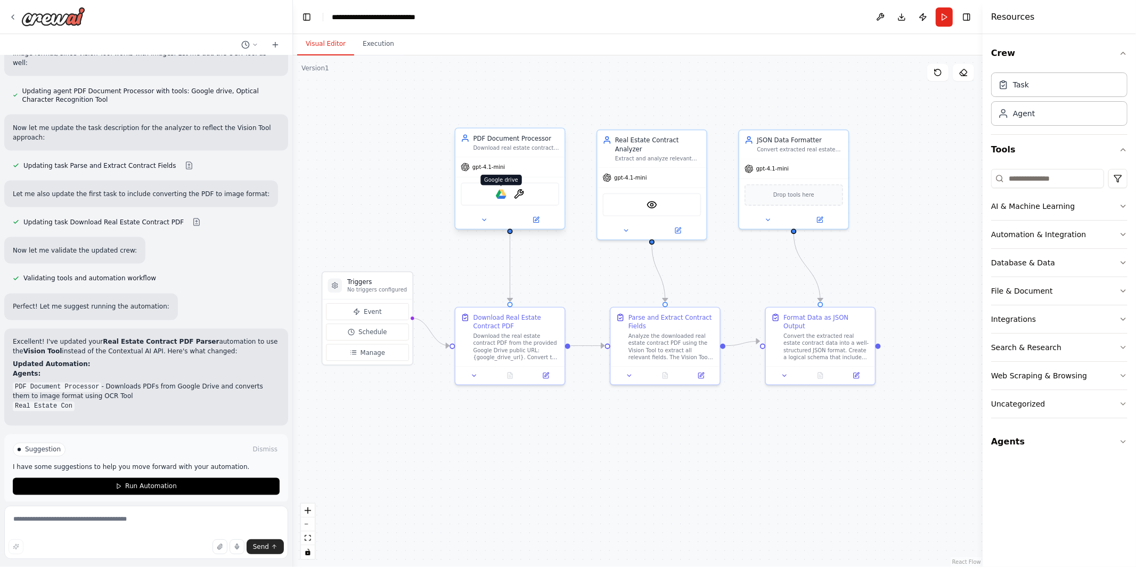
click at [503, 195] on img at bounding box center [501, 194] width 11 height 11
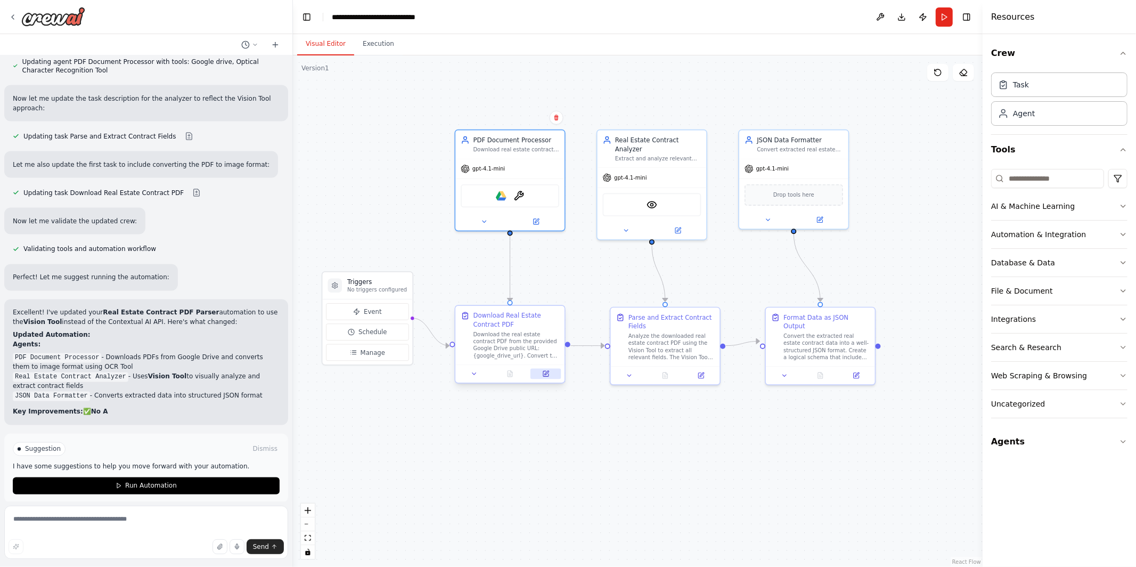
click at [550, 371] on button at bounding box center [545, 373] width 30 height 11
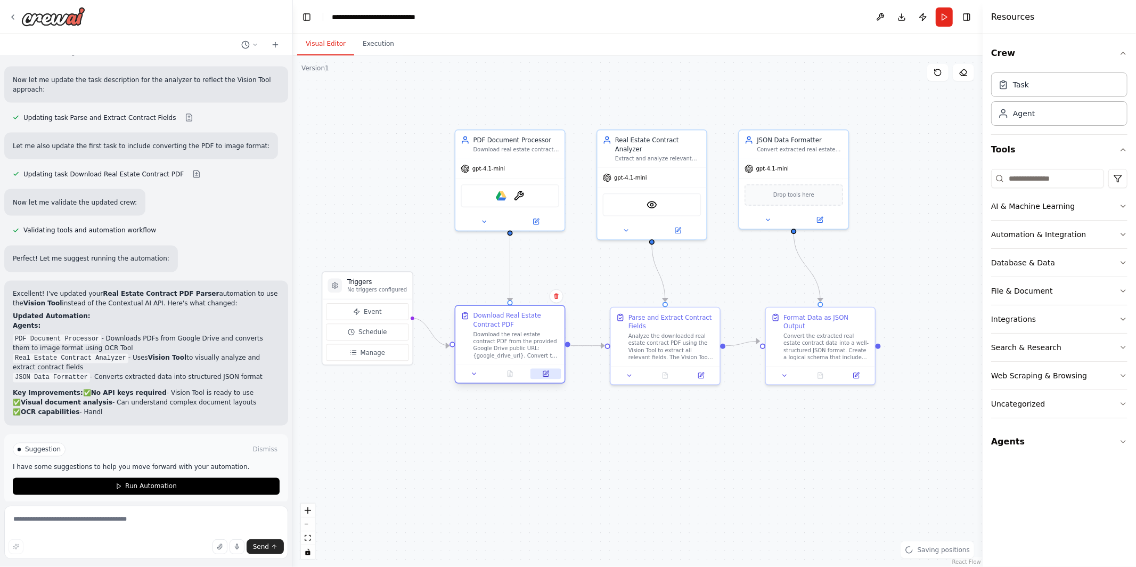
click at [551, 370] on button at bounding box center [545, 373] width 30 height 11
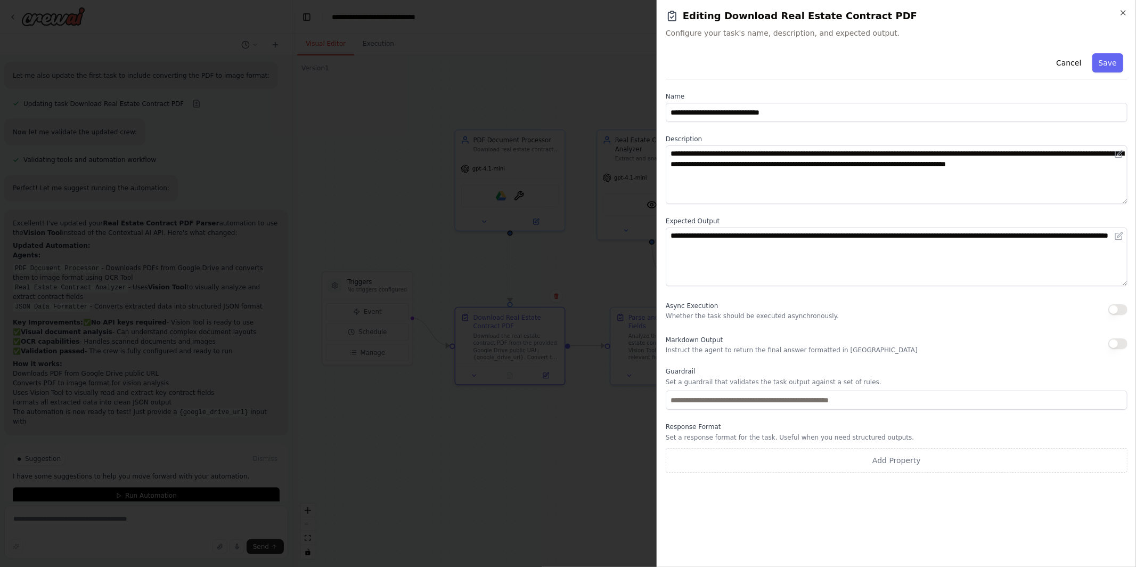
scroll to position [1627, 0]
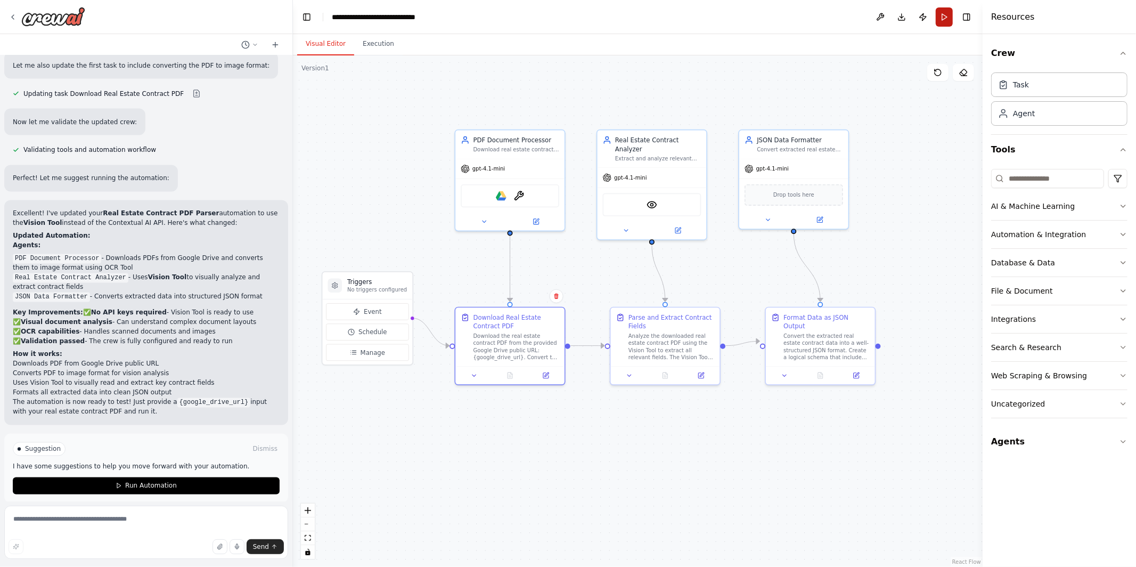
click at [943, 12] on button "Run" at bounding box center [944, 16] width 17 height 19
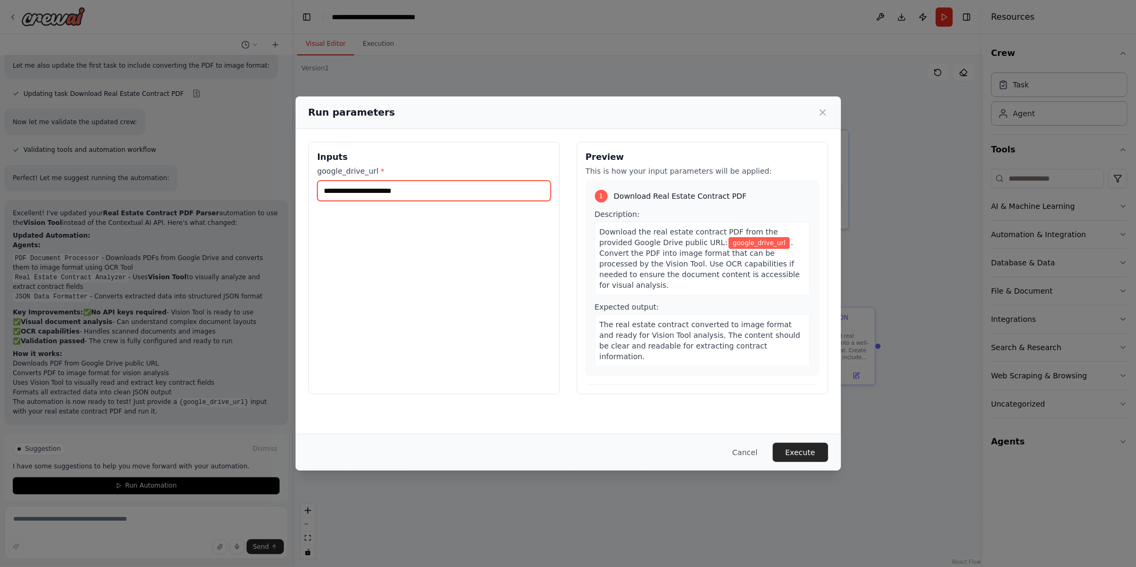
click at [488, 198] on input "google_drive_url *" at bounding box center [433, 191] width 233 height 20
paste input "**********"
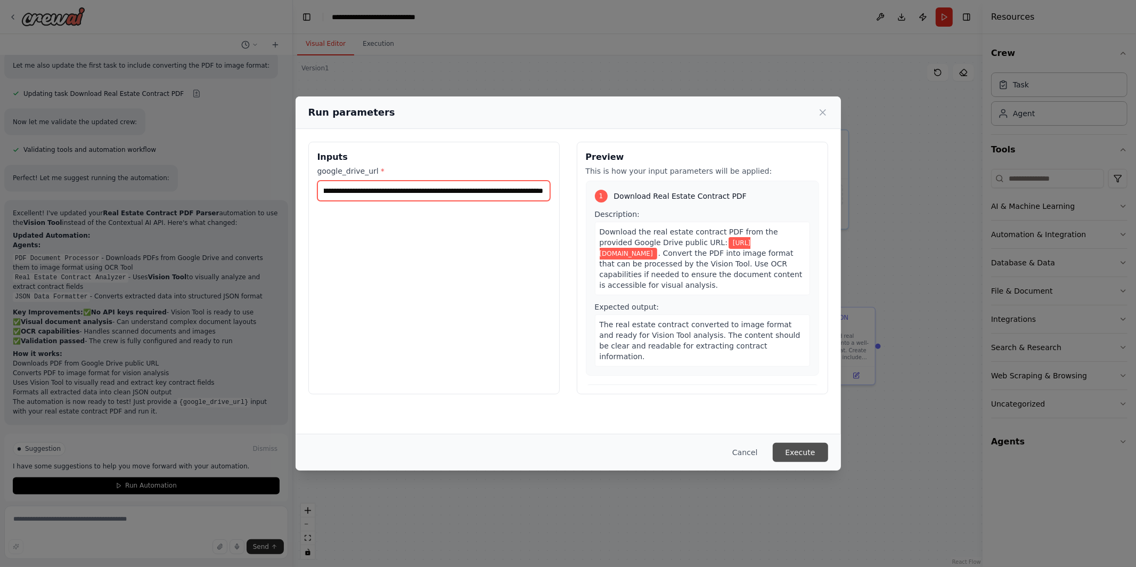
type input "**********"
click at [807, 452] on button "Execute" at bounding box center [800, 452] width 55 height 19
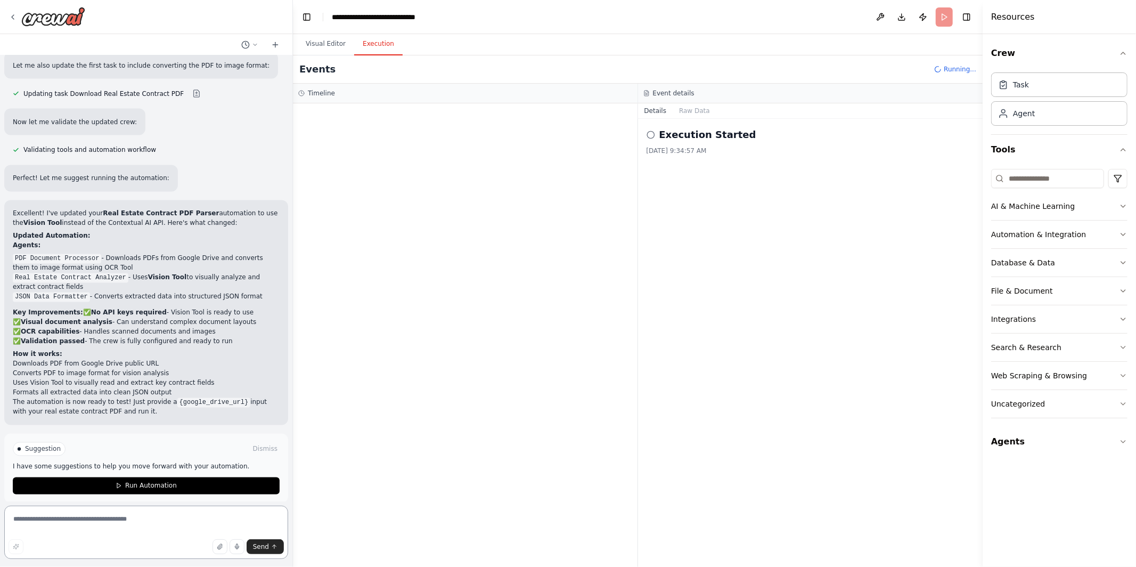
click at [190, 525] on textarea at bounding box center [146, 531] width 284 height 53
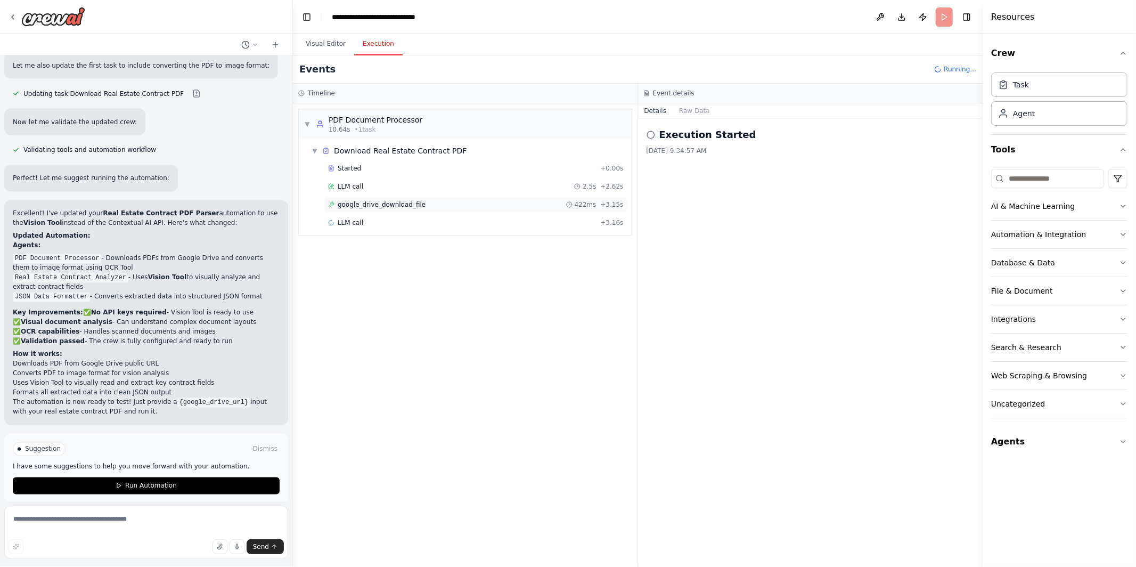
click at [350, 207] on span "google_drive_download_file" at bounding box center [382, 204] width 88 height 9
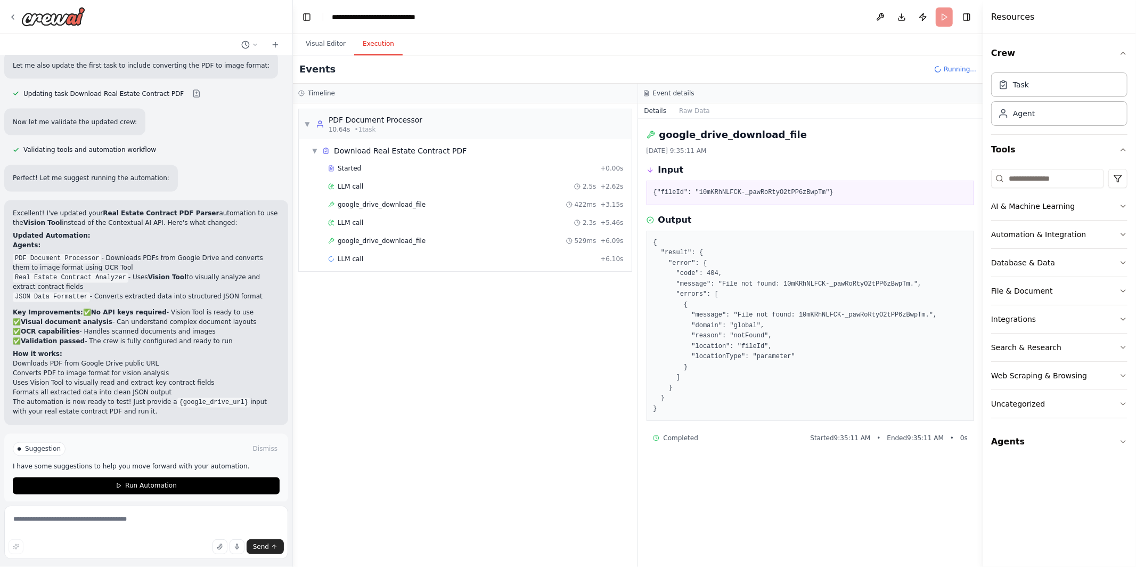
click at [353, 195] on div "Started + 0.00s LLM call 2.5s + 2.62s google_drive_download_file 422ms + 3.15s …" at bounding box center [469, 214] width 324 height 109
click at [354, 182] on span "LLM call" at bounding box center [351, 186] width 26 height 9
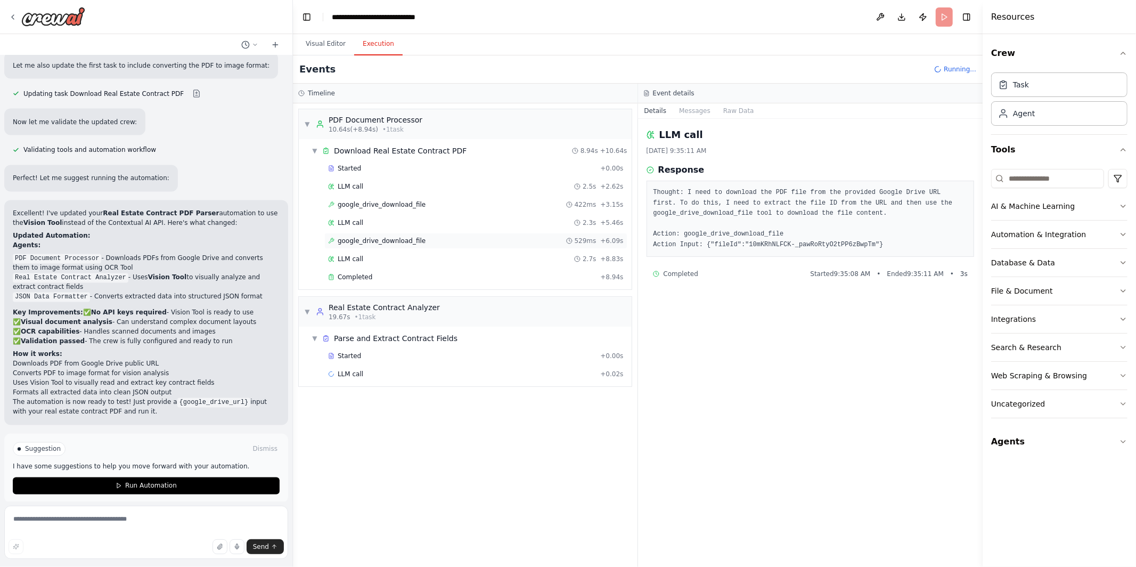
click at [356, 241] on span "google_drive_download_file" at bounding box center [382, 240] width 88 height 9
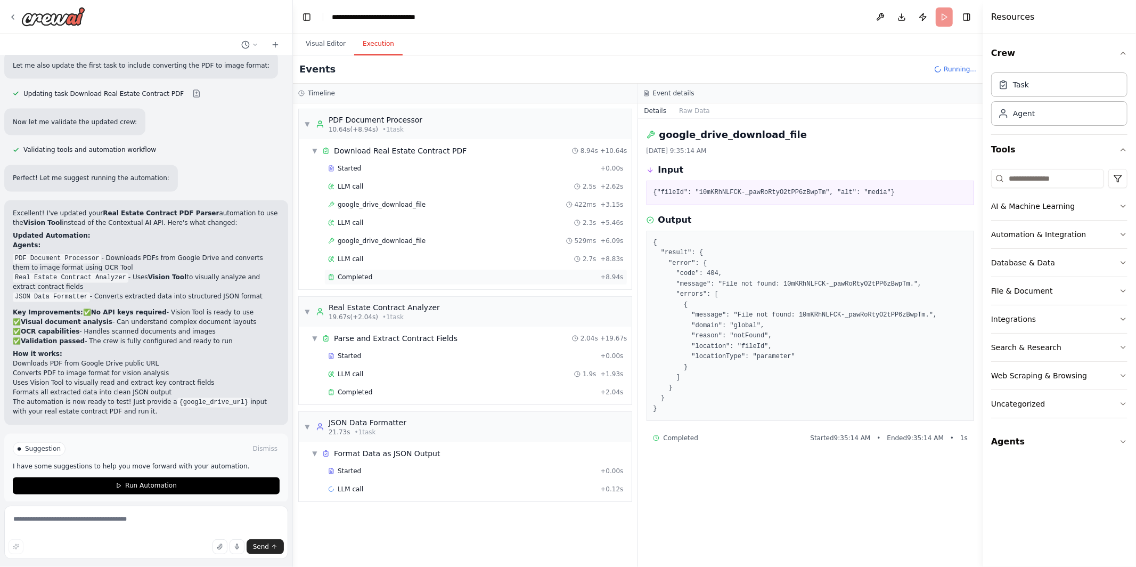
click at [354, 278] on span "Completed" at bounding box center [355, 277] width 35 height 9
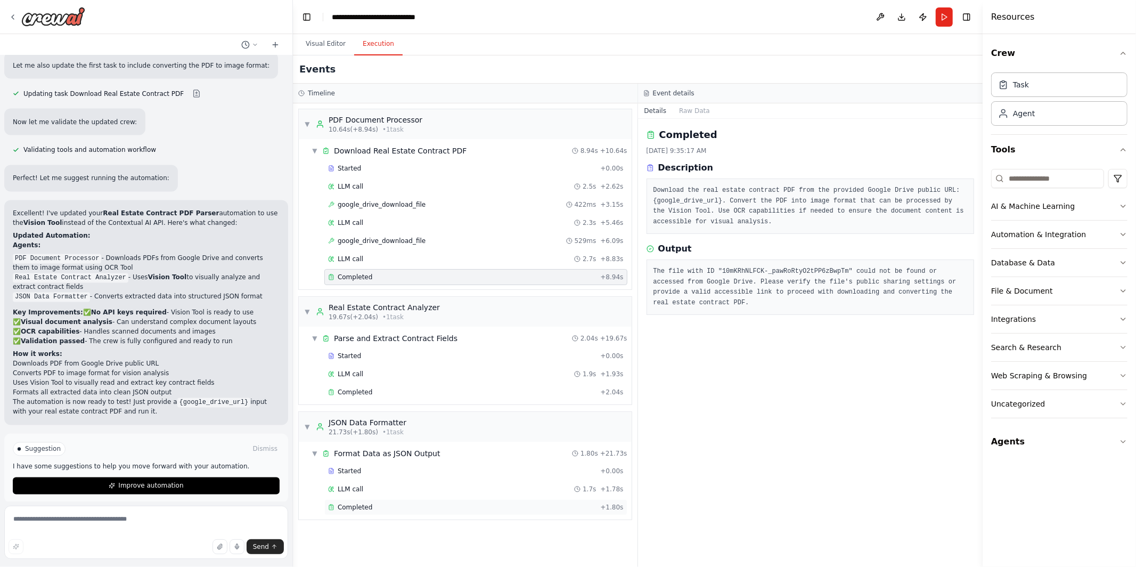
click at [355, 507] on span "Completed" at bounding box center [355, 507] width 35 height 9
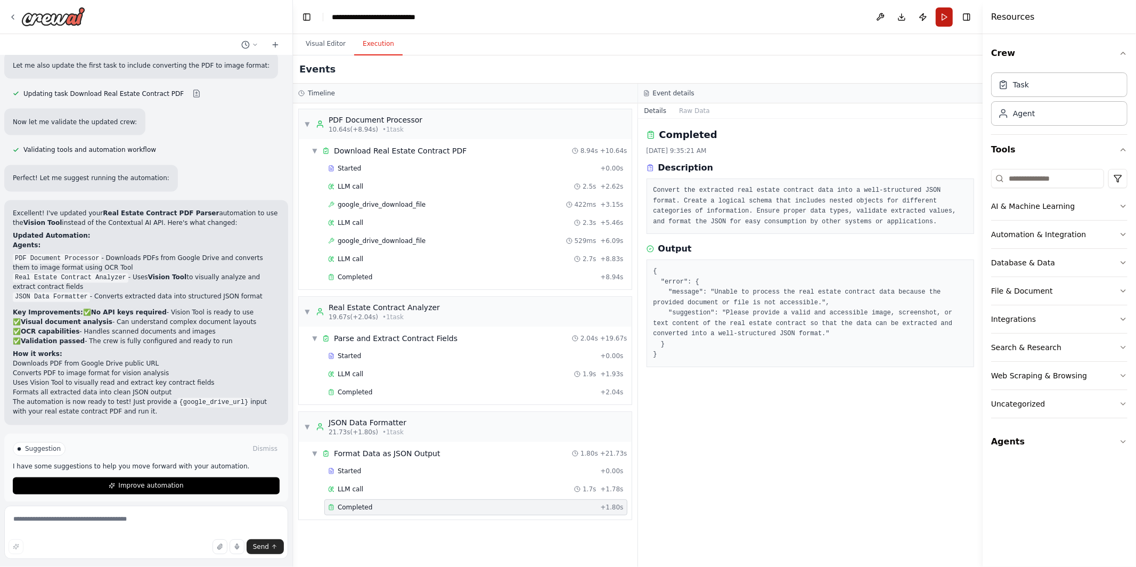
click at [940, 19] on button "Run" at bounding box center [944, 16] width 17 height 19
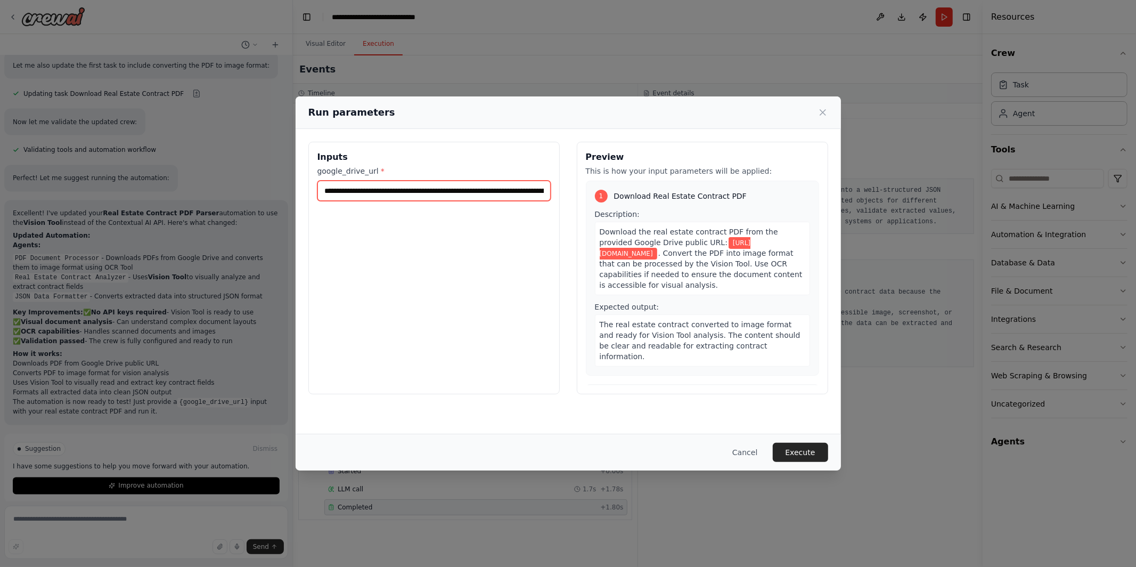
click at [507, 185] on input "**********" at bounding box center [433, 191] width 233 height 20
paste input "**********"
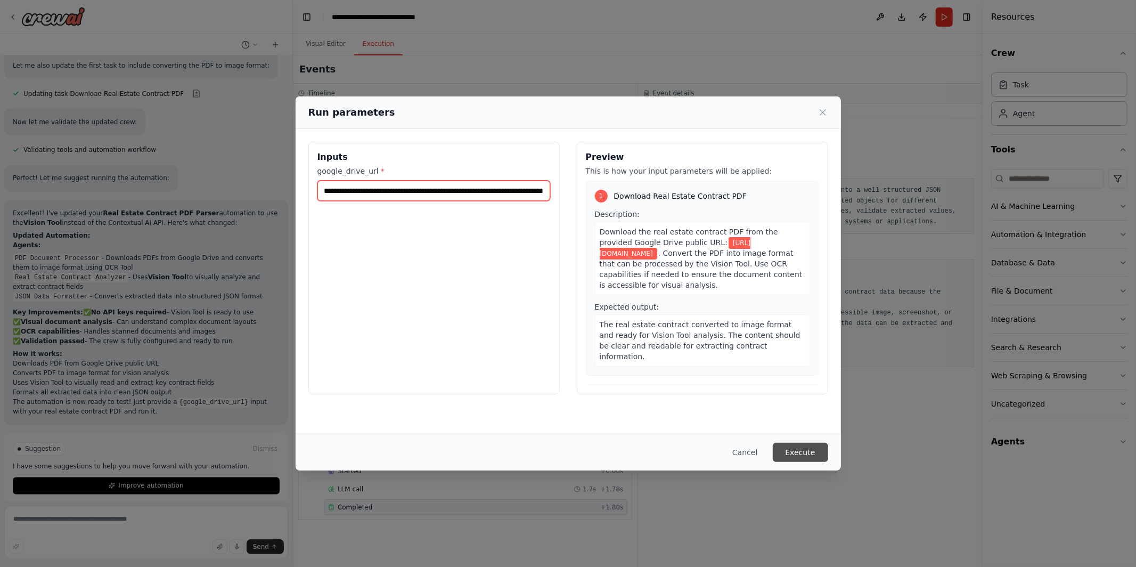
type input "**********"
click at [805, 455] on button "Execute" at bounding box center [800, 452] width 55 height 19
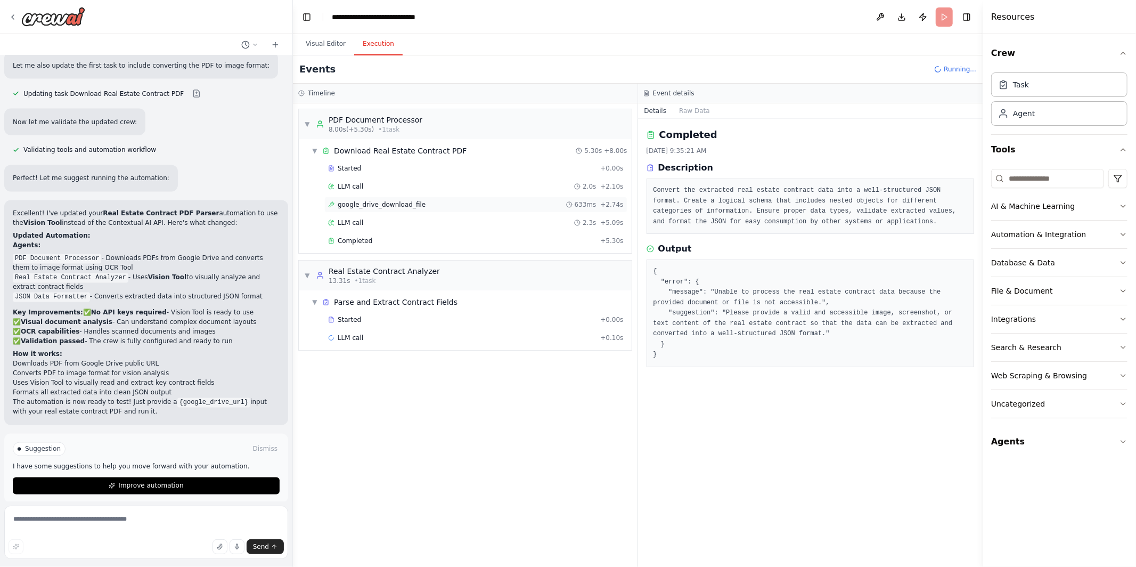
click at [358, 199] on div "google_drive_download_file 633ms + 2.74s" at bounding box center [475, 205] width 303 height 16
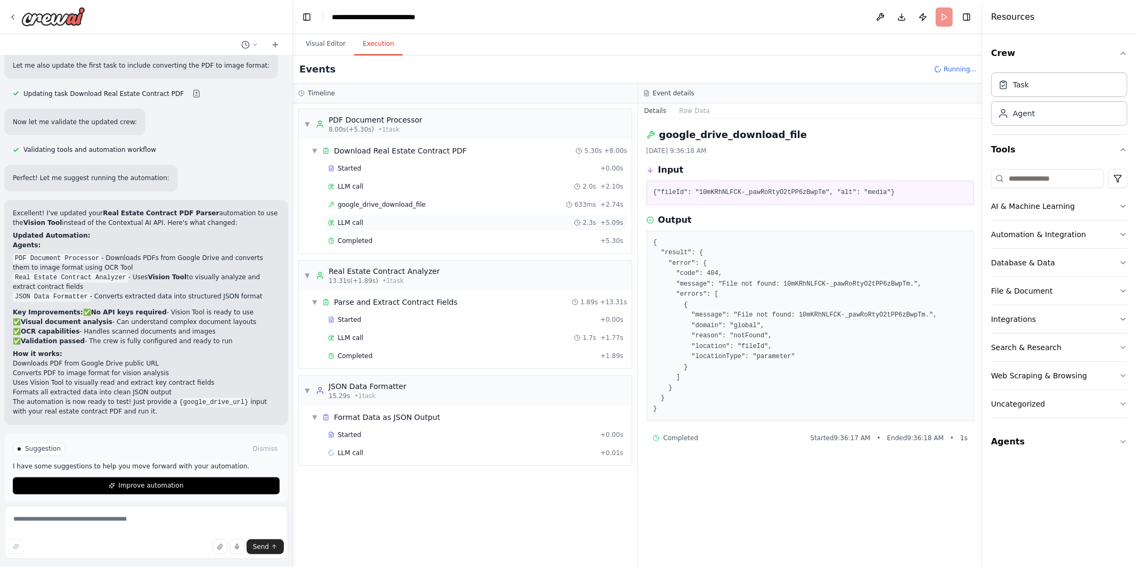
click at [374, 215] on div "LLM call 2.3s + 5.09s" at bounding box center [475, 223] width 303 height 16
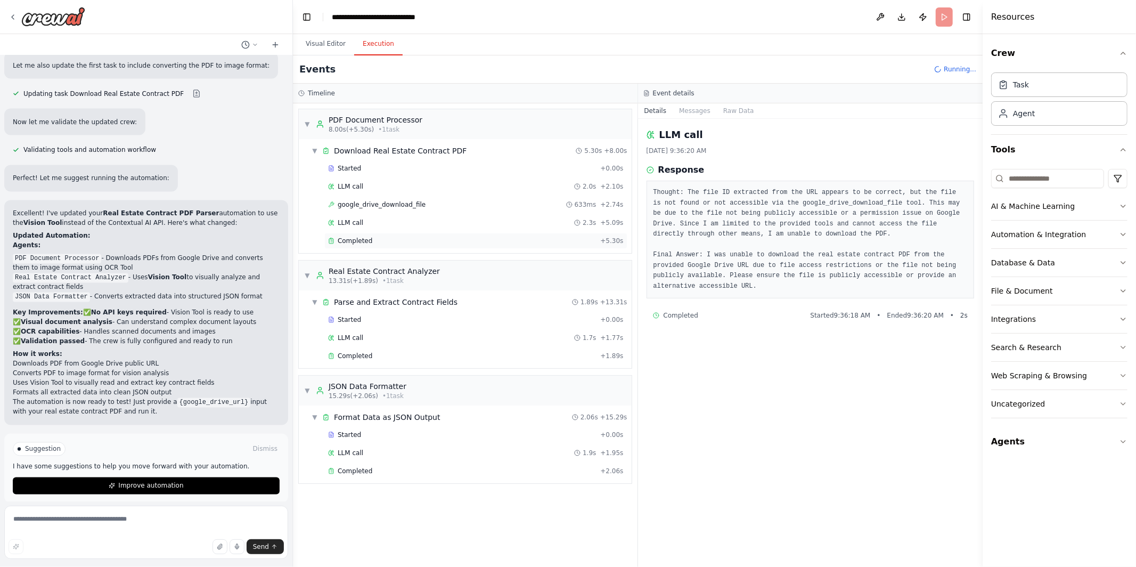
click at [364, 246] on div "Completed + 5.30s" at bounding box center [475, 241] width 303 height 16
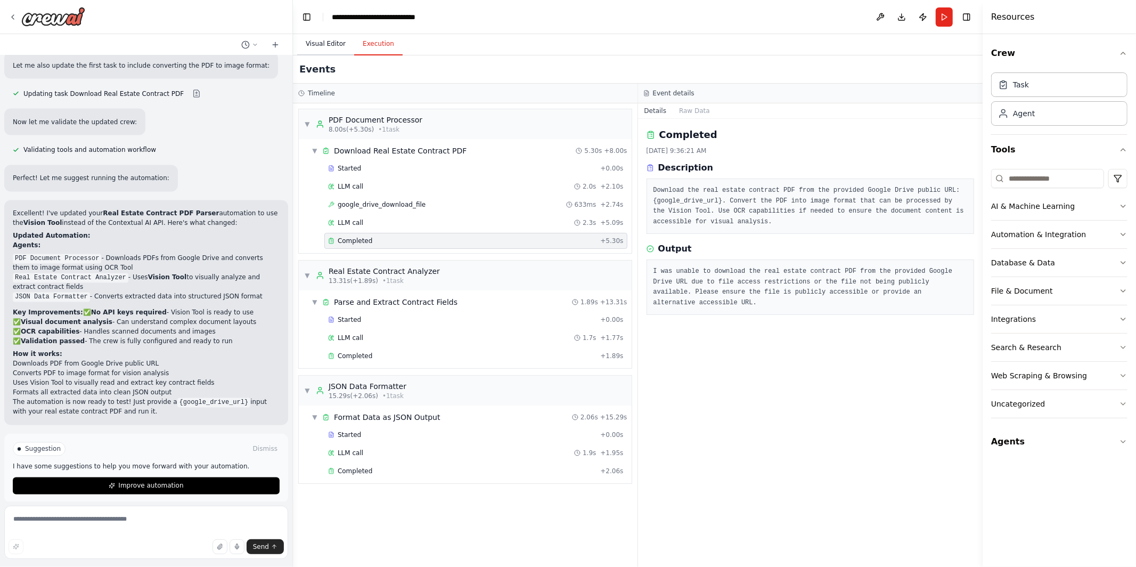
click at [336, 40] on button "Visual Editor" at bounding box center [325, 44] width 57 height 22
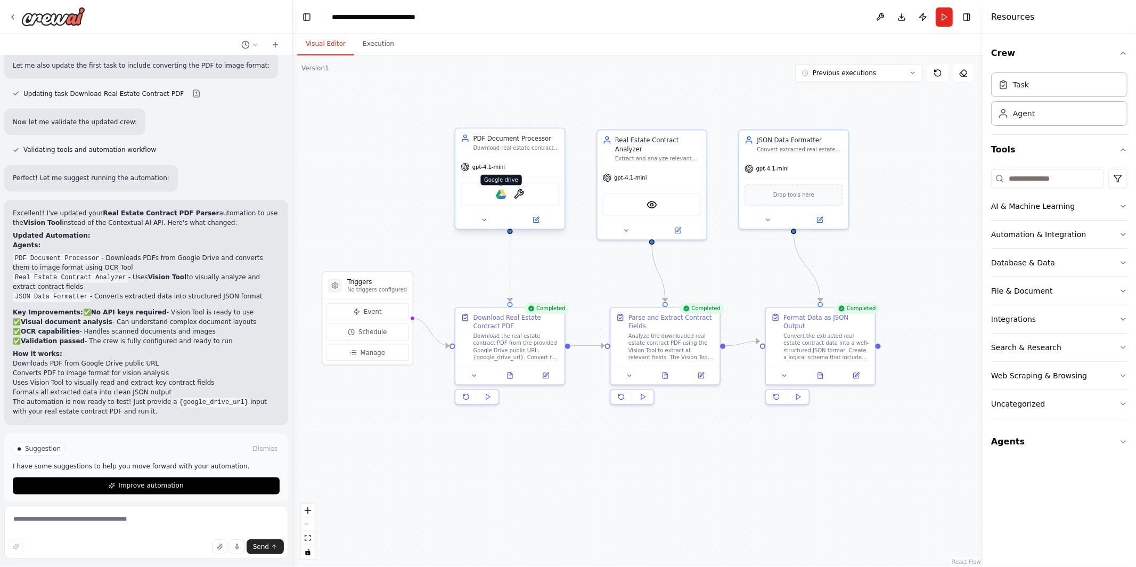
click at [496, 190] on img at bounding box center [501, 194] width 11 height 11
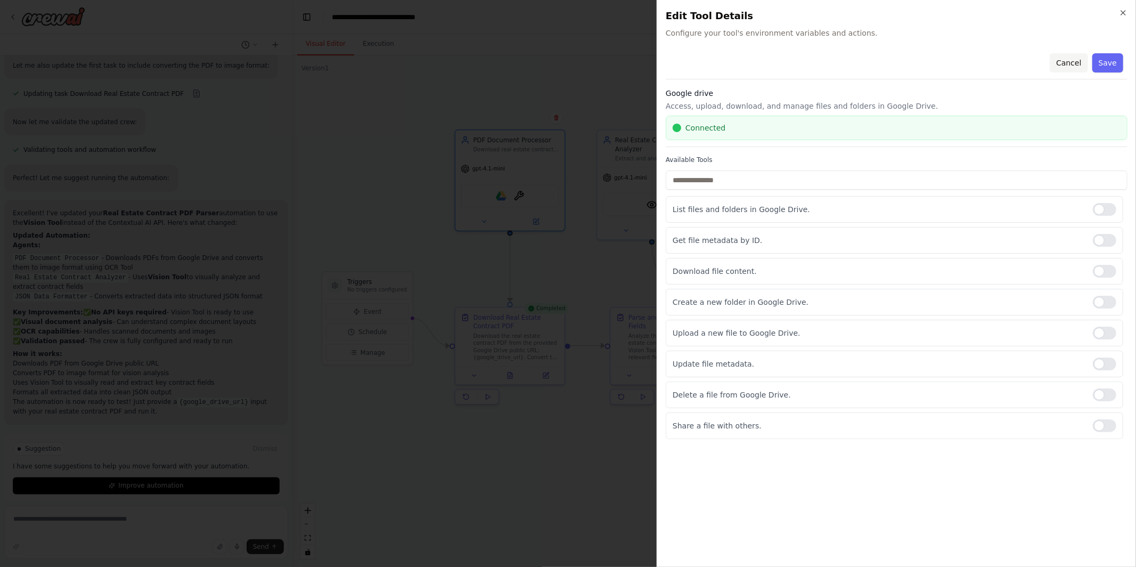
click at [1067, 57] on button "Cancel" at bounding box center [1069, 62] width 38 height 19
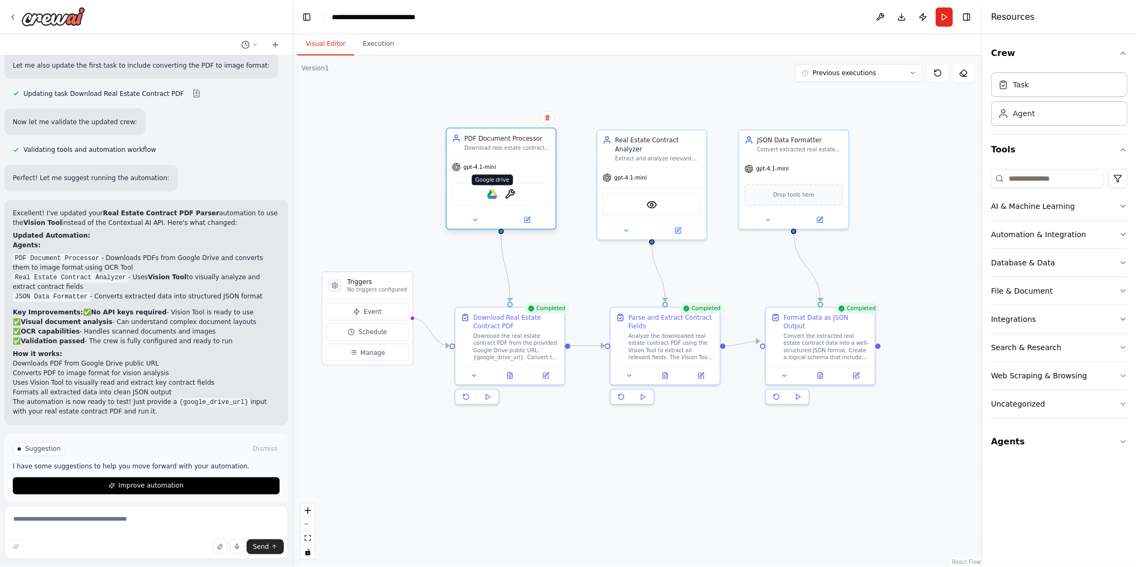
drag, startPoint x: 502, startPoint y: 193, endPoint x: 490, endPoint y: 193, distance: 11.2
click at [490, 193] on img at bounding box center [492, 194] width 11 height 11
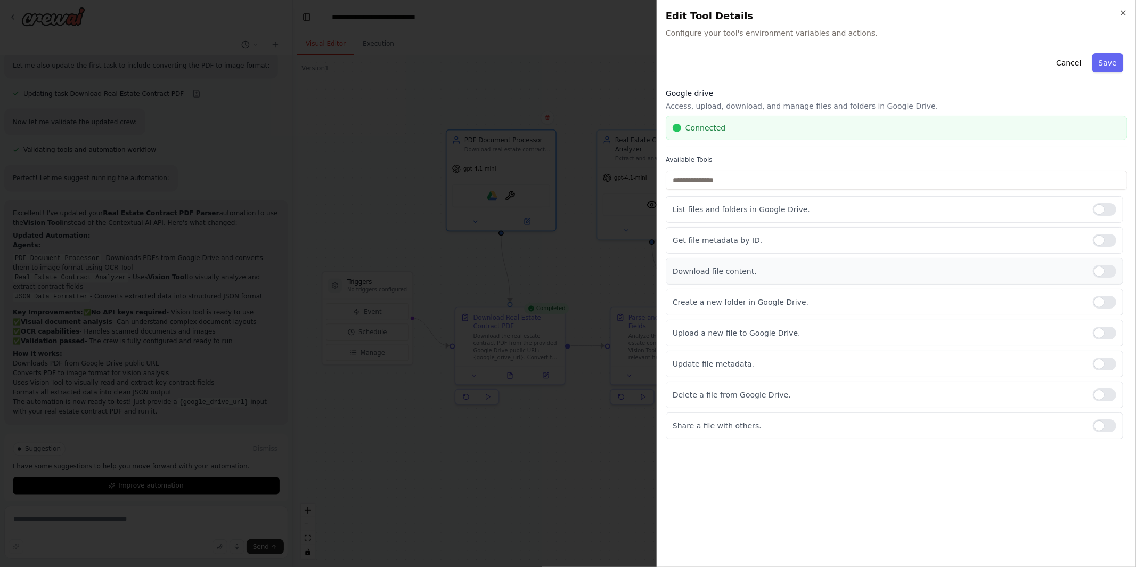
click at [1104, 268] on div at bounding box center [1104, 271] width 23 height 13
click at [1093, 104] on p "Access, upload, download, and manage files and folders in Google Drive." at bounding box center [897, 106] width 462 height 11
click at [1123, 11] on icon "button" at bounding box center [1123, 13] width 9 height 9
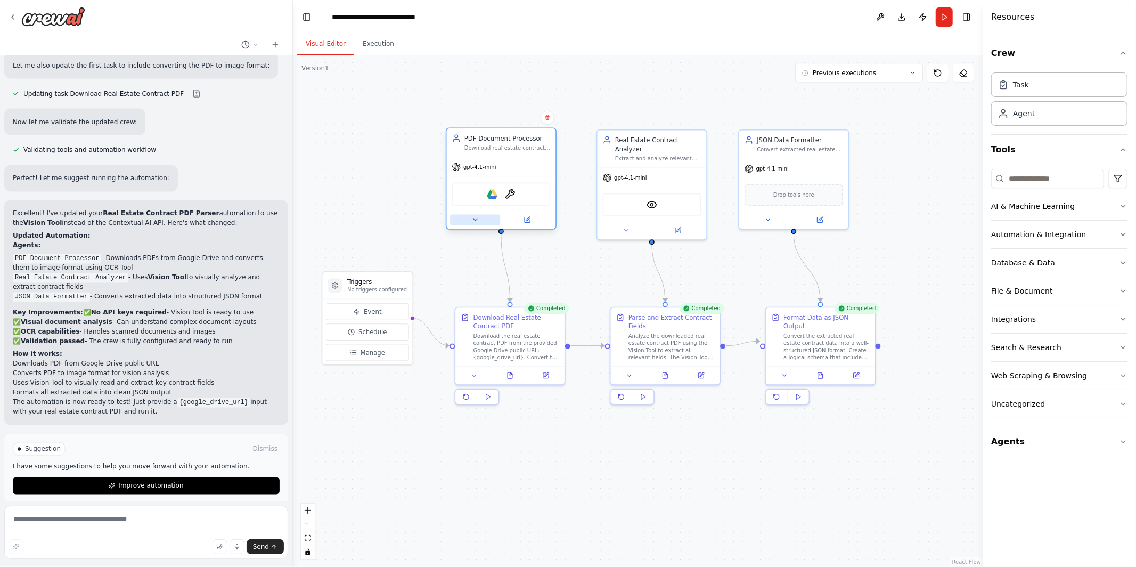
click at [477, 220] on icon at bounding box center [475, 219] width 7 height 7
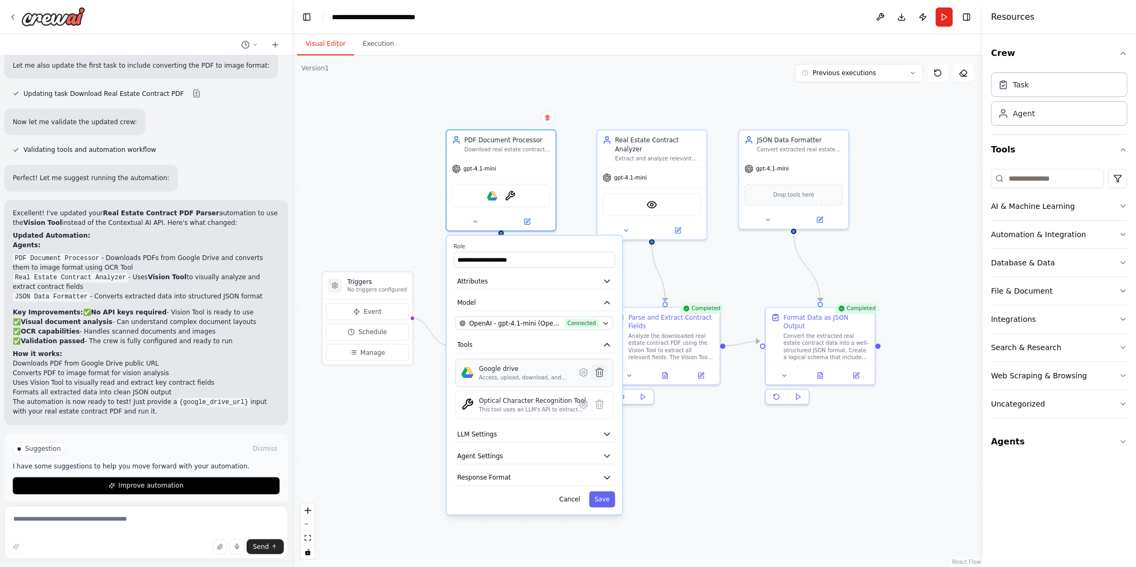
click at [602, 370] on icon at bounding box center [599, 372] width 7 height 9
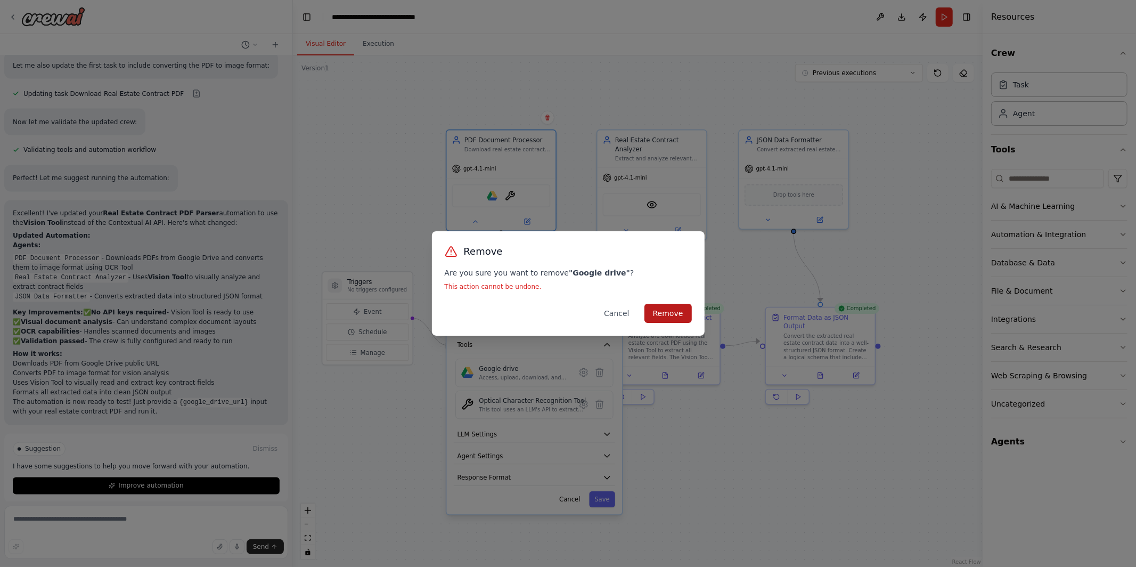
click at [676, 318] on button "Remove" at bounding box center [667, 313] width 47 height 19
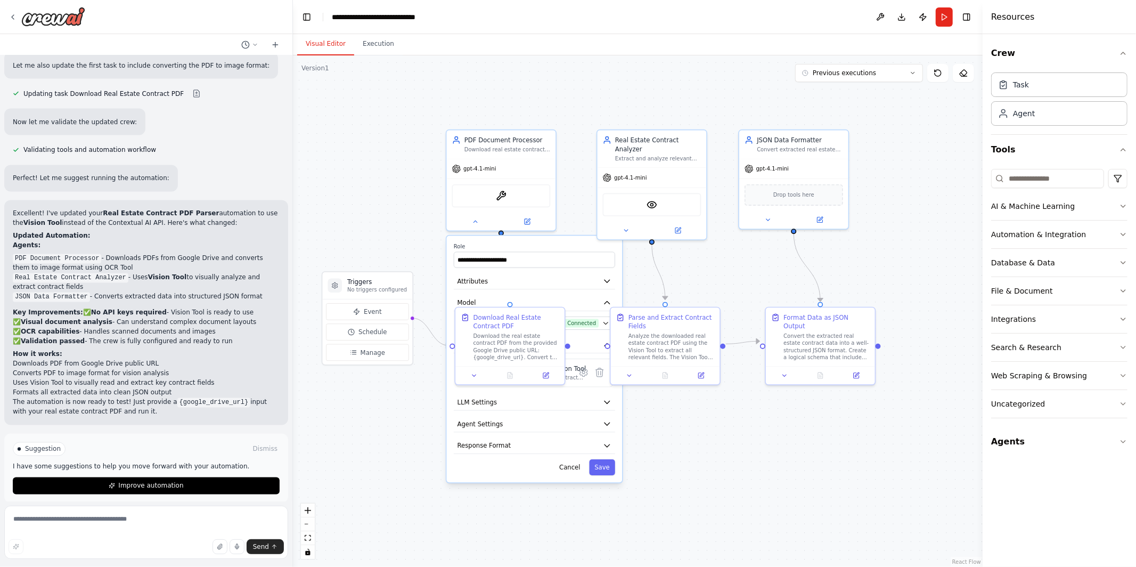
click at [387, 206] on div ".deletable-edge-delete-btn { width: 20px; height: 20px; border: 0px solid #ffff…" at bounding box center [638, 310] width 690 height 511
click at [140, 527] on textarea at bounding box center [146, 531] width 284 height 53
type textarea "**********"
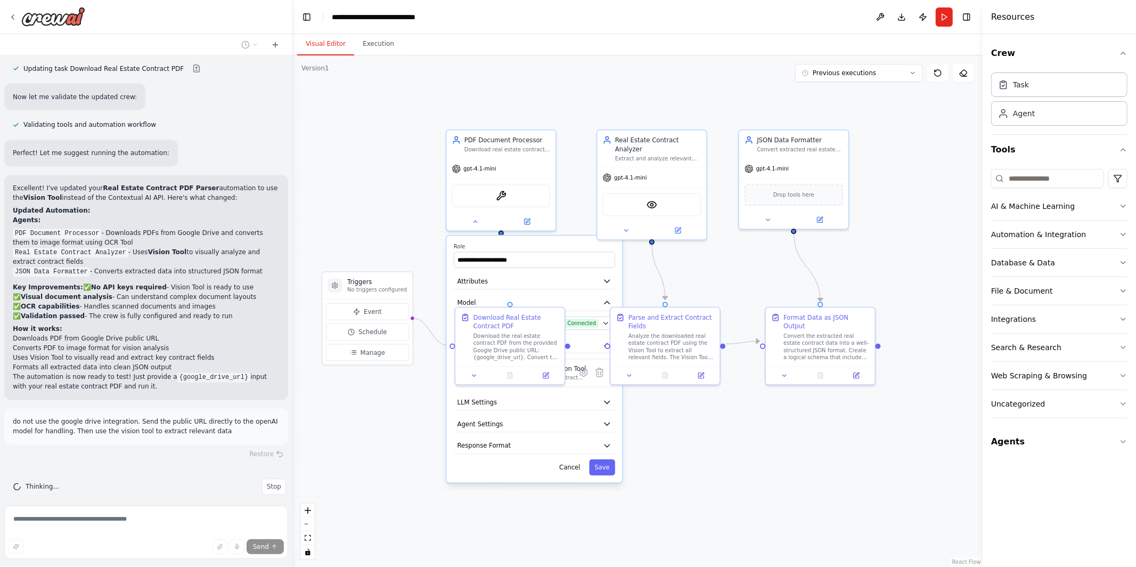
scroll to position [1653, 0]
click at [661, 448] on div ".deletable-edge-delete-btn { width: 20px; height: 20px; border: 0px solid #ffff…" at bounding box center [638, 310] width 690 height 511
click at [473, 378] on button at bounding box center [474, 373] width 30 height 11
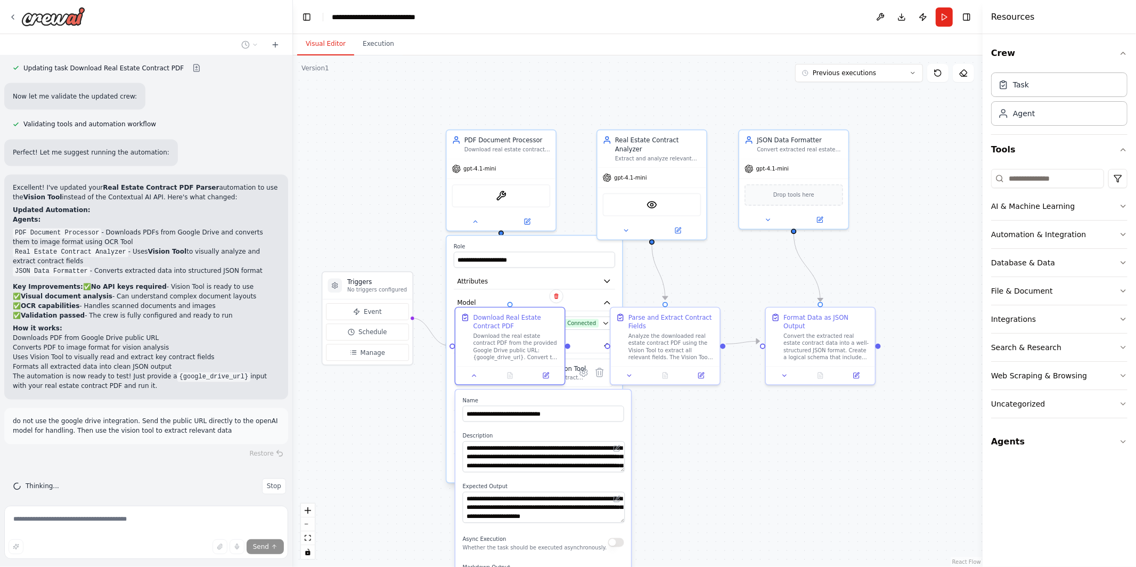
click at [691, 276] on div ".deletable-edge-delete-btn { width: 20px; height: 20px; border: 0px solid #ffff…" at bounding box center [638, 310] width 690 height 511
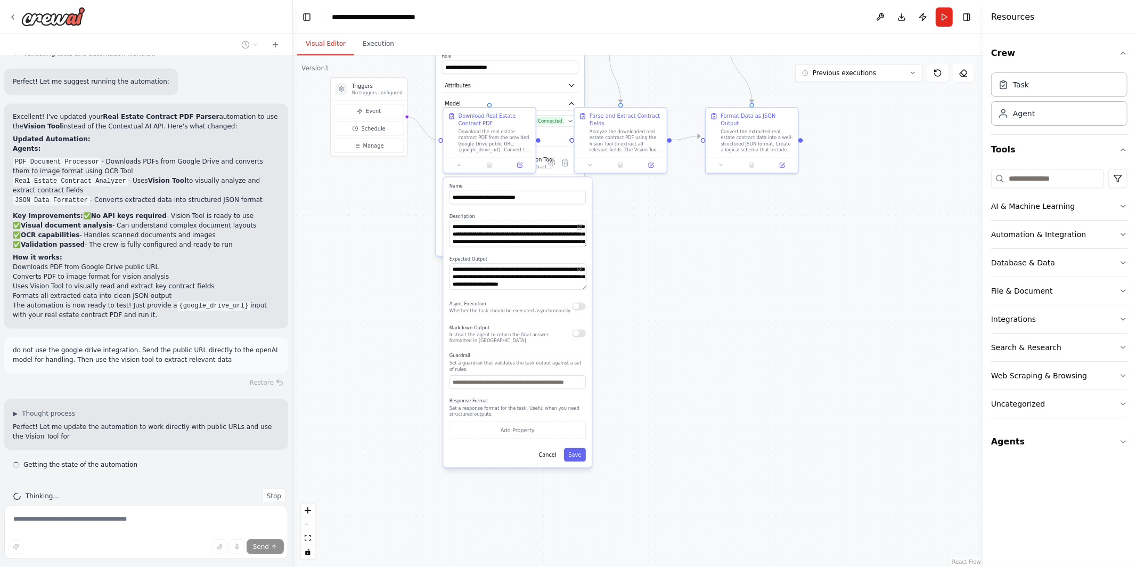
scroll to position [1733, 0]
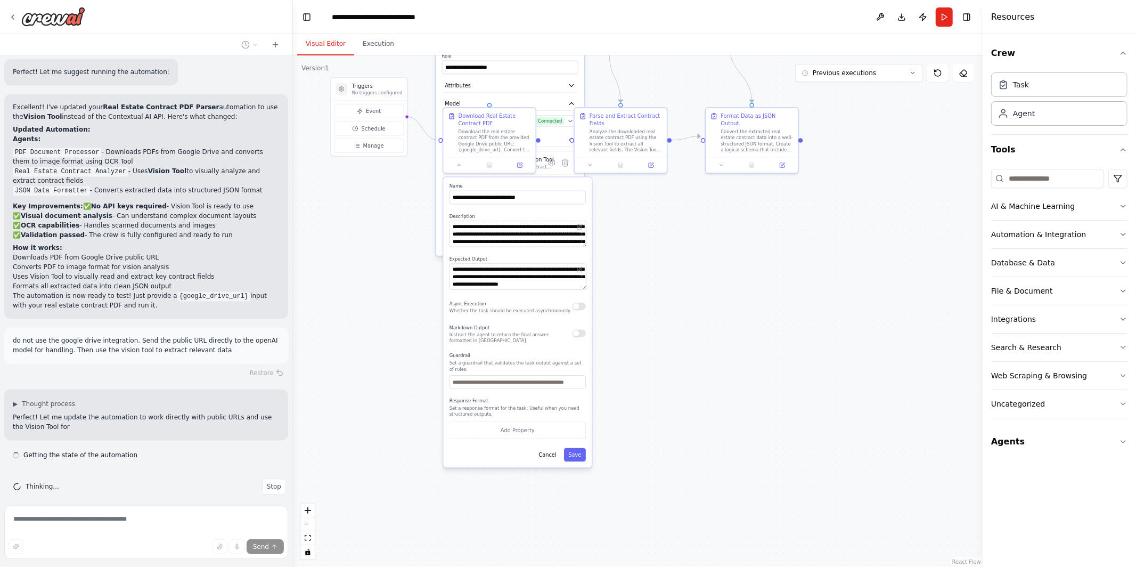
drag, startPoint x: 701, startPoint y: 432, endPoint x: 652, endPoint y: 238, distance: 200.8
click at [652, 238] on div ".deletable-edge-delete-btn { width: 20px; height: 20px; border: 0px solid #ffff…" at bounding box center [638, 310] width 690 height 511
click at [550, 458] on button "Cancel" at bounding box center [547, 454] width 27 height 13
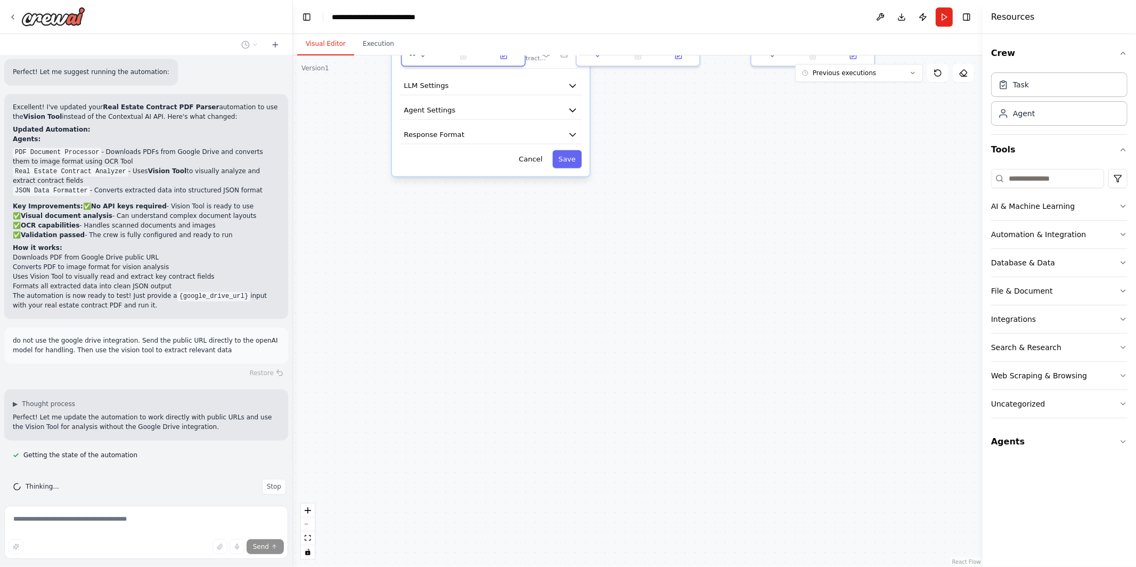
drag, startPoint x: 681, startPoint y: 246, endPoint x: 681, endPoint y: 150, distance: 95.9
click at [681, 150] on div ".deletable-edge-delete-btn { width: 20px; height: 20px; border: 0px solid #ffff…" at bounding box center [638, 310] width 690 height 511
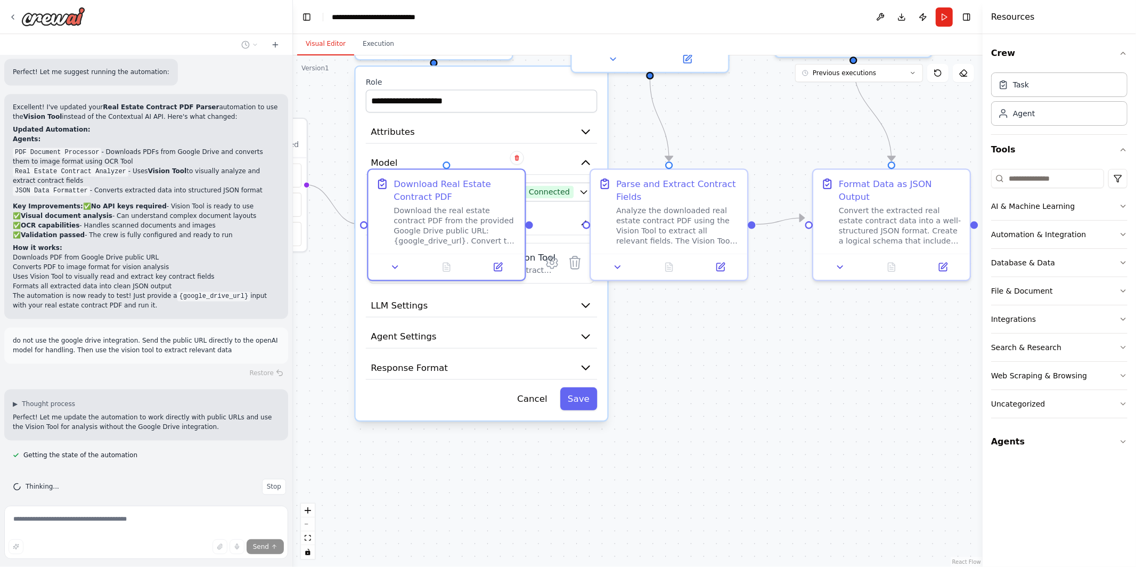
drag, startPoint x: 682, startPoint y: 153, endPoint x: 733, endPoint y: 394, distance: 246.1
click at [733, 394] on div ".deletable-edge-delete-btn { width: 20px; height: 20px; border: 0px solid #ffff…" at bounding box center [638, 310] width 690 height 511
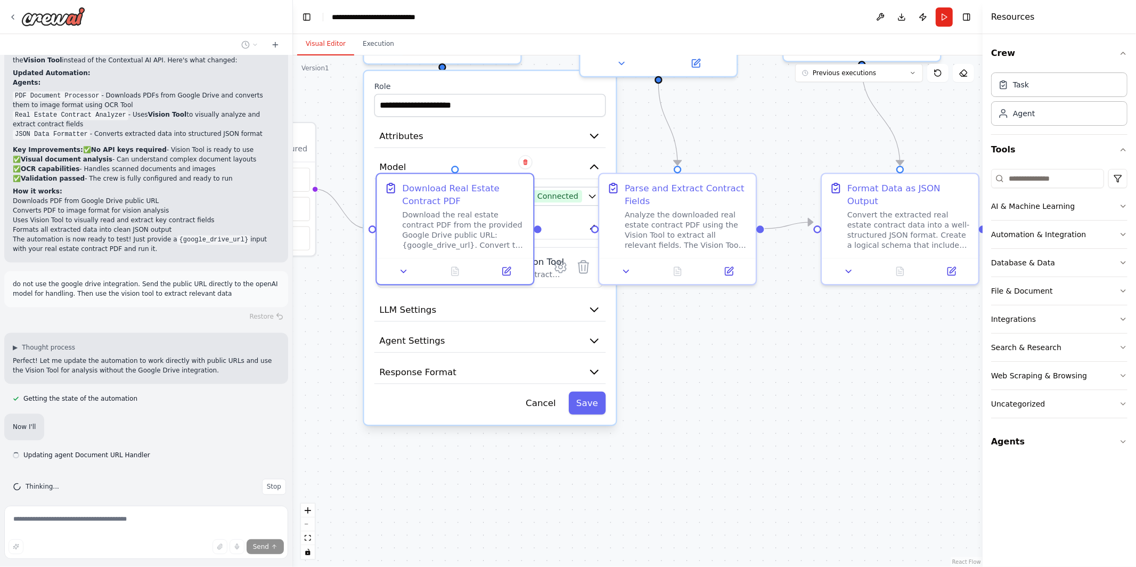
type input "**********"
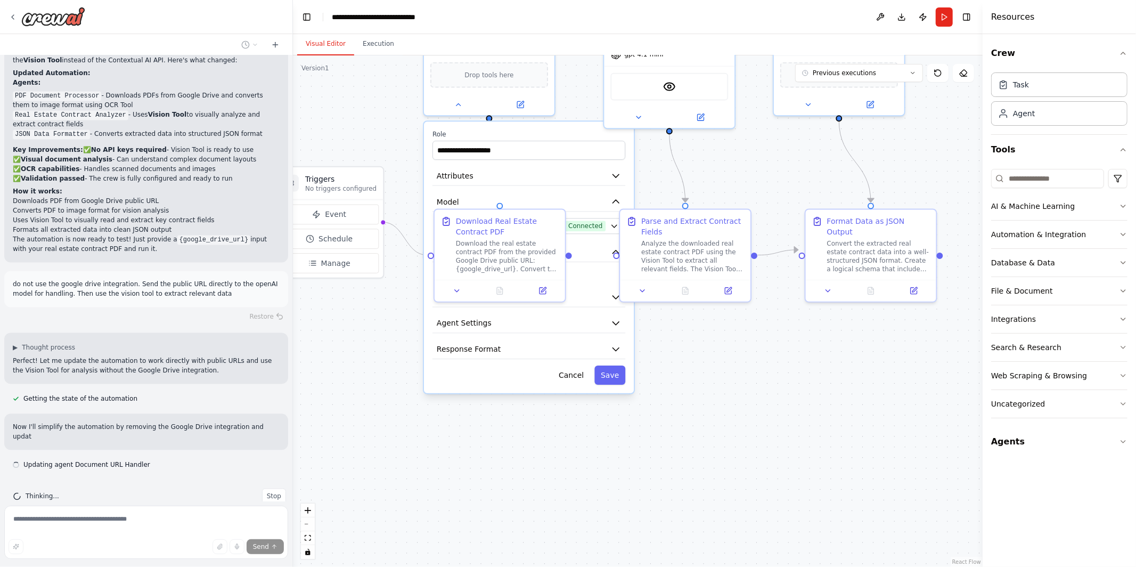
scroll to position [1800, 0]
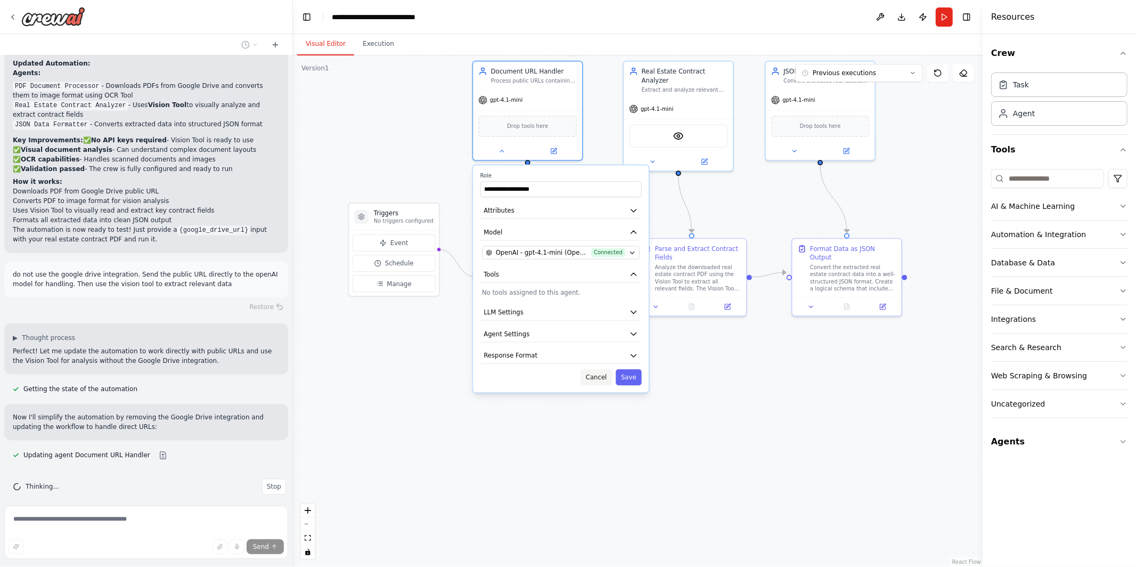
click at [598, 373] on button "Cancel" at bounding box center [595, 377] width 31 height 16
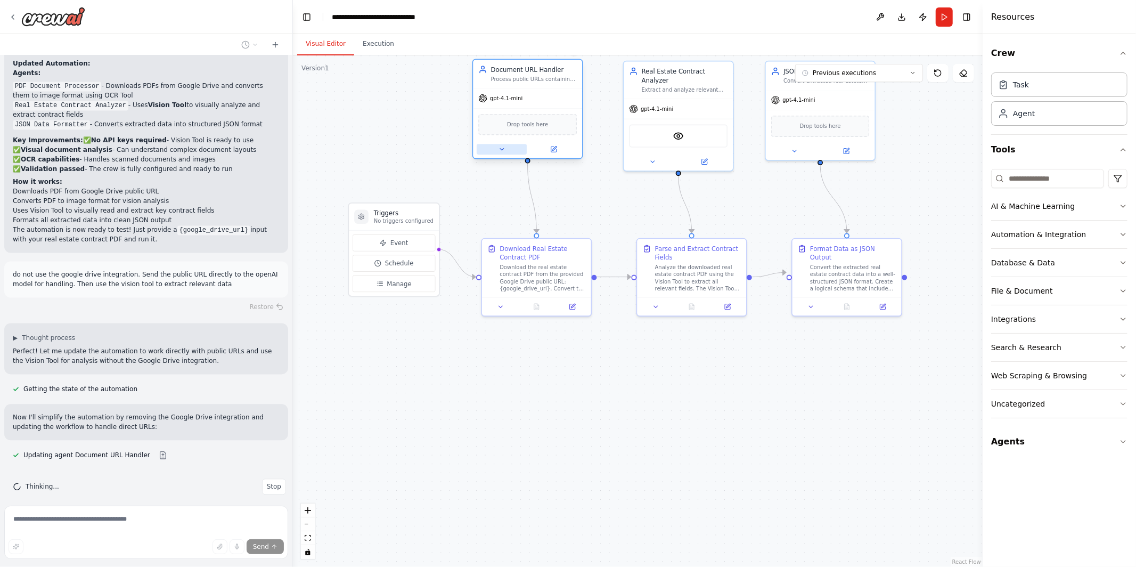
scroll to position [1821, 0]
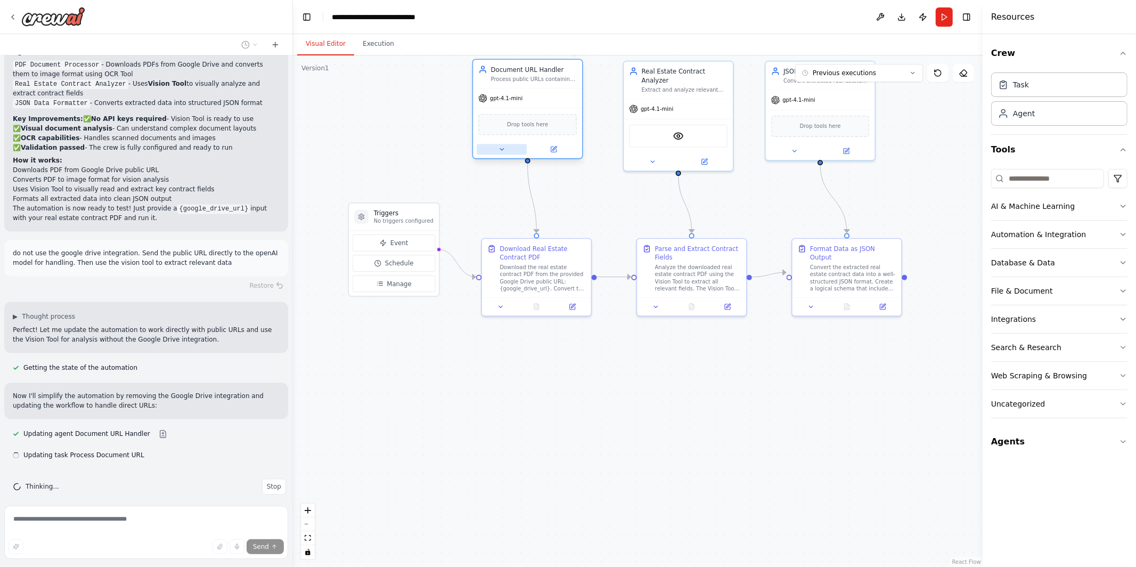
click at [502, 146] on icon at bounding box center [501, 149] width 7 height 7
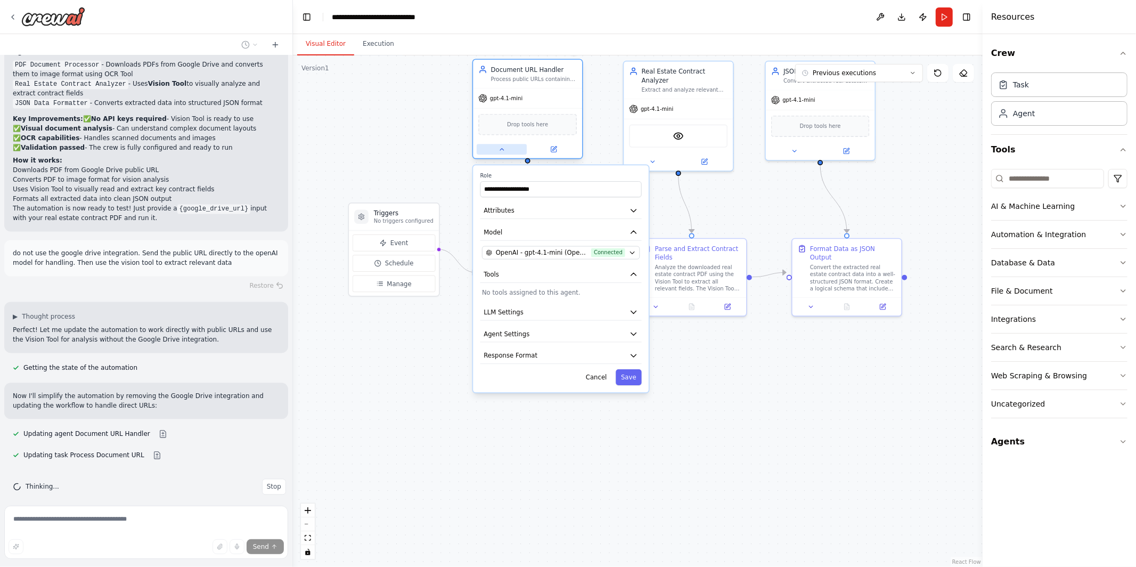
click at [502, 146] on icon at bounding box center [501, 149] width 7 height 7
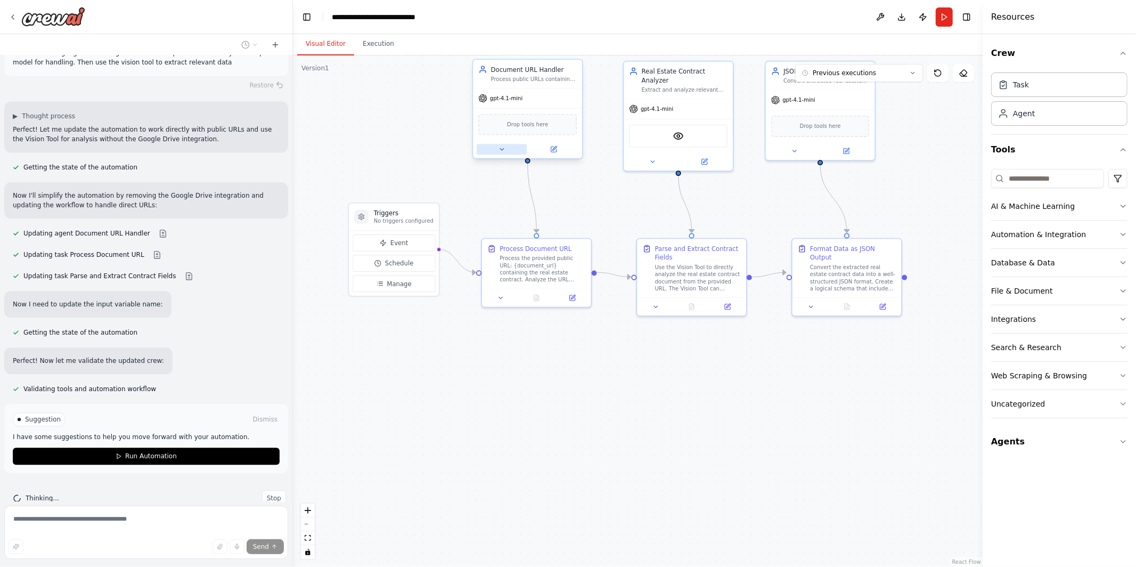
scroll to position [2033, 0]
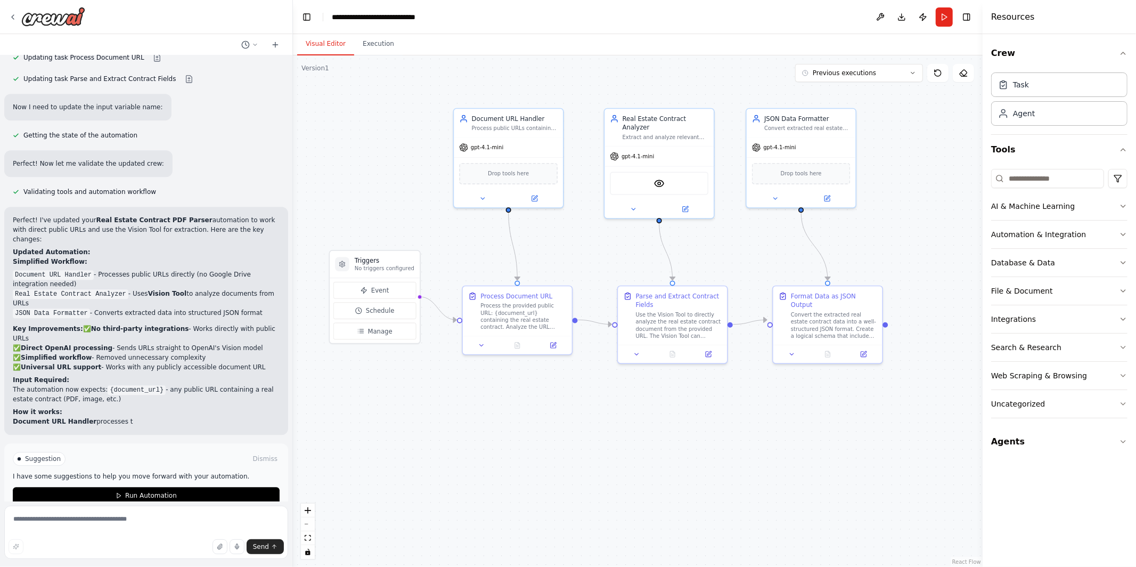
drag, startPoint x: 423, startPoint y: 140, endPoint x: 403, endPoint y: 187, distance: 51.8
click at [403, 187] on div ".deletable-edge-delete-btn { width: 20px; height: 20px; border: 0px solid #ffff…" at bounding box center [638, 310] width 690 height 511
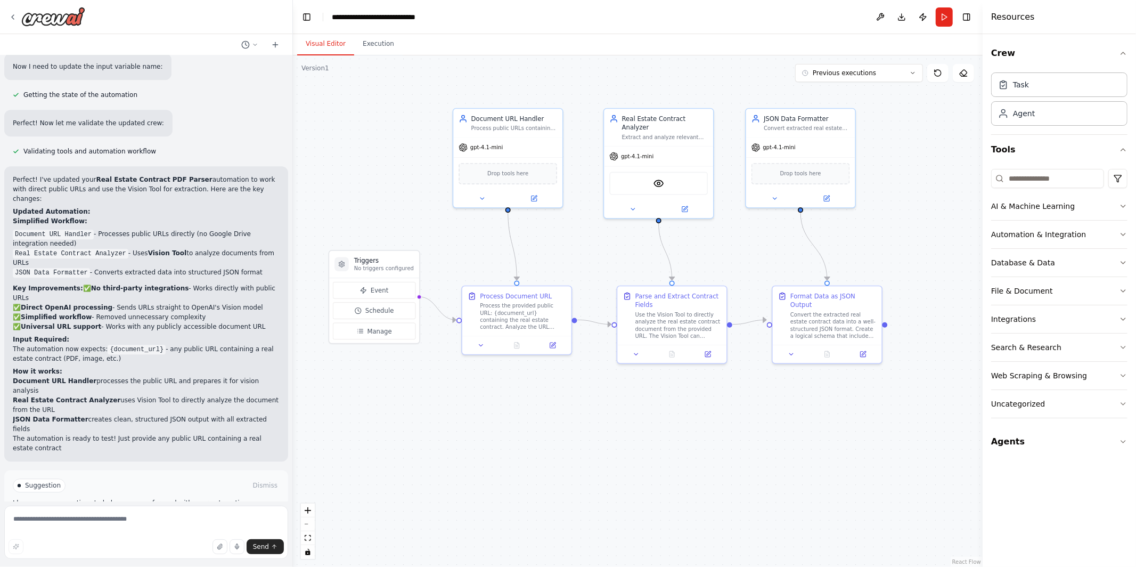
scroll to position [2266, 0]
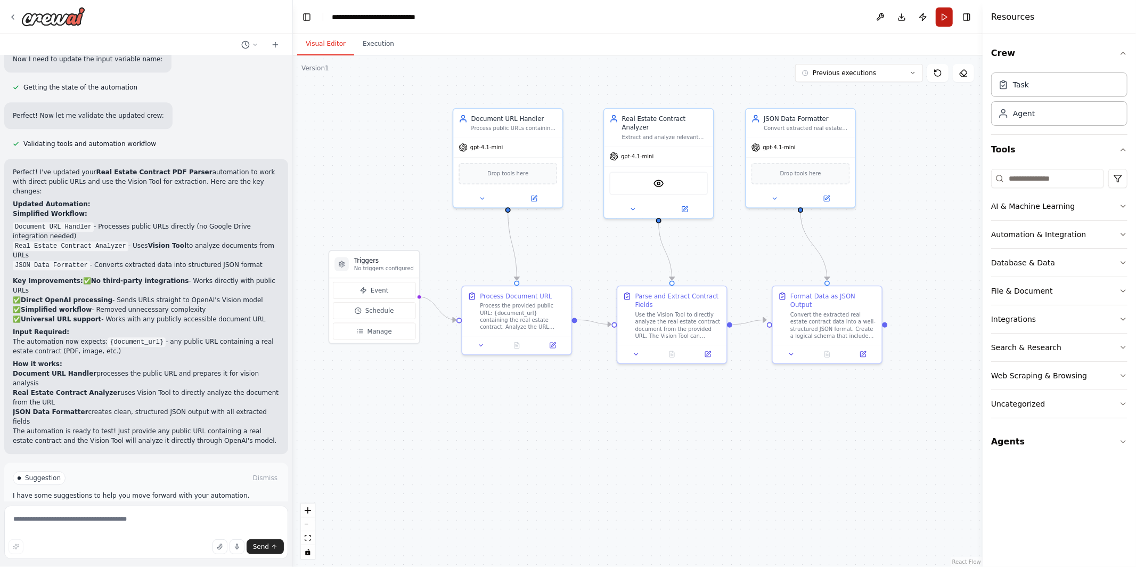
click at [944, 18] on button "Run" at bounding box center [944, 16] width 17 height 19
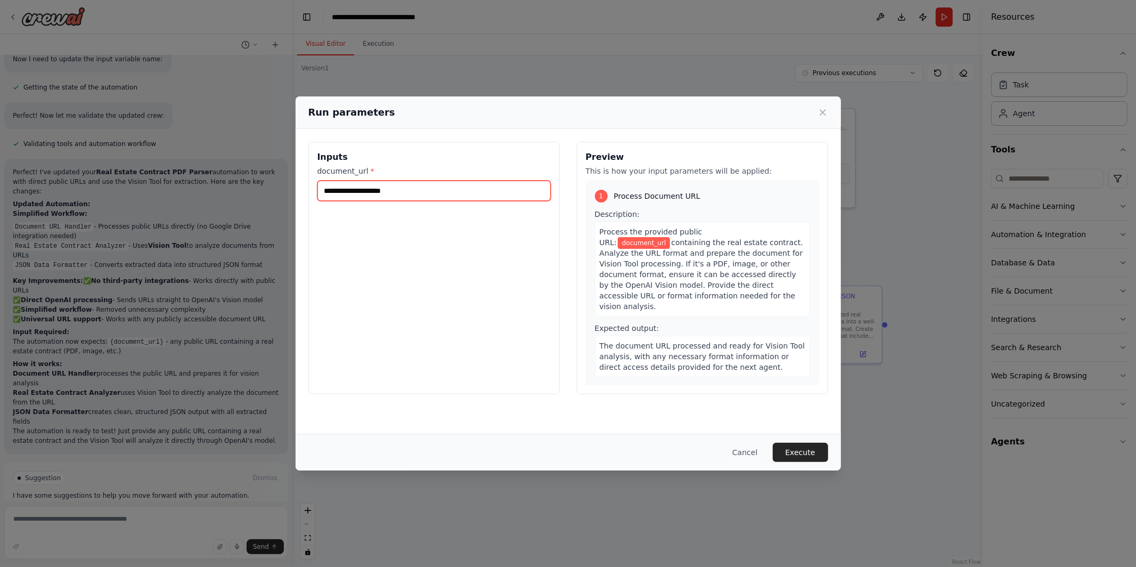
click at [463, 181] on input "document_url *" at bounding box center [433, 191] width 233 height 20
paste input "**********"
type input "**********"
paste input "**********"
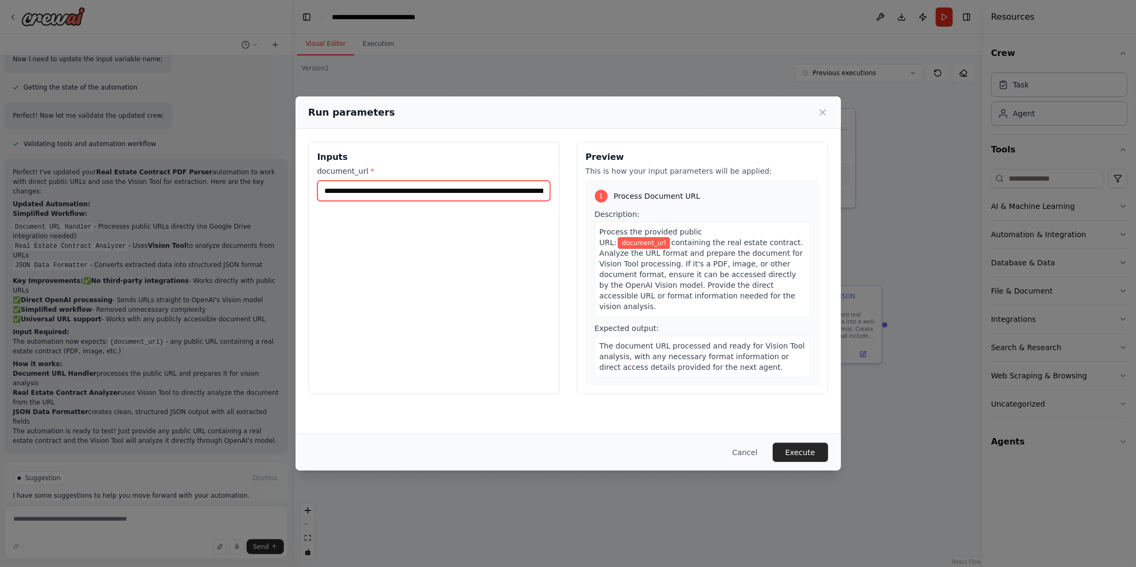
scroll to position [0, 107]
type input "**********"
click at [792, 451] on button "Execute" at bounding box center [800, 452] width 55 height 19
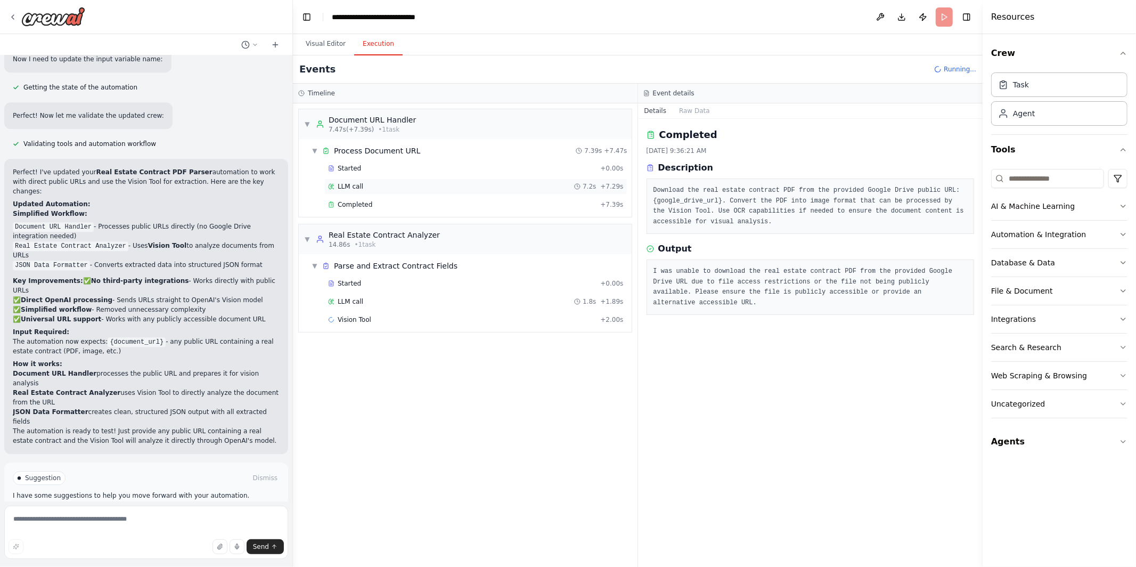
click at [420, 185] on div "LLM call 7.2s + 7.29s" at bounding box center [476, 186] width 296 height 9
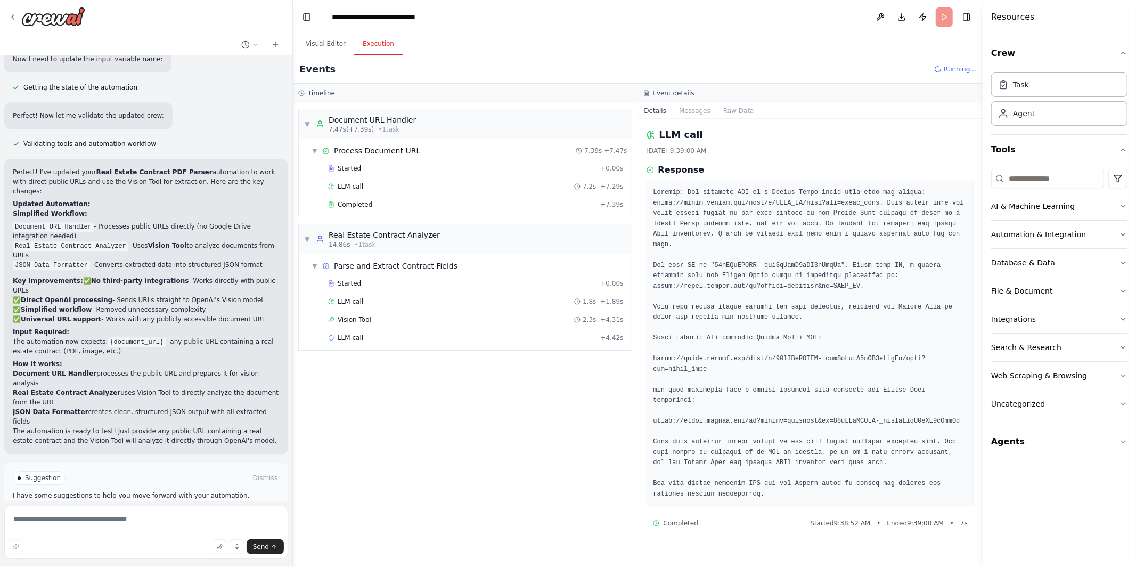
click at [415, 195] on div "Started + 0.00s LLM call 7.2s + 7.29s Completed + 7.39s" at bounding box center [469, 187] width 324 height 54
click at [413, 207] on div "Completed" at bounding box center [462, 204] width 268 height 9
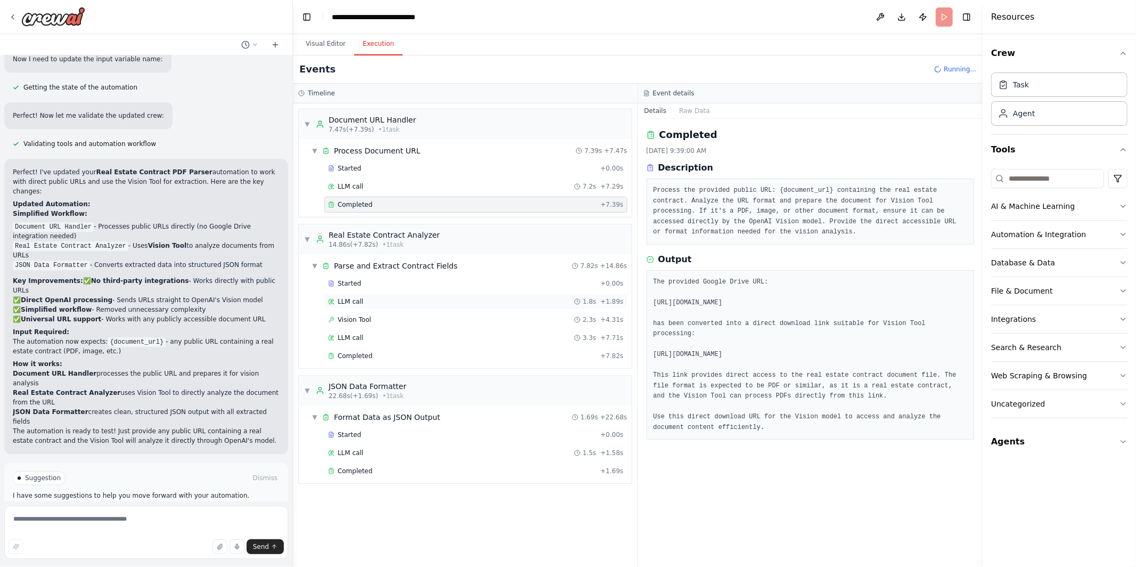
click at [391, 301] on div "LLM call 1.8s + 1.89s" at bounding box center [476, 301] width 296 height 9
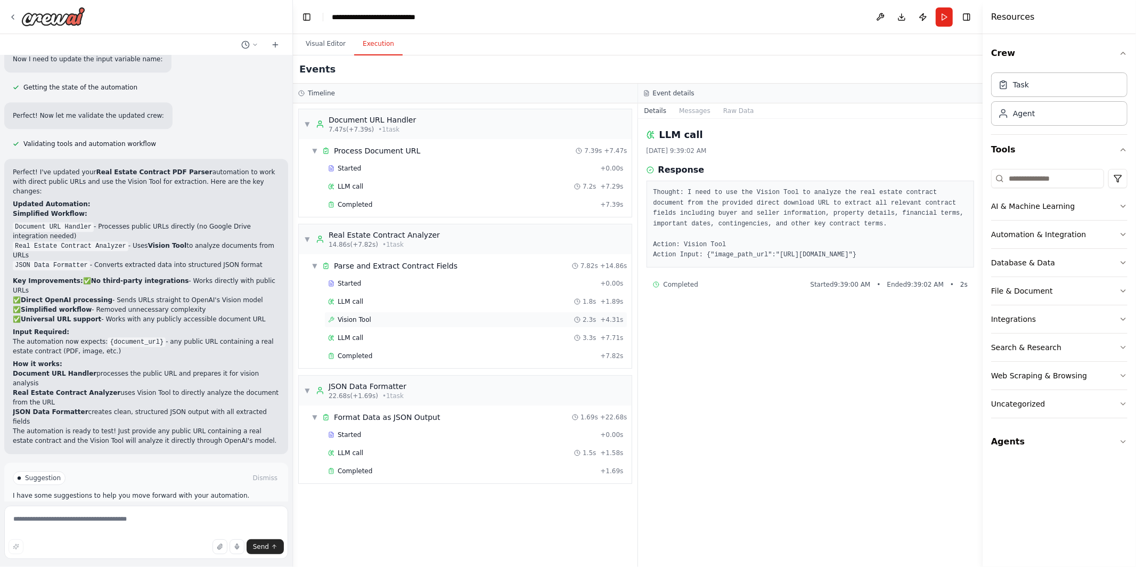
click at [387, 315] on div "Vision Tool 2.3s + 4.31s" at bounding box center [475, 320] width 303 height 16
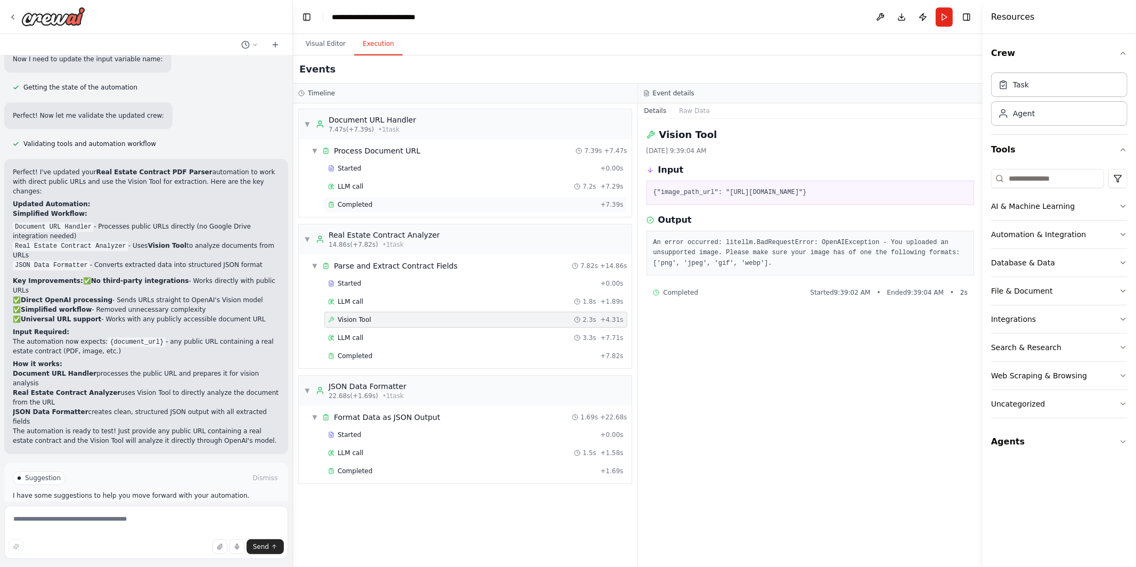
click at [398, 203] on div "Completed" at bounding box center [462, 204] width 268 height 9
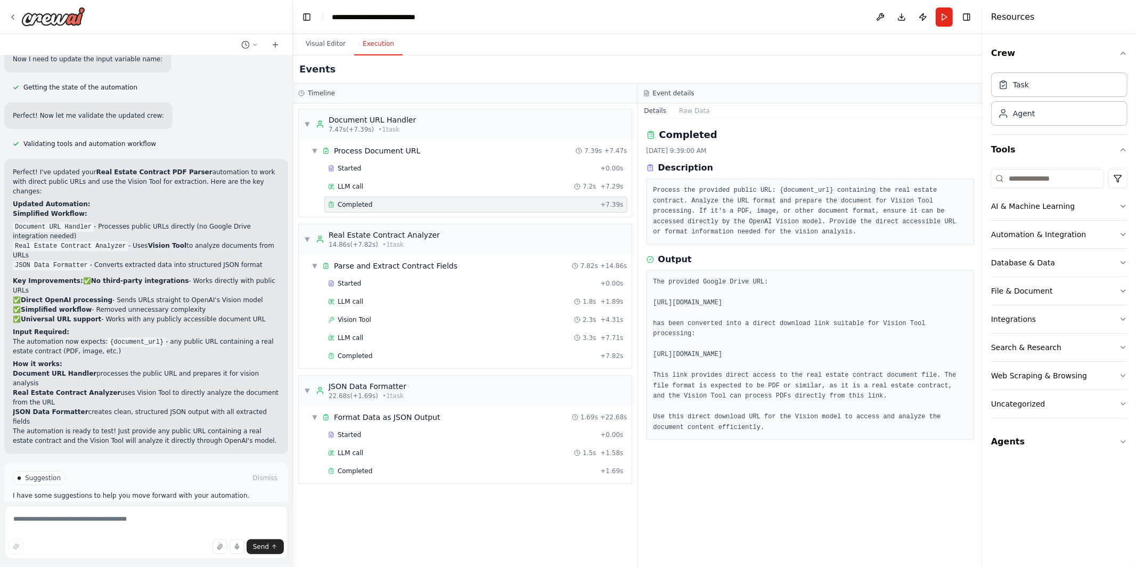
click at [398, 203] on div "Completed" at bounding box center [462, 204] width 268 height 9
drag, startPoint x: 750, startPoint y: 220, endPoint x: 823, endPoint y: 223, distance: 73.0
click at [823, 223] on pre "Process the provided public URL: {document_url} containing the real estate cont…" at bounding box center [810, 211] width 314 height 52
click at [341, 193] on div "LLM call 7.2s + 7.29s" at bounding box center [475, 186] width 303 height 16
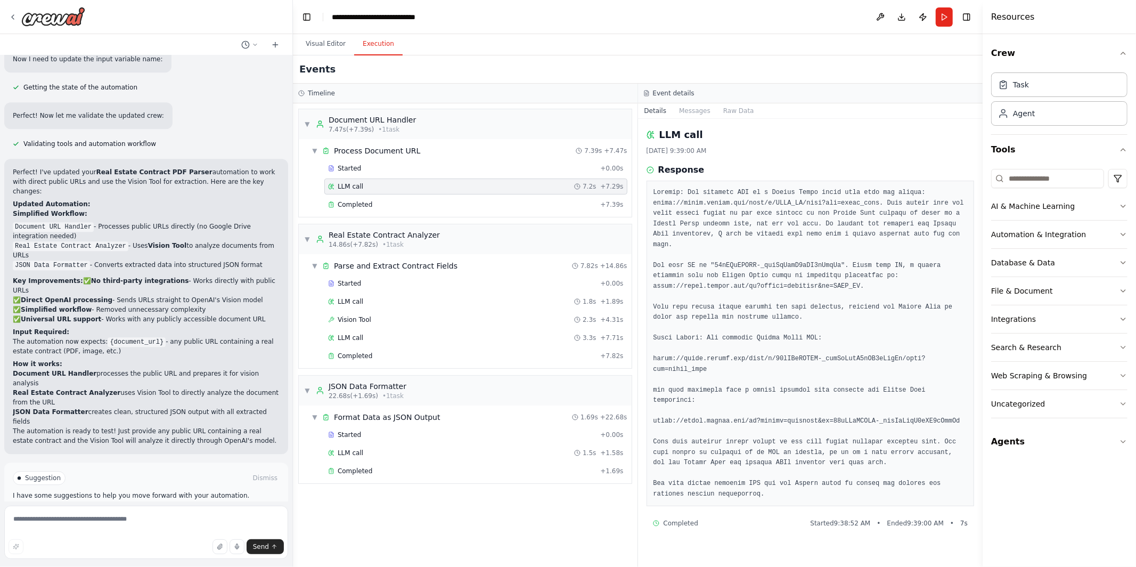
click at [761, 378] on pre at bounding box center [810, 343] width 314 height 312
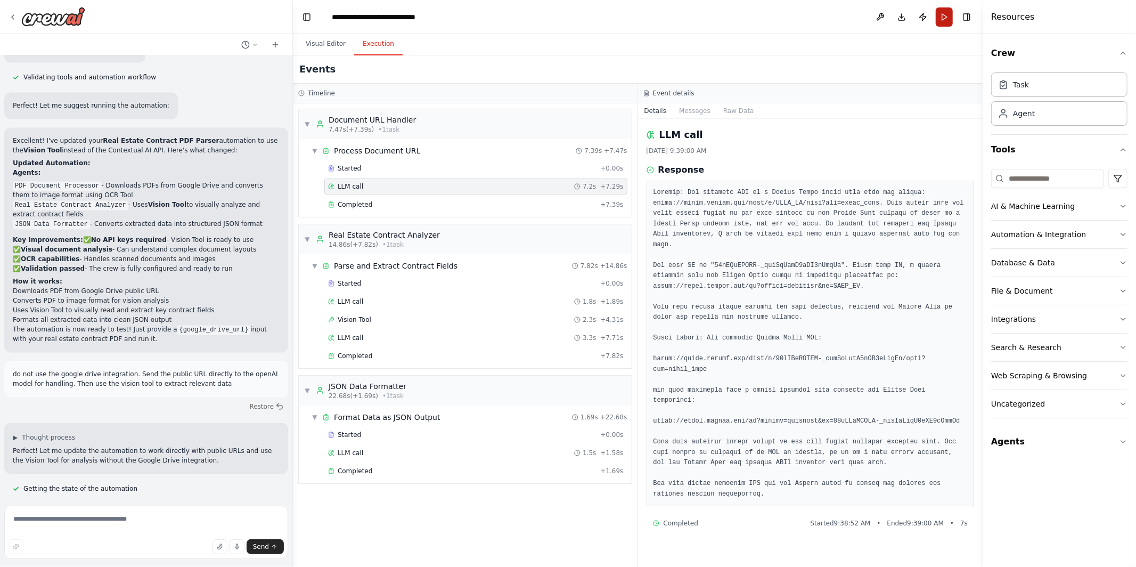
click at [947, 10] on button "Run" at bounding box center [944, 16] width 17 height 19
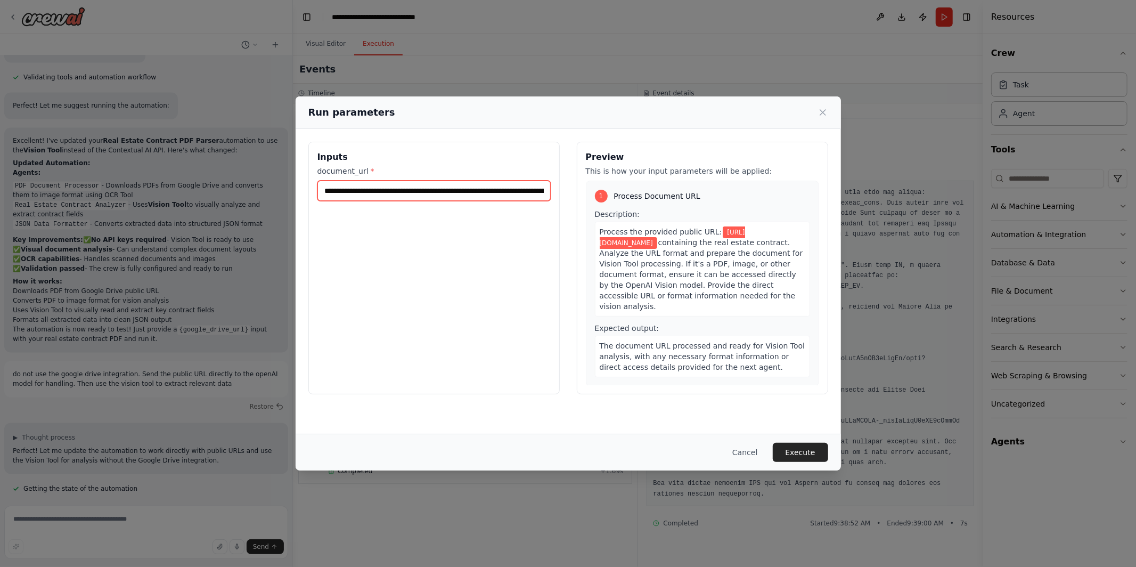
click at [484, 182] on input "**********" at bounding box center [433, 191] width 233 height 20
paste input "**********"
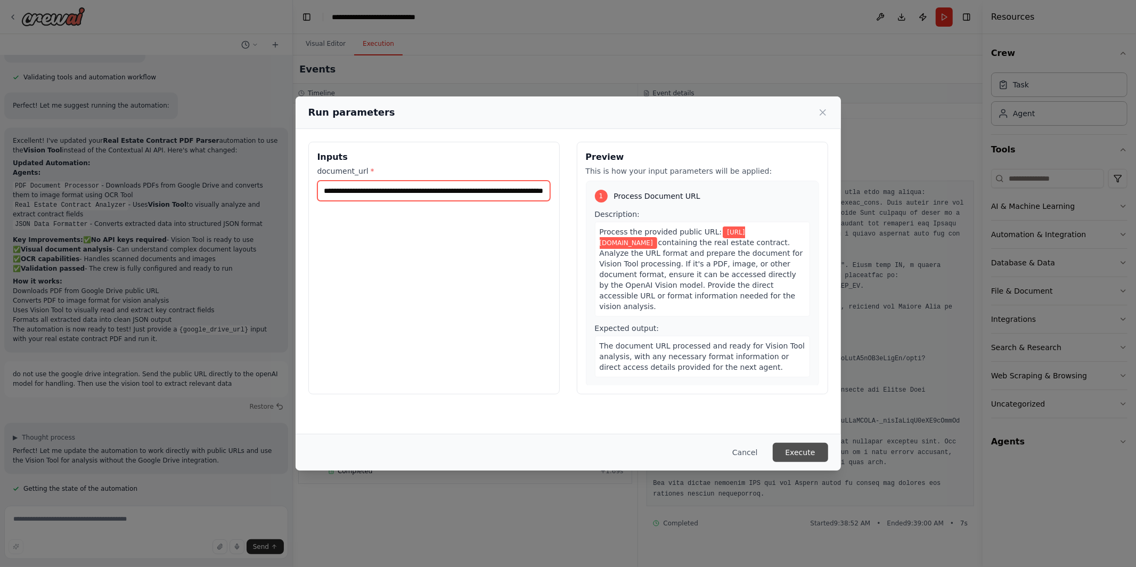
type input "**********"
click at [794, 451] on button "Execute" at bounding box center [800, 452] width 55 height 19
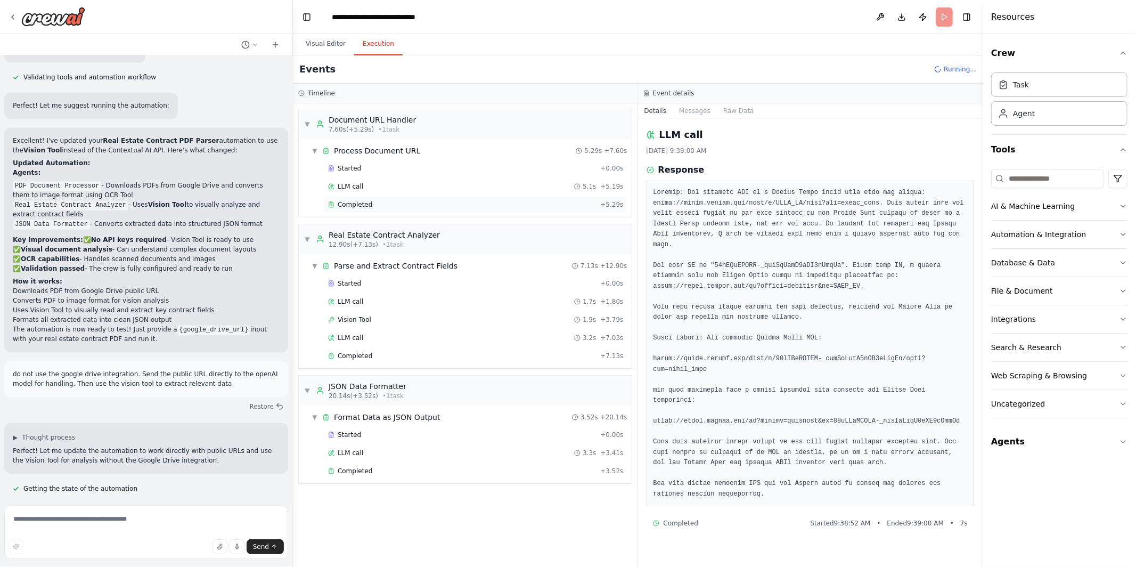
click at [419, 206] on div "Completed" at bounding box center [462, 204] width 268 height 9
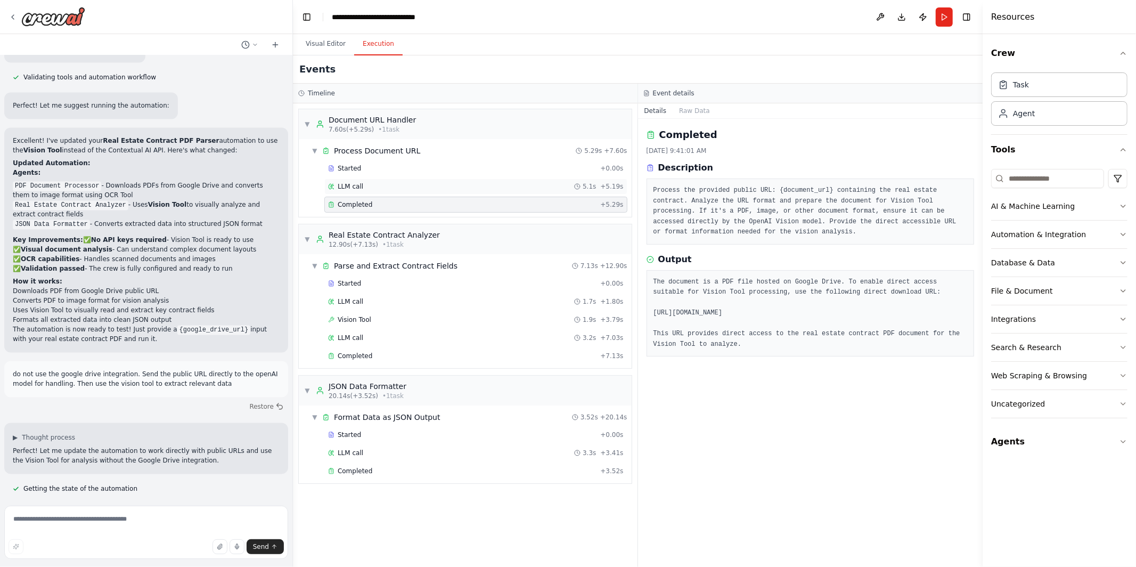
click at [407, 186] on div "LLM call 5.1s + 5.19s" at bounding box center [476, 186] width 296 height 9
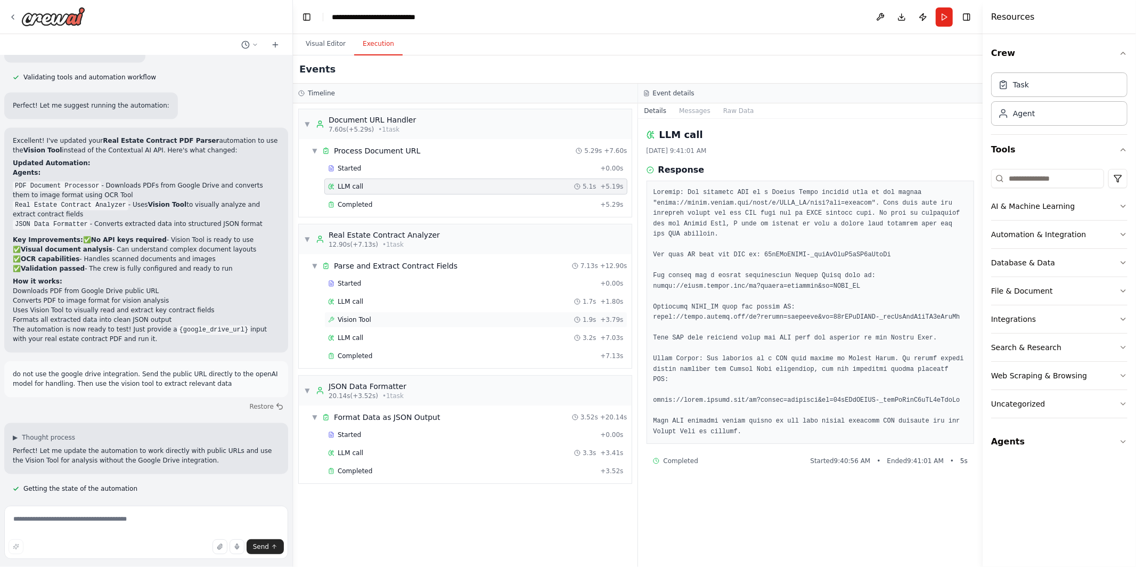
click at [395, 316] on div "Vision Tool 1.9s + 3.79s" at bounding box center [476, 319] width 296 height 9
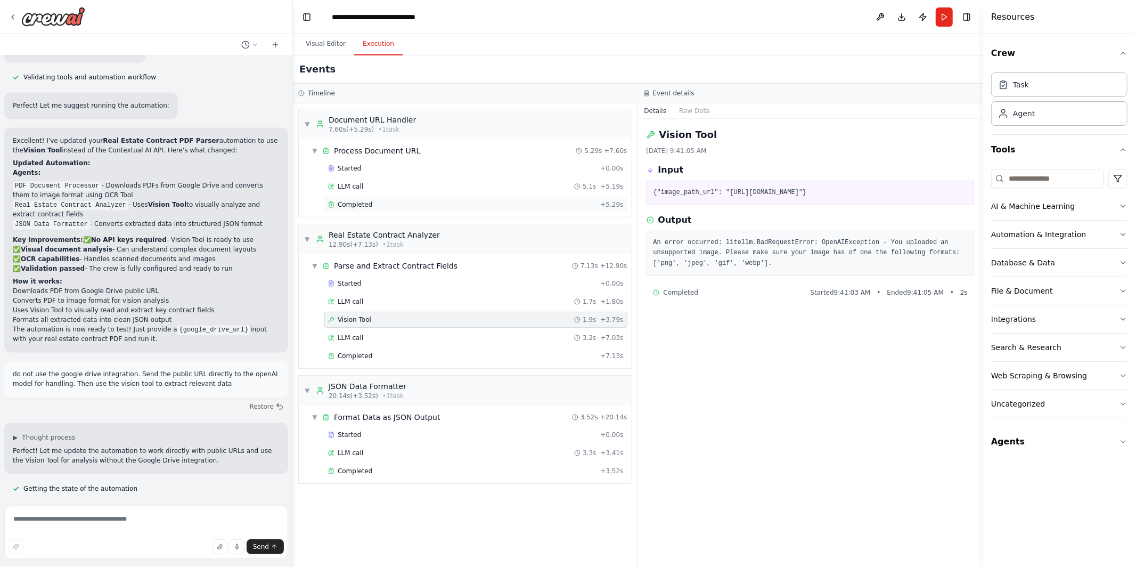
click at [407, 202] on div "Completed" at bounding box center [462, 204] width 268 height 9
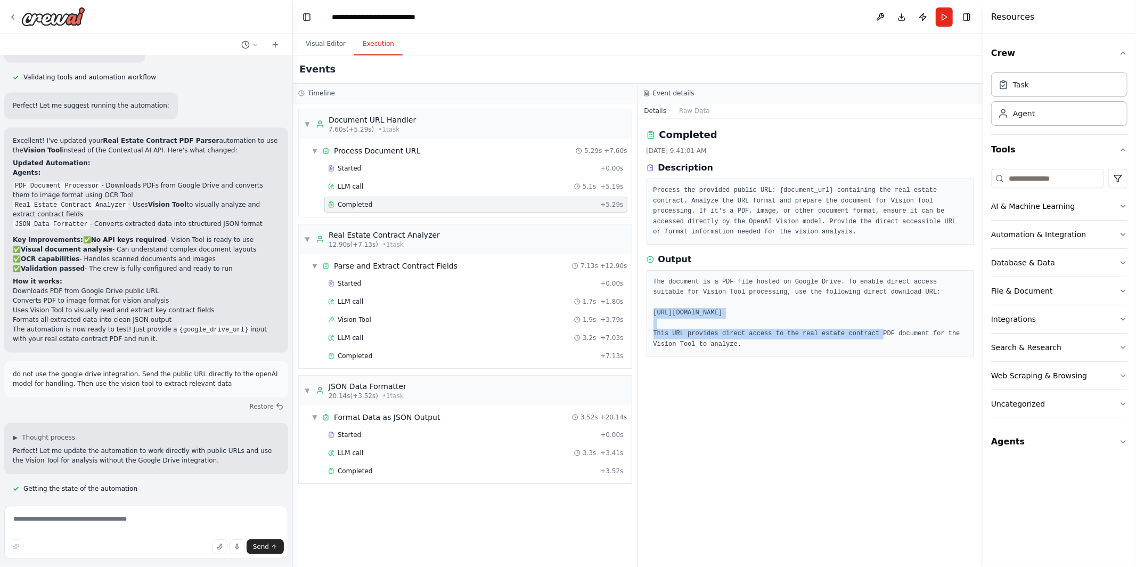
drag, startPoint x: 653, startPoint y: 312, endPoint x: 965, endPoint y: 316, distance: 312.1
click at [965, 316] on pre "The document is a PDF file hosted on Google Drive. To enable direct access suit…" at bounding box center [810, 313] width 314 height 73
copy pre "https://drive.google.com/uc?export=download&id=10mKRhNLFCK-_pawRoRtyO2tPP6zBwpTm"
click at [947, 19] on button "Run" at bounding box center [944, 16] width 17 height 19
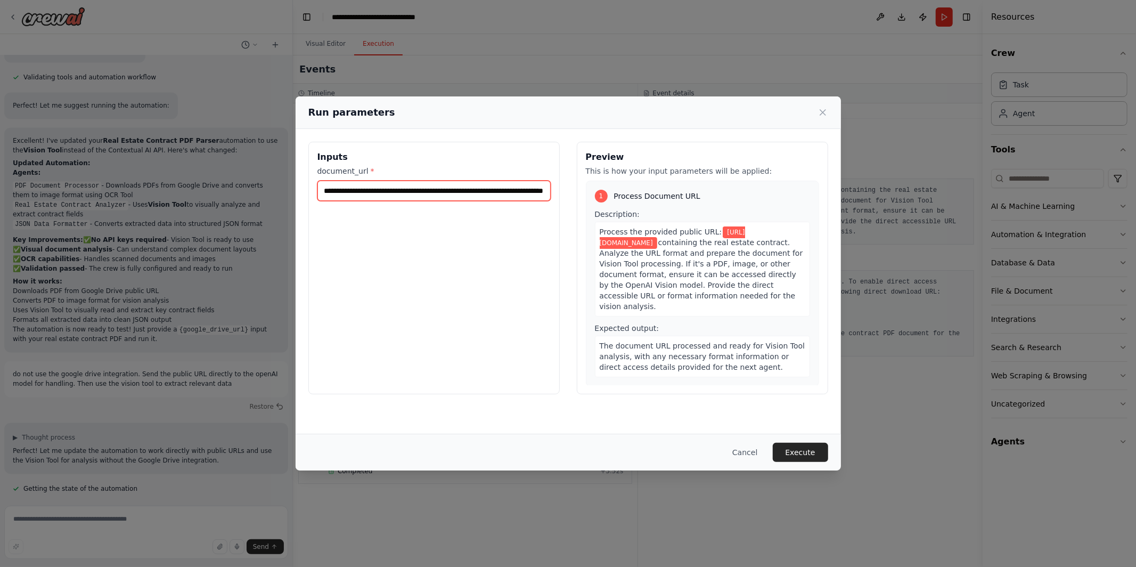
click at [442, 191] on input "**********" at bounding box center [433, 191] width 233 height 20
click at [442, 190] on input "**********" at bounding box center [433, 191] width 233 height 20
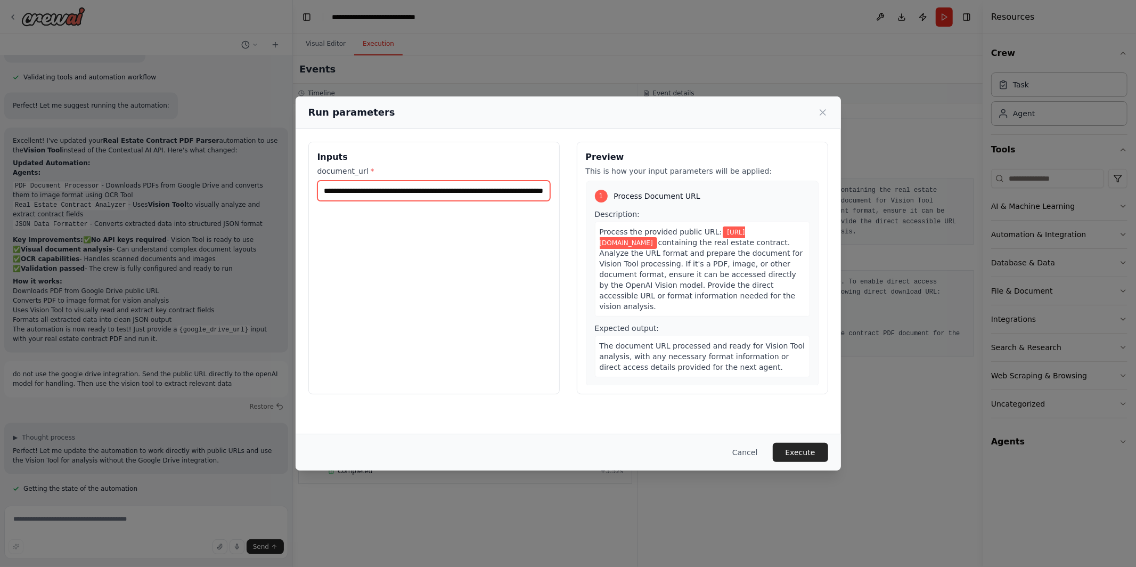
click at [442, 190] on input "**********" at bounding box center [433, 191] width 233 height 20
paste input "text"
type input "**********"
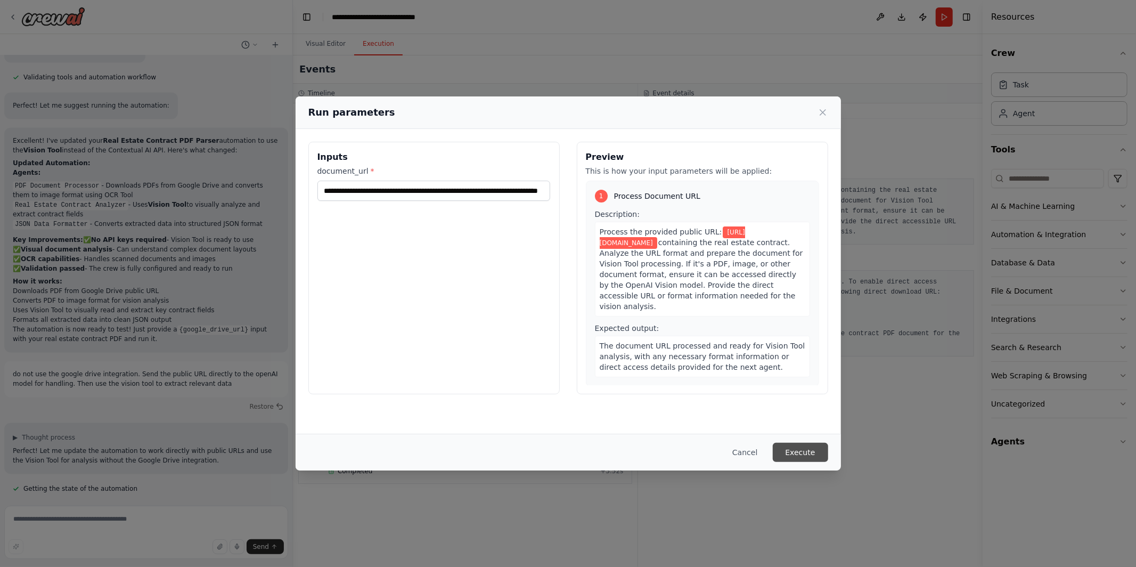
scroll to position [0, 0]
click at [798, 448] on button "Execute" at bounding box center [800, 452] width 55 height 19
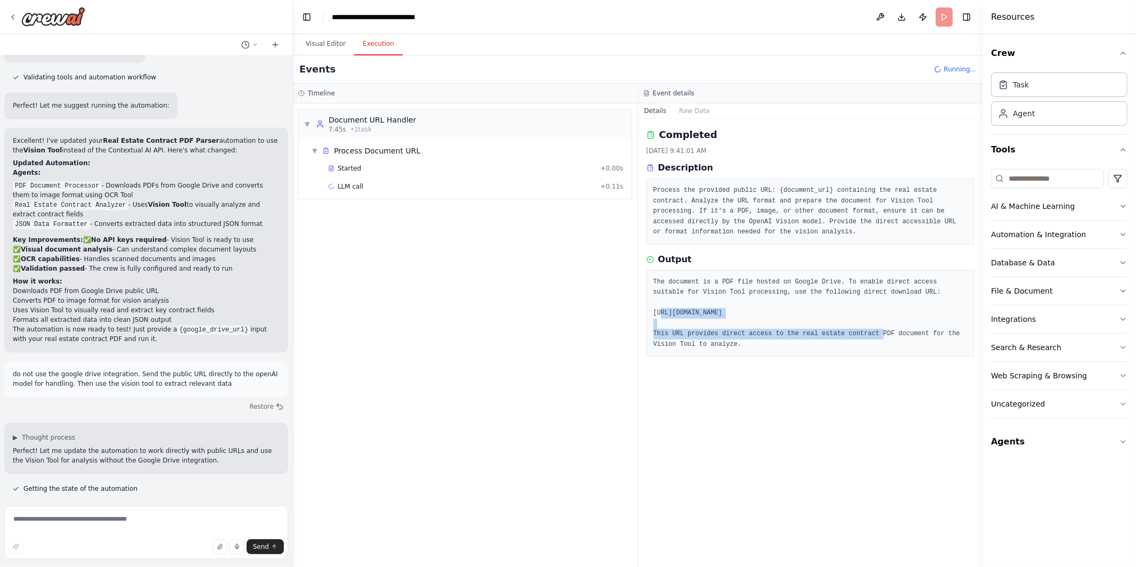
drag, startPoint x: 659, startPoint y: 317, endPoint x: 970, endPoint y: 314, distance: 311.0
click at [970, 314] on div "The document is a PDF file hosted on Google Drive. To enable direct access suit…" at bounding box center [810, 313] width 328 height 87
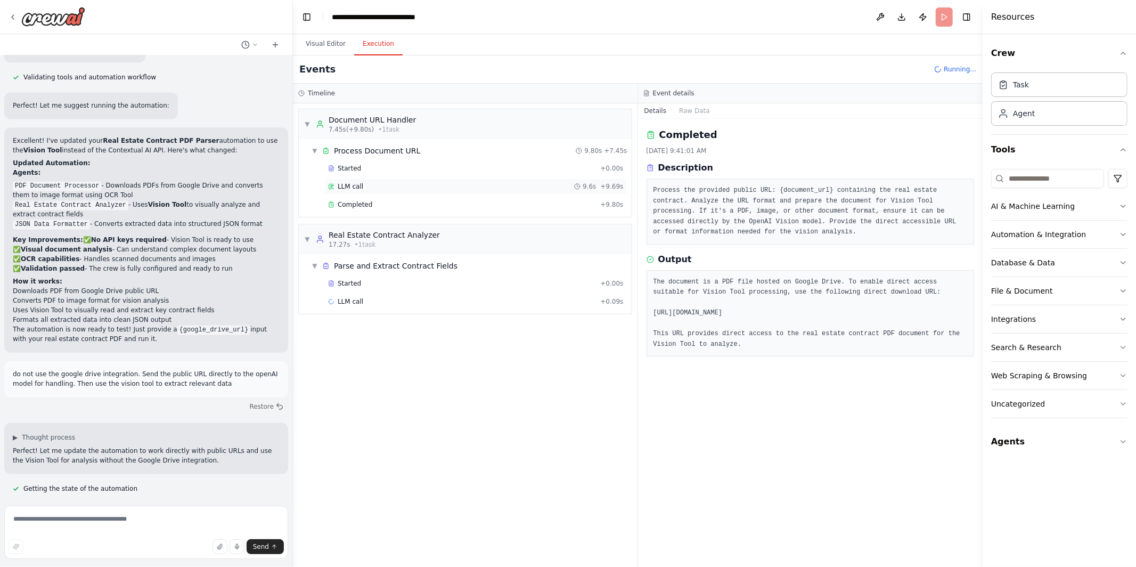
click at [458, 181] on div "LLM call 9.6s + 9.69s" at bounding box center [475, 186] width 303 height 16
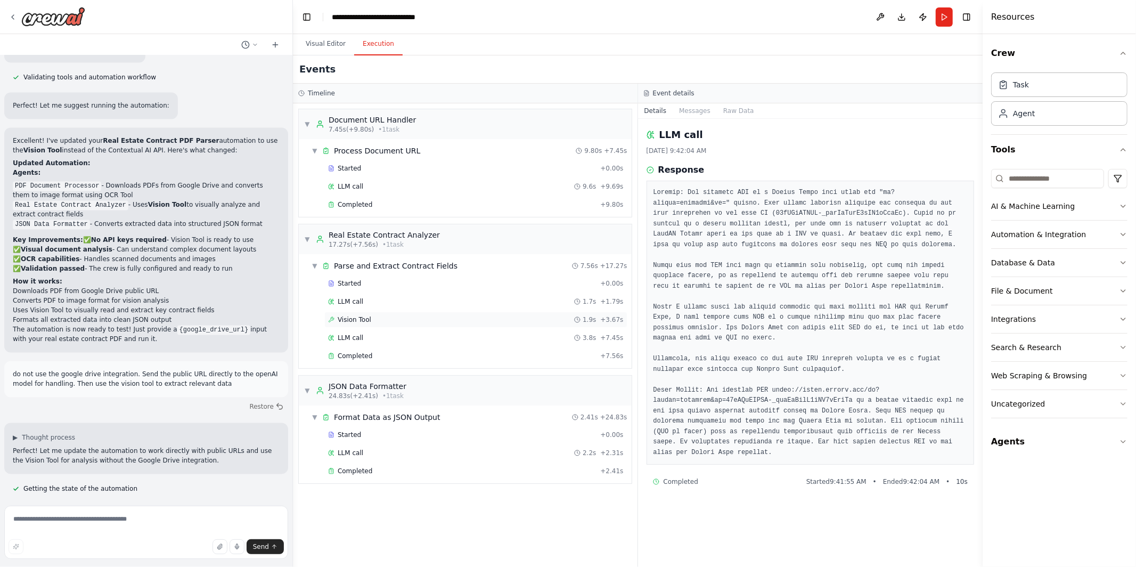
click at [528, 321] on div "Vision Tool 1.9s + 3.67s" at bounding box center [476, 319] width 296 height 9
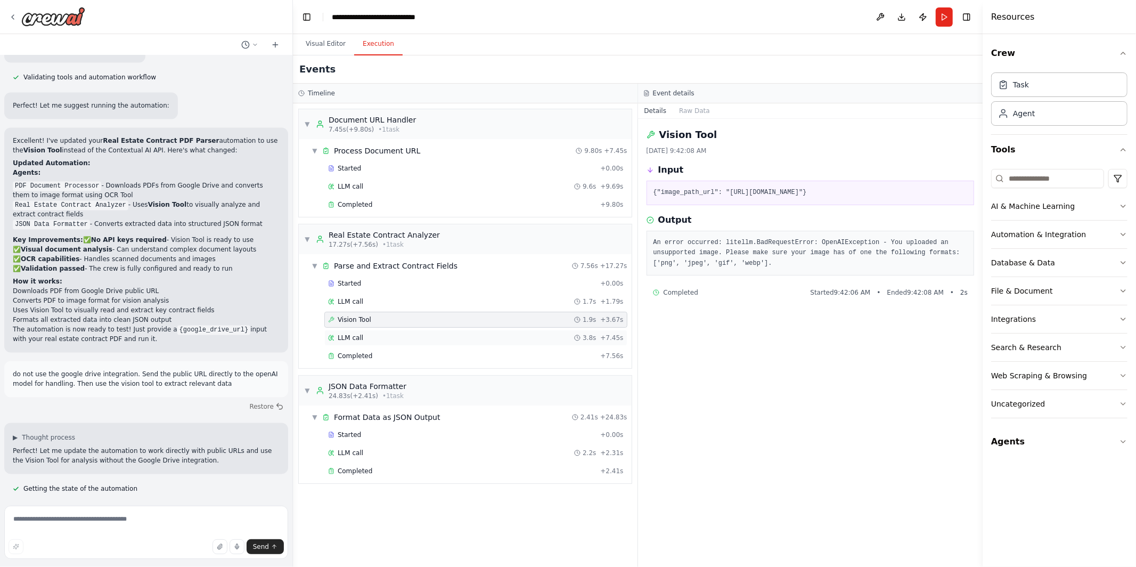
click at [516, 341] on div "LLM call 3.8s + 7.45s" at bounding box center [476, 337] width 296 height 9
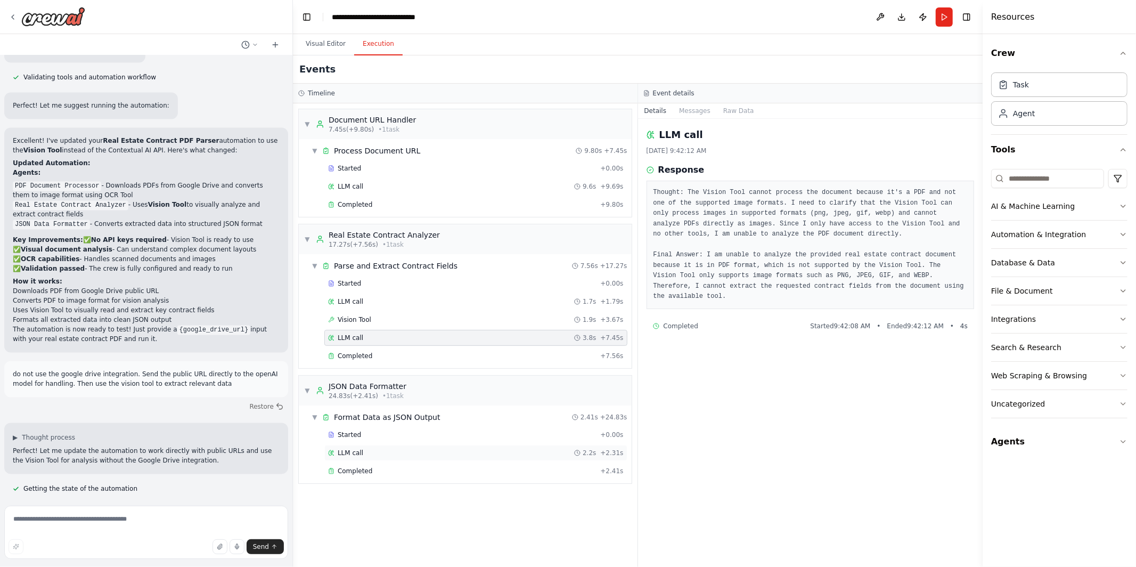
click at [484, 451] on div "LLM call 2.2s + 2.31s" at bounding box center [476, 452] width 296 height 9
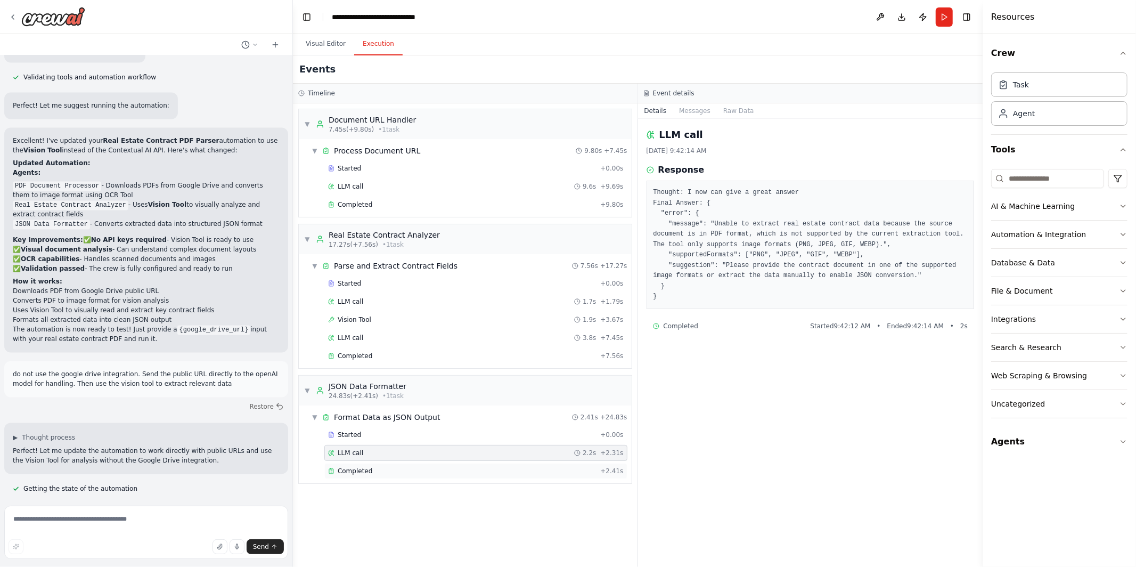
click at [450, 464] on div "Completed + 2.41s" at bounding box center [475, 471] width 303 height 16
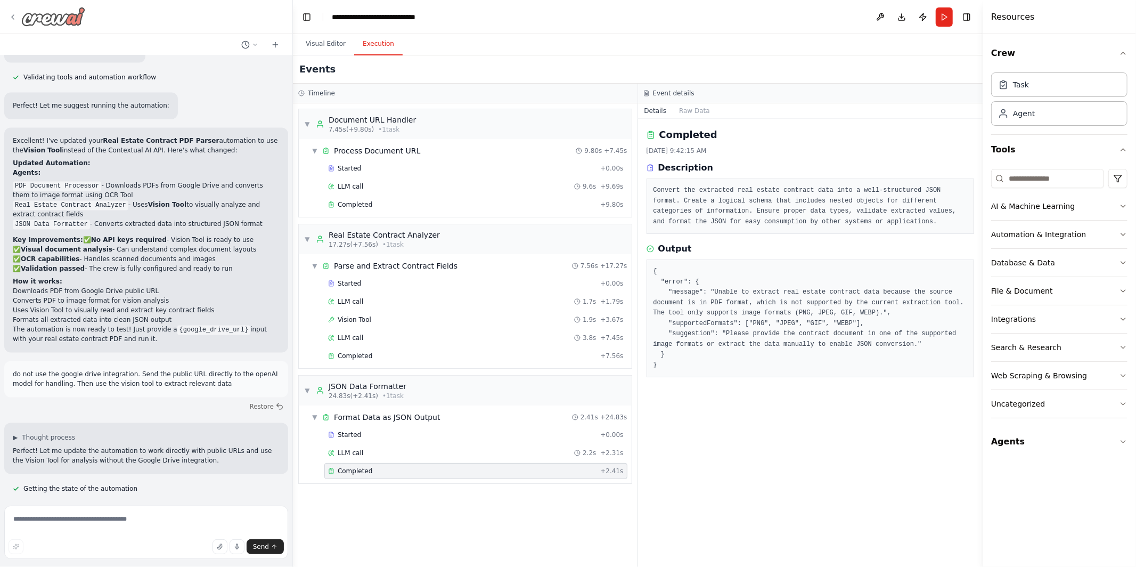
click at [10, 15] on icon at bounding box center [13, 17] width 9 height 9
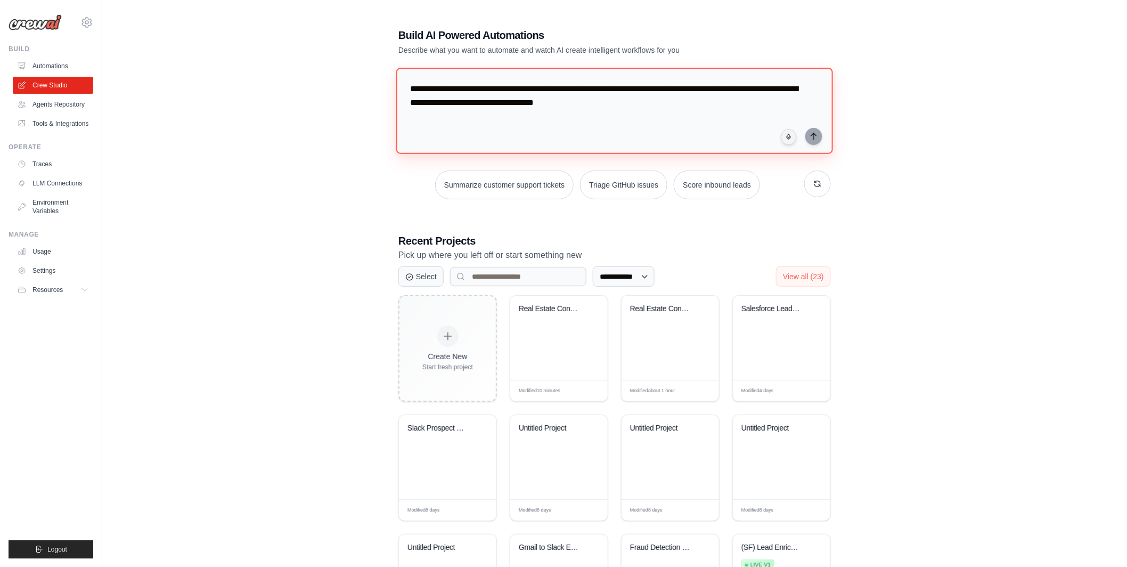
click at [432, 104] on textarea "**********" at bounding box center [614, 111] width 437 height 86
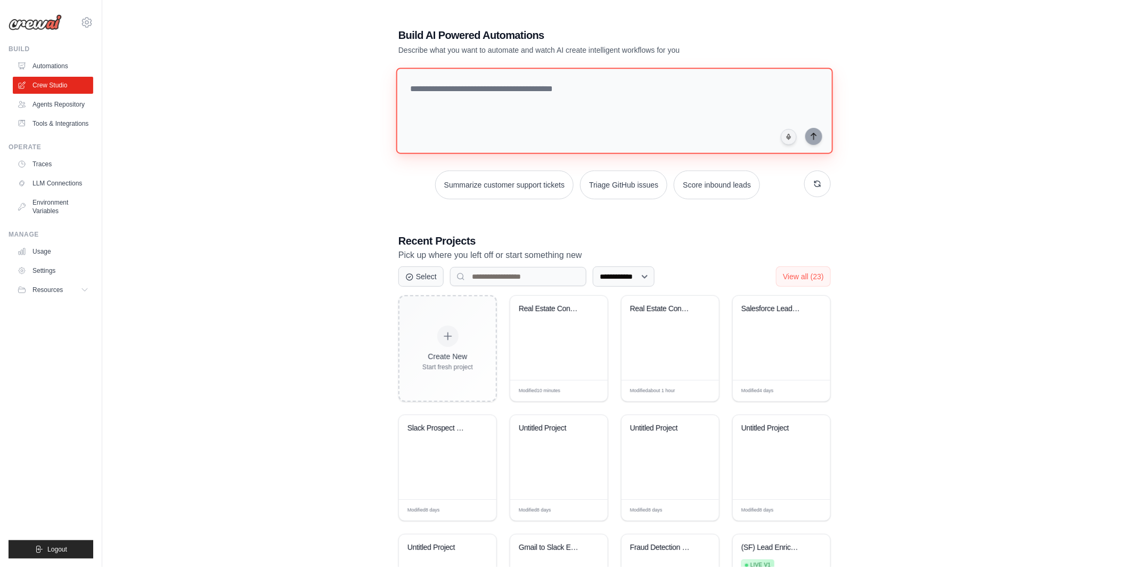
paste textarea "**********"
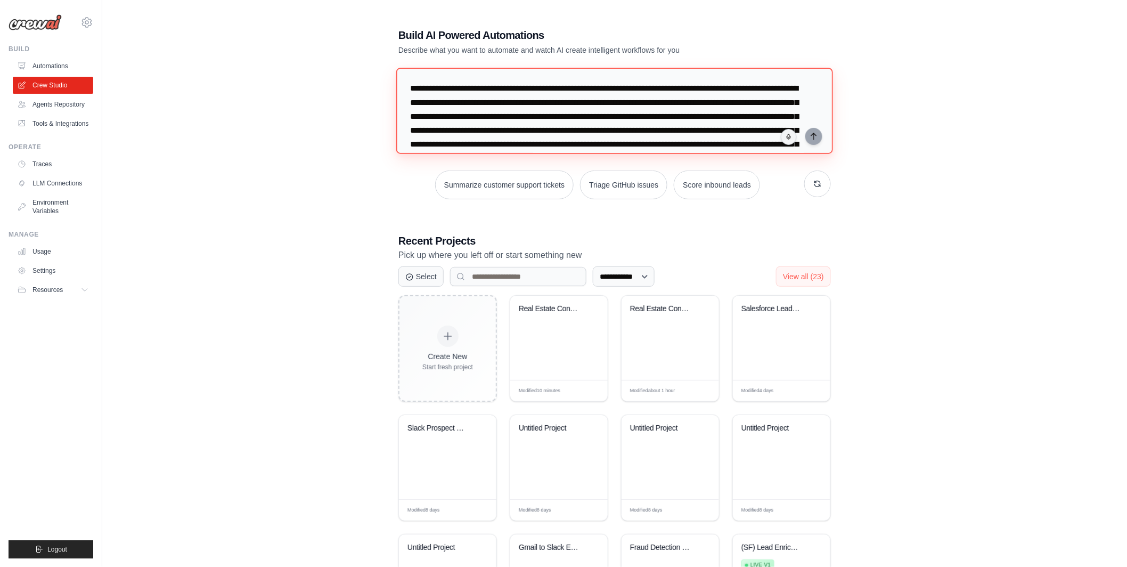
scroll to position [65, 0]
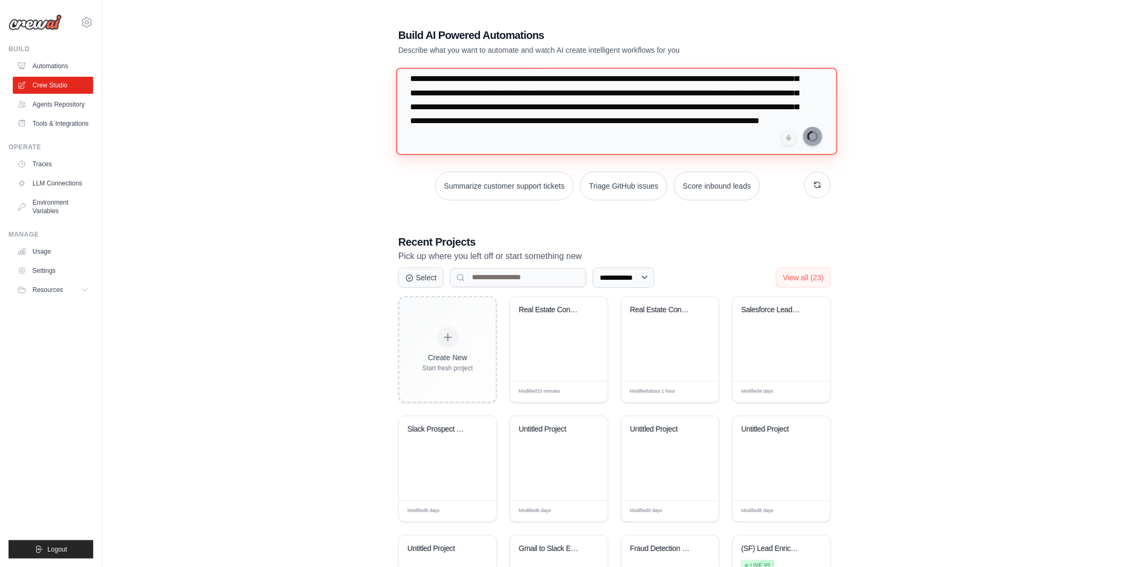
type textarea "**********"
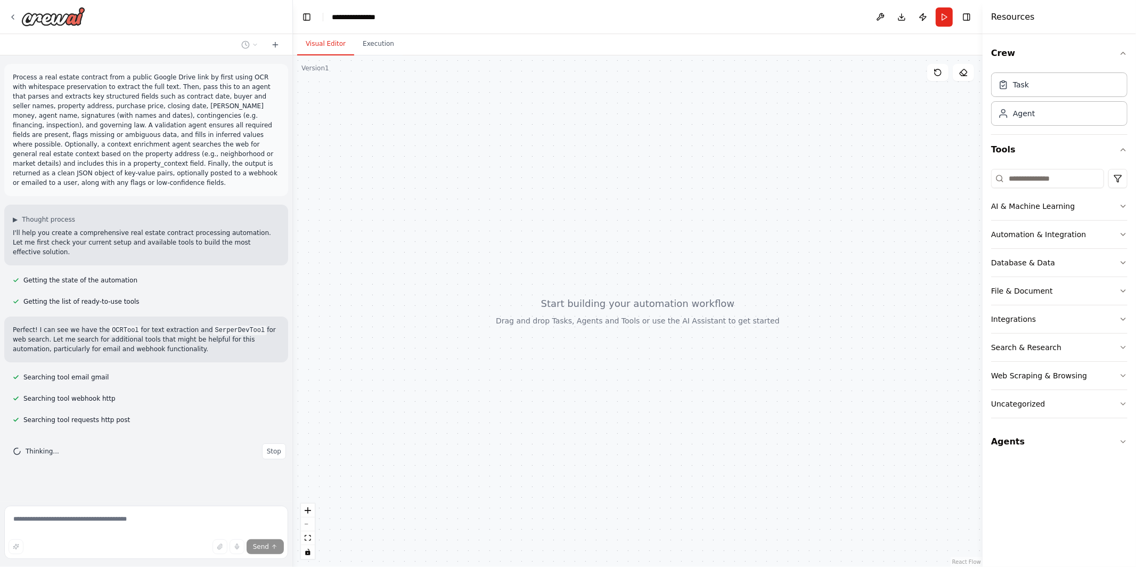
click at [233, 325] on code "SerperDevTool" at bounding box center [240, 330] width 54 height 10
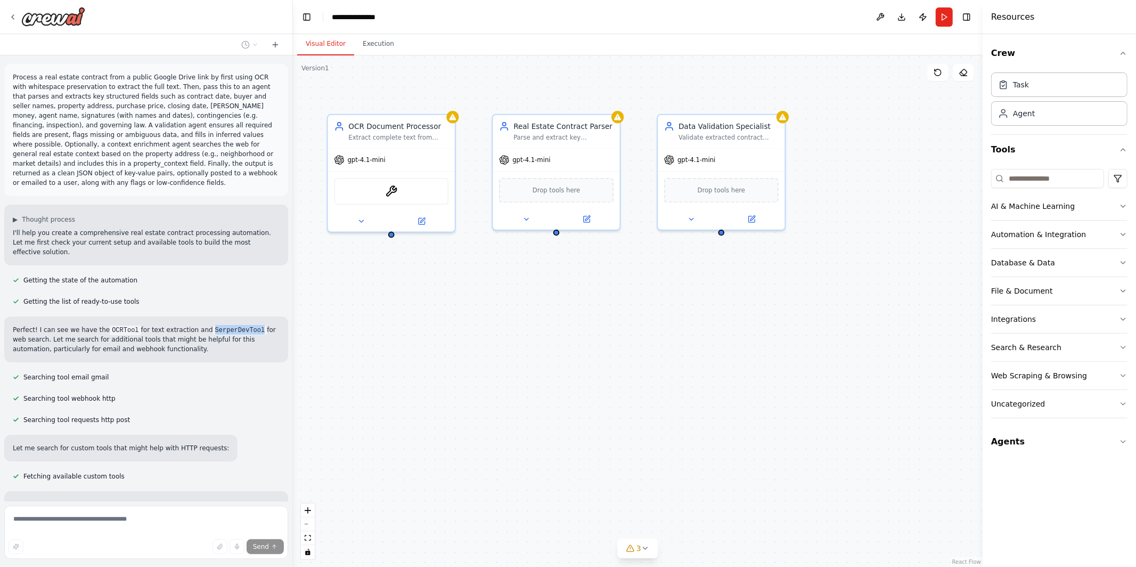
drag, startPoint x: 701, startPoint y: 298, endPoint x: 521, endPoint y: 299, distance: 180.0
click at [521, 299] on div "OCR Document Processor Extract complete text from documents shared via Google D…" at bounding box center [638, 310] width 690 height 511
click at [393, 186] on img at bounding box center [394, 190] width 12 height 12
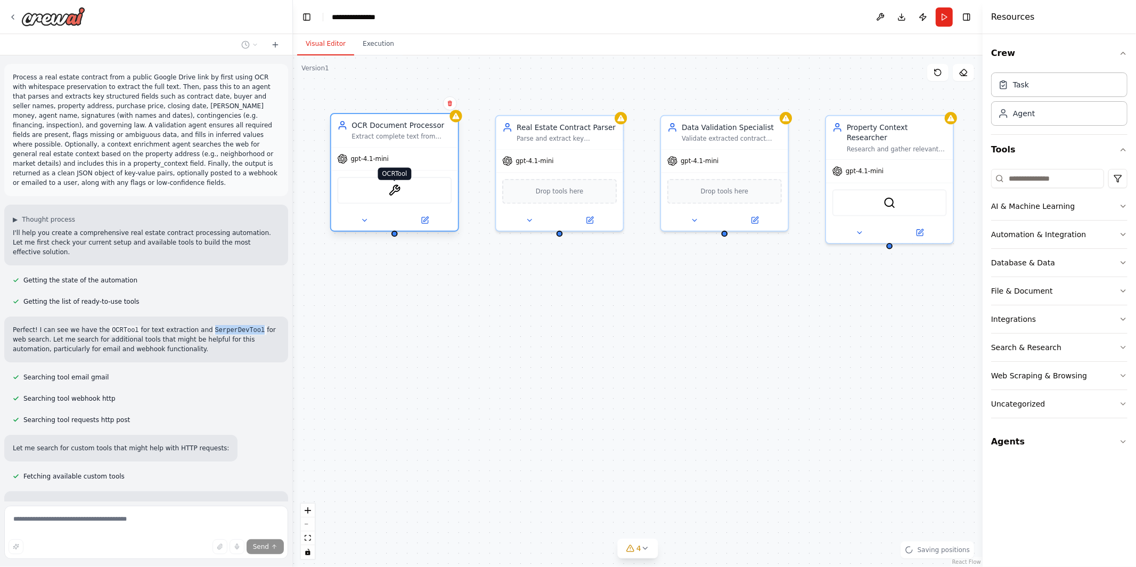
click at [394, 188] on img at bounding box center [394, 190] width 12 height 12
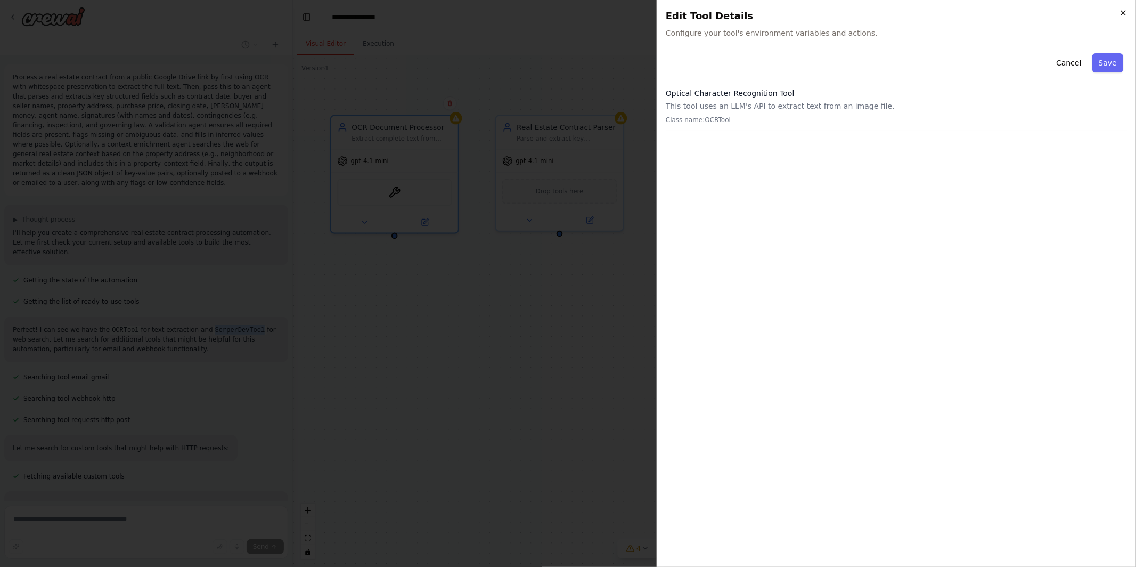
click at [1124, 13] on icon "button" at bounding box center [1123, 13] width 4 height 4
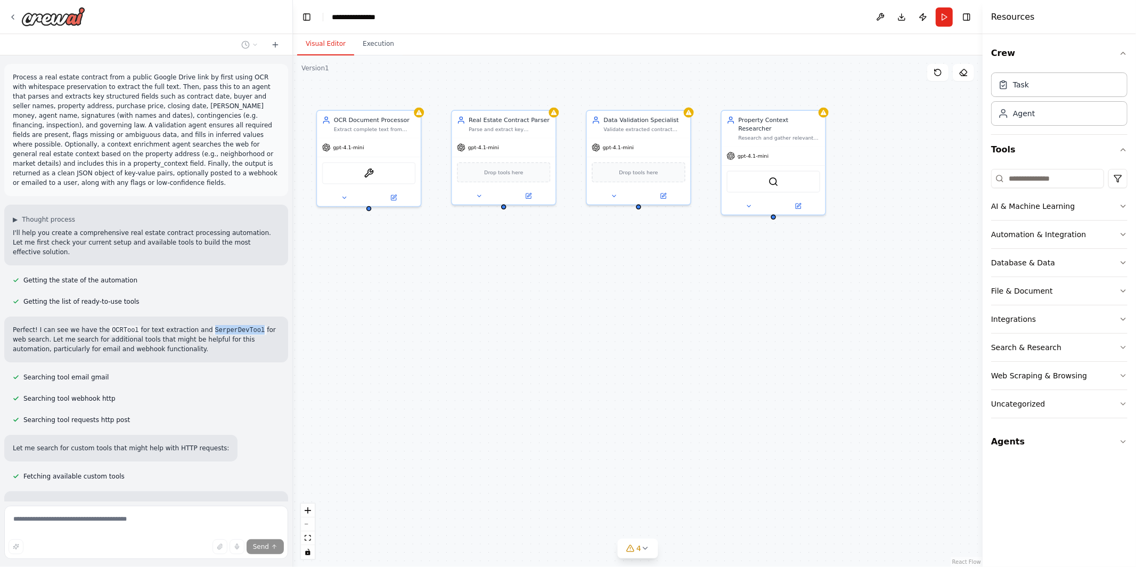
drag, startPoint x: 633, startPoint y: 291, endPoint x: 565, endPoint y: 255, distance: 77.2
click at [565, 255] on div "OCR Document Processor Extract complete text from documents shared via Google D…" at bounding box center [638, 310] width 690 height 511
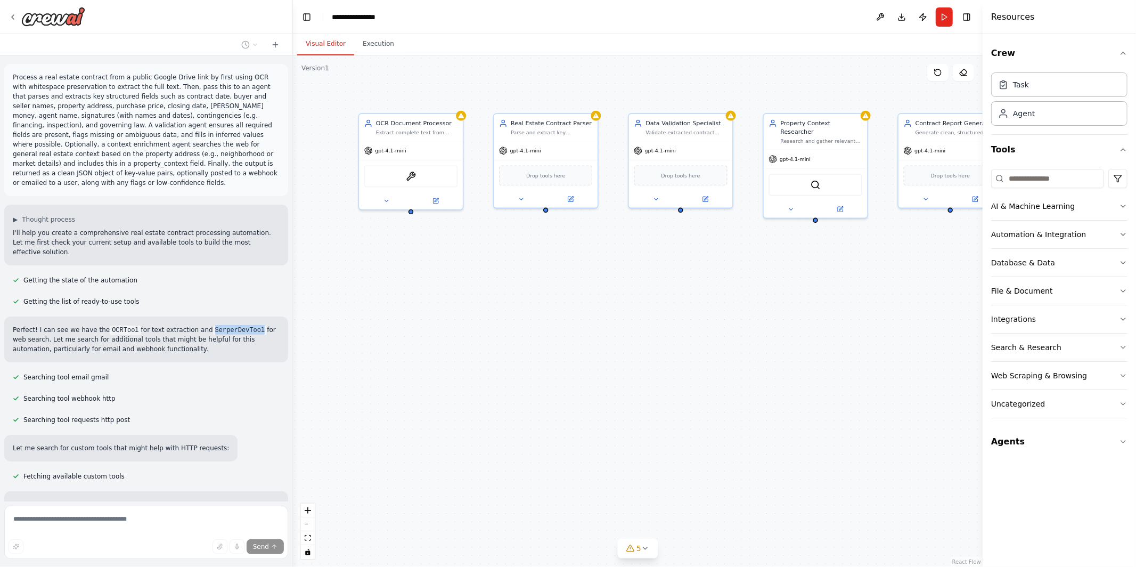
drag, startPoint x: 565, startPoint y: 255, endPoint x: 607, endPoint y: 257, distance: 41.6
click at [607, 257] on div "OCR Document Processor Extract complete text from documents shared via Google D…" at bounding box center [638, 310] width 690 height 511
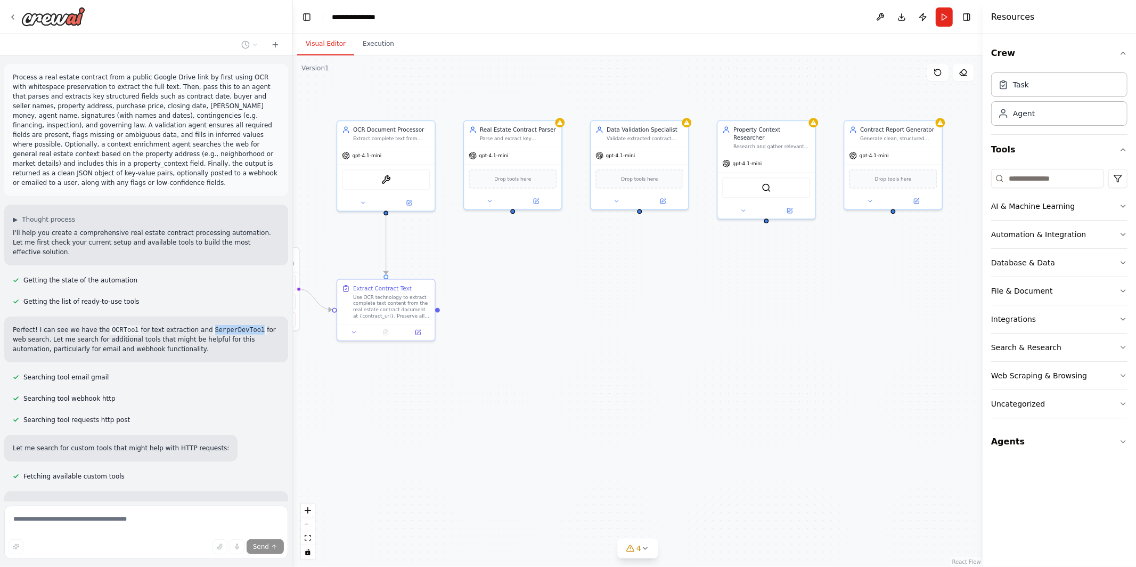
drag, startPoint x: 769, startPoint y: 233, endPoint x: 723, endPoint y: 233, distance: 46.3
click at [723, 233] on div ".deletable-edge-delete-btn { width: 20px; height: 20px; border: 0px solid #ffff…" at bounding box center [638, 310] width 690 height 511
click at [806, 126] on div "Property Context Researcher" at bounding box center [771, 132] width 77 height 16
click at [804, 105] on icon at bounding box center [807, 108] width 6 height 6
click at [777, 110] on button "Confirm" at bounding box center [777, 108] width 38 height 13
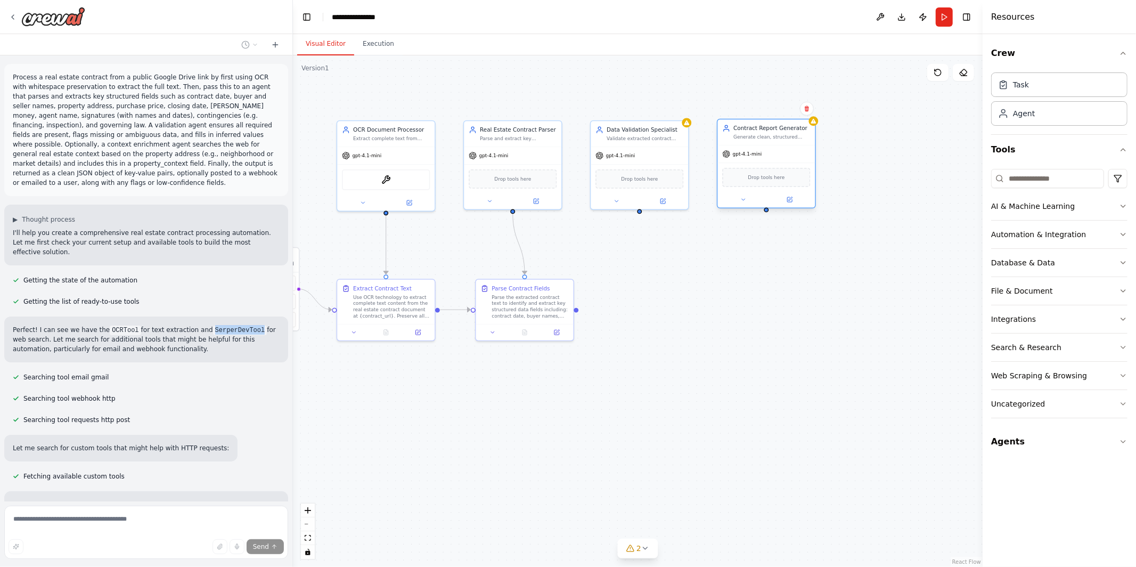
drag, startPoint x: 905, startPoint y: 151, endPoint x: 776, endPoint y: 153, distance: 128.9
click at [775, 153] on div "gpt-4.1-mini" at bounding box center [766, 154] width 97 height 18
click at [774, 243] on div ".deletable-edge-delete-btn { width: 20px; height: 20px; border: 0px solid #ffff…" at bounding box center [638, 310] width 690 height 511
click at [750, 284] on div ".deletable-edge-delete-btn { width: 20px; height: 20px; border: 0px solid #ffff…" at bounding box center [638, 310] width 690 height 511
click at [221, 337] on p "Perfect! I can see we have the OCRTool for text extraction and SerperDevTool fo…" at bounding box center [146, 339] width 267 height 29
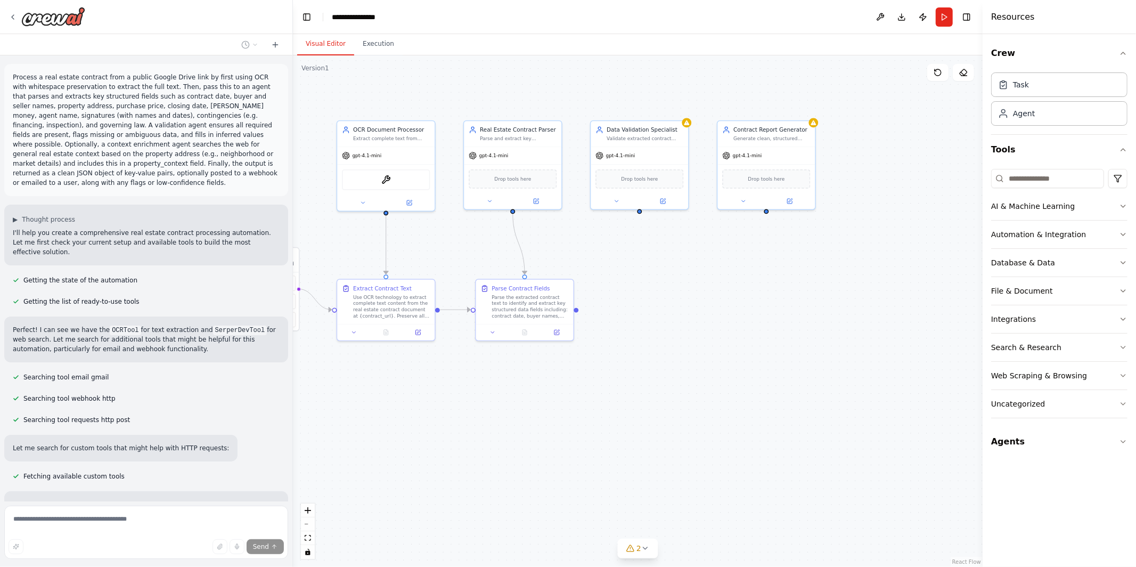
click at [182, 451] on p "Let me search for custom tools that might help with HTTP requests:" at bounding box center [121, 448] width 216 height 10
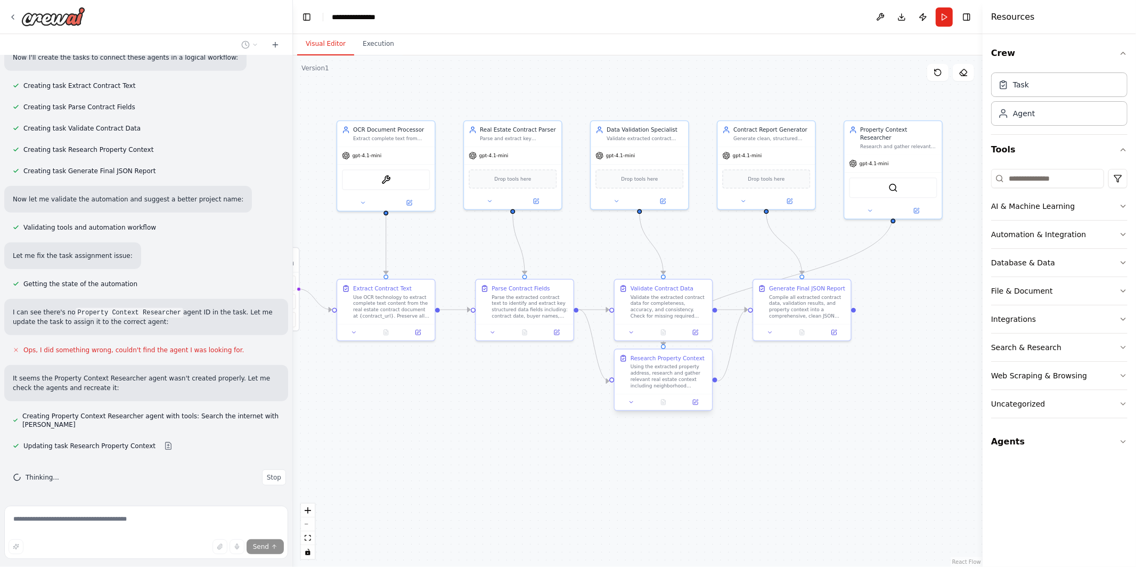
scroll to position [738, 0]
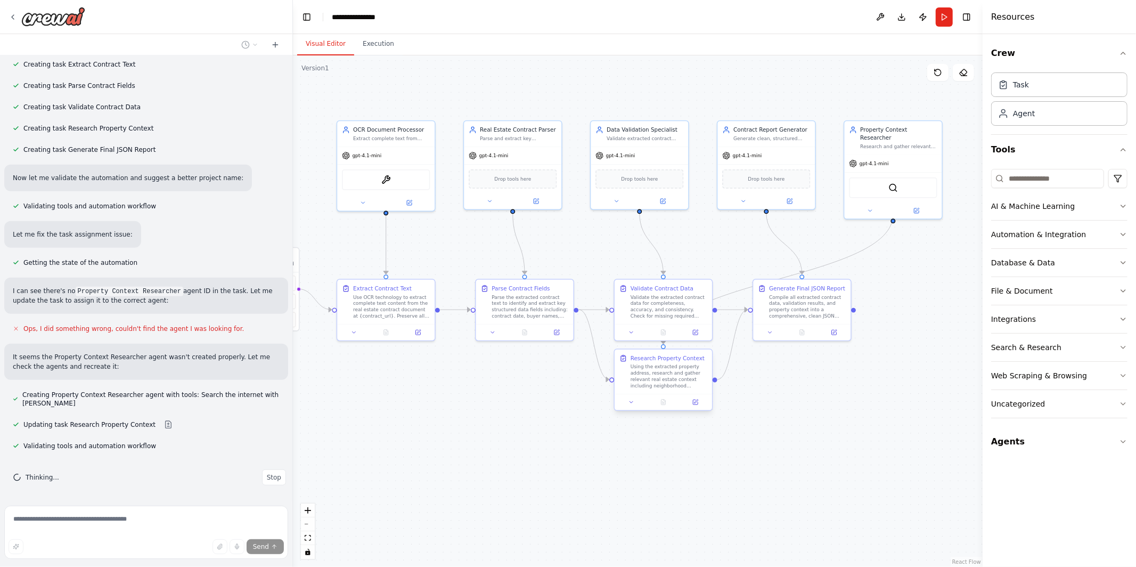
click at [668, 368] on div "Using the extracted property address, research and gather relevant real estate …" at bounding box center [669, 377] width 77 height 26
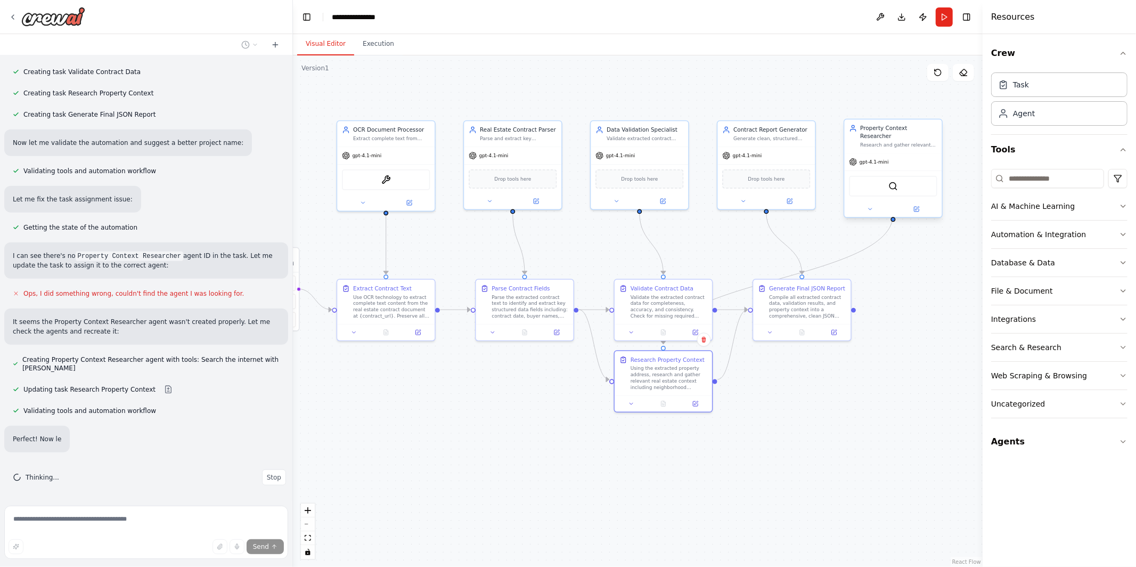
scroll to position [794, 0]
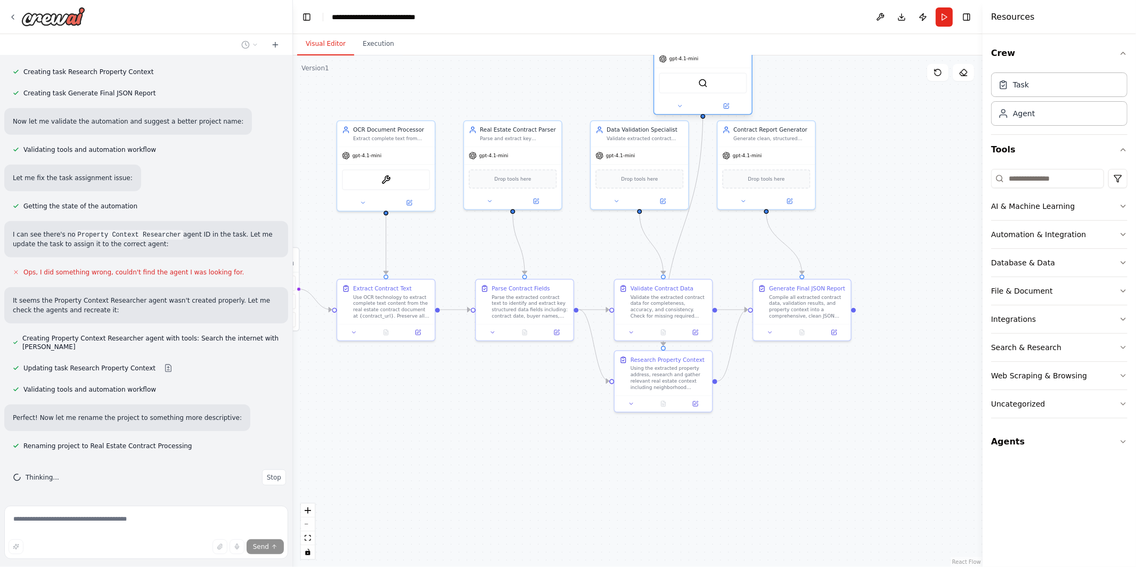
drag, startPoint x: 877, startPoint y: 186, endPoint x: 691, endPoint y: 81, distance: 213.4
click at [691, 81] on div "SerperDevTool" at bounding box center [703, 83] width 88 height 21
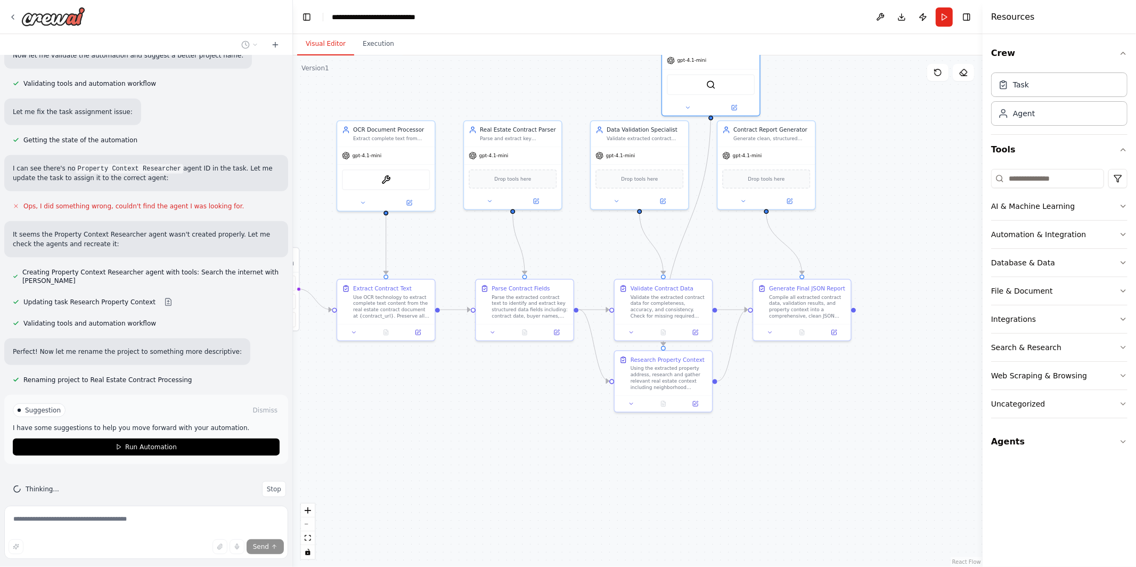
scroll to position [872, 0]
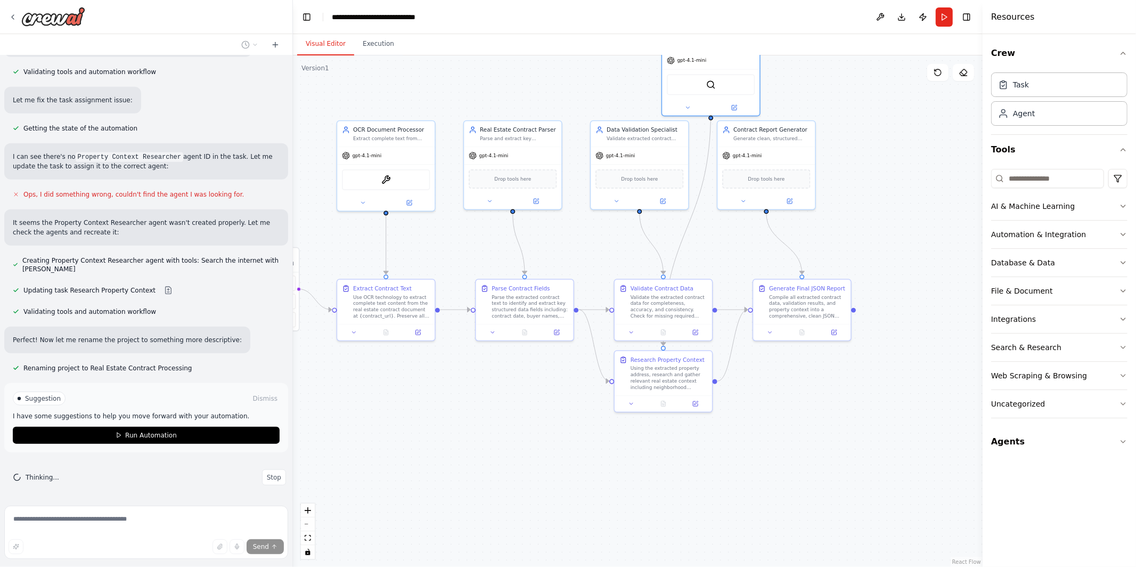
click at [882, 155] on div ".deletable-edge-delete-btn { width: 20px; height: 20px; border: 0px solid #ffff…" at bounding box center [638, 310] width 690 height 511
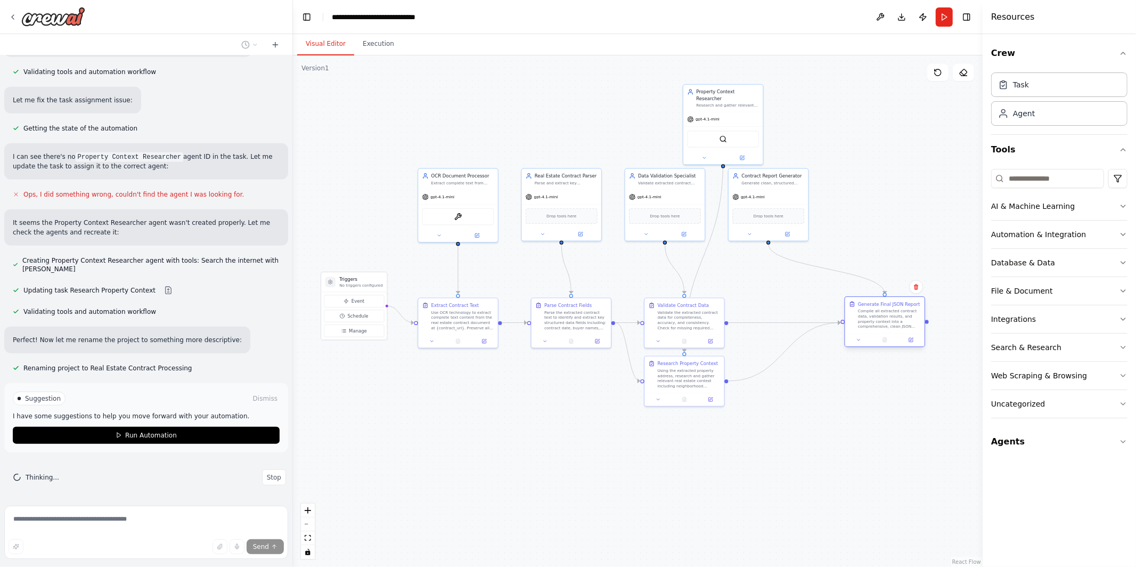
drag, startPoint x: 803, startPoint y: 299, endPoint x: 890, endPoint y: 301, distance: 87.9
click at [890, 301] on div "Generate Final JSON Report Compile all extracted contract data, validation resu…" at bounding box center [884, 315] width 79 height 36
drag, startPoint x: 752, startPoint y: 203, endPoint x: 867, endPoint y: 199, distance: 115.1
click at [867, 199] on div "Drop tools here" at bounding box center [884, 207] width 79 height 23
drag, startPoint x: 683, startPoint y: 324, endPoint x: 764, endPoint y: 305, distance: 82.8
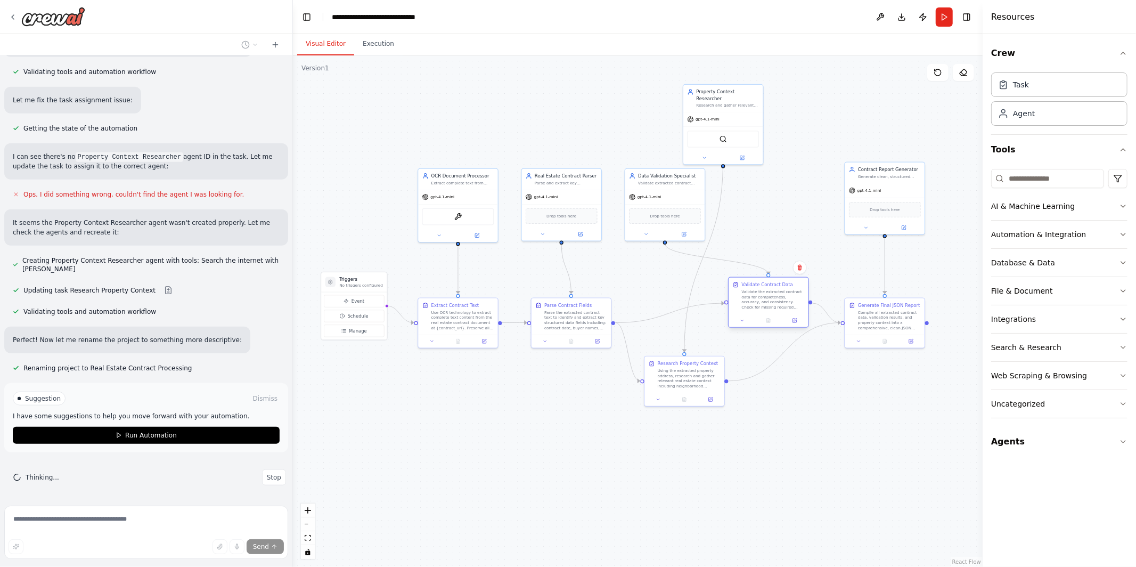
click at [764, 305] on div "Validate the extracted contract data for completeness, accuracy, and consistenc…" at bounding box center [772, 299] width 63 height 21
drag, startPoint x: 700, startPoint y: 379, endPoint x: 771, endPoint y: 431, distance: 88.0
click at [771, 431] on div "Using the extracted property address, research and gather relevant real estate …" at bounding box center [759, 429] width 63 height 21
drag, startPoint x: 778, startPoint y: 293, endPoint x: 704, endPoint y: 307, distance: 75.3
click at [704, 306] on div "Validate the extracted contract data for completeness, accuracy, and consistenc…" at bounding box center [695, 312] width 63 height 21
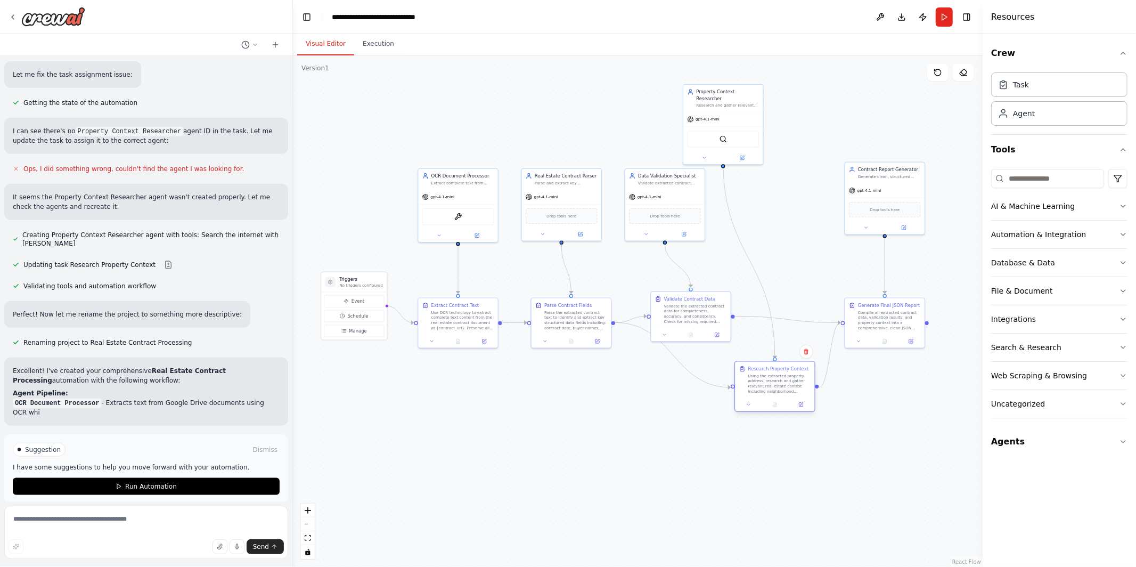
drag, startPoint x: 772, startPoint y: 427, endPoint x: 794, endPoint y: 383, distance: 48.8
click at [794, 383] on div "Using the extracted property address, research and gather relevant real estate …" at bounding box center [779, 383] width 63 height 21
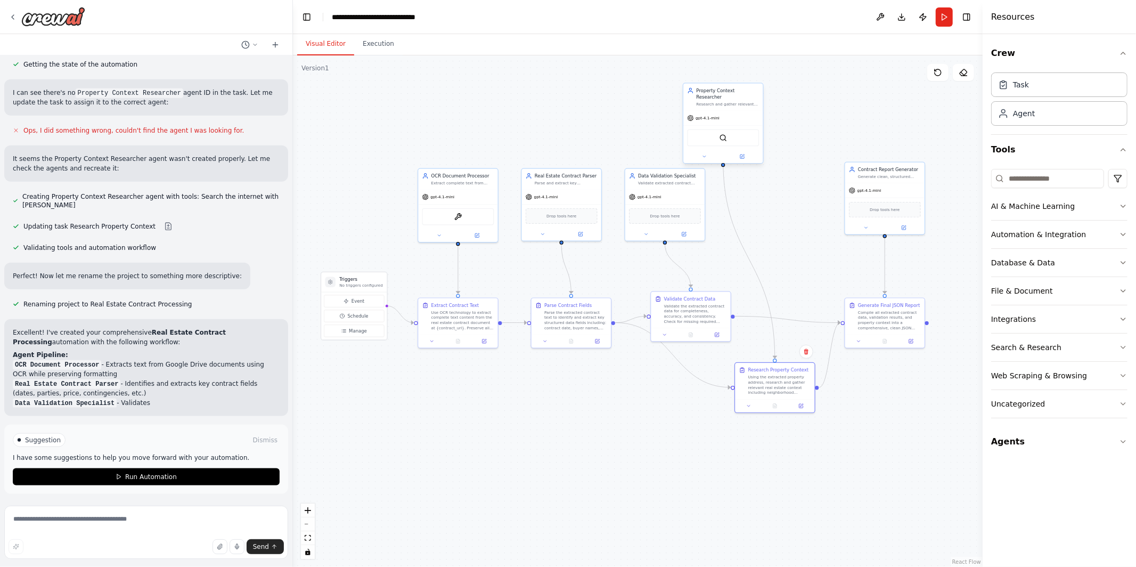
click at [722, 93] on div "Property Context Researcher" at bounding box center [727, 93] width 63 height 13
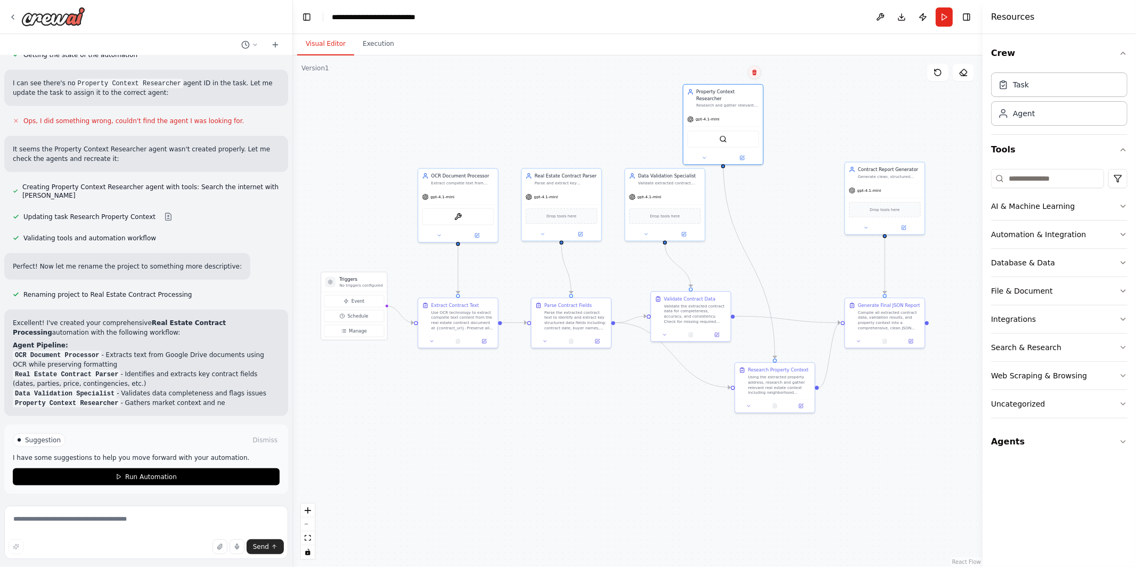
click at [752, 75] on icon at bounding box center [754, 72] width 6 height 6
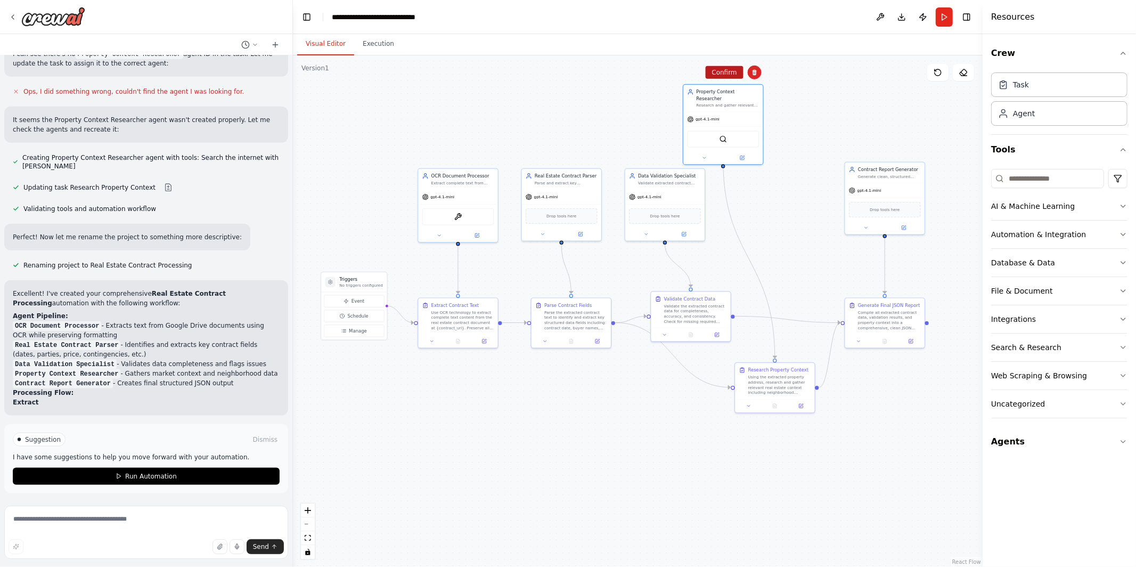
click at [718, 68] on button "Confirm" at bounding box center [724, 72] width 38 height 13
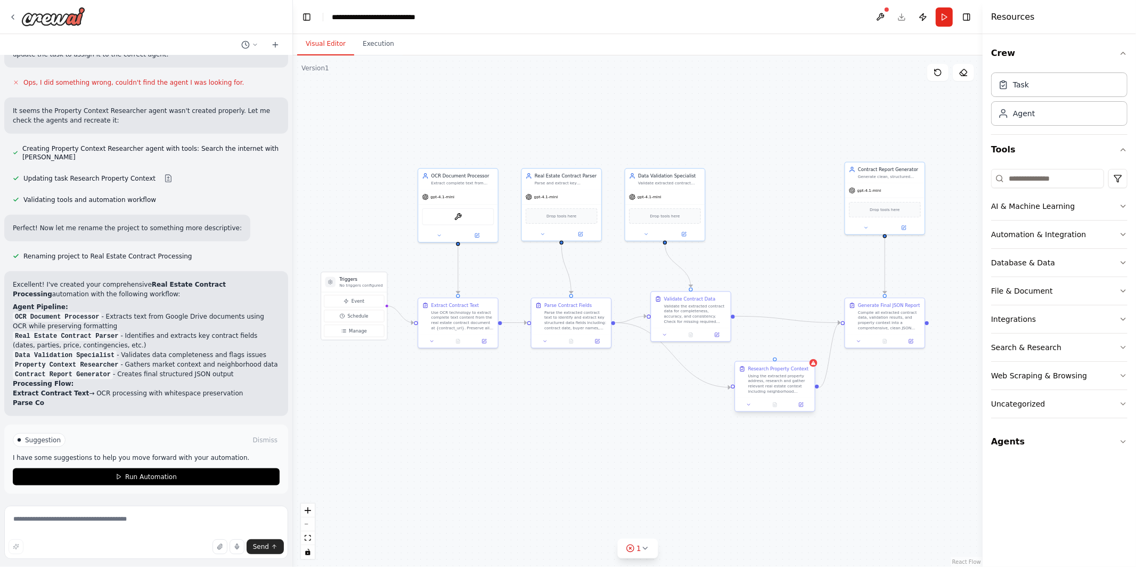
click at [778, 380] on div "Using the extracted property address, research and gather relevant real estate …" at bounding box center [779, 383] width 63 height 21
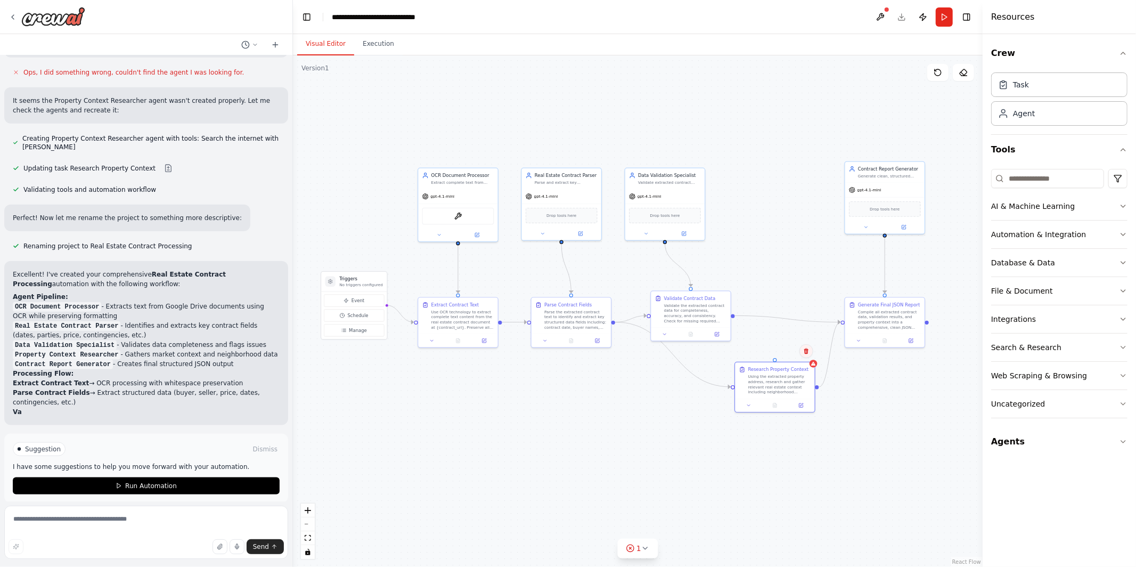
click at [806, 348] on icon at bounding box center [806, 351] width 6 height 6
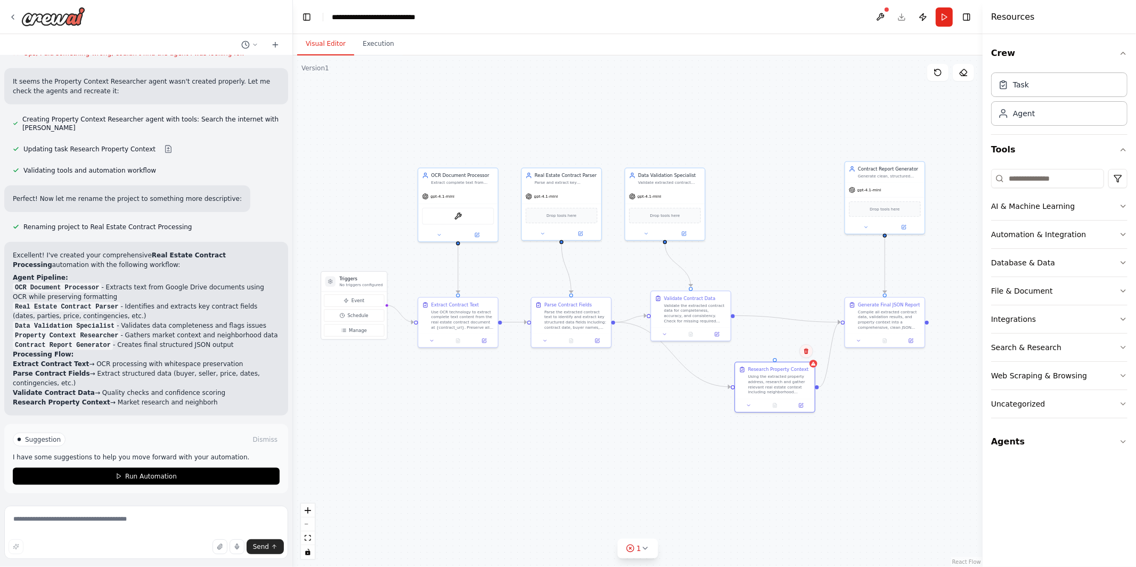
click at [808, 354] on button at bounding box center [806, 351] width 14 height 14
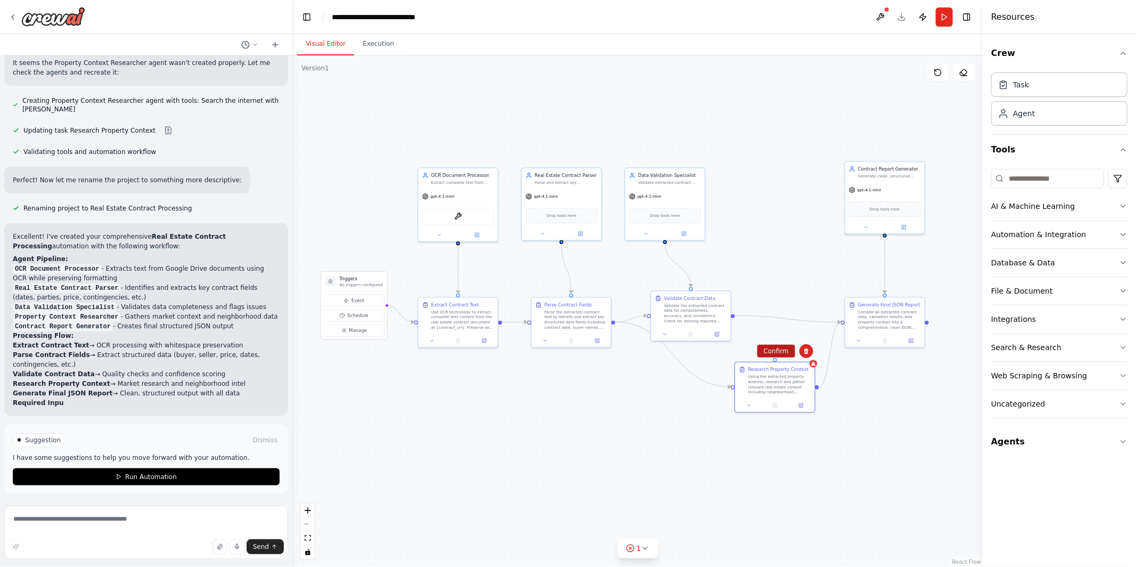
click at [782, 352] on button "Confirm" at bounding box center [776, 351] width 38 height 13
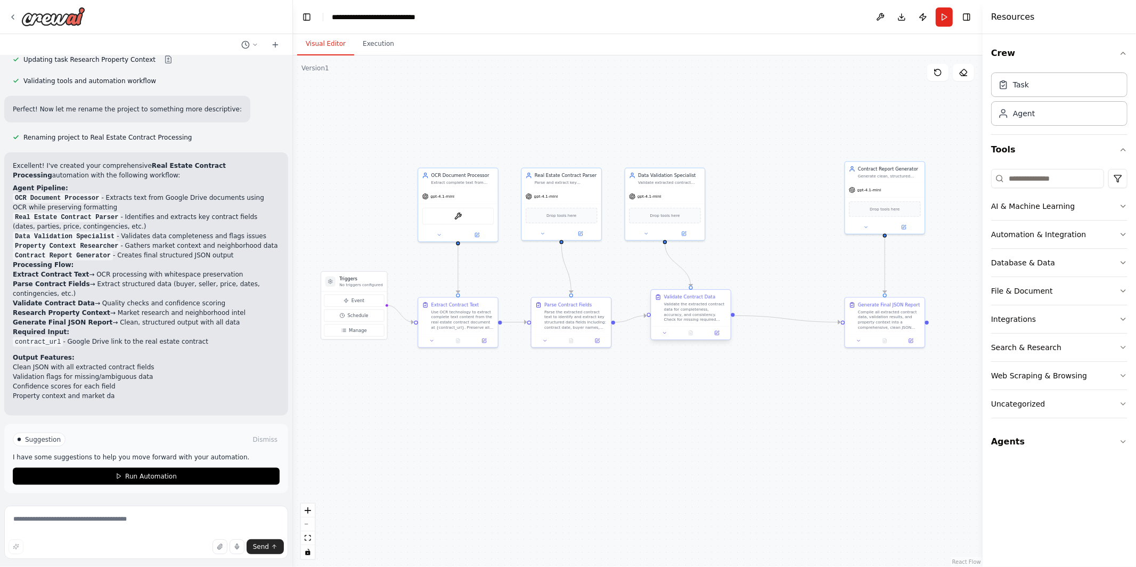
click at [718, 300] on div "Validate Contract Data" at bounding box center [695, 296] width 63 height 6
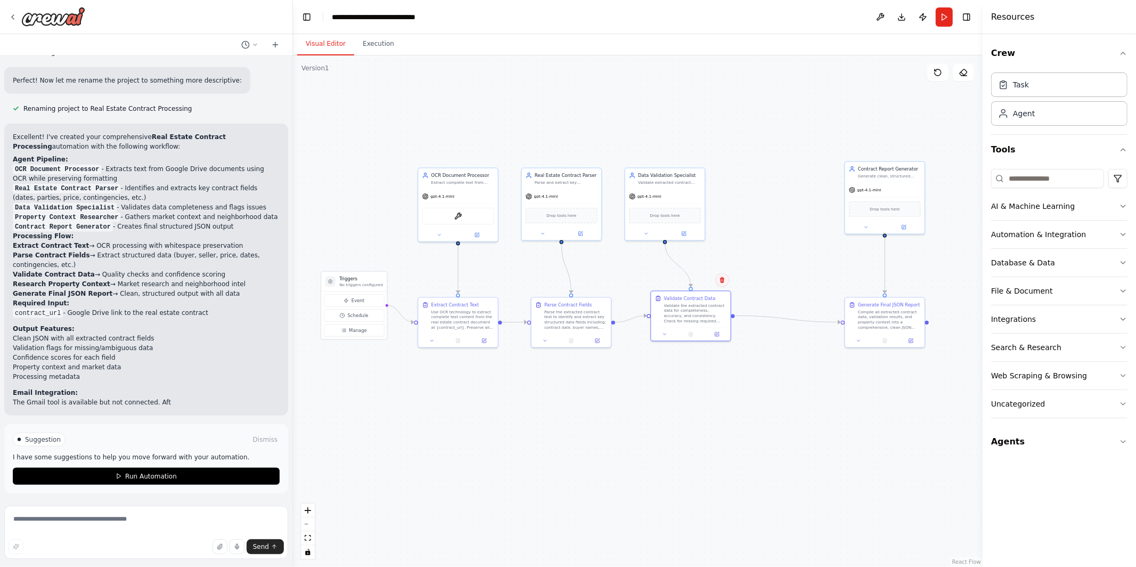
click at [722, 279] on icon at bounding box center [722, 280] width 4 height 6
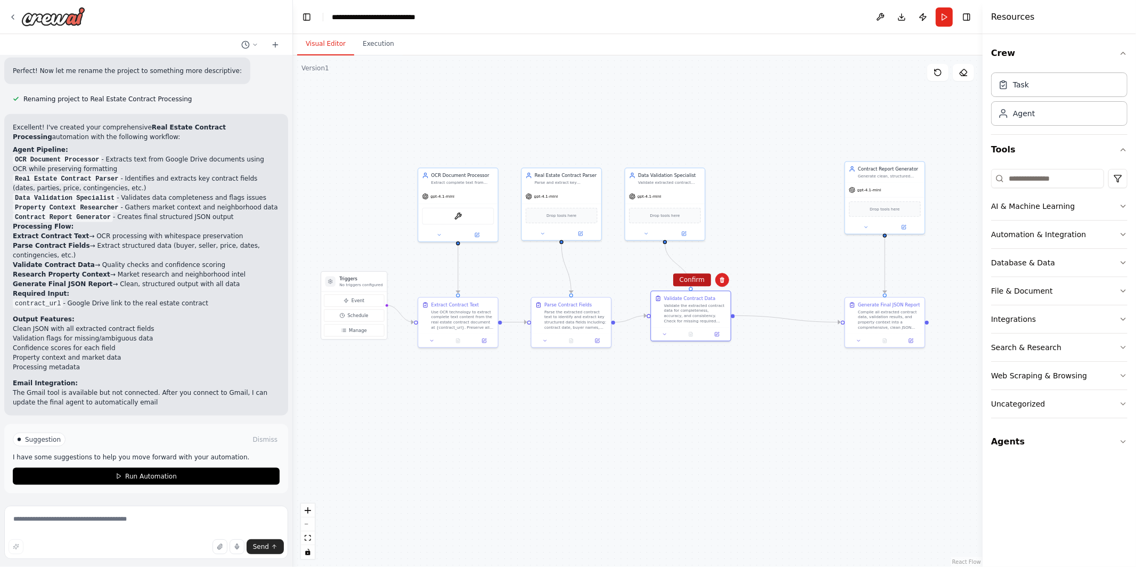
click at [690, 279] on button "Confirm" at bounding box center [692, 279] width 38 height 13
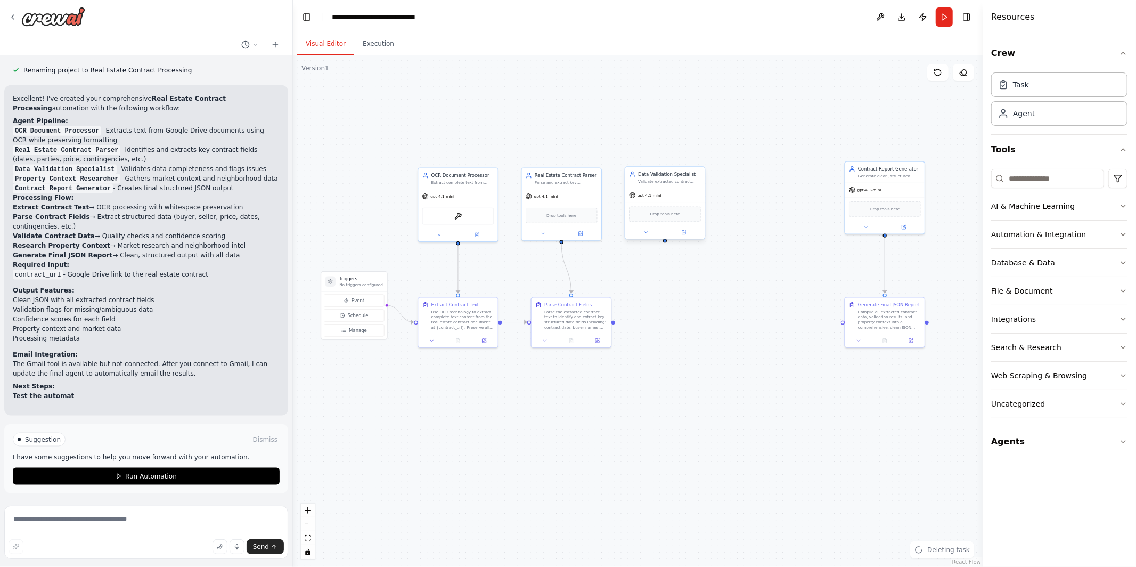
click at [667, 211] on span "Drop tools here" at bounding box center [665, 214] width 30 height 6
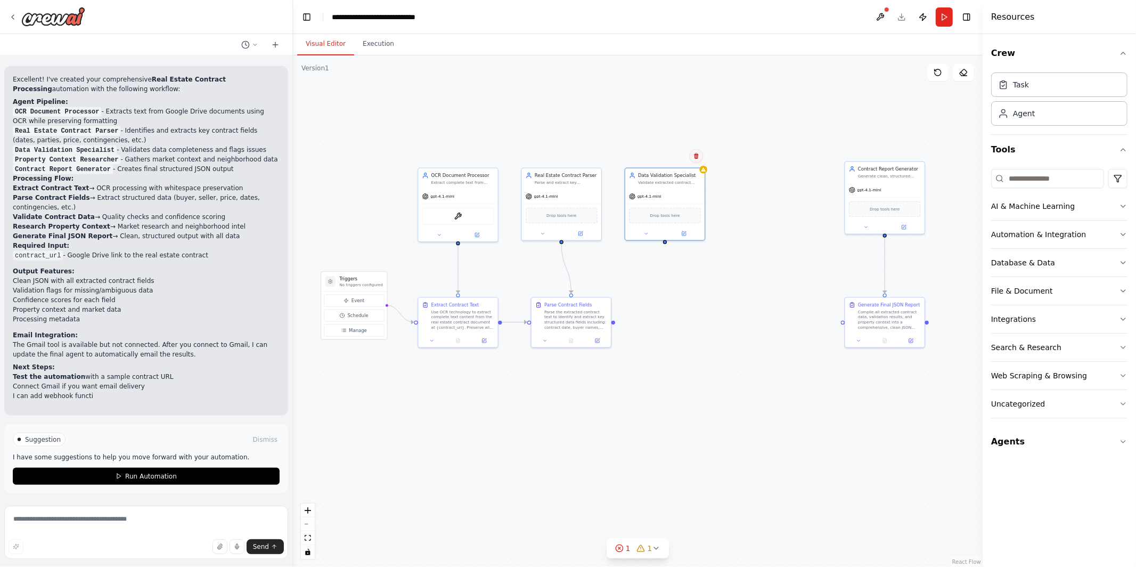
click at [696, 155] on icon at bounding box center [696, 156] width 4 height 6
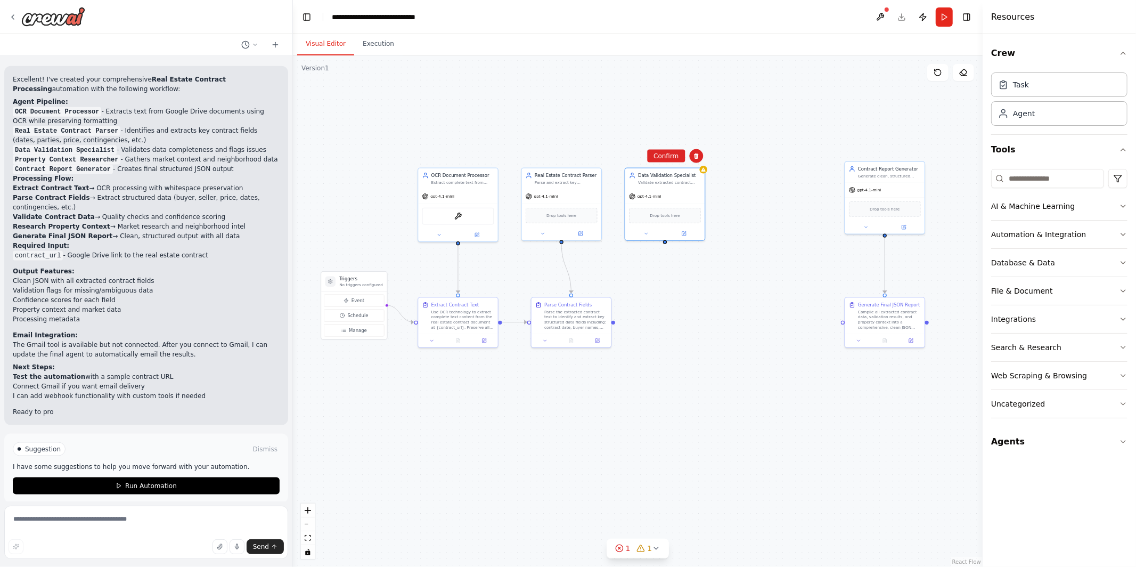
scroll to position [1198, 0]
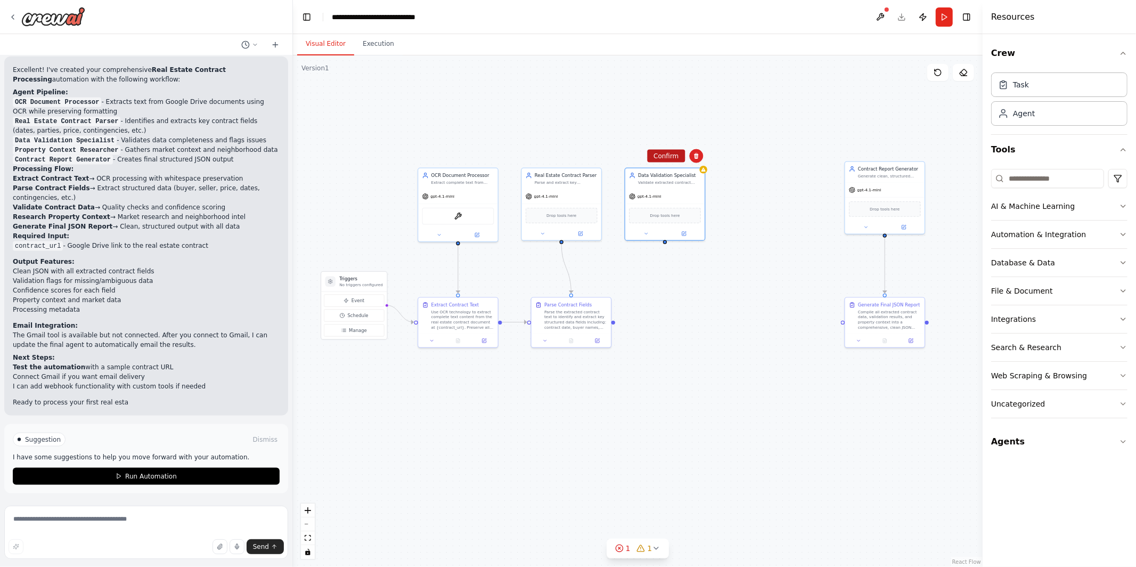
click at [669, 158] on button "Confirm" at bounding box center [666, 156] width 38 height 13
click at [884, 183] on div "gpt-4.1-mini" at bounding box center [884, 189] width 79 height 14
click at [915, 148] on icon at bounding box center [916, 149] width 6 height 6
click at [914, 146] on icon at bounding box center [916, 149] width 6 height 6
click at [891, 148] on button "Confirm" at bounding box center [886, 149] width 38 height 13
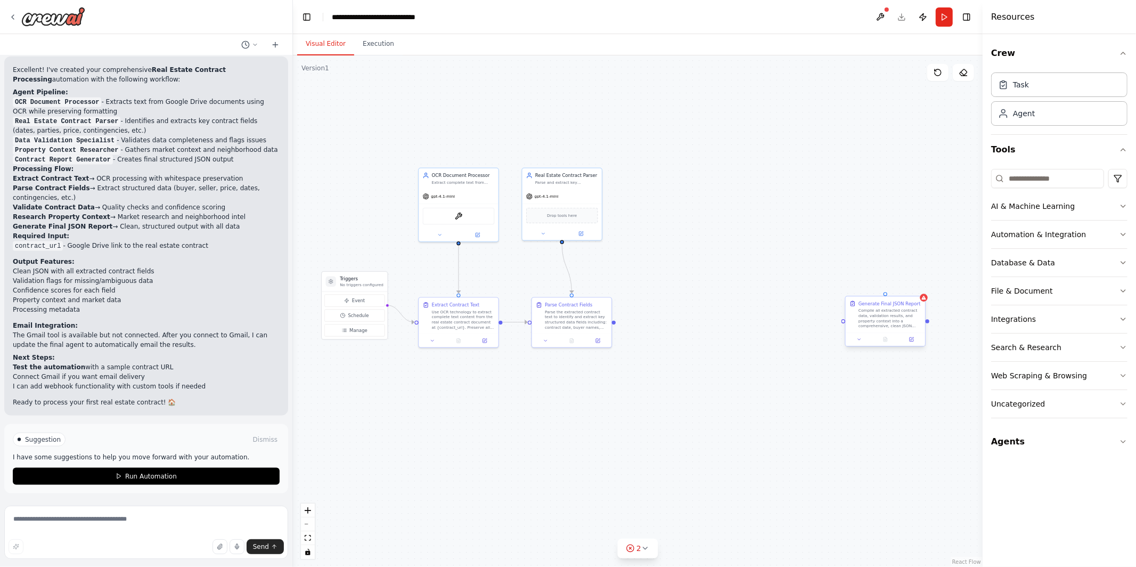
click at [893, 306] on div "Generate Final JSON Report" at bounding box center [889, 303] width 62 height 6
click at [918, 288] on icon at bounding box center [916, 286] width 6 height 6
click at [894, 288] on button "Confirm" at bounding box center [886, 286] width 38 height 13
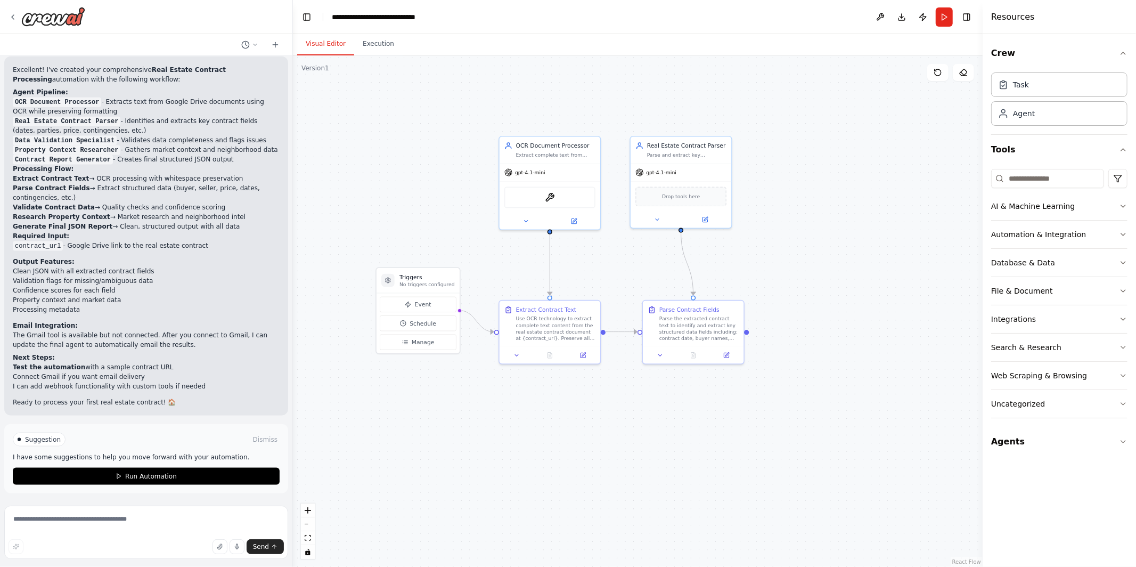
drag, startPoint x: 673, startPoint y: 286, endPoint x: 820, endPoint y: 284, distance: 147.5
click at [822, 286] on div ".deletable-edge-delete-btn { width: 20px; height: 20px; border: 0px solid #ffff…" at bounding box center [638, 310] width 690 height 511
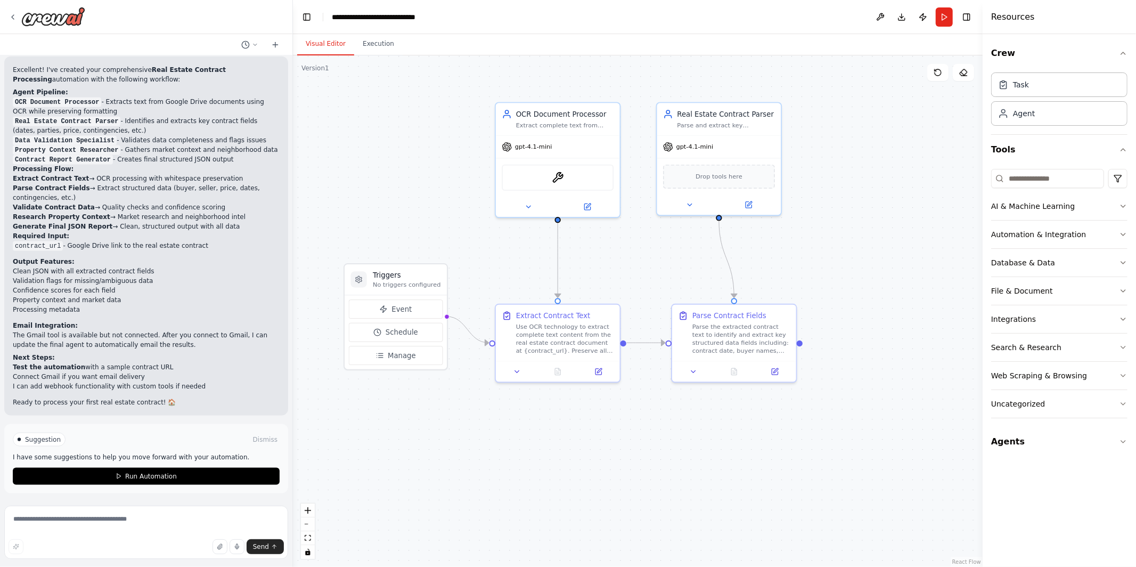
drag, startPoint x: 820, startPoint y: 284, endPoint x: 894, endPoint y: 284, distance: 74.0
click at [894, 284] on div ".deletable-edge-delete-btn { width: 20px; height: 20px; border: 0px solid #ffff…" at bounding box center [638, 310] width 690 height 511
click at [102, 515] on textarea at bounding box center [146, 531] width 284 height 53
paste textarea "**********"
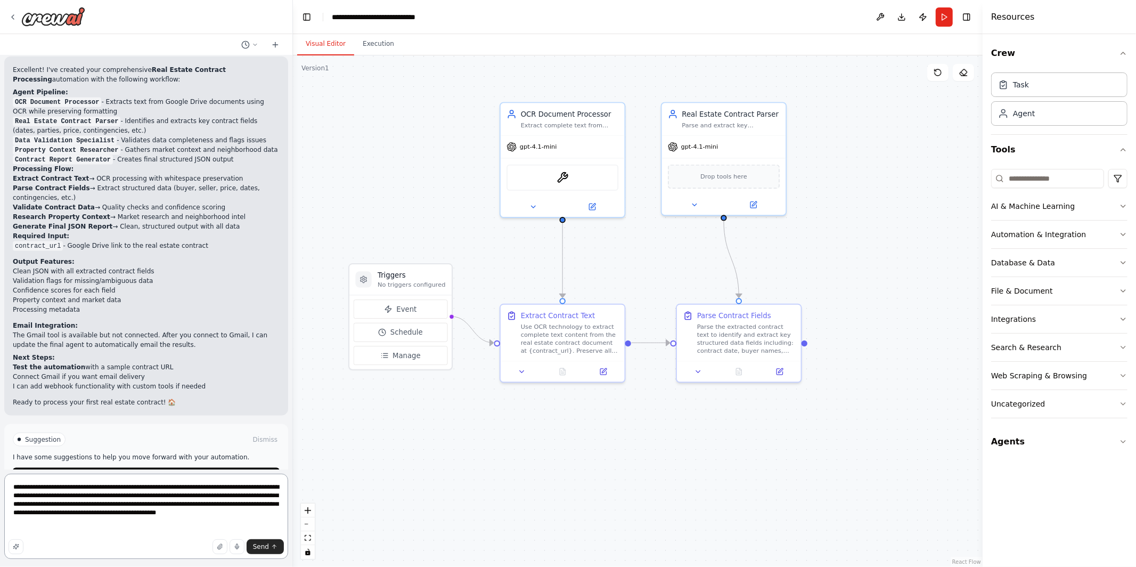
type textarea "**********"
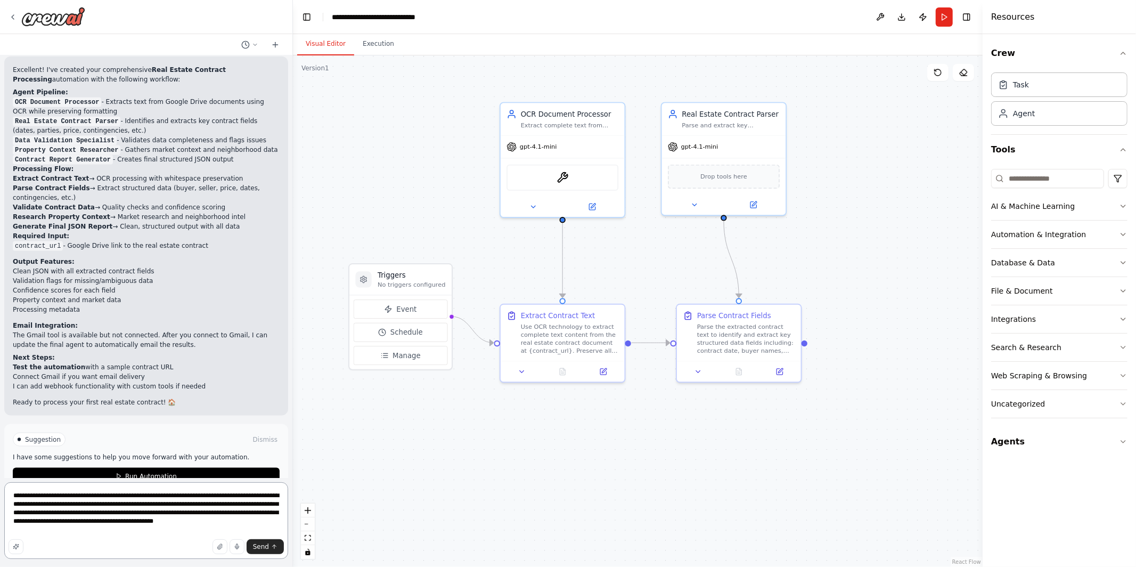
click at [174, 520] on textarea "**********" at bounding box center [146, 520] width 284 height 77
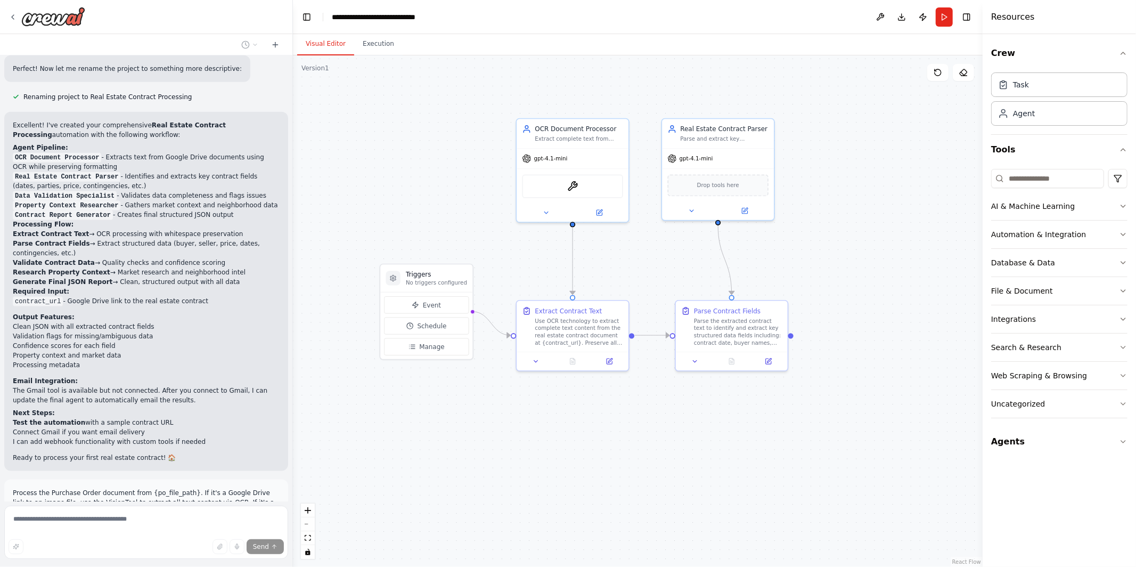
scroll to position [1142, 0]
click at [563, 183] on img at bounding box center [563, 184] width 11 height 11
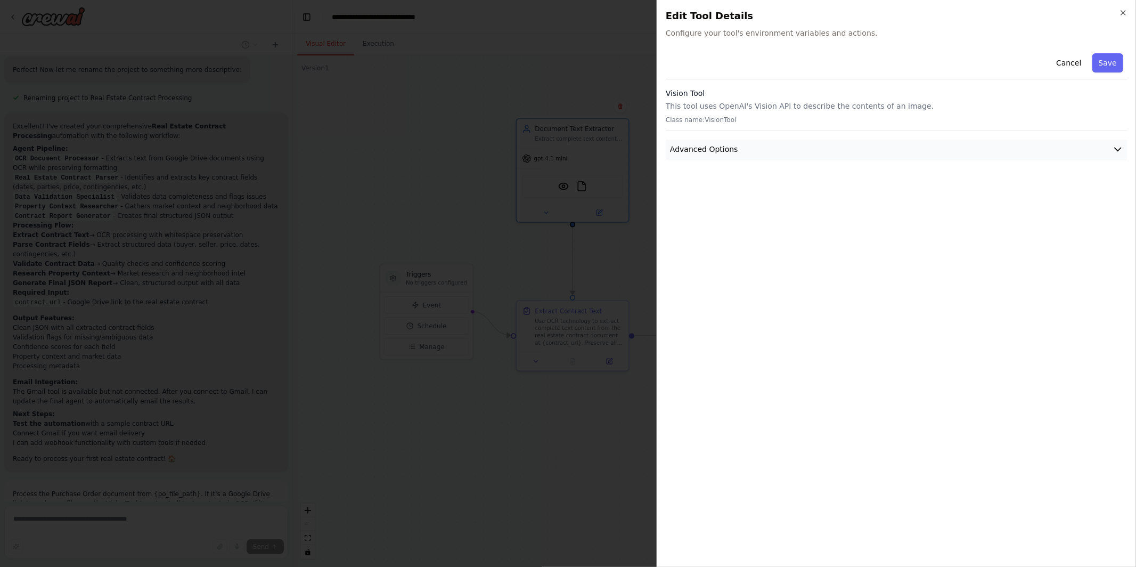
click at [698, 150] on span "Advanced Options" at bounding box center [704, 149] width 68 height 11
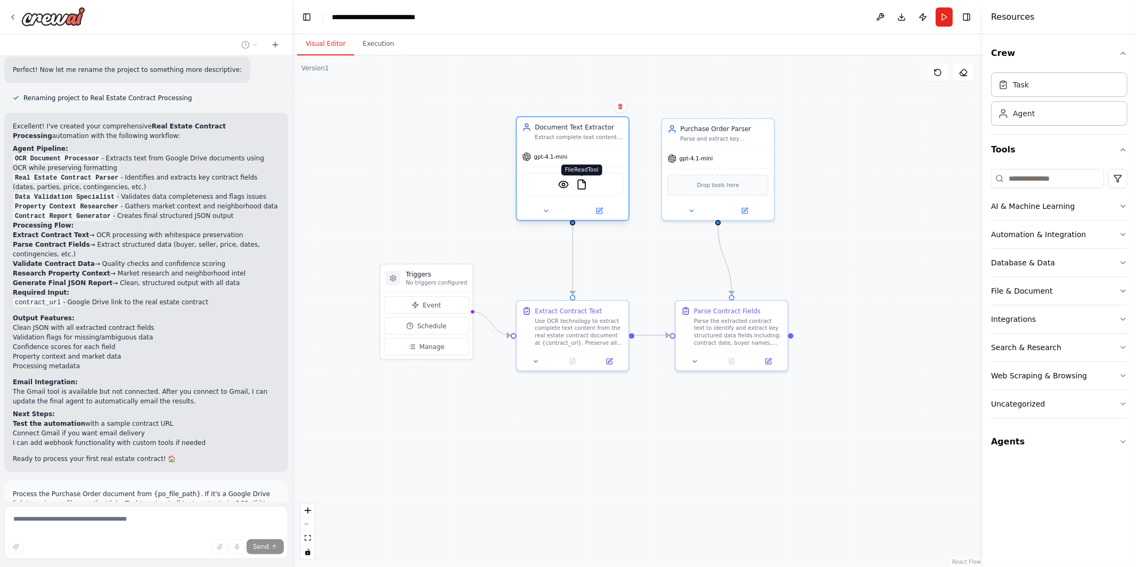
click at [580, 183] on img at bounding box center [581, 184] width 11 height 11
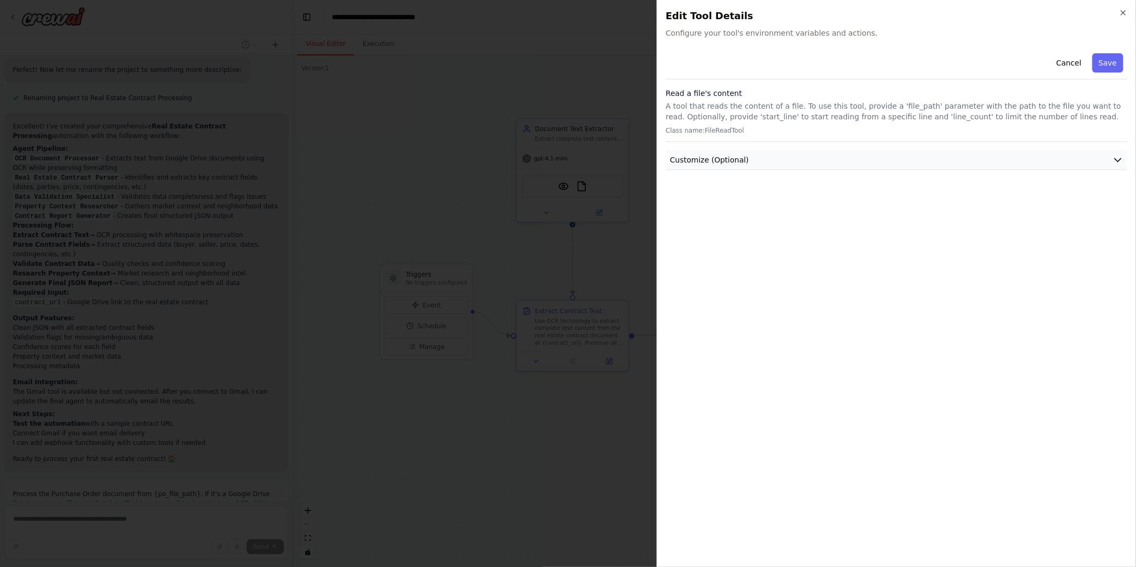
click at [682, 153] on button "Customize (Optional)" at bounding box center [897, 160] width 462 height 20
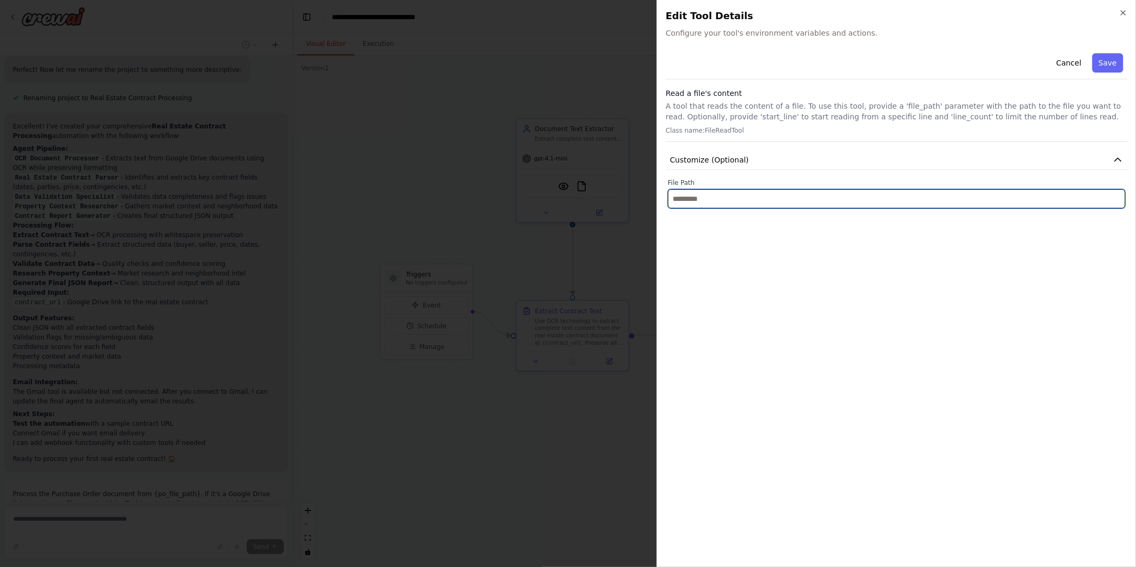
click at [682, 202] on input "text" at bounding box center [896, 198] width 457 height 19
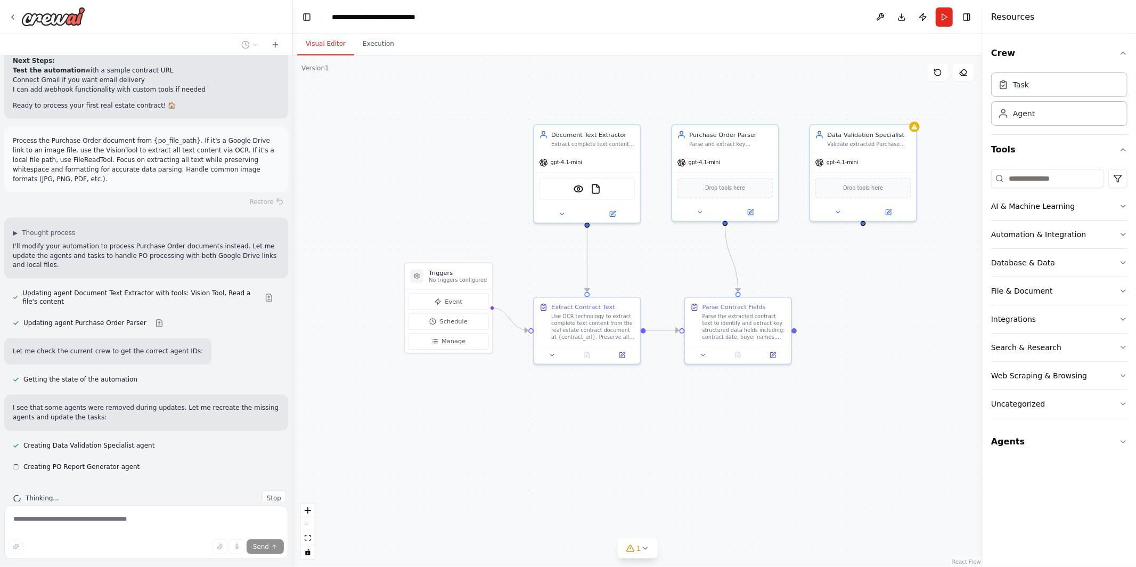
scroll to position [1516, 0]
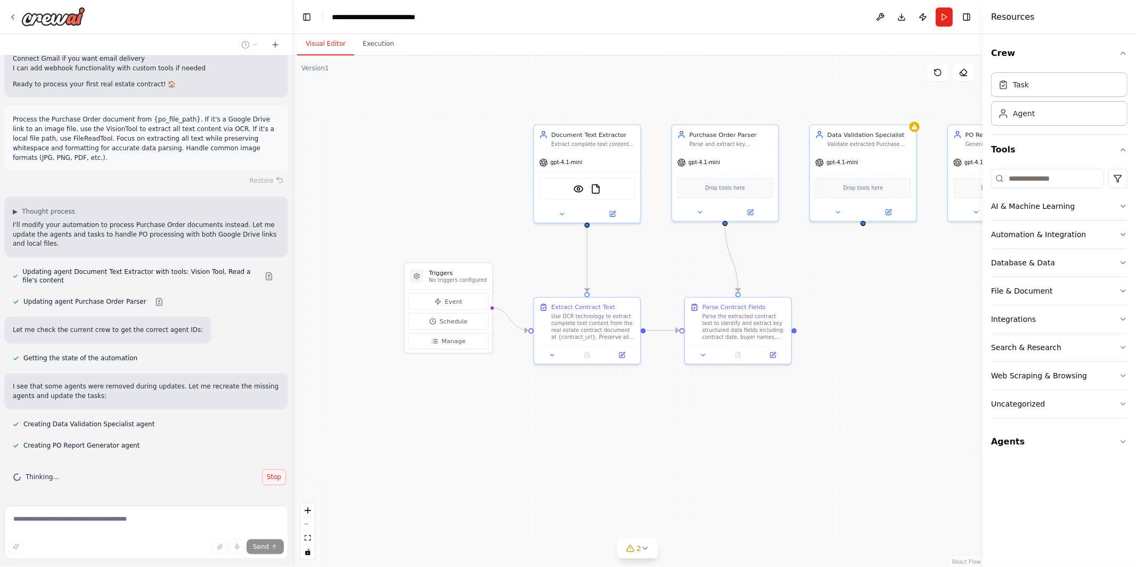
click at [267, 474] on span "Stop" at bounding box center [274, 477] width 14 height 9
type textarea "**********"
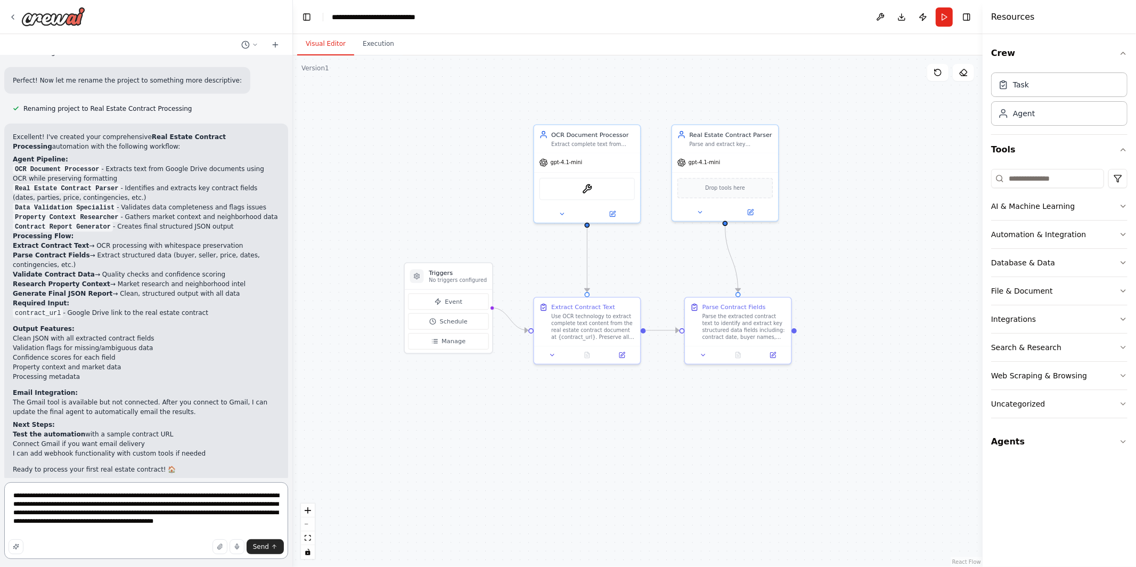
scroll to position [1143, 0]
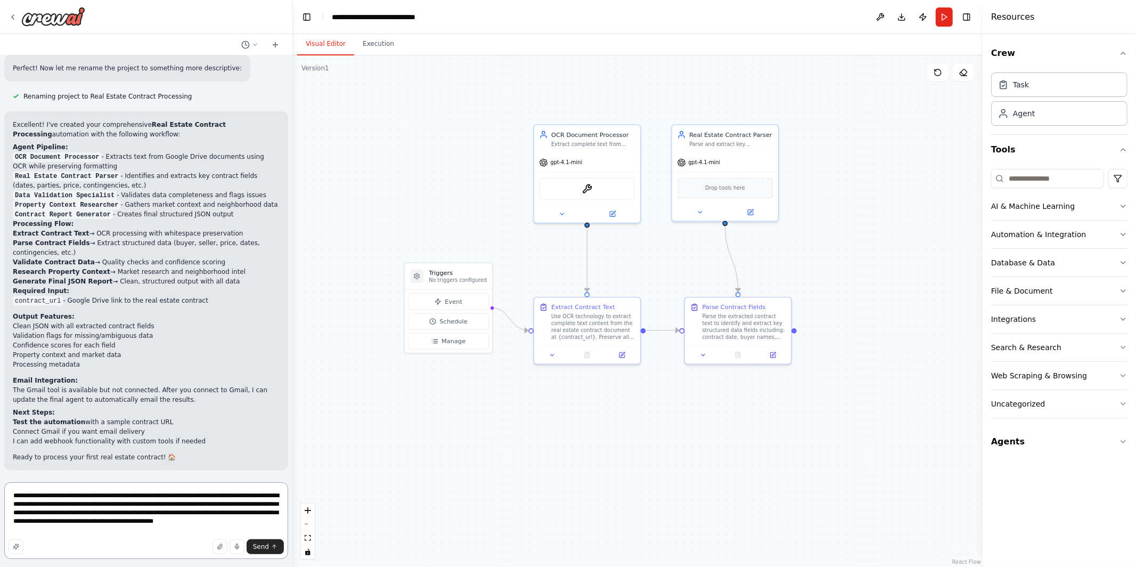
click at [168, 518] on textarea "**********" at bounding box center [146, 520] width 284 height 77
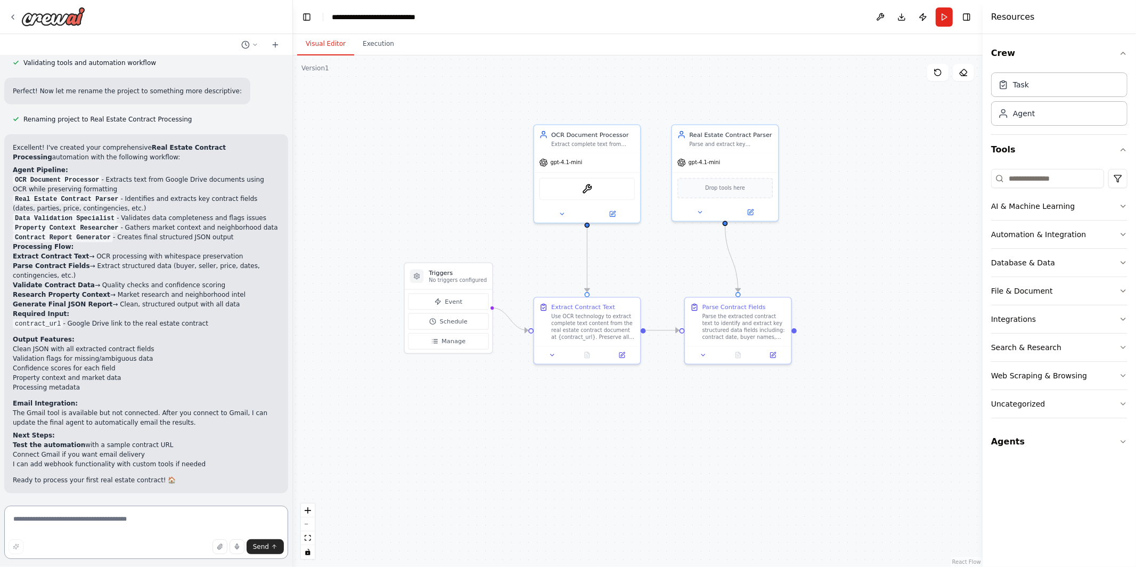
scroll to position [1120, 0]
click at [852, 220] on div ".deletable-edge-delete-btn { width: 20px; height: 20px; border: 0px solid #ffff…" at bounding box center [638, 310] width 690 height 511
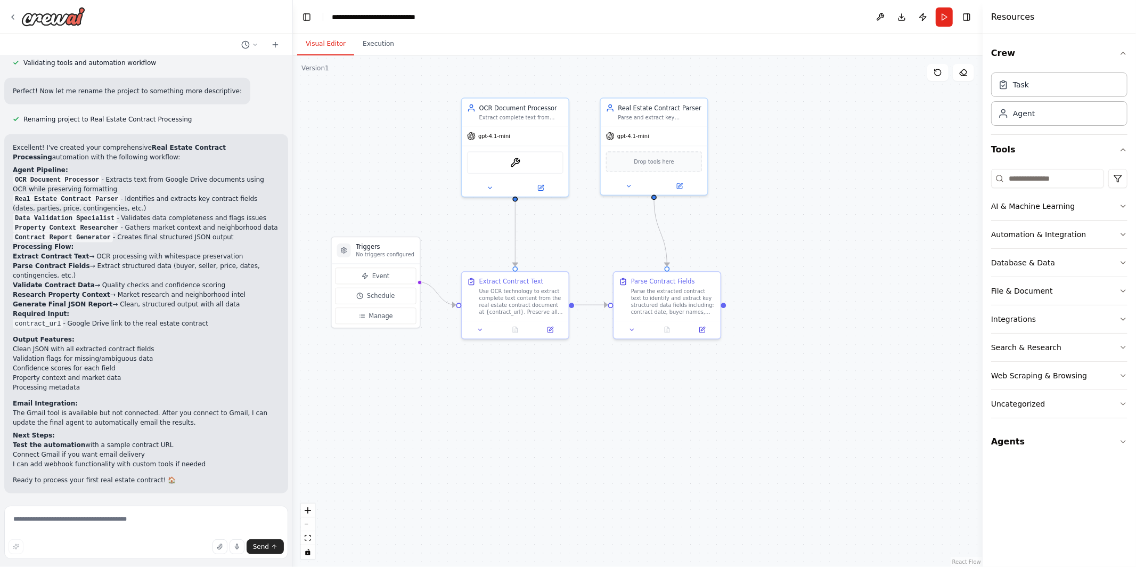
drag, startPoint x: 852, startPoint y: 223, endPoint x: 782, endPoint y: 197, distance: 75.2
click at [782, 197] on div ".deletable-edge-delete-btn { width: 20px; height: 20px; border: 0px solid #ffff…" at bounding box center [638, 310] width 690 height 511
click at [947, 17] on button "Run" at bounding box center [944, 16] width 17 height 19
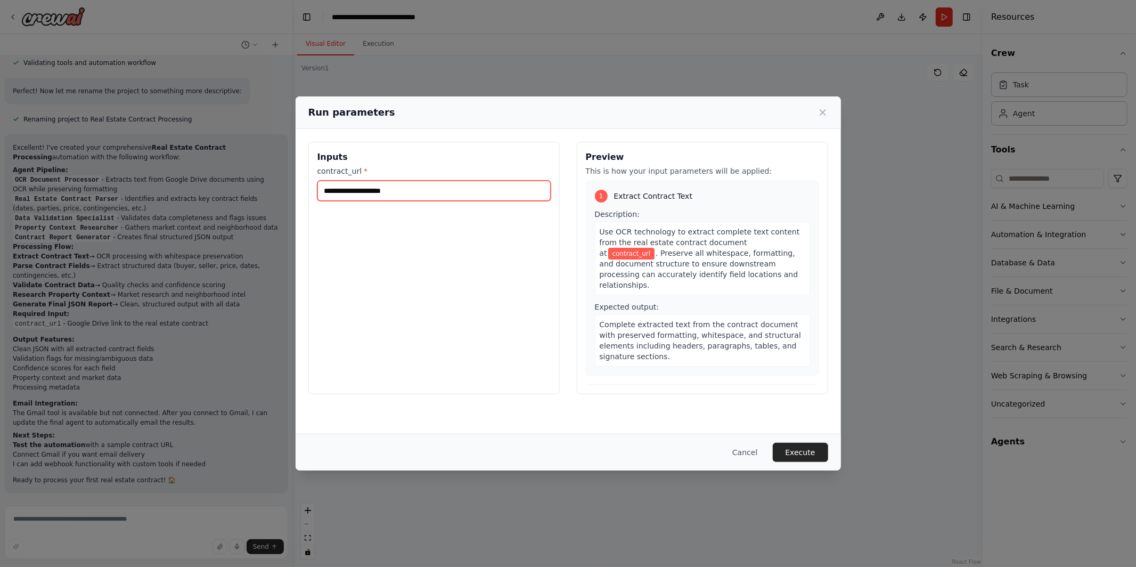
click at [485, 186] on input "contract_url *" at bounding box center [433, 191] width 233 height 20
paste input "**********"
type input "**********"
paste input "**********"
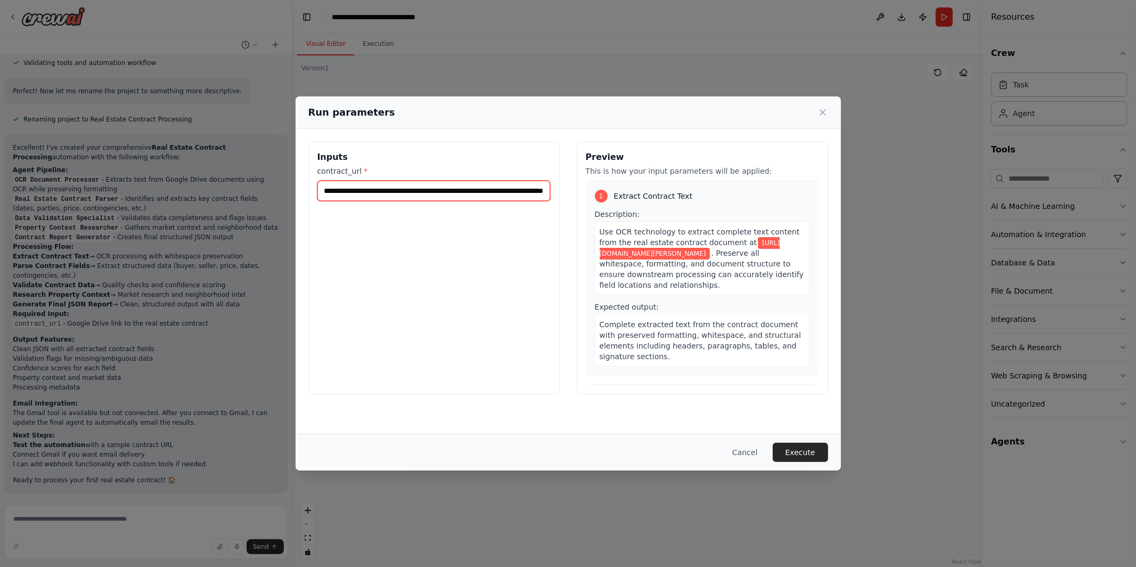
scroll to position [0, 99]
type input "**********"
click at [797, 452] on button "Execute" at bounding box center [800, 452] width 55 height 19
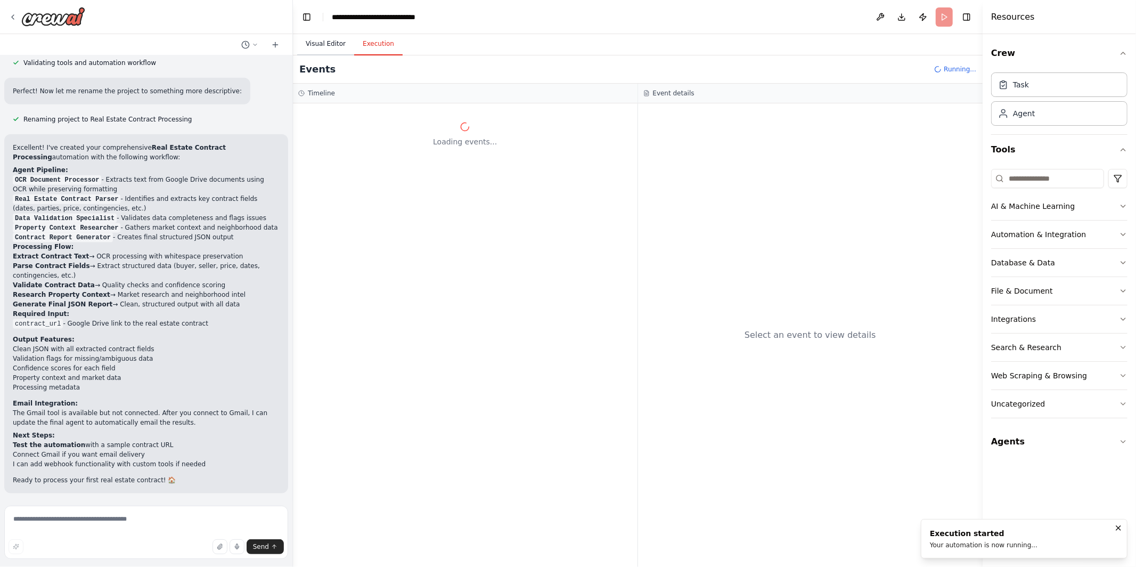
click at [328, 40] on button "Visual Editor" at bounding box center [325, 44] width 57 height 22
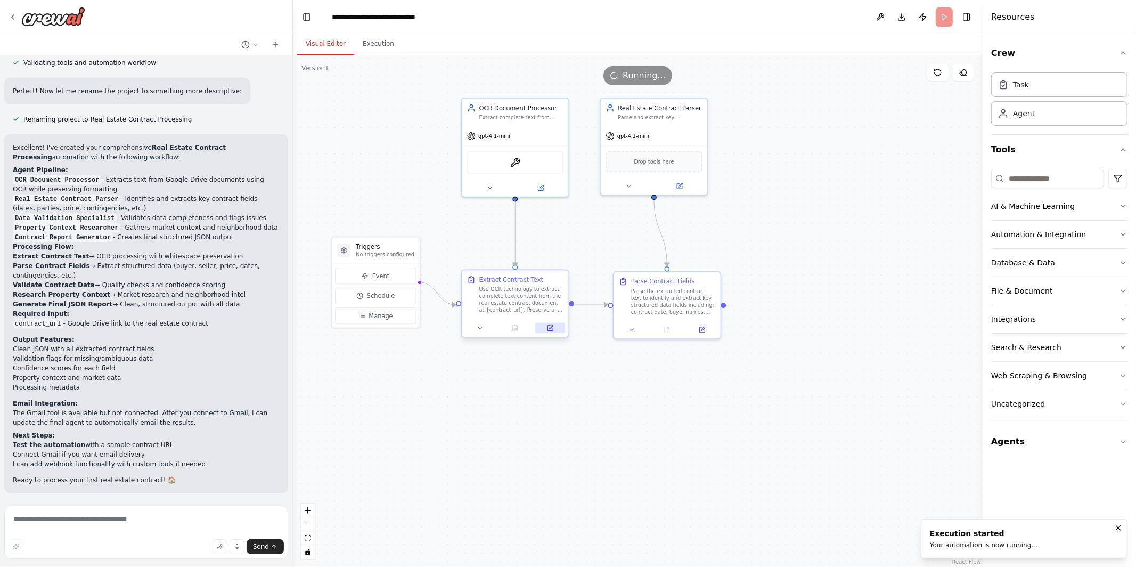
click at [554, 331] on button at bounding box center [550, 328] width 30 height 11
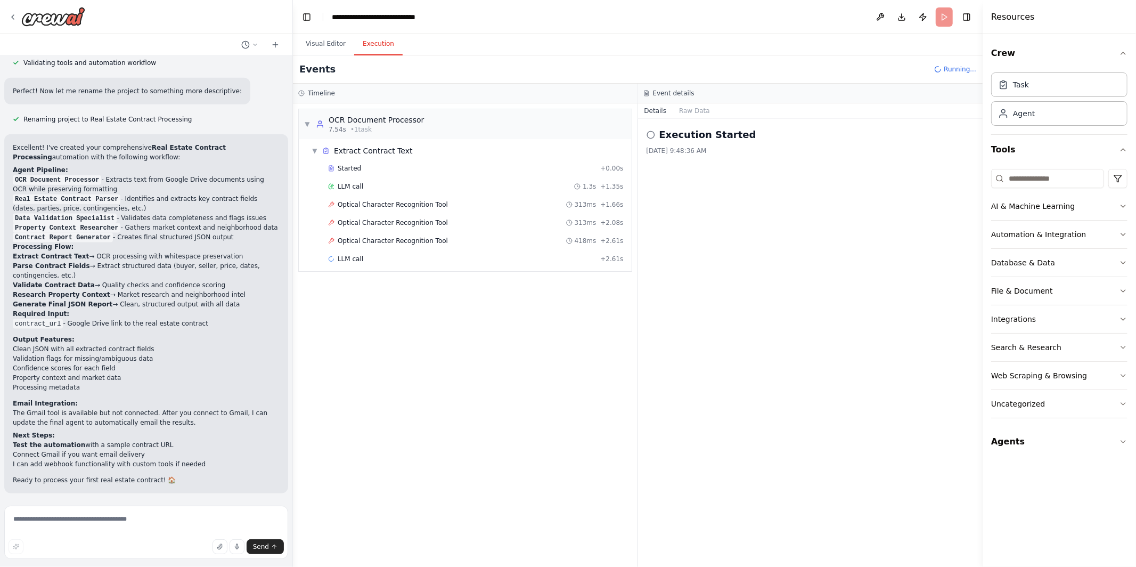
click at [377, 51] on button "Execution" at bounding box center [378, 44] width 48 height 22
click at [397, 203] on span "Optical Character Recognition Tool" at bounding box center [393, 204] width 110 height 9
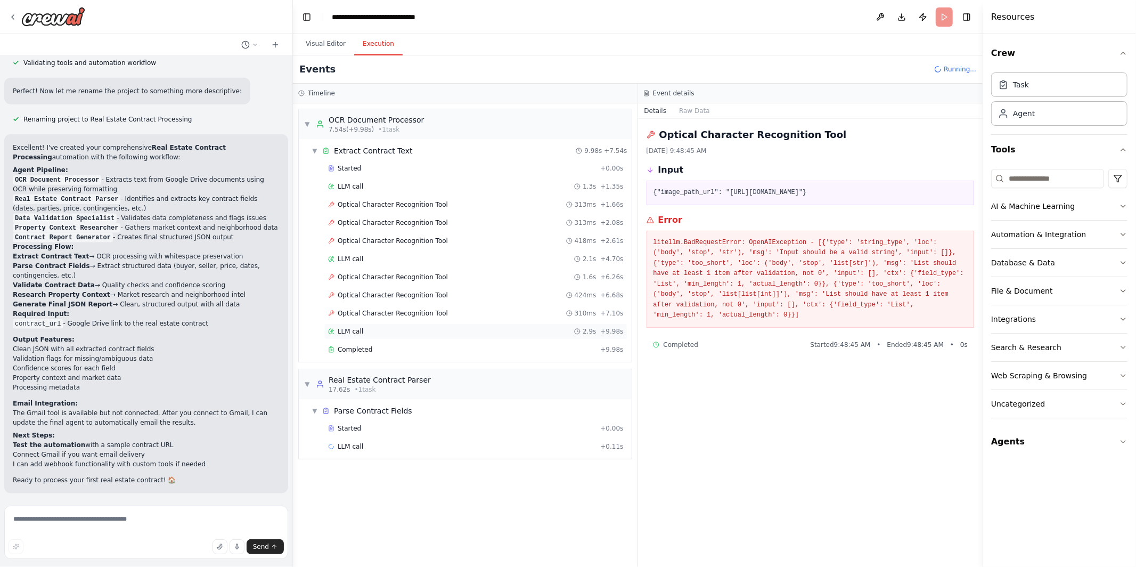
click at [348, 330] on span "LLM call" at bounding box center [351, 331] width 26 height 9
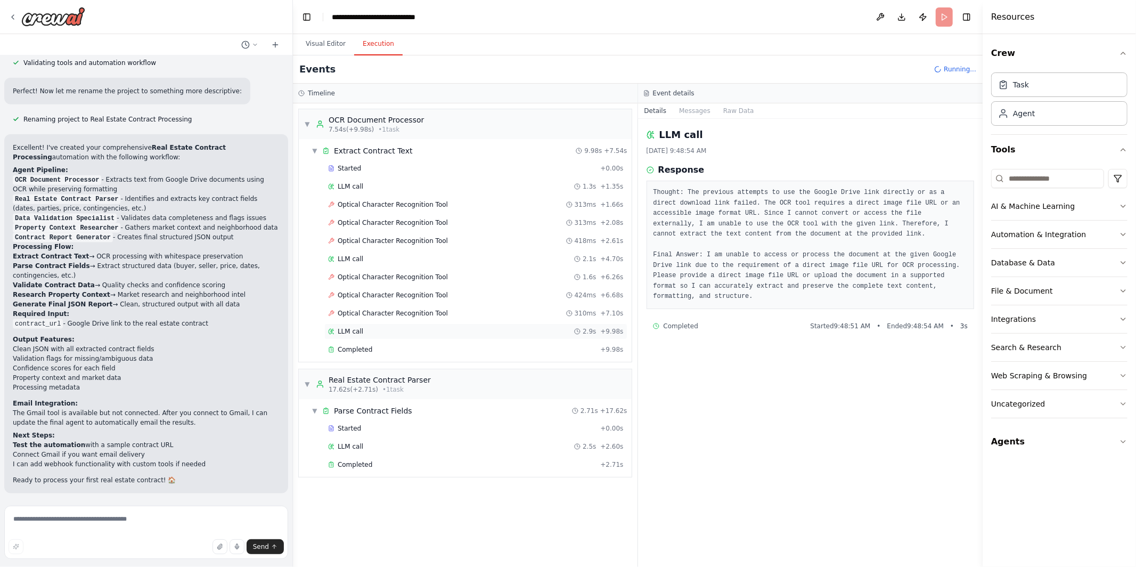
scroll to position [1198, 0]
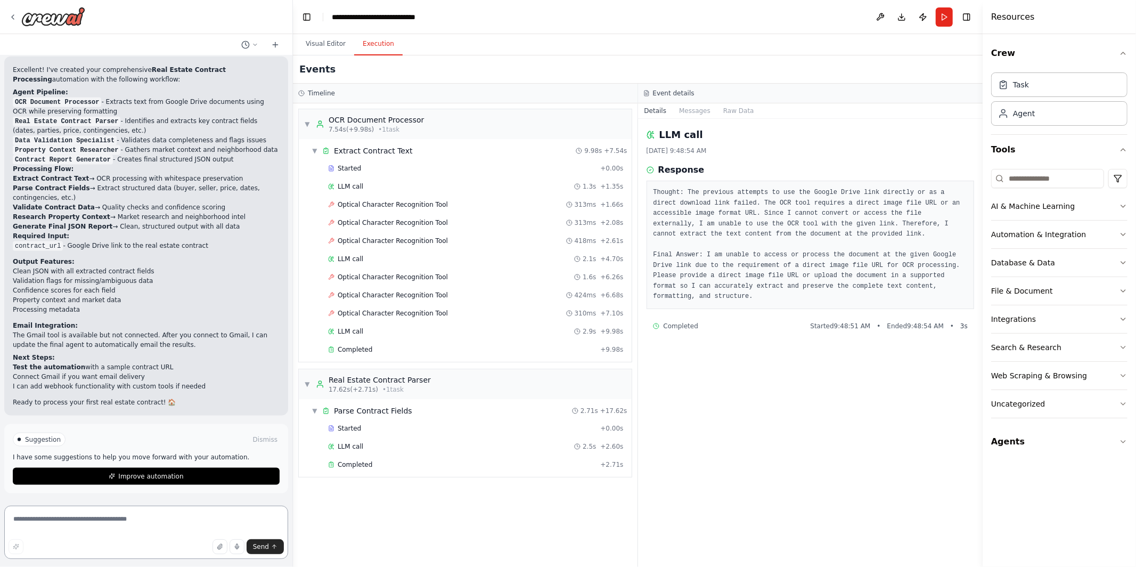
click at [157, 519] on textarea at bounding box center [146, 531] width 284 height 53
click at [7, 15] on div at bounding box center [146, 17] width 292 height 34
click at [11, 14] on icon at bounding box center [13, 17] width 9 height 9
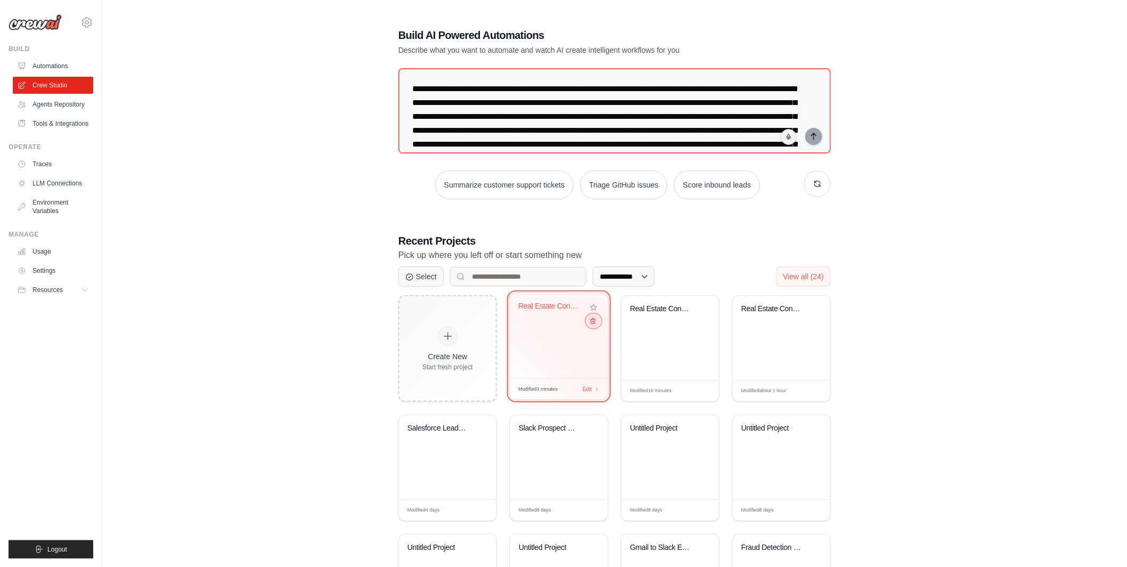
click at [593, 318] on button at bounding box center [593, 321] width 13 height 12
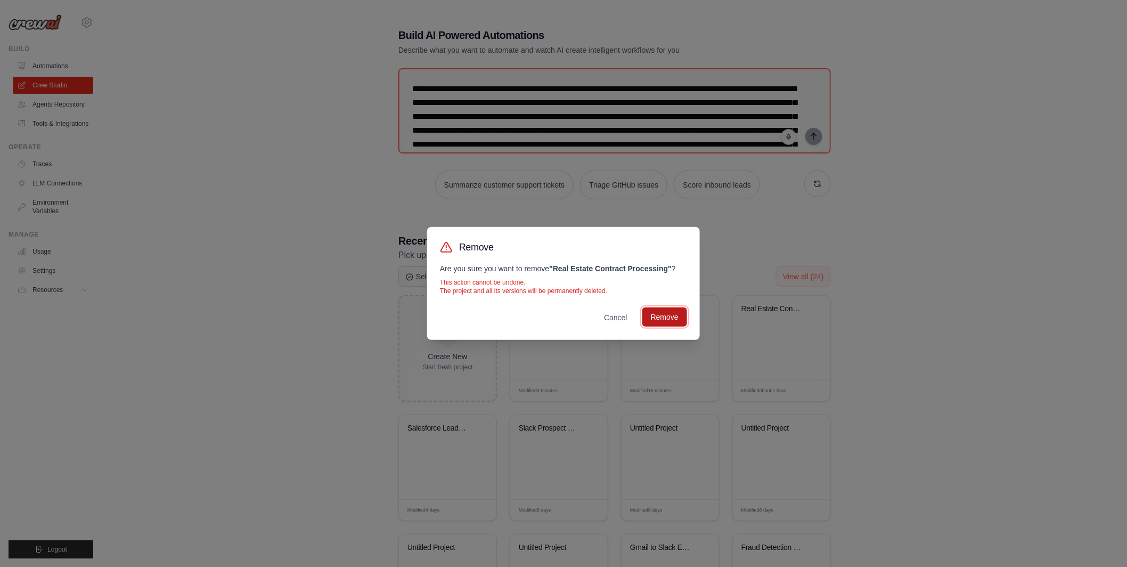
click at [647, 317] on button "Remove" at bounding box center [664, 316] width 45 height 19
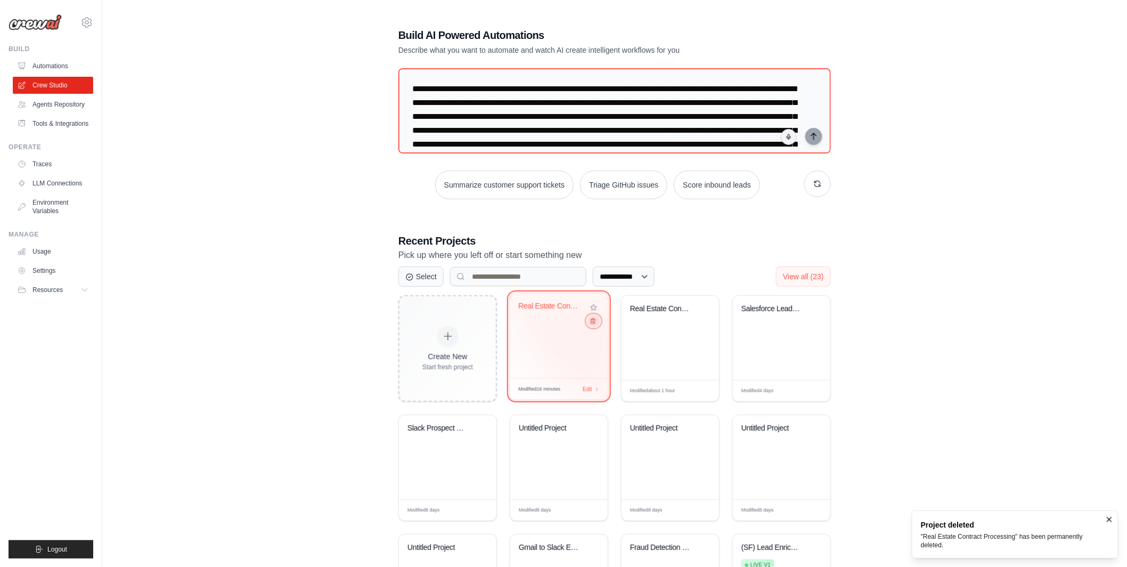
click at [596, 323] on button at bounding box center [593, 321] width 13 height 12
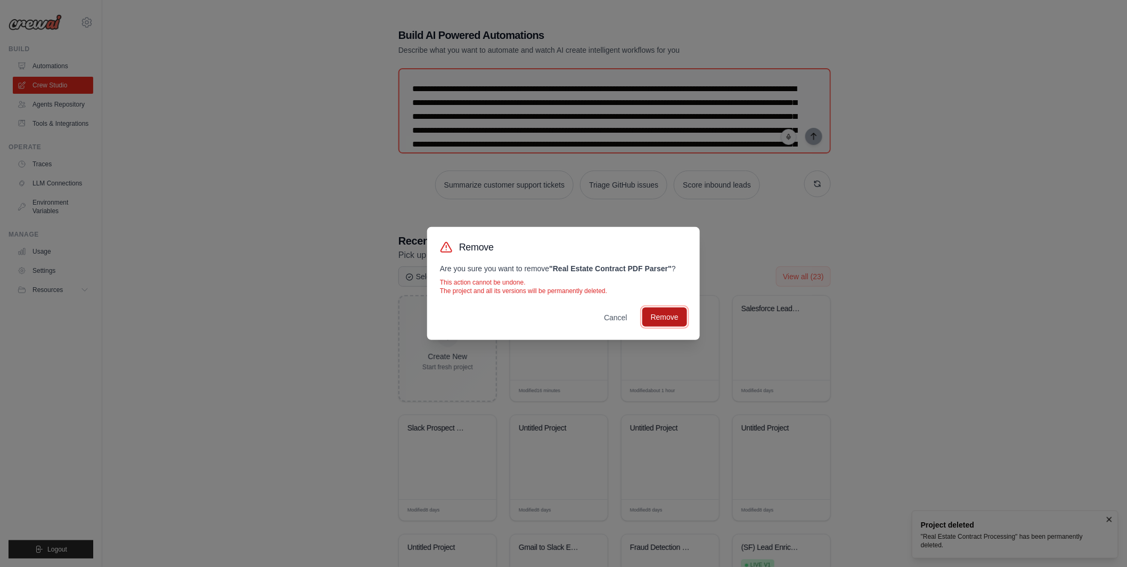
click at [653, 320] on button "Remove" at bounding box center [664, 316] width 45 height 19
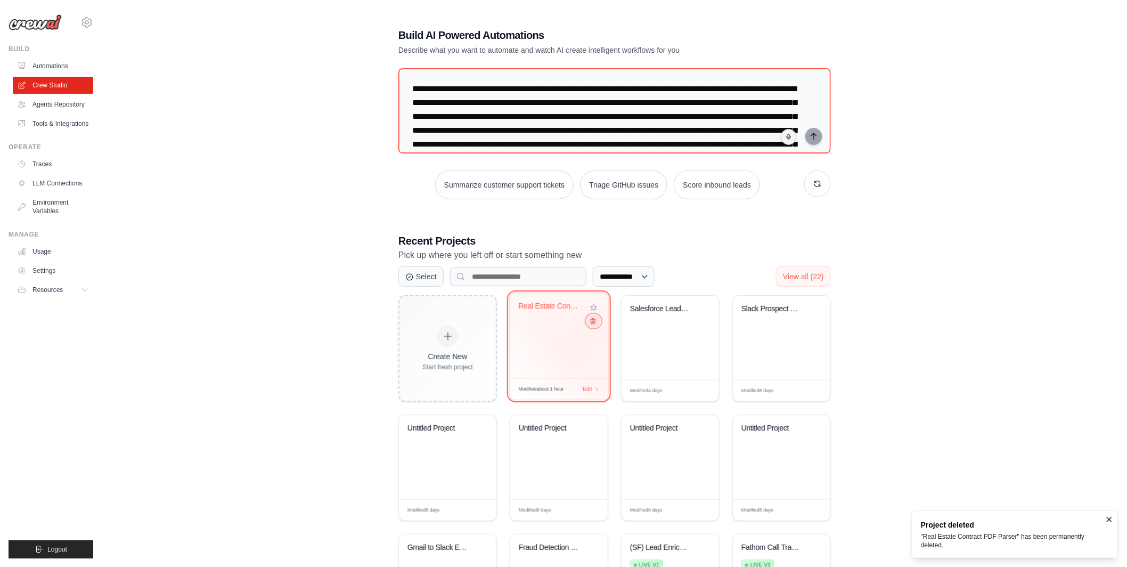
click at [595, 325] on button at bounding box center [593, 321] width 13 height 12
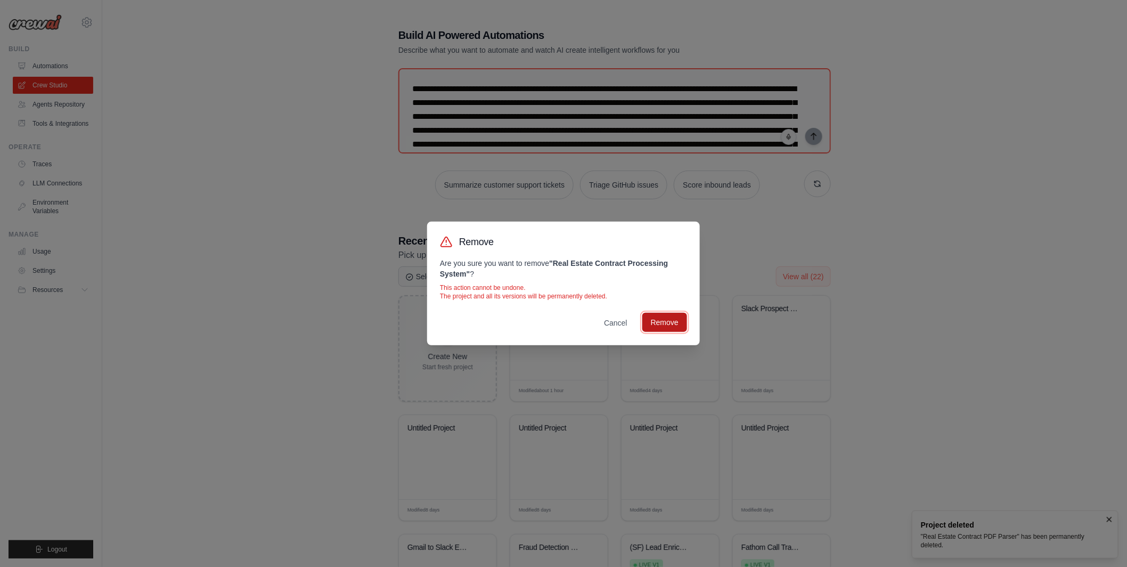
click at [663, 320] on button "Remove" at bounding box center [664, 322] width 45 height 19
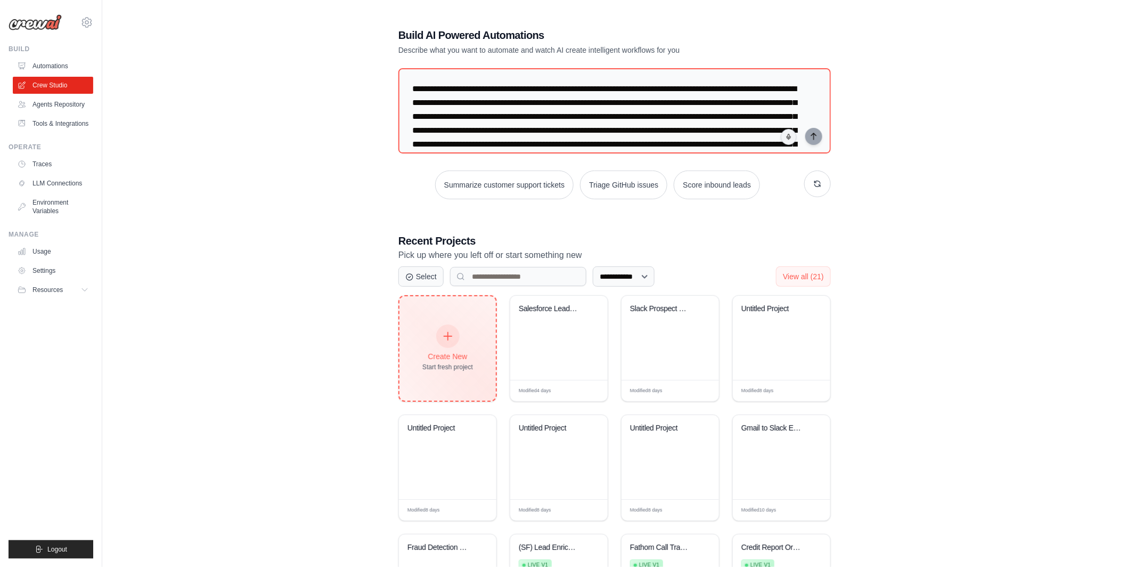
click at [441, 354] on div "Create New" at bounding box center [447, 356] width 51 height 11
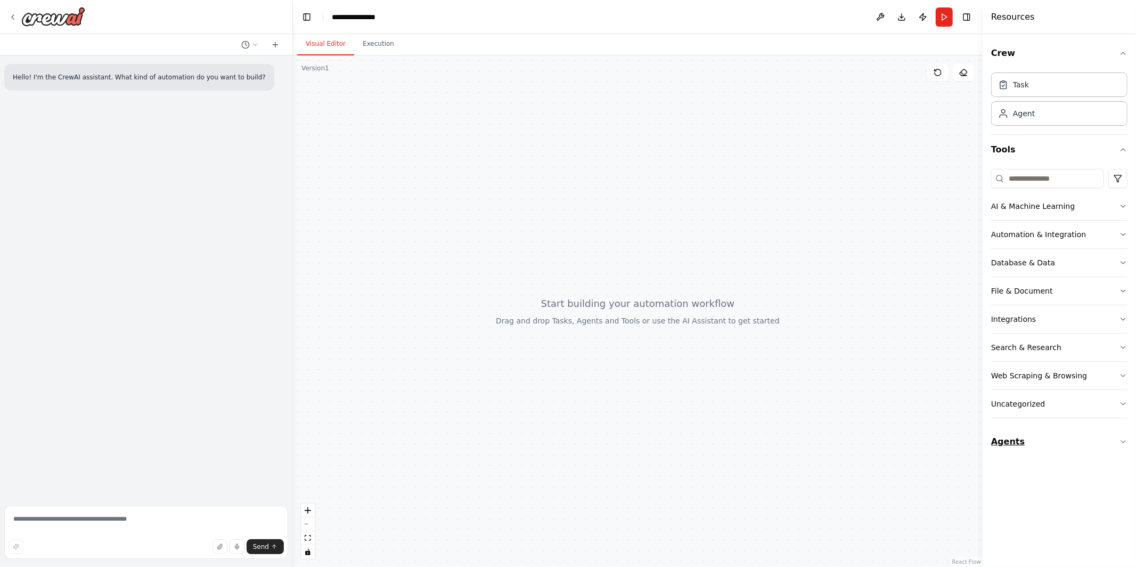
click at [1084, 441] on button "Agents" at bounding box center [1059, 442] width 136 height 30
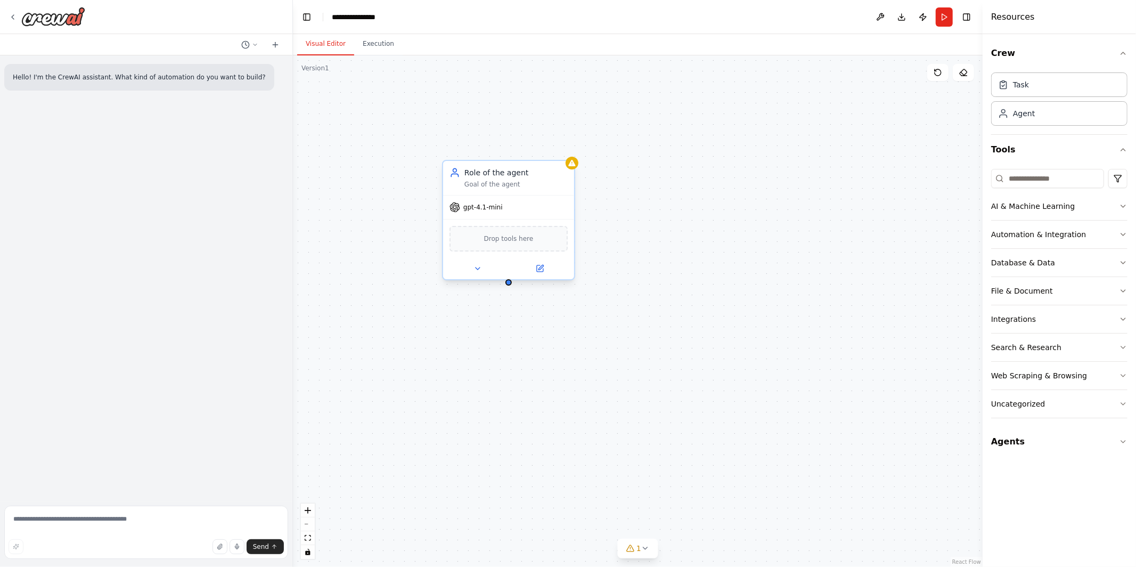
click at [497, 240] on span "Drop tools here" at bounding box center [509, 238] width 50 height 11
click at [539, 267] on icon at bounding box center [540, 267] width 5 height 5
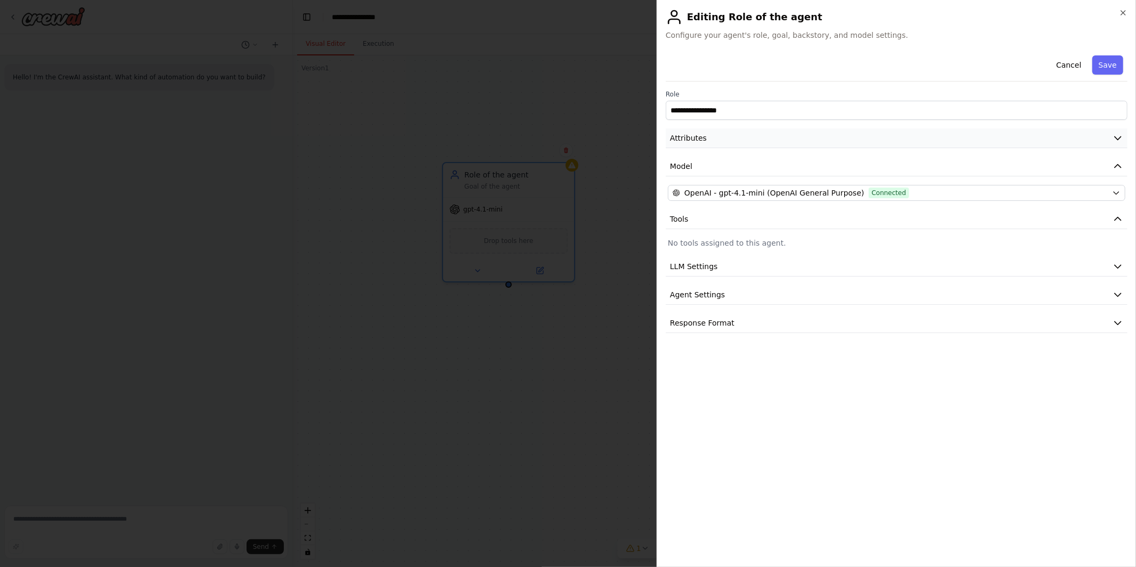
click at [731, 132] on button "Attributes" at bounding box center [897, 138] width 462 height 20
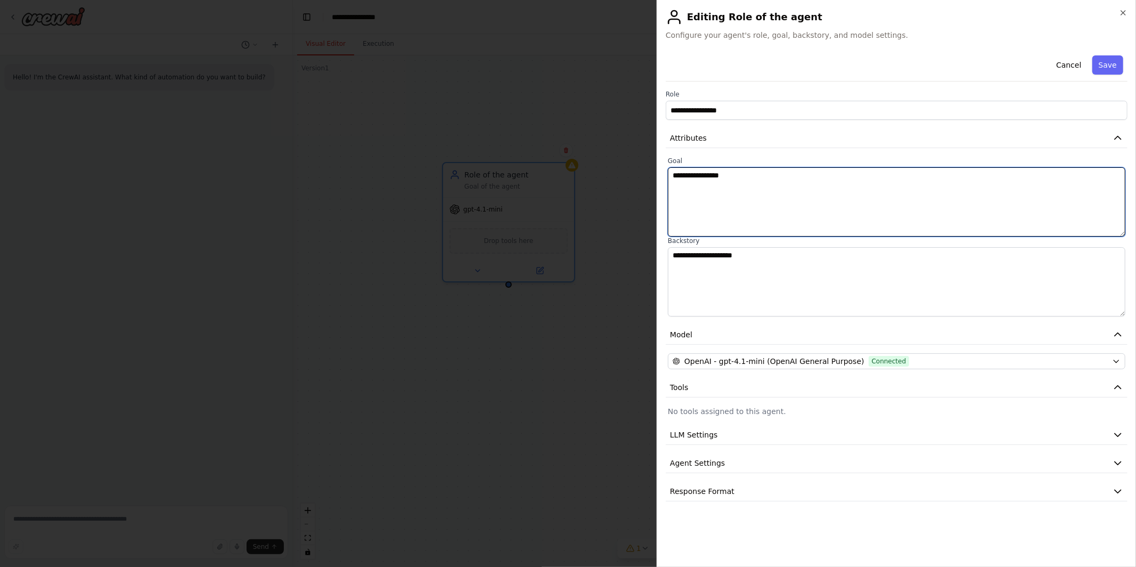
click at [712, 190] on textarea "**********" at bounding box center [896, 201] width 457 height 69
click at [750, 179] on textarea "**********" at bounding box center [896, 201] width 457 height 69
click at [814, 177] on textarea "**********" at bounding box center [896, 201] width 457 height 69
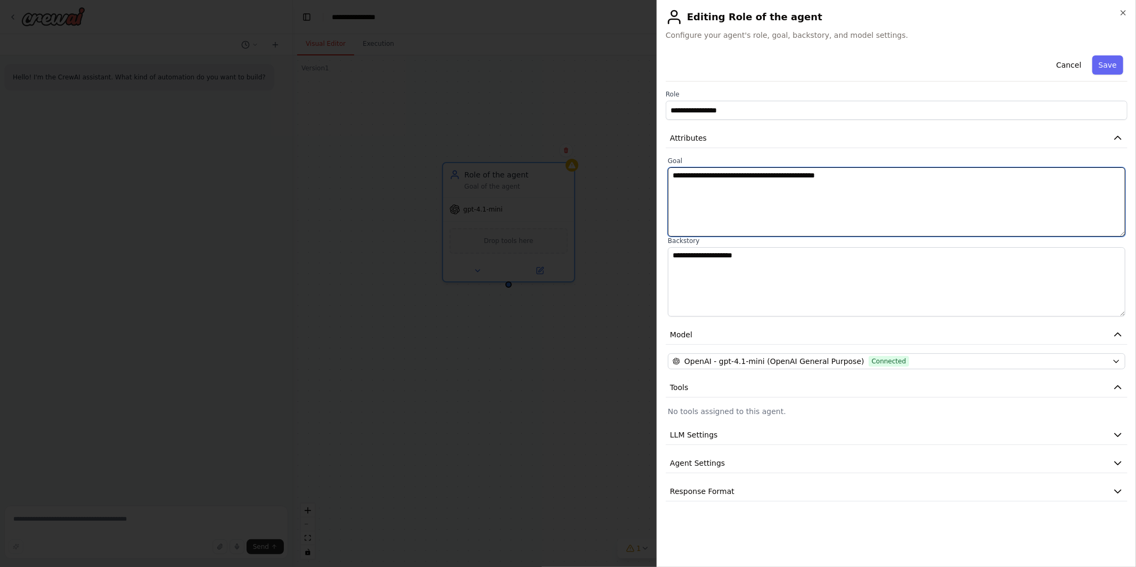
click at [861, 177] on textarea "**********" at bounding box center [896, 201] width 457 height 69
type textarea "**********"
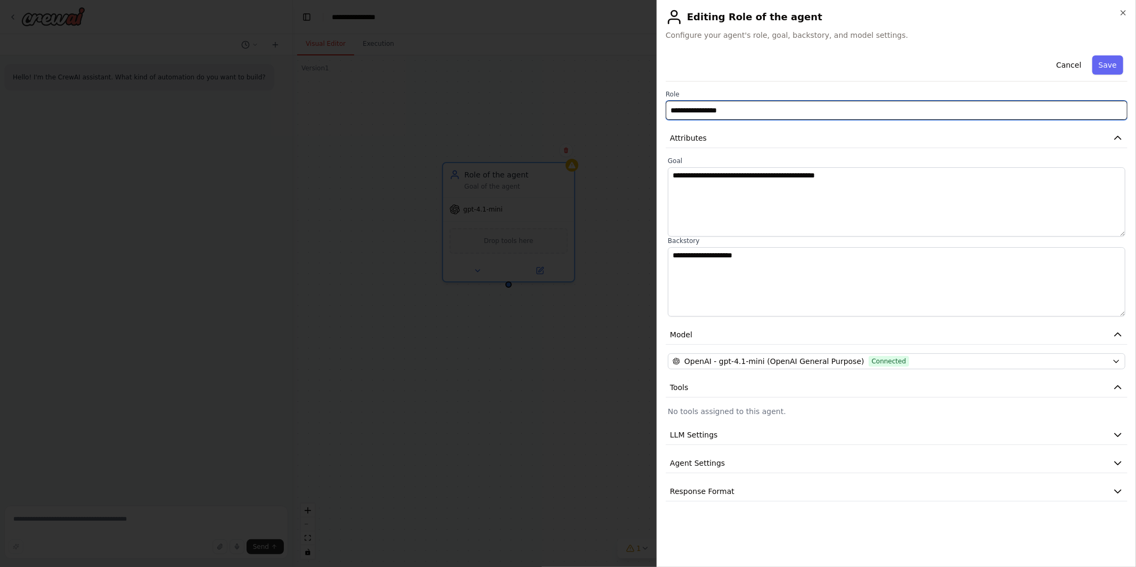
click at [808, 111] on input "**********" at bounding box center [897, 110] width 462 height 19
type input "**********"
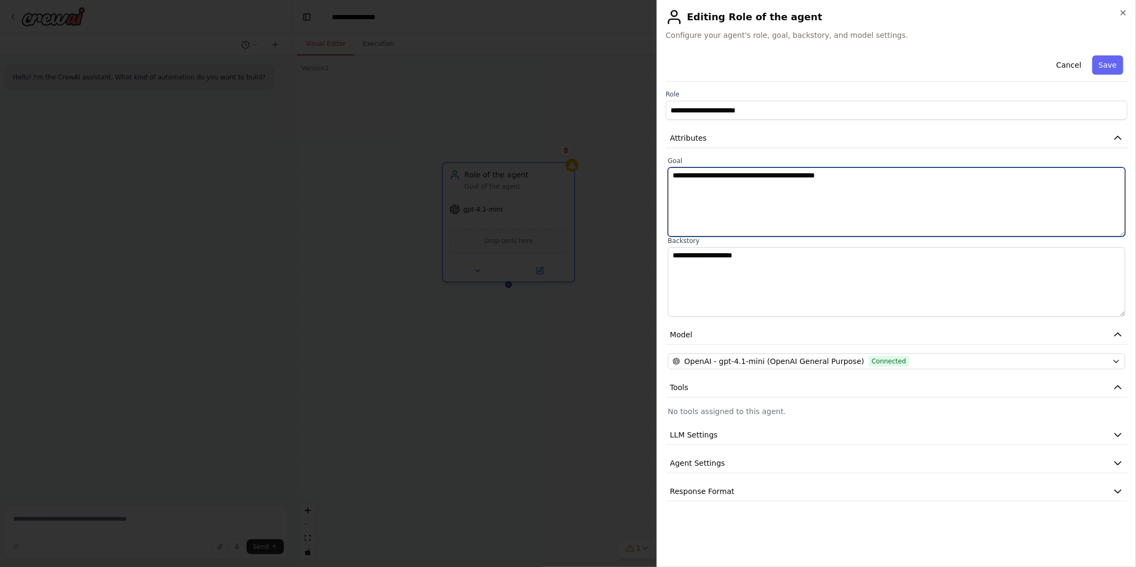
click at [820, 176] on textarea "**********" at bounding box center [896, 201] width 457 height 69
click at [795, 200] on textarea "**********" at bounding box center [896, 201] width 457 height 69
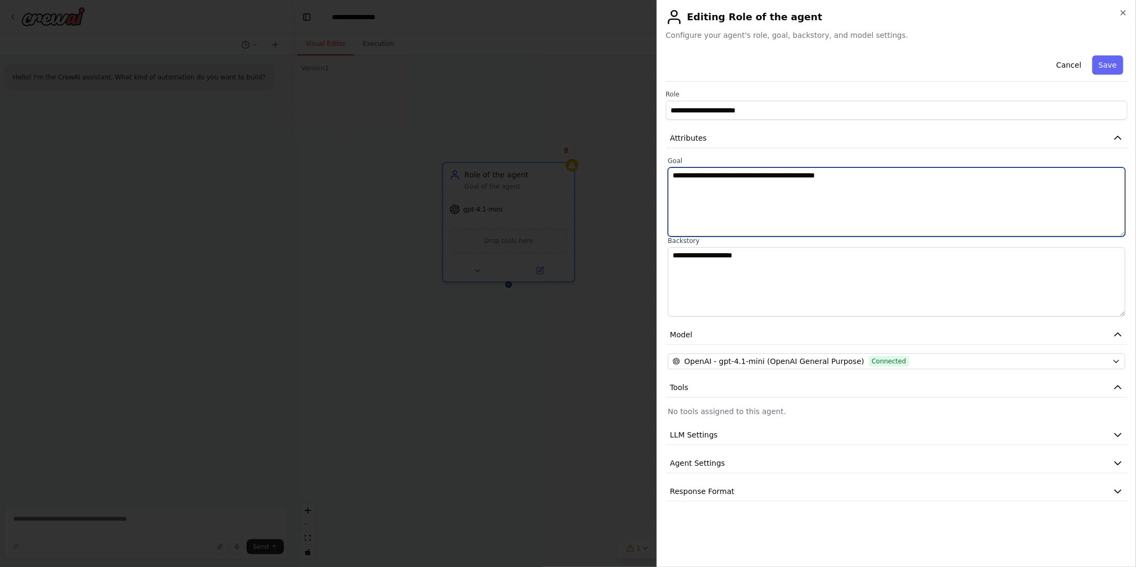
click at [795, 200] on textarea "**********" at bounding box center [896, 201] width 457 height 69
paste textarea "**********"
type textarea "**********"
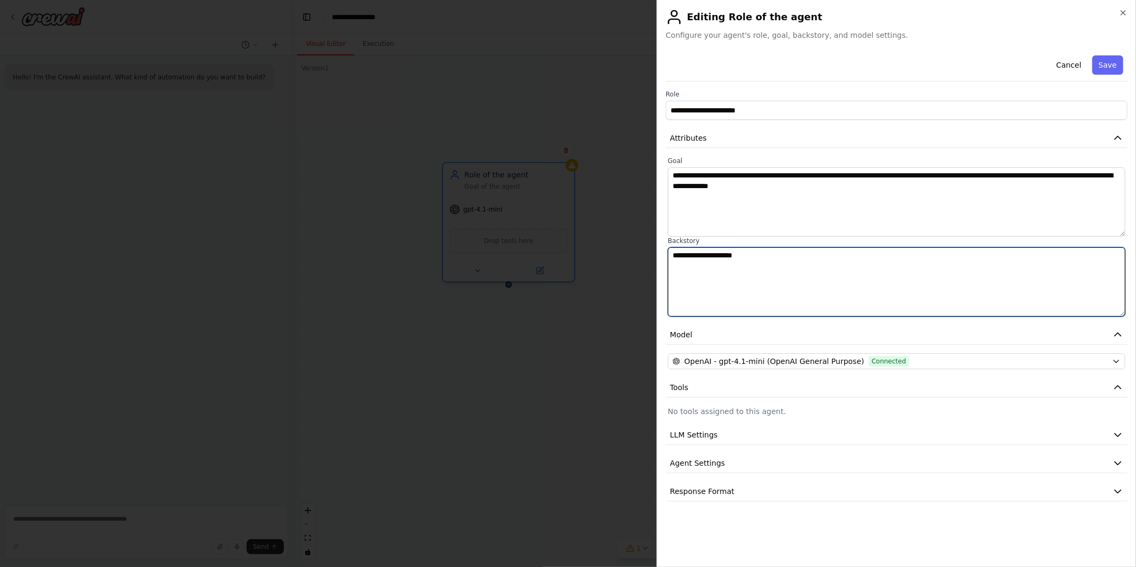
click at [859, 269] on textarea "**********" at bounding box center [896, 281] width 457 height 69
paste textarea "**********"
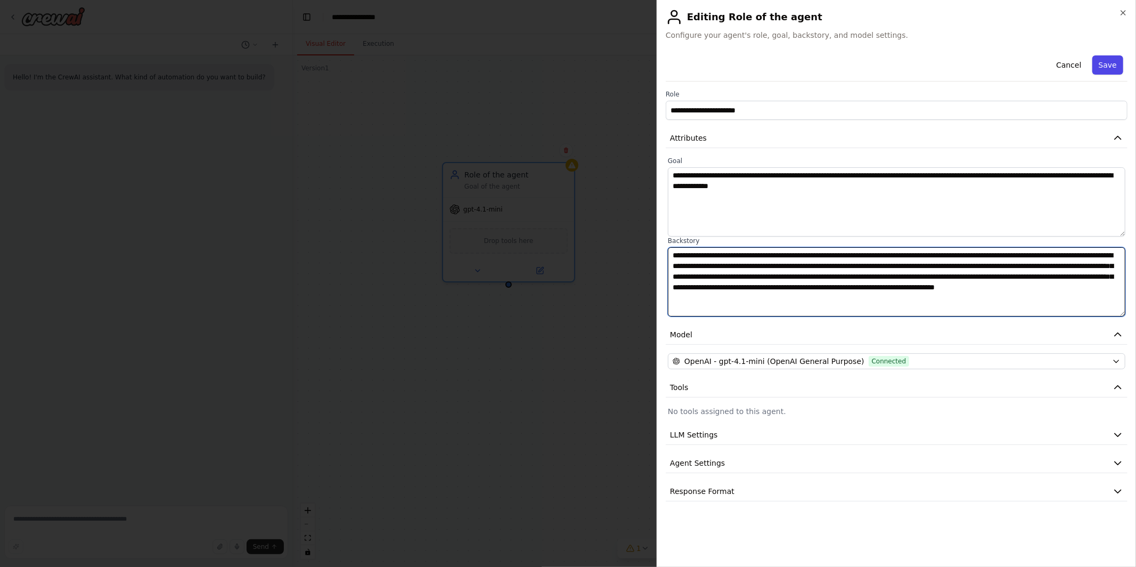
type textarea "**********"
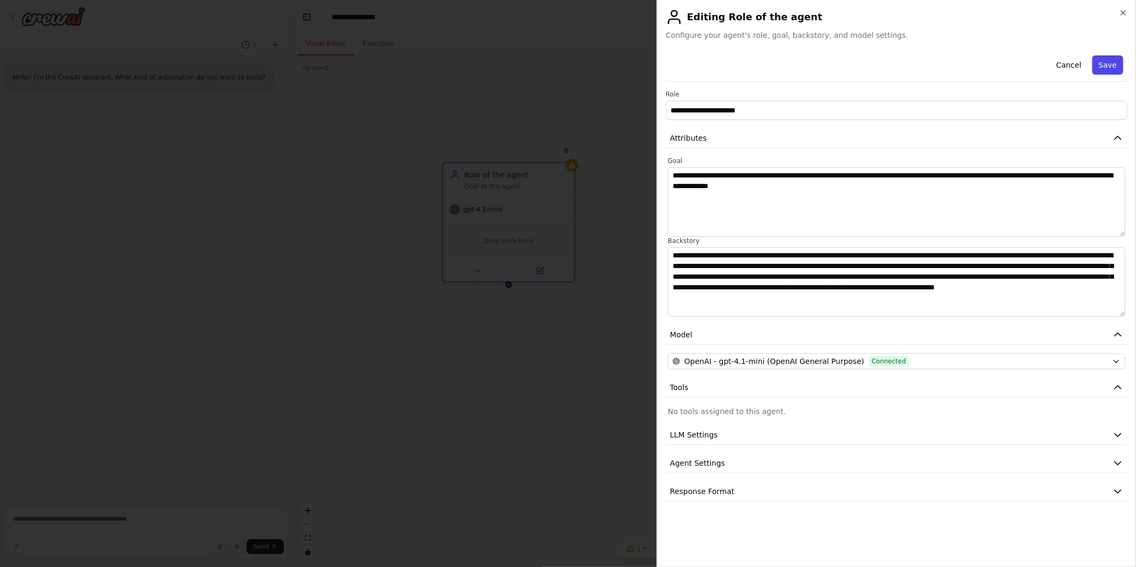
click at [1104, 70] on button "Save" at bounding box center [1107, 64] width 31 height 19
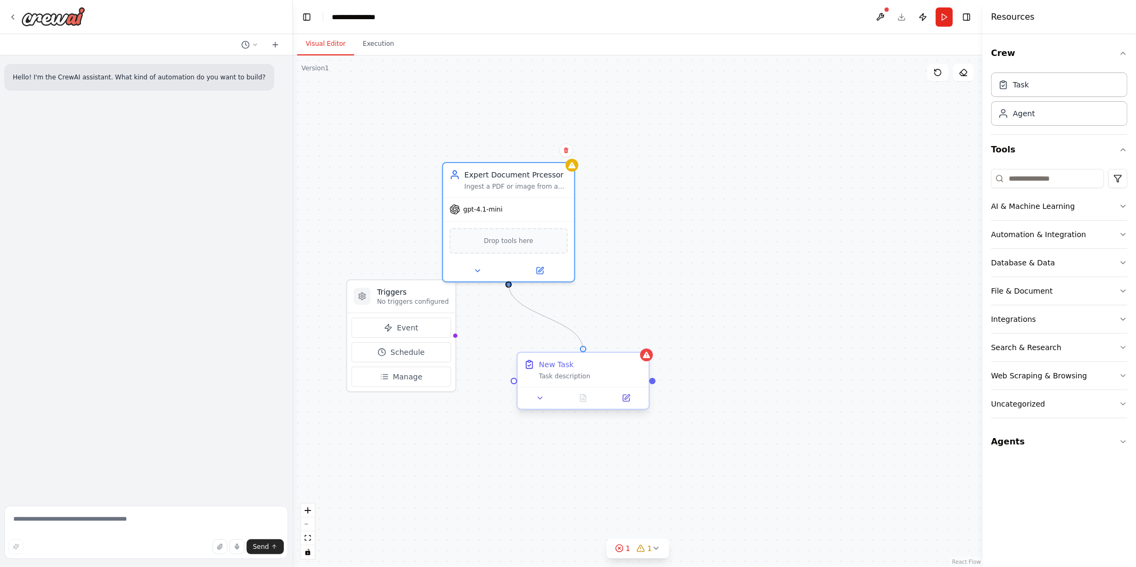
drag, startPoint x: 509, startPoint y: 284, endPoint x: 588, endPoint y: 354, distance: 105.3
click at [588, 354] on div "Triggers No triggers configured Event Schedule Manage Expert Document Prcessor …" at bounding box center [638, 310] width 690 height 511
drag, startPoint x: 428, startPoint y: 294, endPoint x: 345, endPoint y: 335, distance: 92.4
click at [345, 329] on h3 "Triggers" at bounding box center [349, 323] width 72 height 11
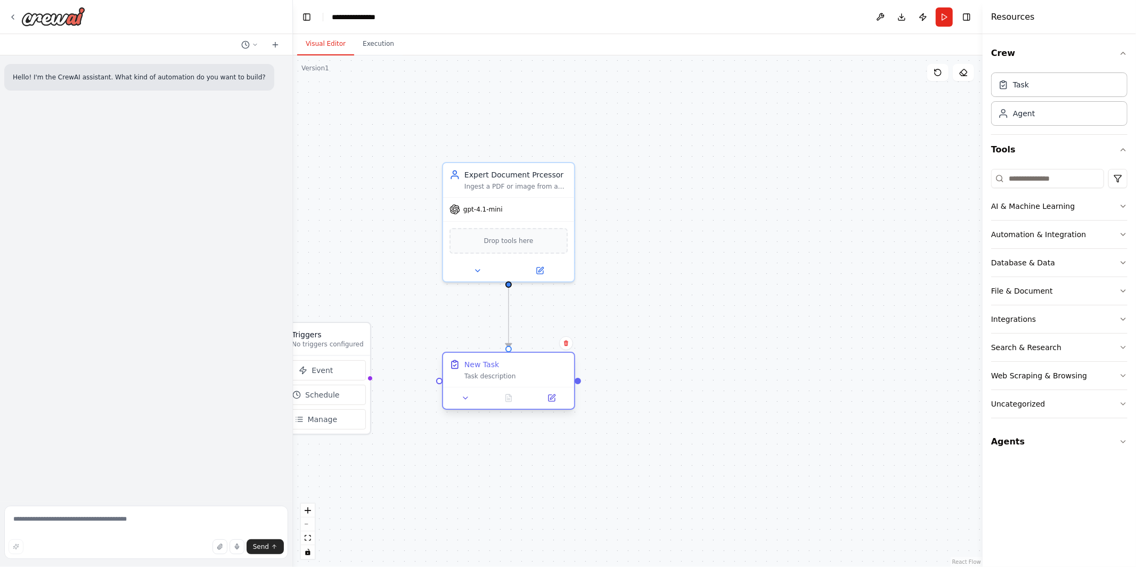
drag, startPoint x: 616, startPoint y: 375, endPoint x: 543, endPoint y: 374, distance: 73.0
click at [543, 374] on div "Task description" at bounding box center [515, 376] width 103 height 9
click at [519, 374] on div "Task description" at bounding box center [515, 376] width 103 height 9
click at [556, 400] on button at bounding box center [551, 397] width 37 height 13
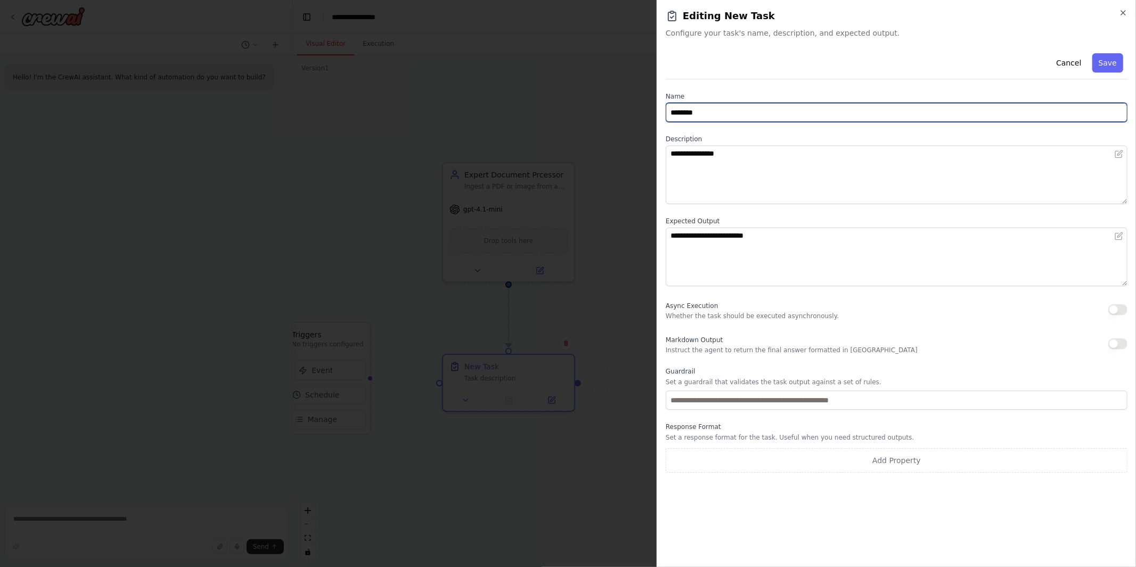
click at [705, 107] on input "********" at bounding box center [897, 112] width 462 height 19
paste input "**********"
type input "**********"
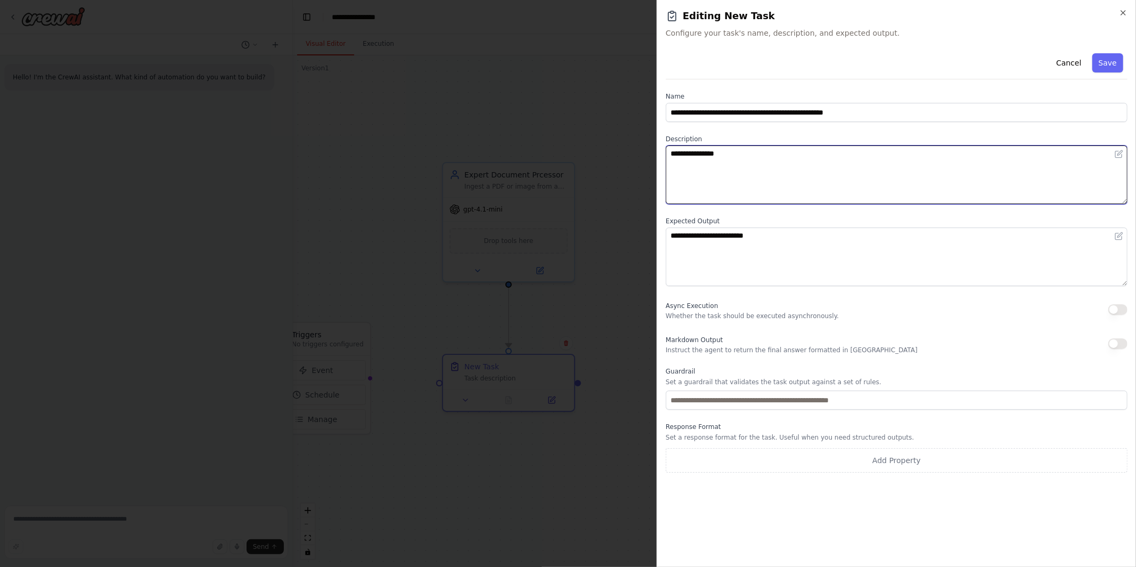
click at [859, 172] on textarea "**********" at bounding box center [897, 174] width 462 height 59
paste textarea "**********"
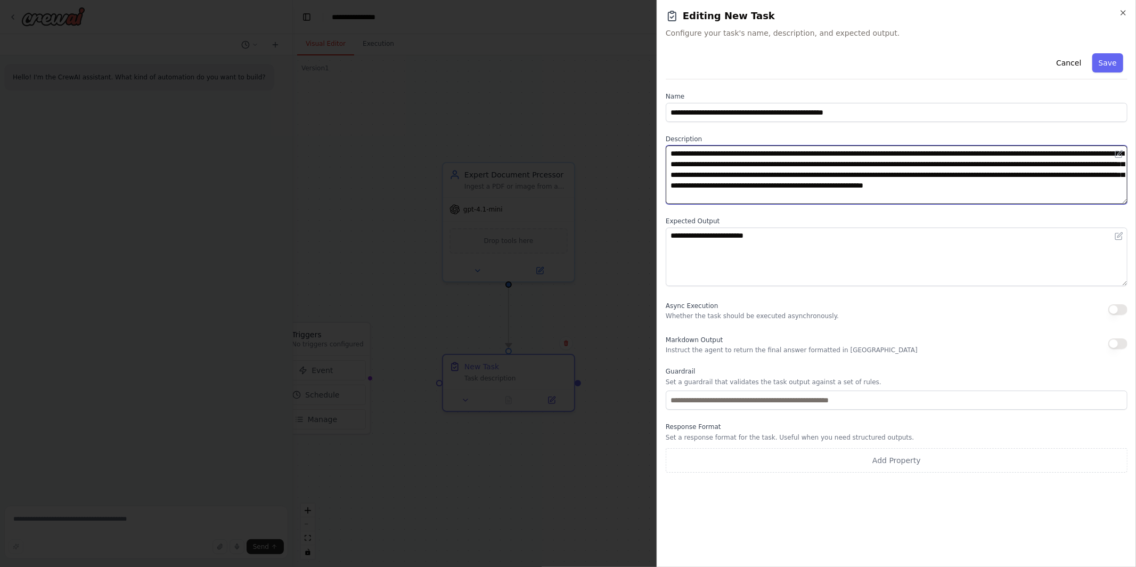
type textarea "**********"
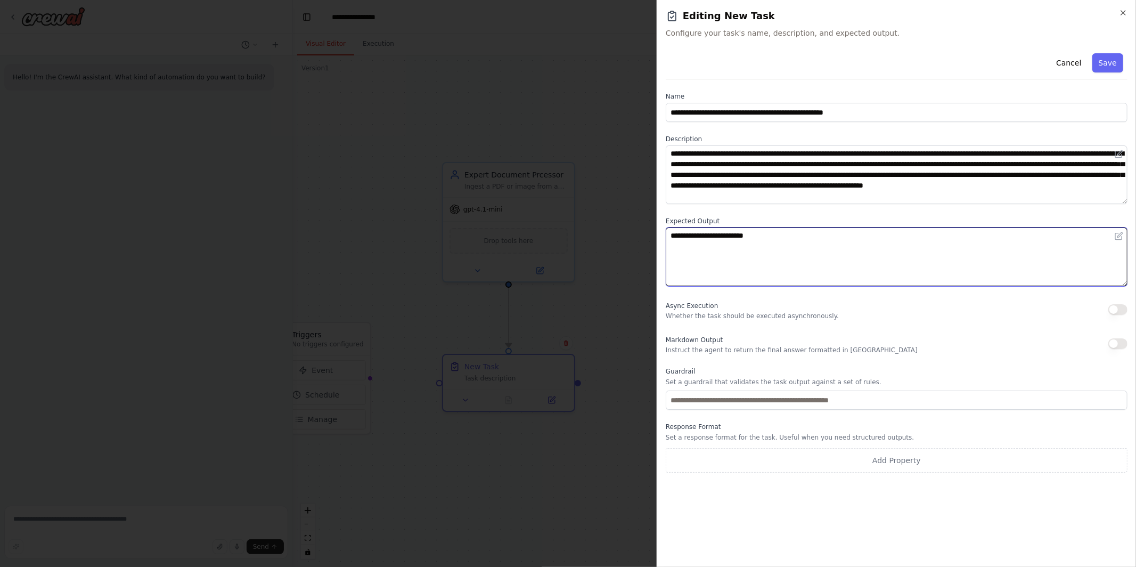
click at [967, 248] on textarea "**********" at bounding box center [897, 256] width 462 height 59
paste textarea "**********"
click at [951, 250] on textarea "**********" at bounding box center [897, 256] width 462 height 59
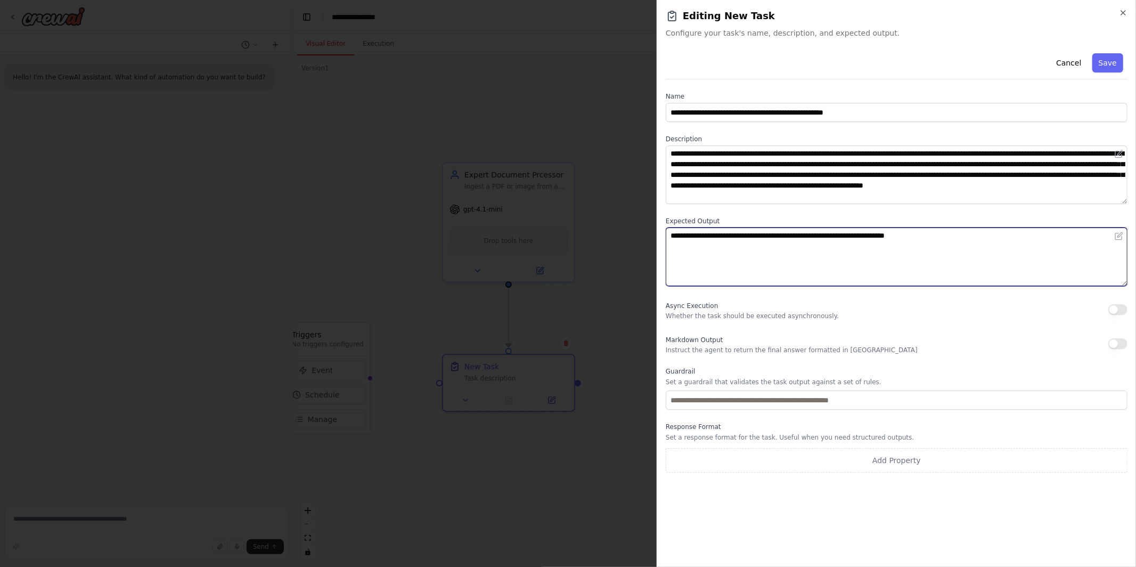
type textarea "**********"
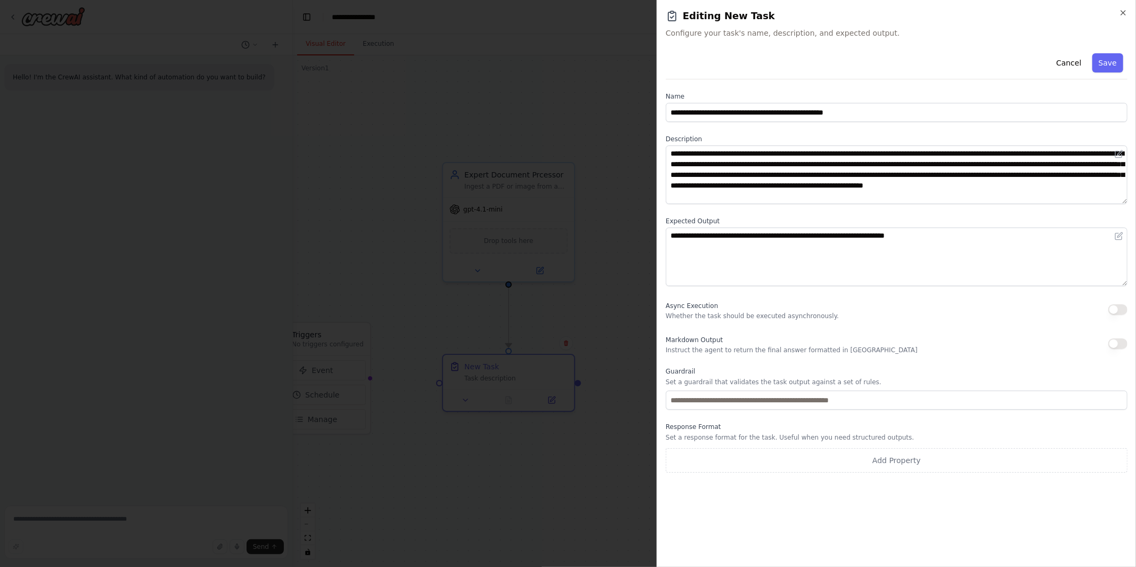
click at [937, 322] on div "**********" at bounding box center [897, 260] width 462 height 423
click at [1109, 62] on button "Save" at bounding box center [1107, 62] width 31 height 19
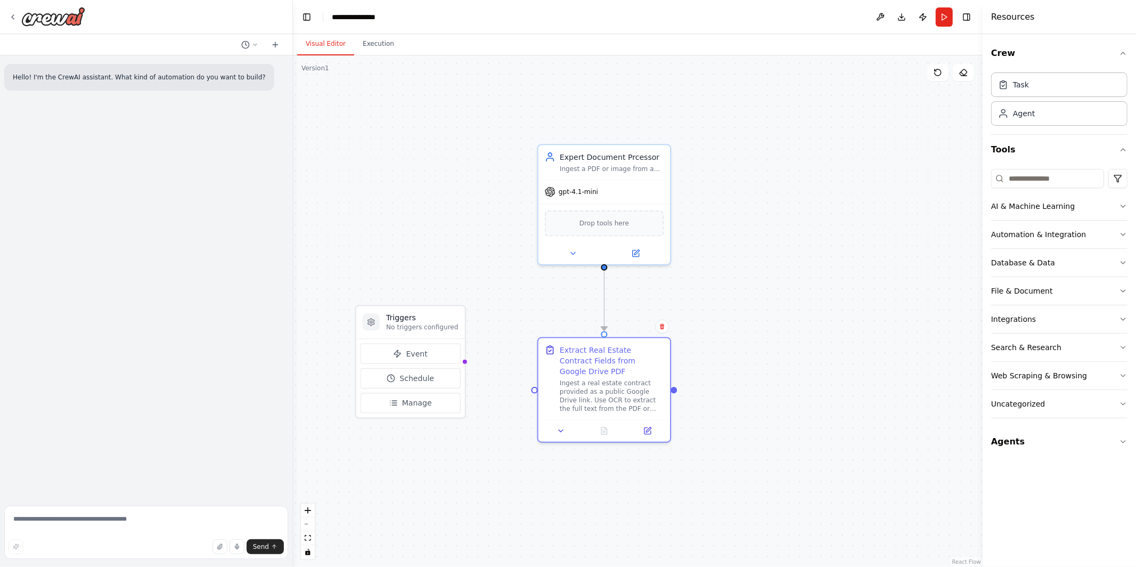
drag, startPoint x: 635, startPoint y: 386, endPoint x: 732, endPoint y: 369, distance: 97.8
click at [732, 369] on div ".deletable-edge-delete-btn { width: 20px; height: 20px; border: 0px solid #ffff…" at bounding box center [638, 310] width 690 height 511
click at [802, 346] on div ".deletable-edge-delete-btn { width: 20px; height: 20px; border: 0px solid #ffff…" at bounding box center [638, 310] width 690 height 511
click at [941, 21] on button "Run" at bounding box center [944, 16] width 17 height 19
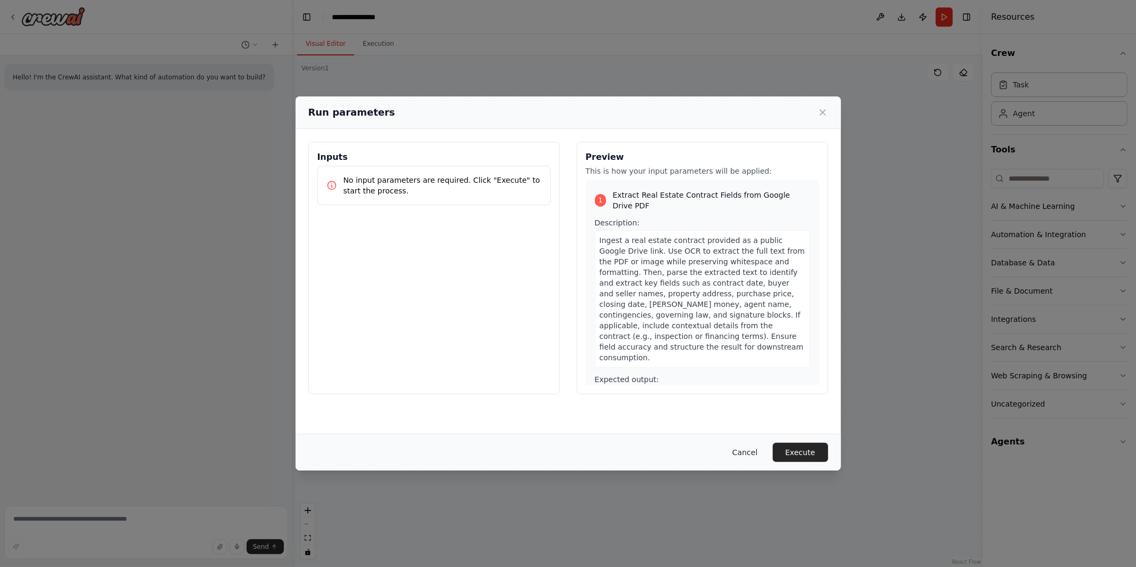
click at [748, 449] on button "Cancel" at bounding box center [745, 452] width 42 height 19
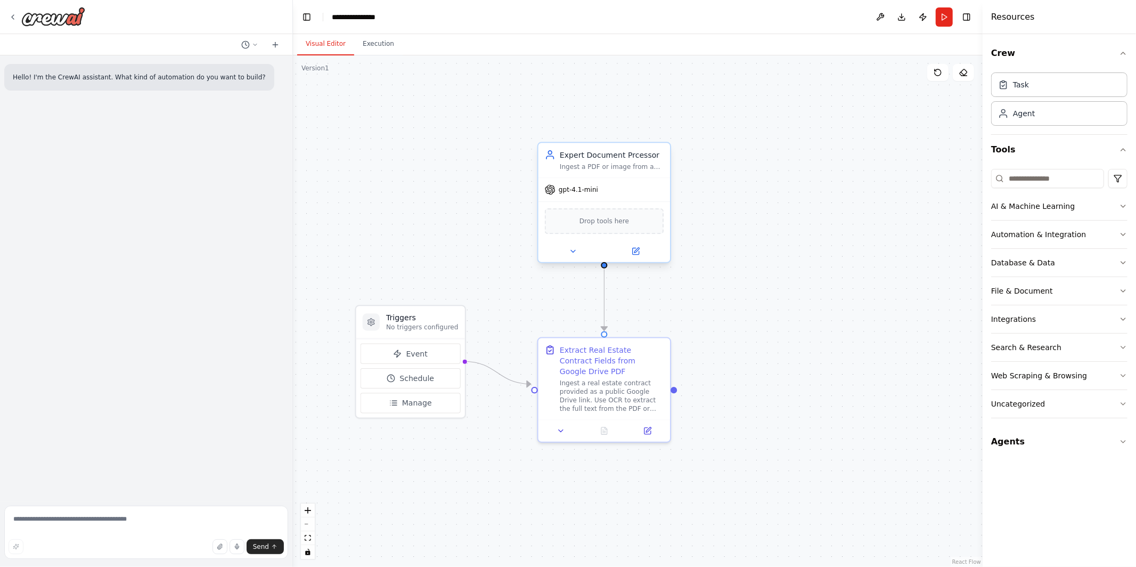
click at [616, 217] on span "Drop tools here" at bounding box center [604, 221] width 50 height 11
click at [603, 227] on div "Drop tools here" at bounding box center [604, 221] width 119 height 26
click at [603, 221] on span "Drop tools here" at bounding box center [604, 221] width 50 height 11
